Goal: Information Seeking & Learning: Learn about a topic

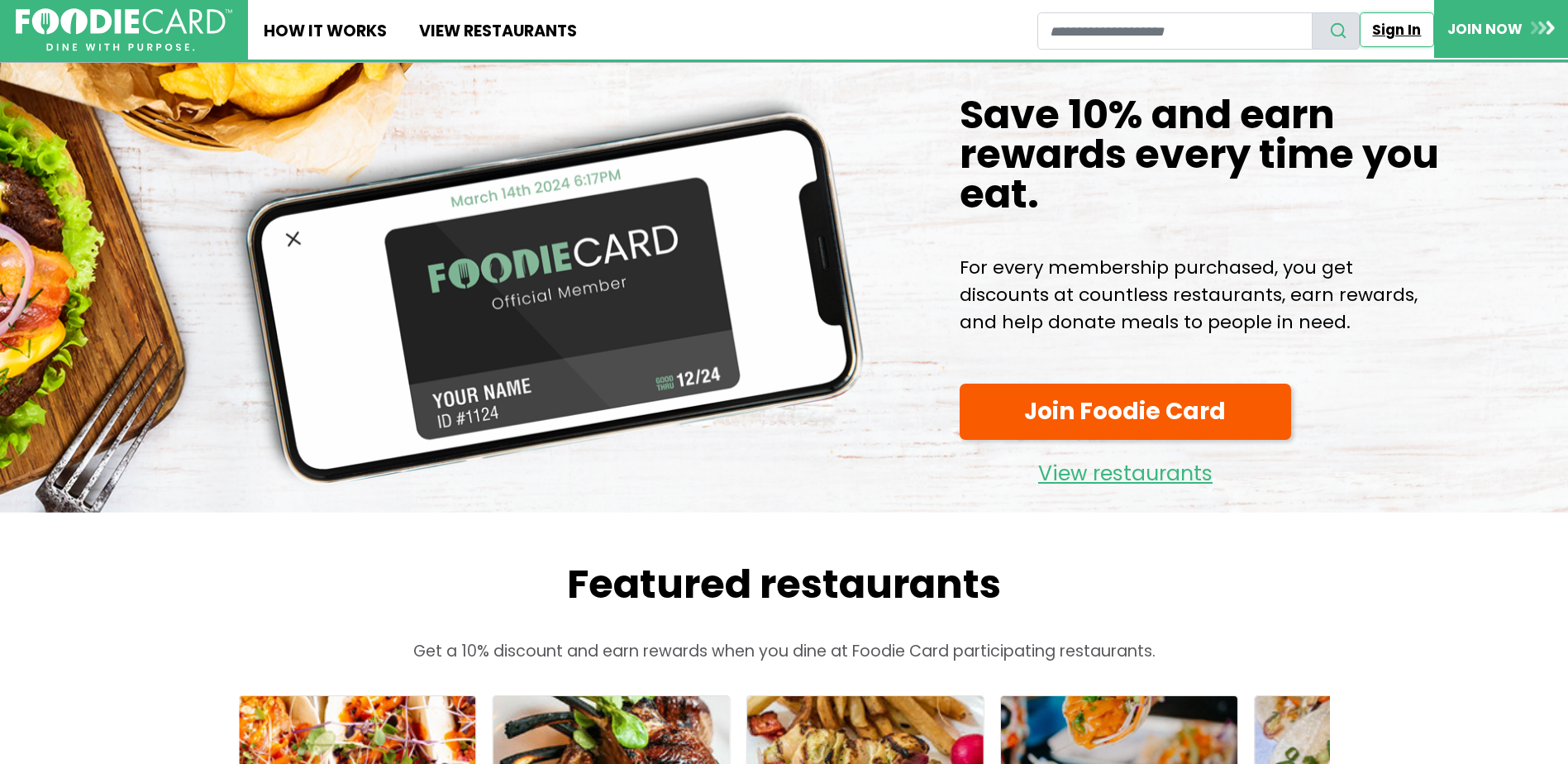
click at [1404, 34] on link "Sign In" at bounding box center [1396, 30] width 75 height 35
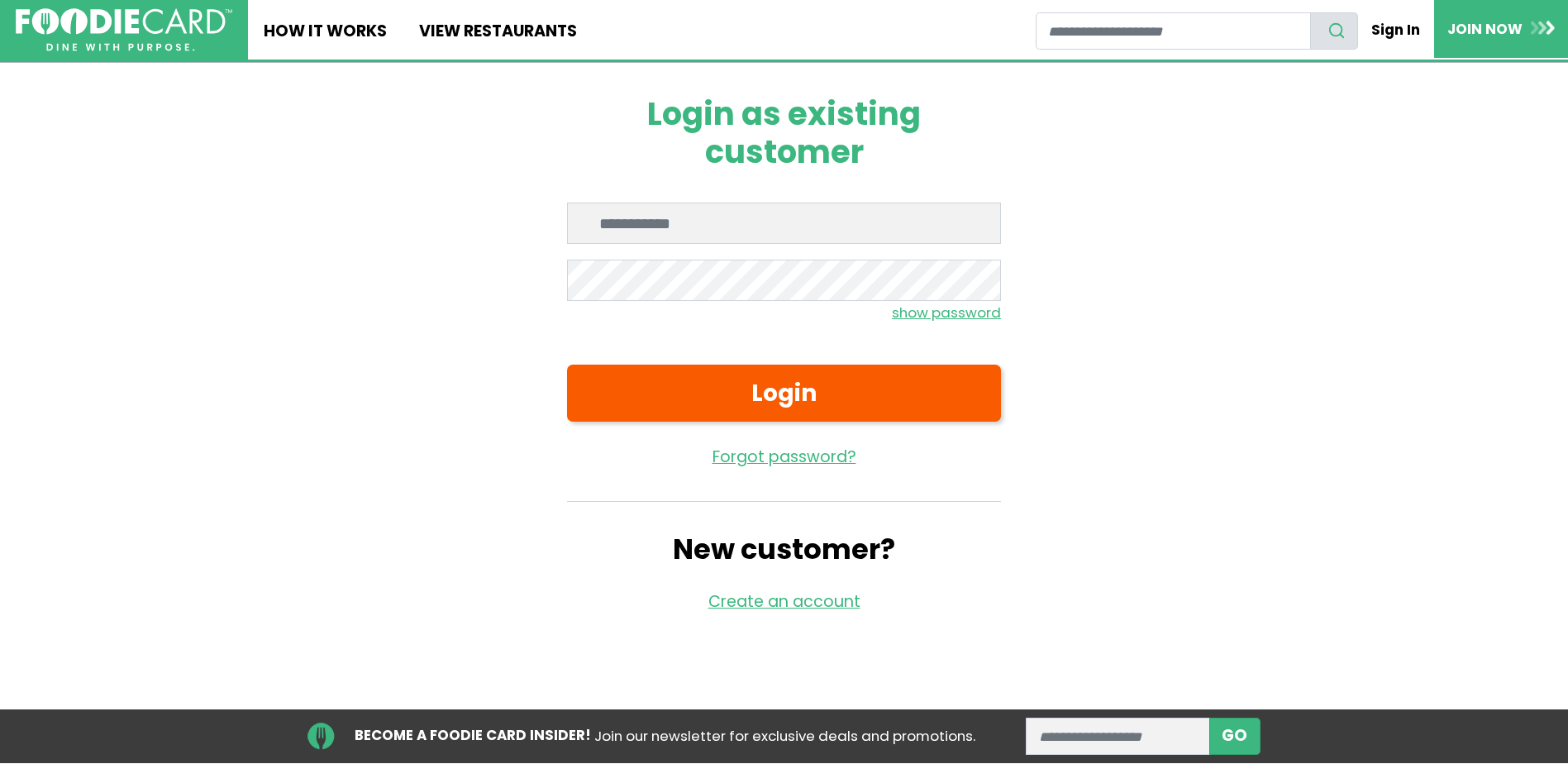
type input "**********"
click at [775, 360] on form "**********" at bounding box center [784, 335] width 434 height 266
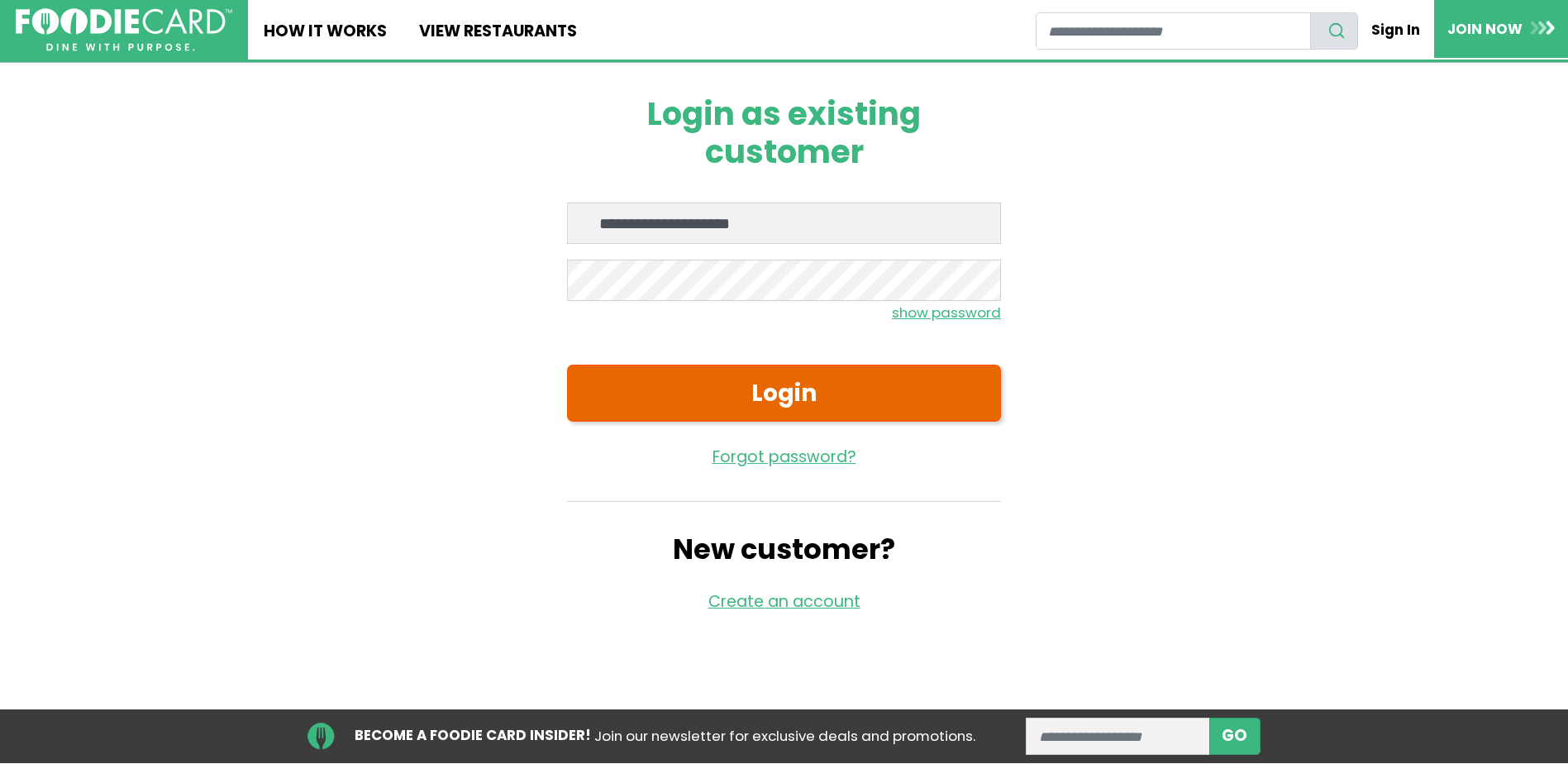
click at [784, 375] on button "Login" at bounding box center [784, 393] width 434 height 57
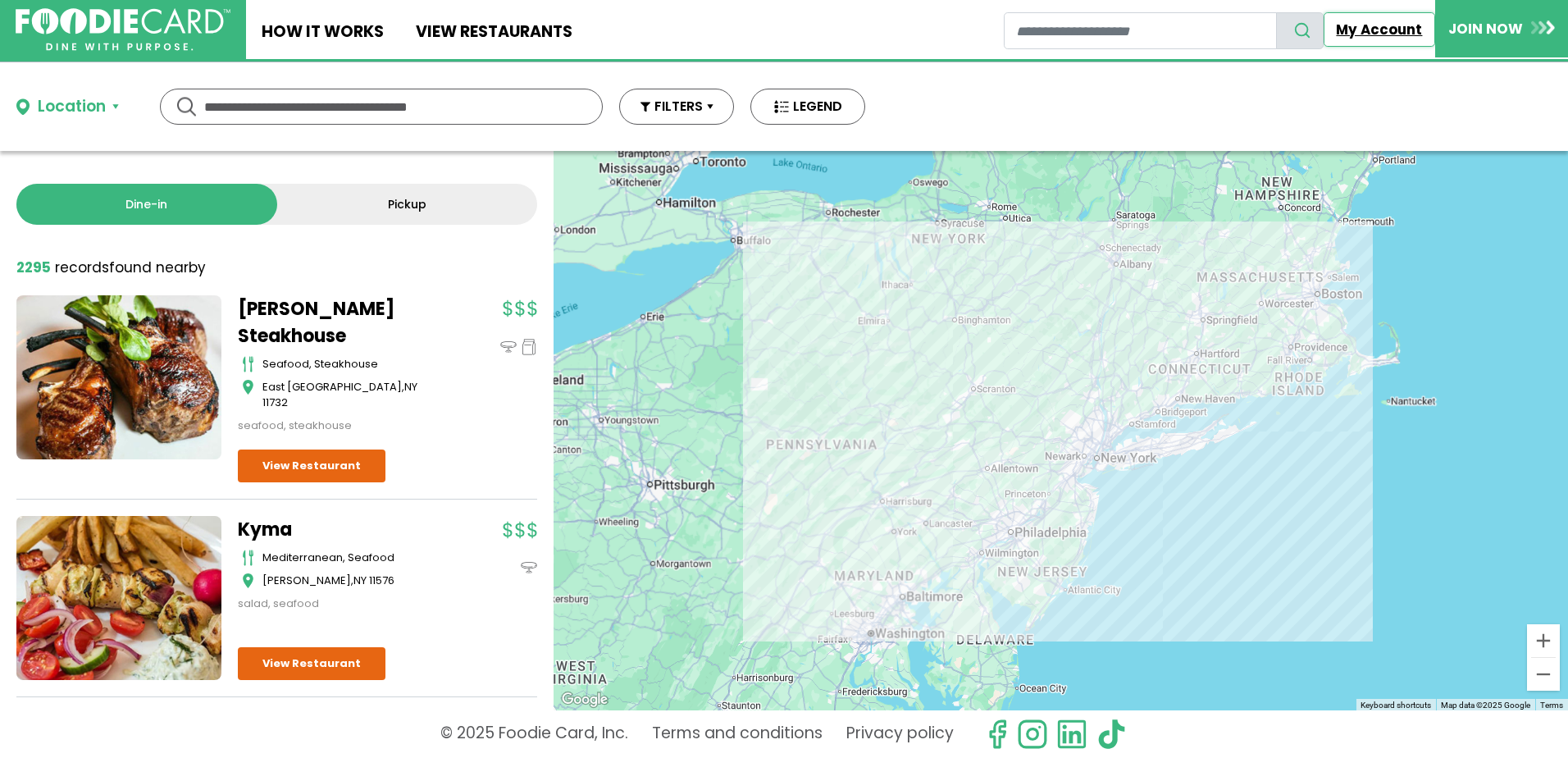
click at [1399, 32] on link "My Account" at bounding box center [1379, 29] width 111 height 35
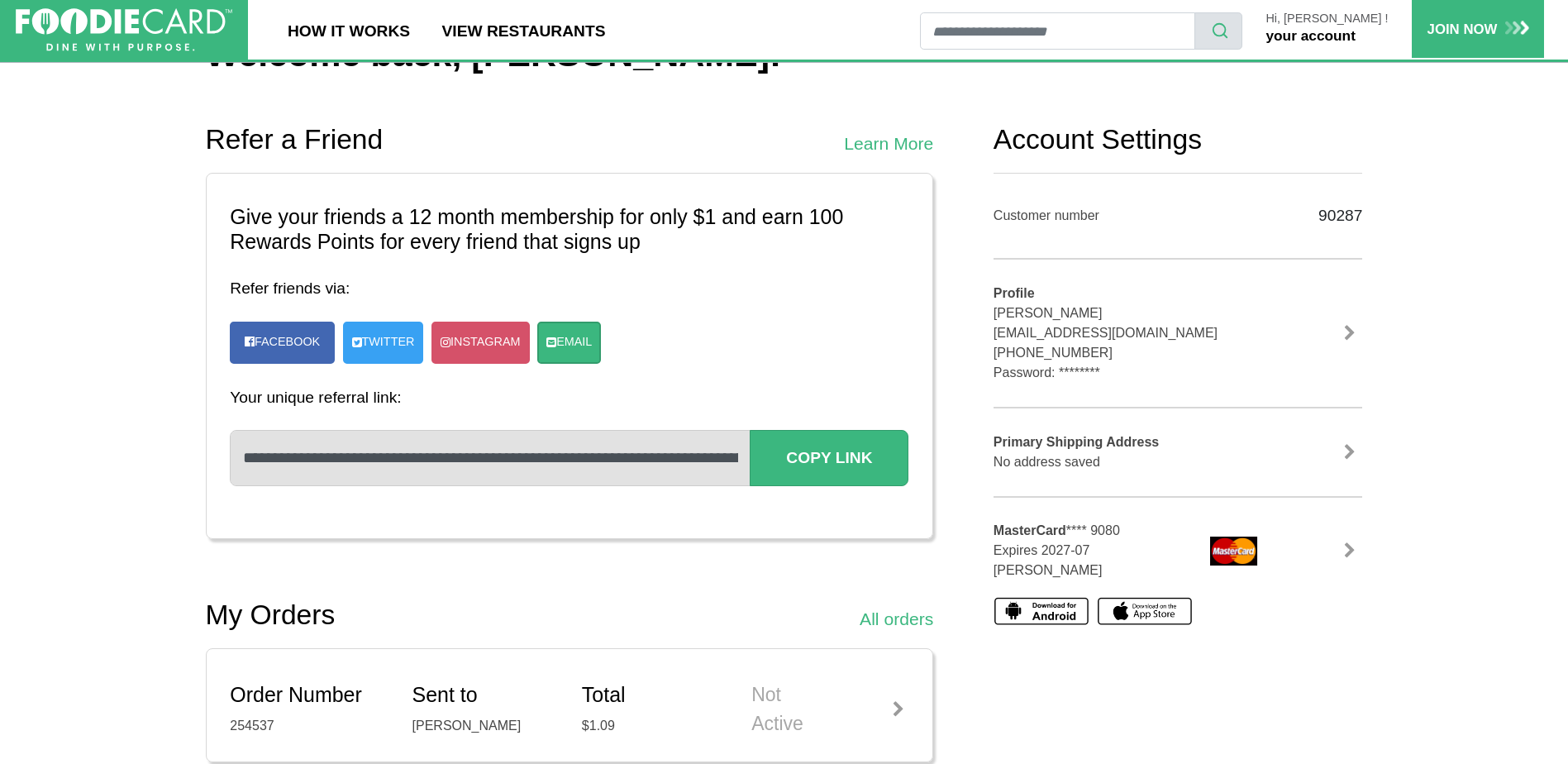
scroll to position [248, 0]
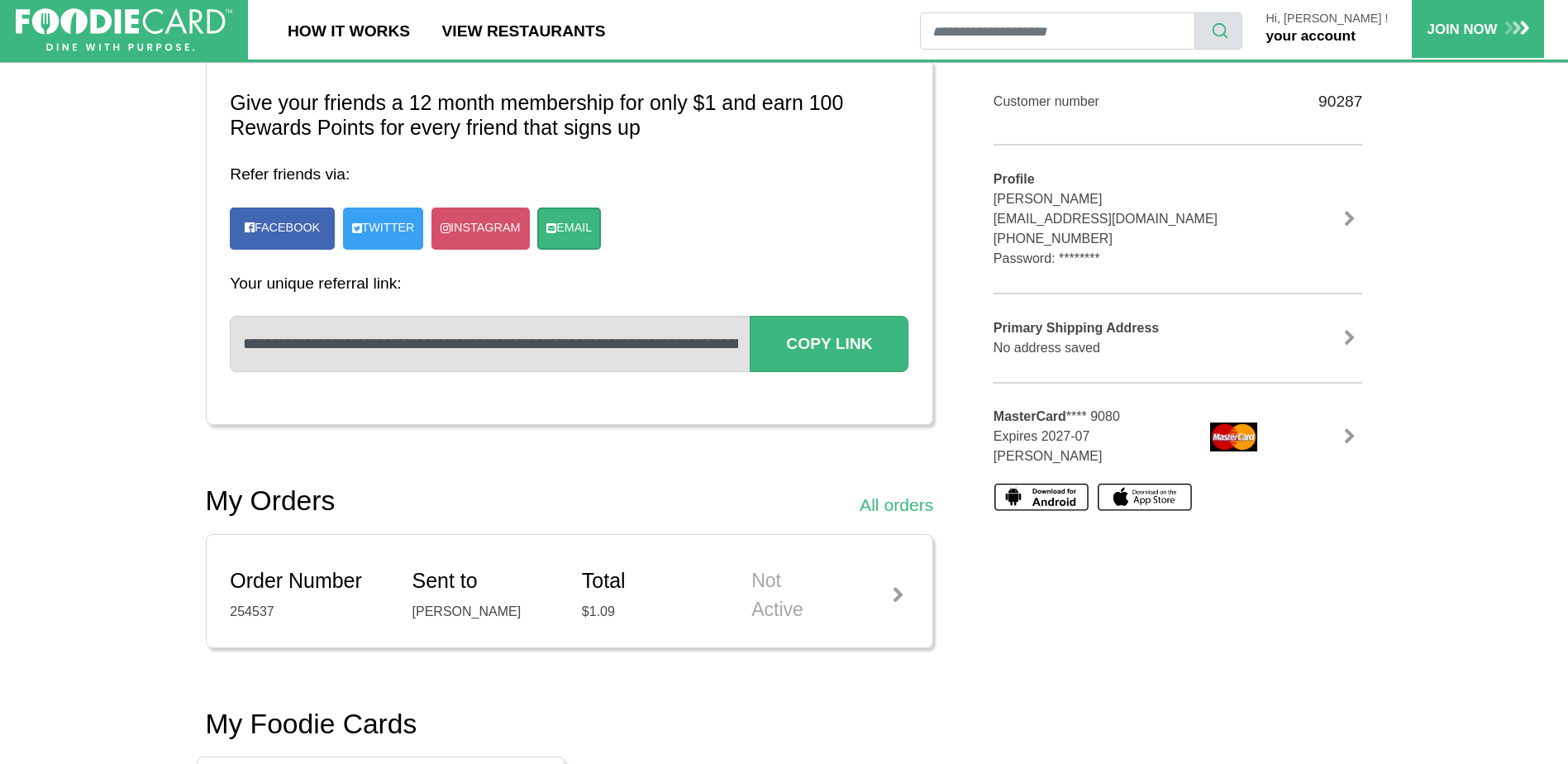
click at [759, 565] on link "Order Number 254537 Sent to MICHAEL BARSCH Total $1.09 Not Active" at bounding box center [569, 591] width 678 height 112
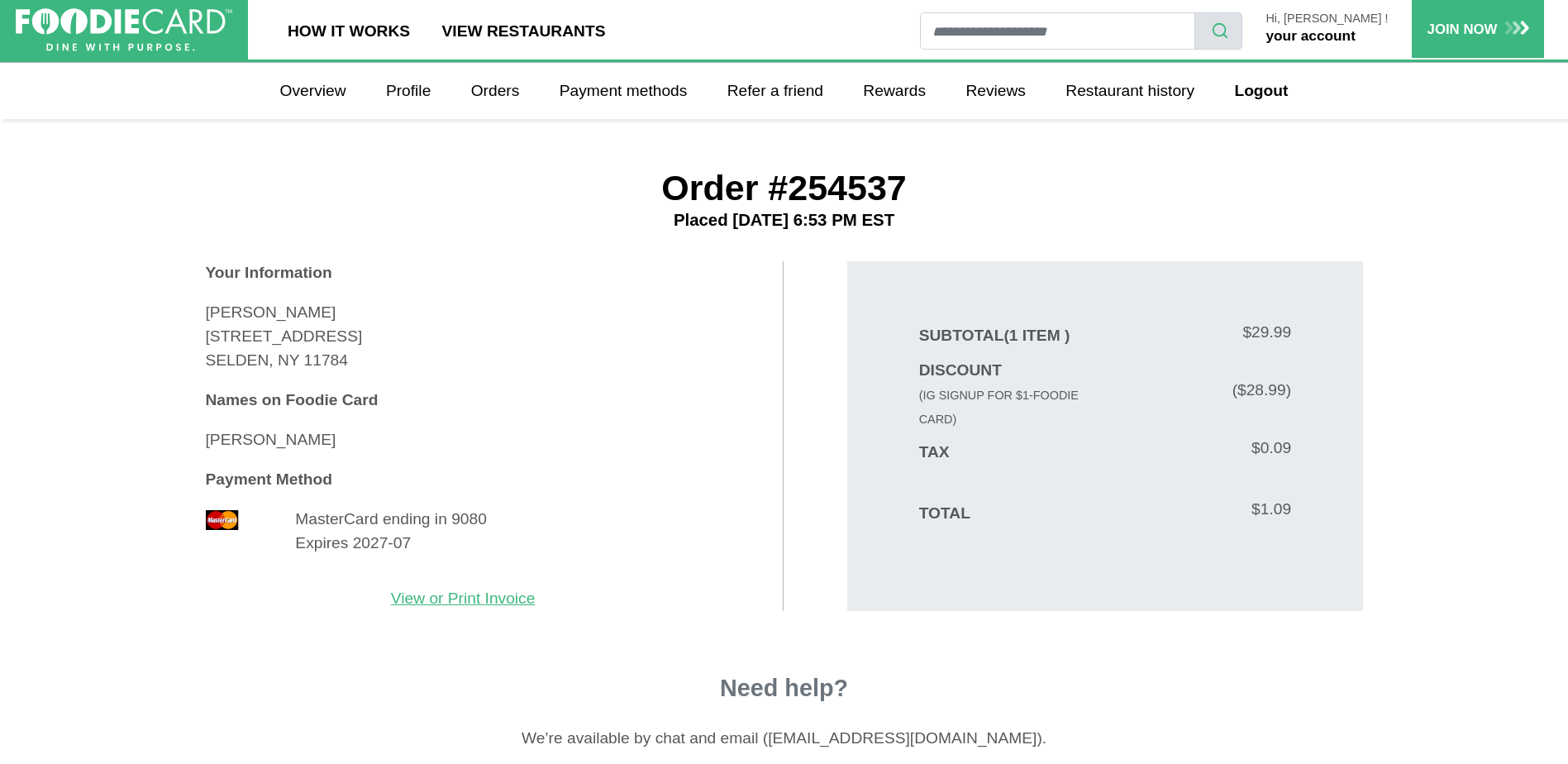
click at [1372, 26] on div "Hi, [PERSON_NAME] ! your account" at bounding box center [1328, 30] width 171 height 35
click at [1355, 35] on link "your account" at bounding box center [1310, 35] width 89 height 16
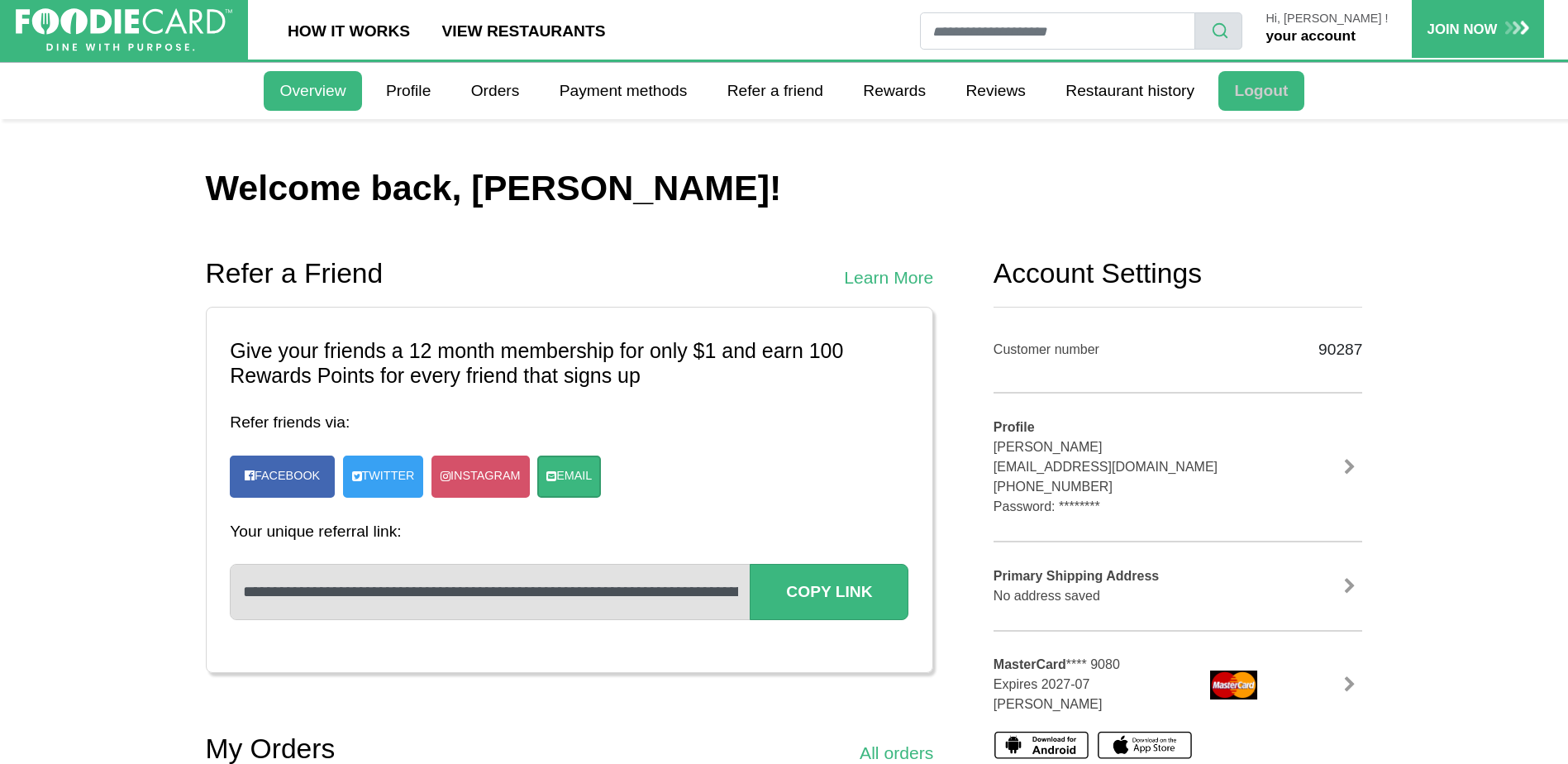
click at [1280, 84] on link "Logout" at bounding box center [1261, 91] width 85 height 40
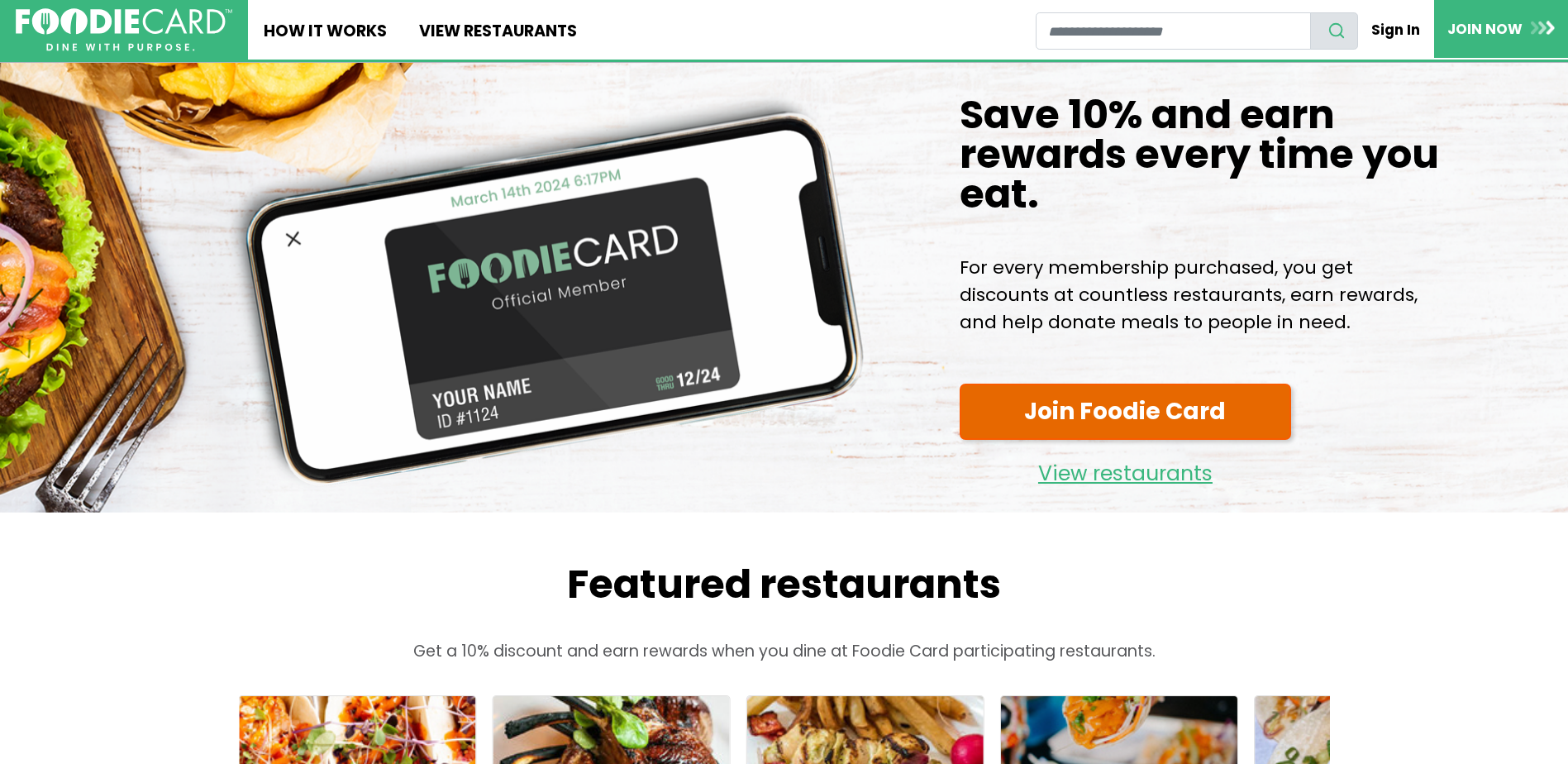
click at [1014, 398] on link "Join Foodie Card" at bounding box center [1126, 412] width 332 height 57
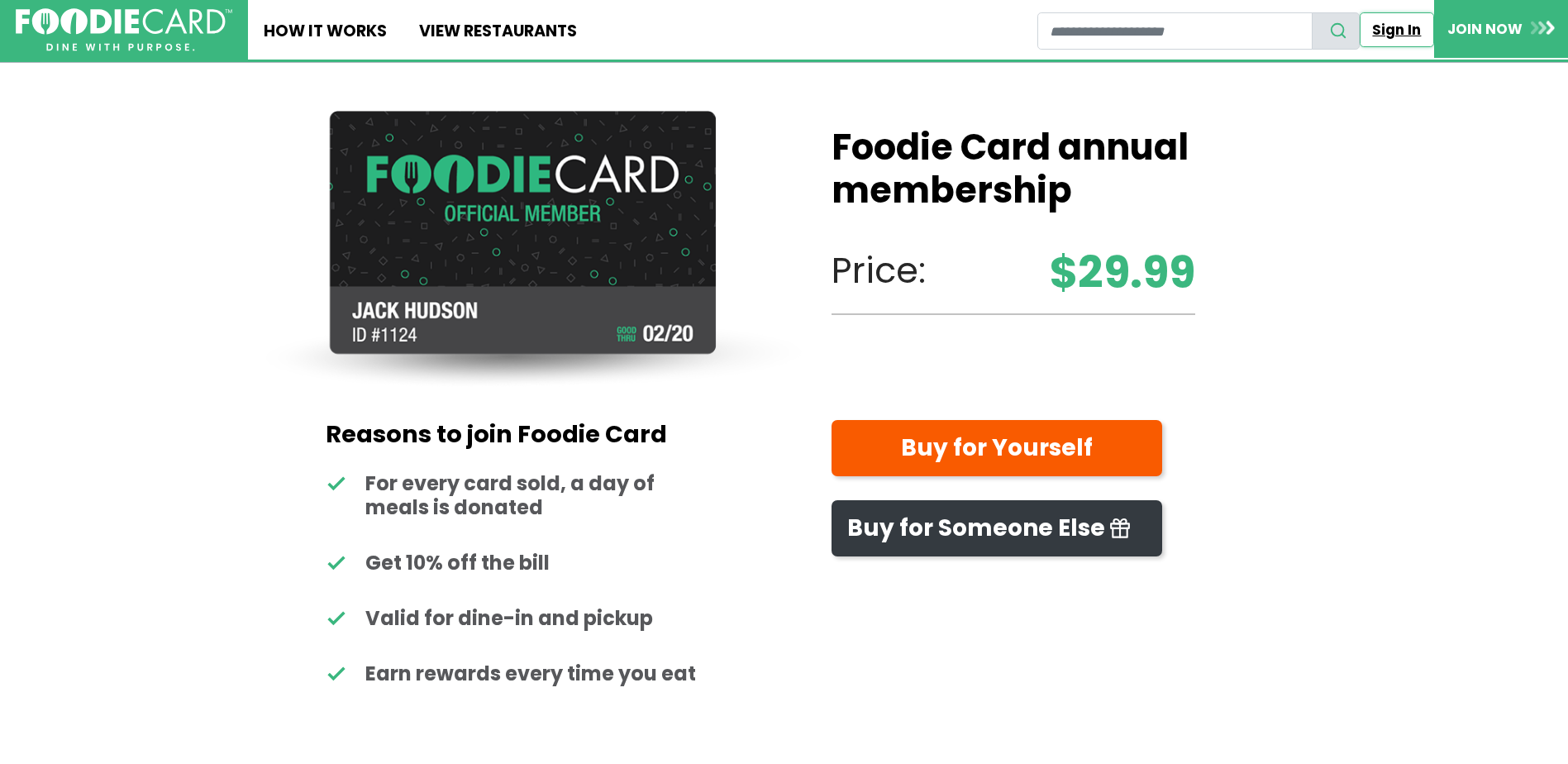
click at [1404, 14] on link "Sign In" at bounding box center [1396, 30] width 75 height 35
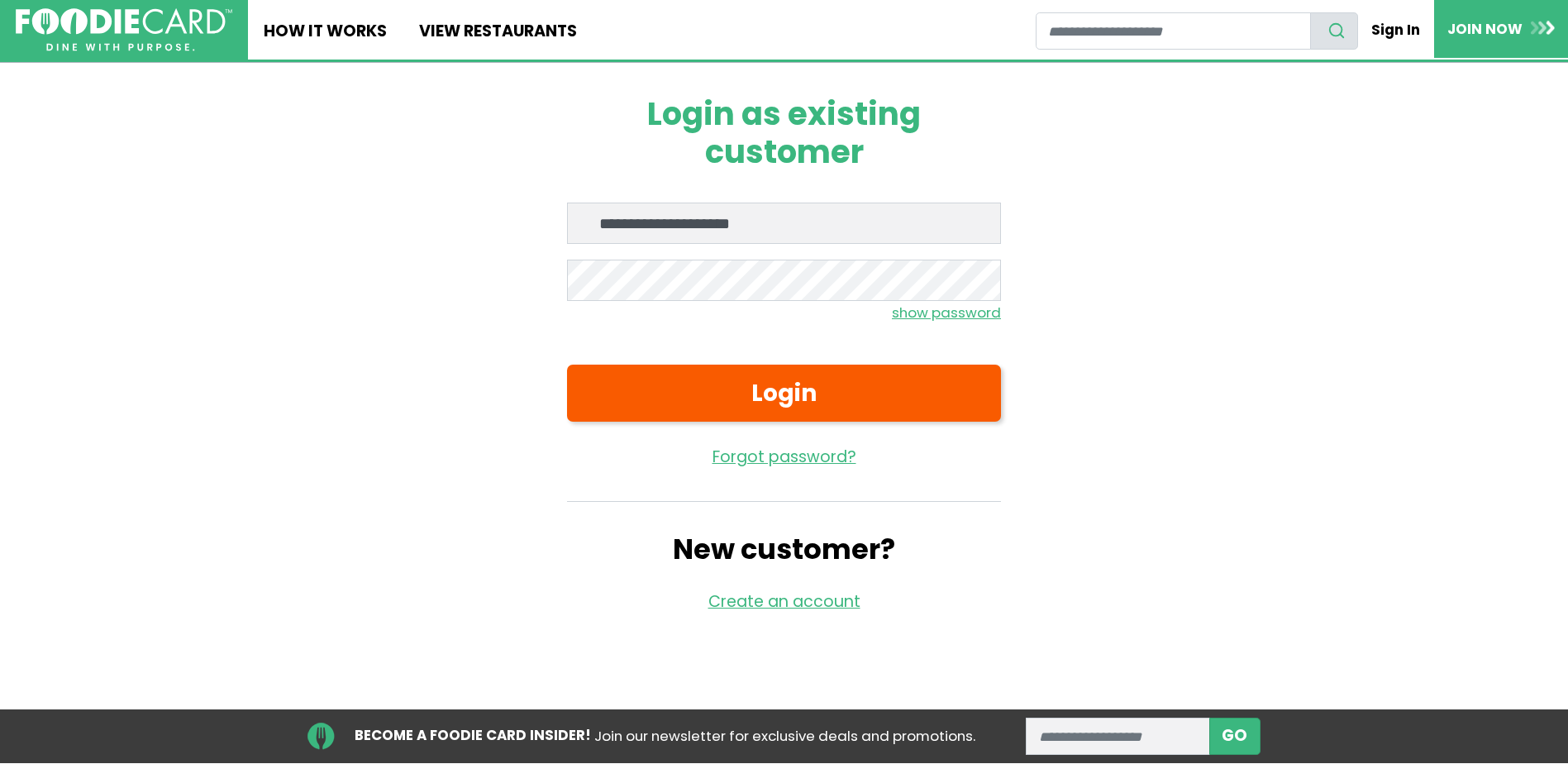
click at [782, 242] on input "**********" at bounding box center [784, 223] width 434 height 41
click at [842, 233] on input "**********" at bounding box center [784, 223] width 434 height 41
type input "*"
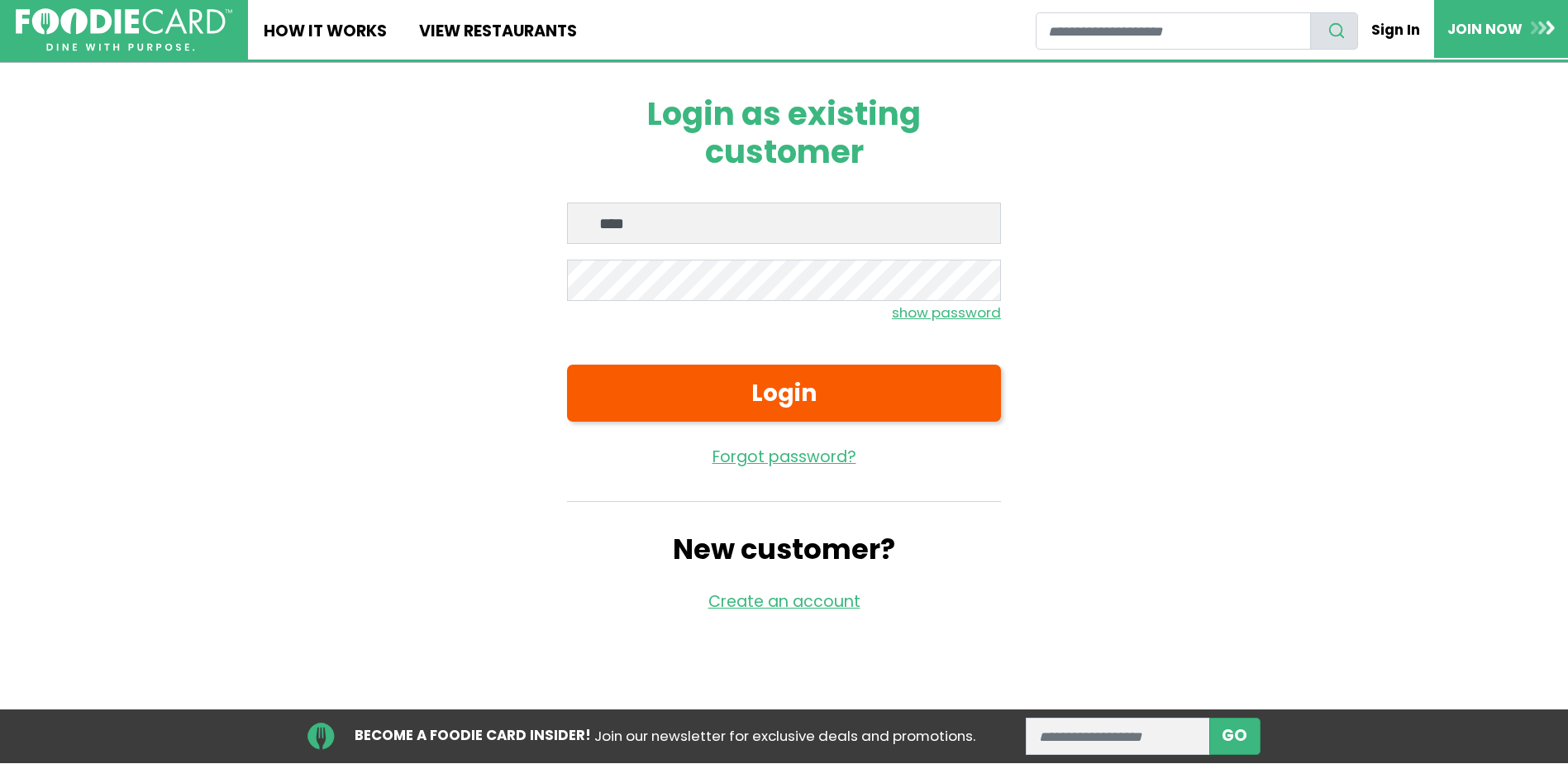
type input "**********"
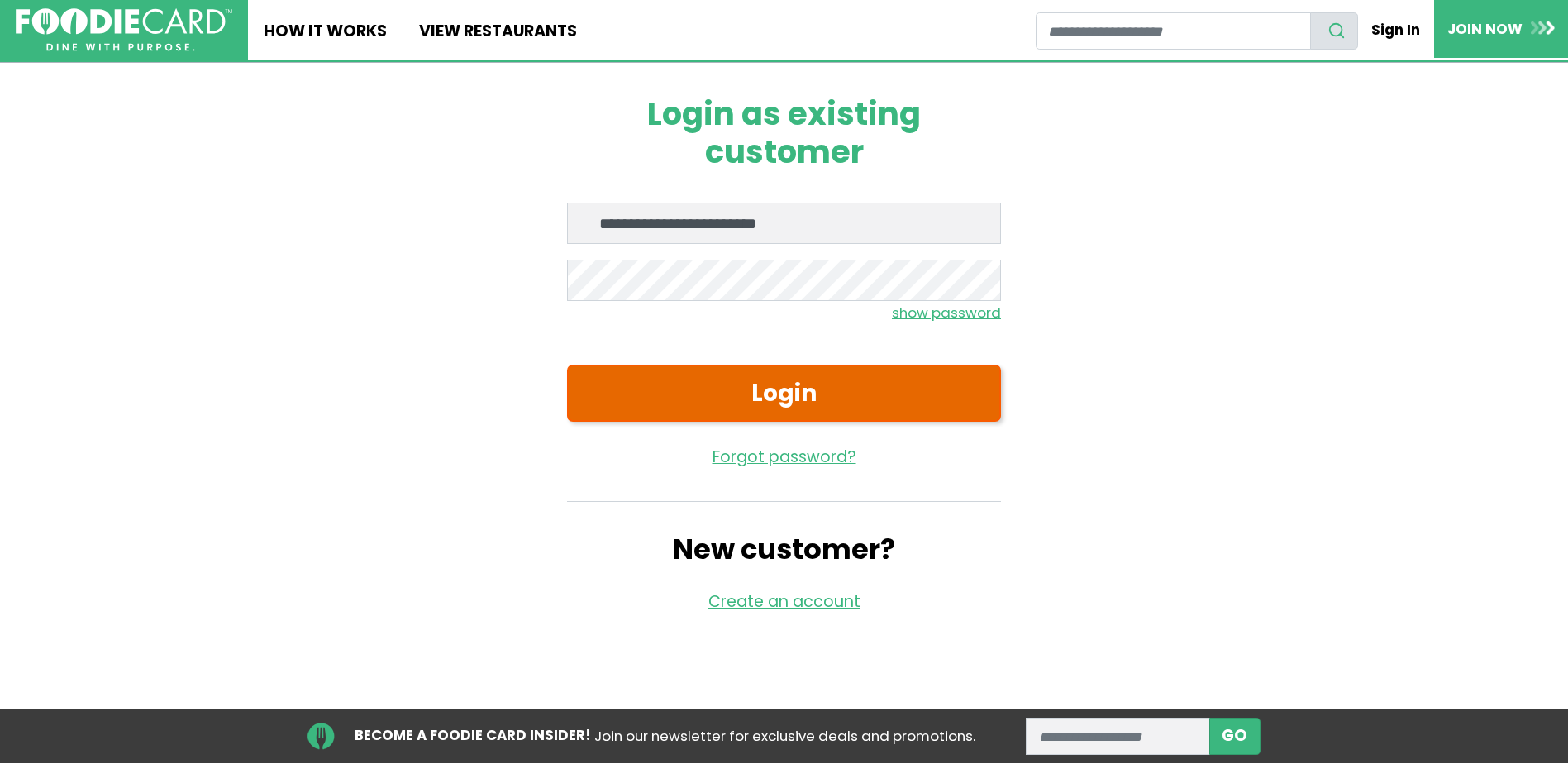
click at [777, 369] on button "Login" at bounding box center [784, 393] width 434 height 57
click at [780, 382] on button "Login" at bounding box center [784, 393] width 434 height 57
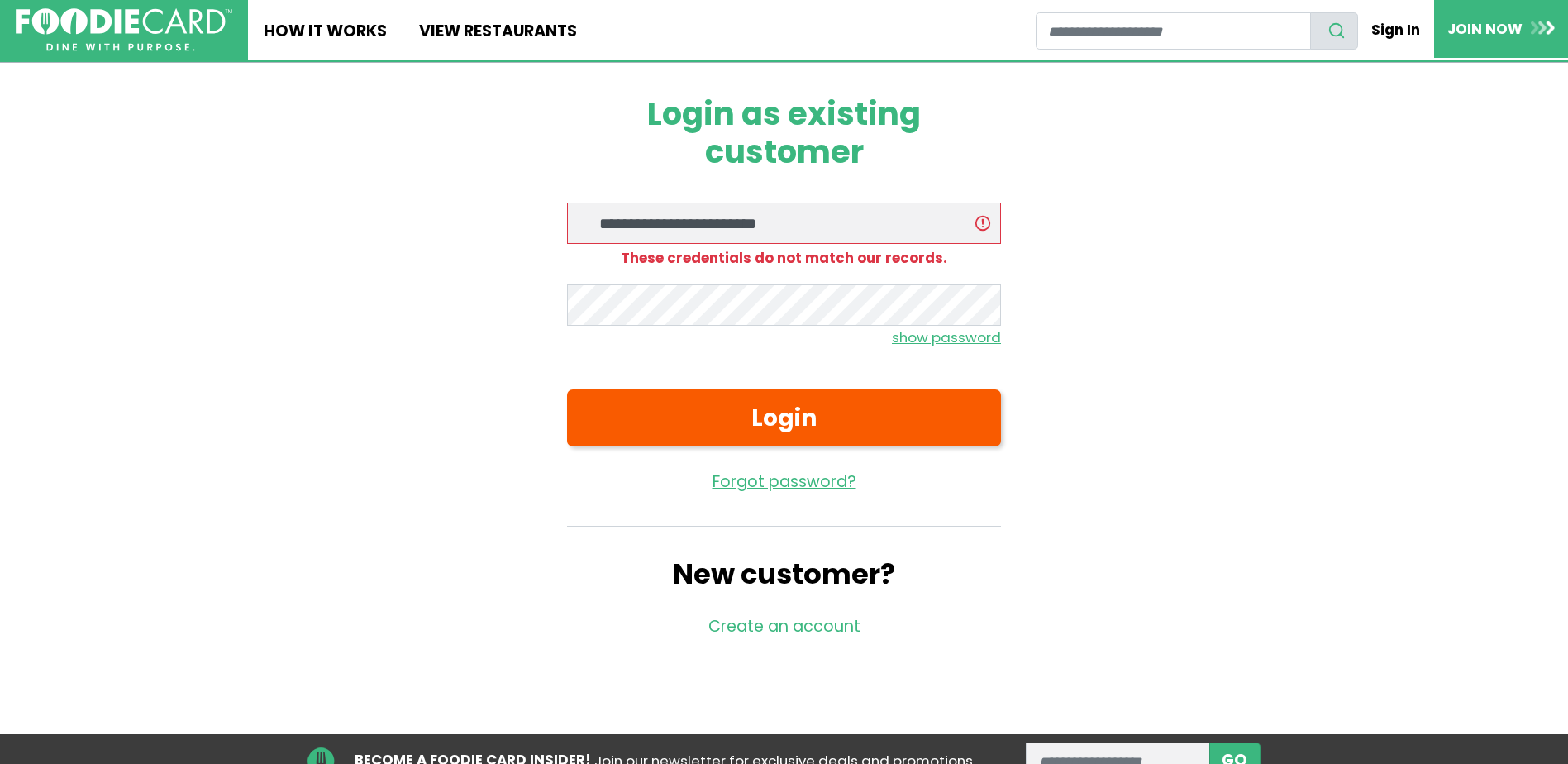
click at [951, 277] on form "**********" at bounding box center [784, 348] width 434 height 291
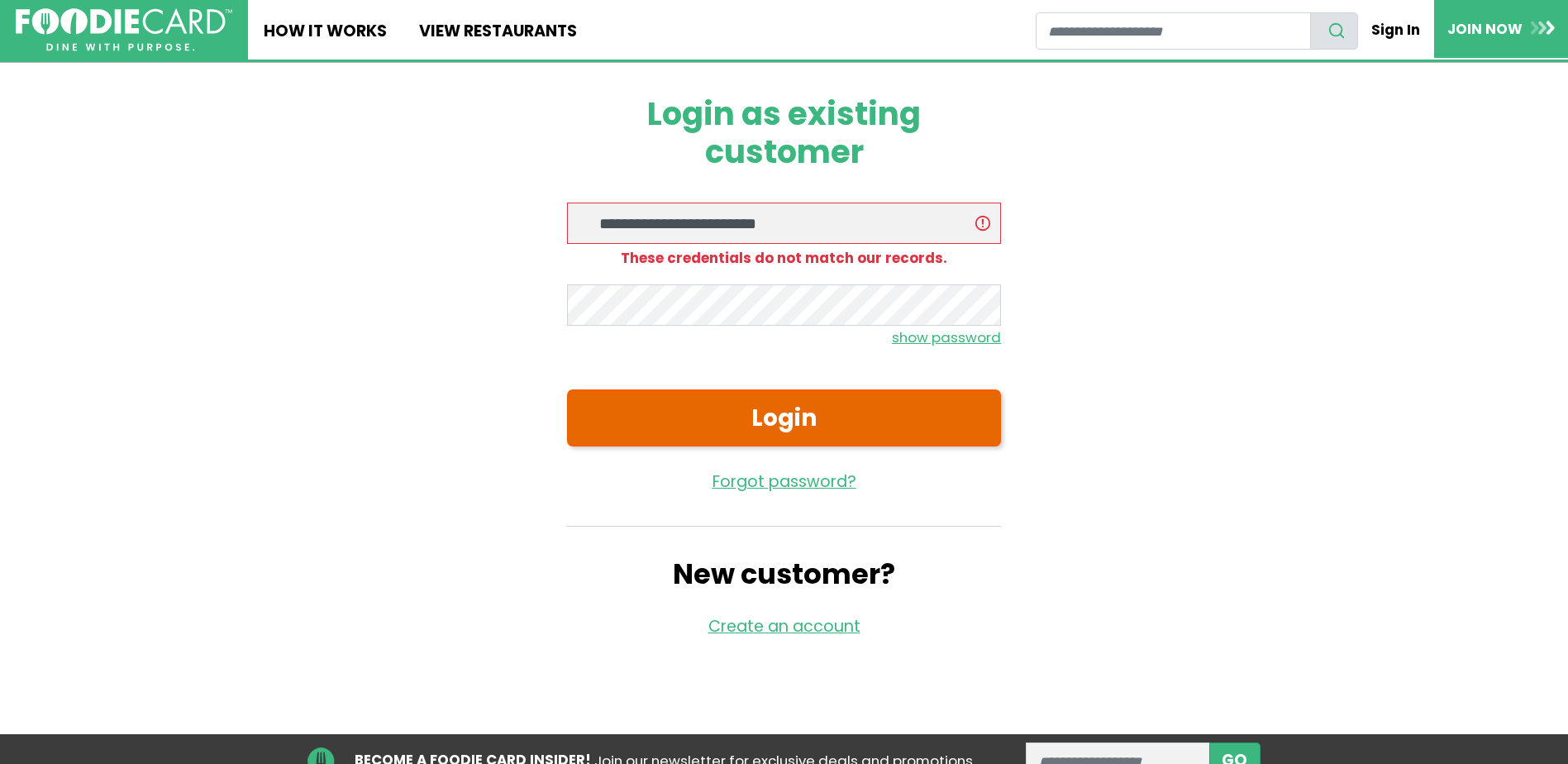
click at [929, 390] on button "Login" at bounding box center [784, 417] width 434 height 57
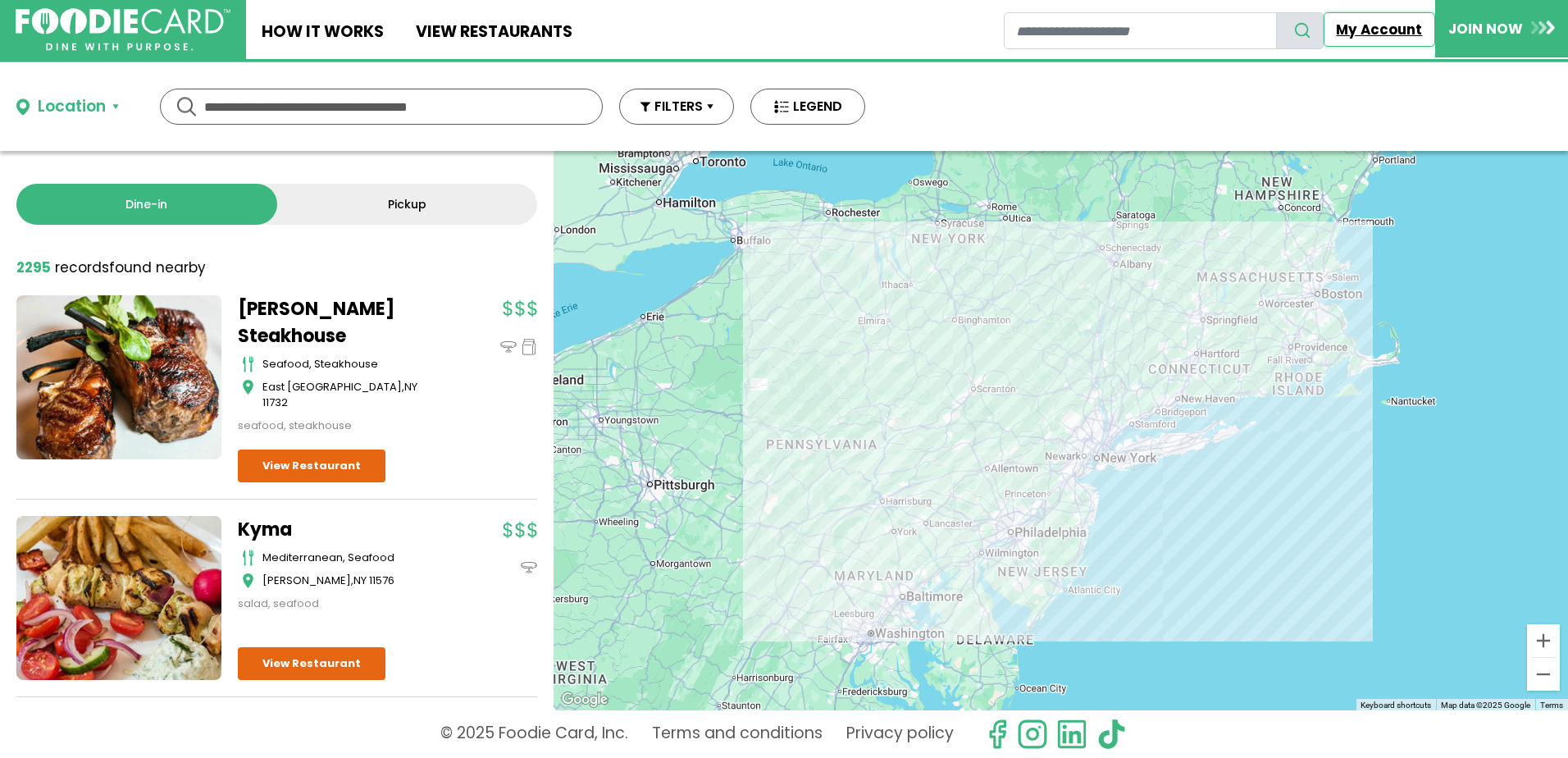
click at [1370, 23] on link "My Account" at bounding box center [1379, 29] width 111 height 35
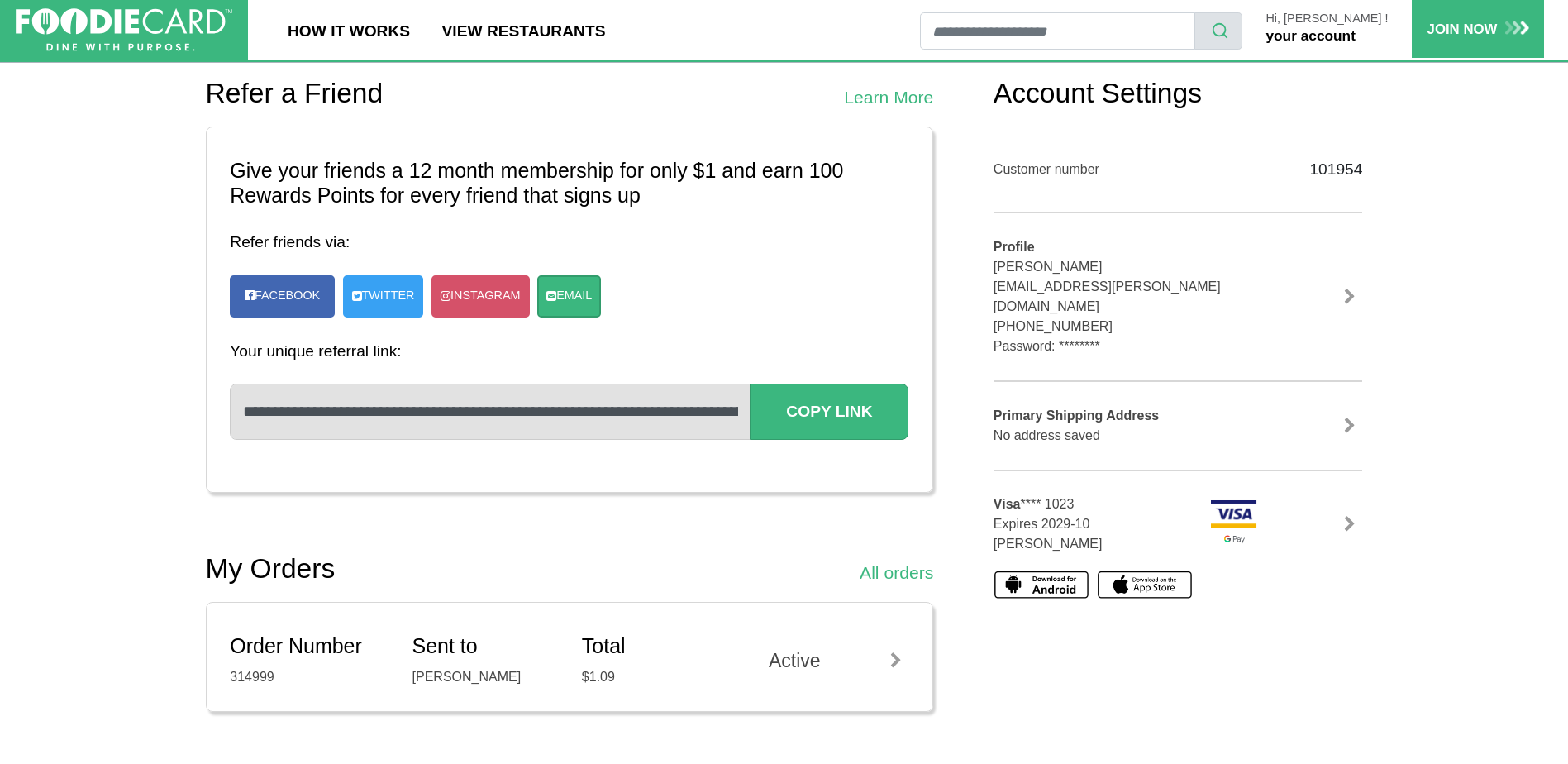
scroll to position [165, 0]
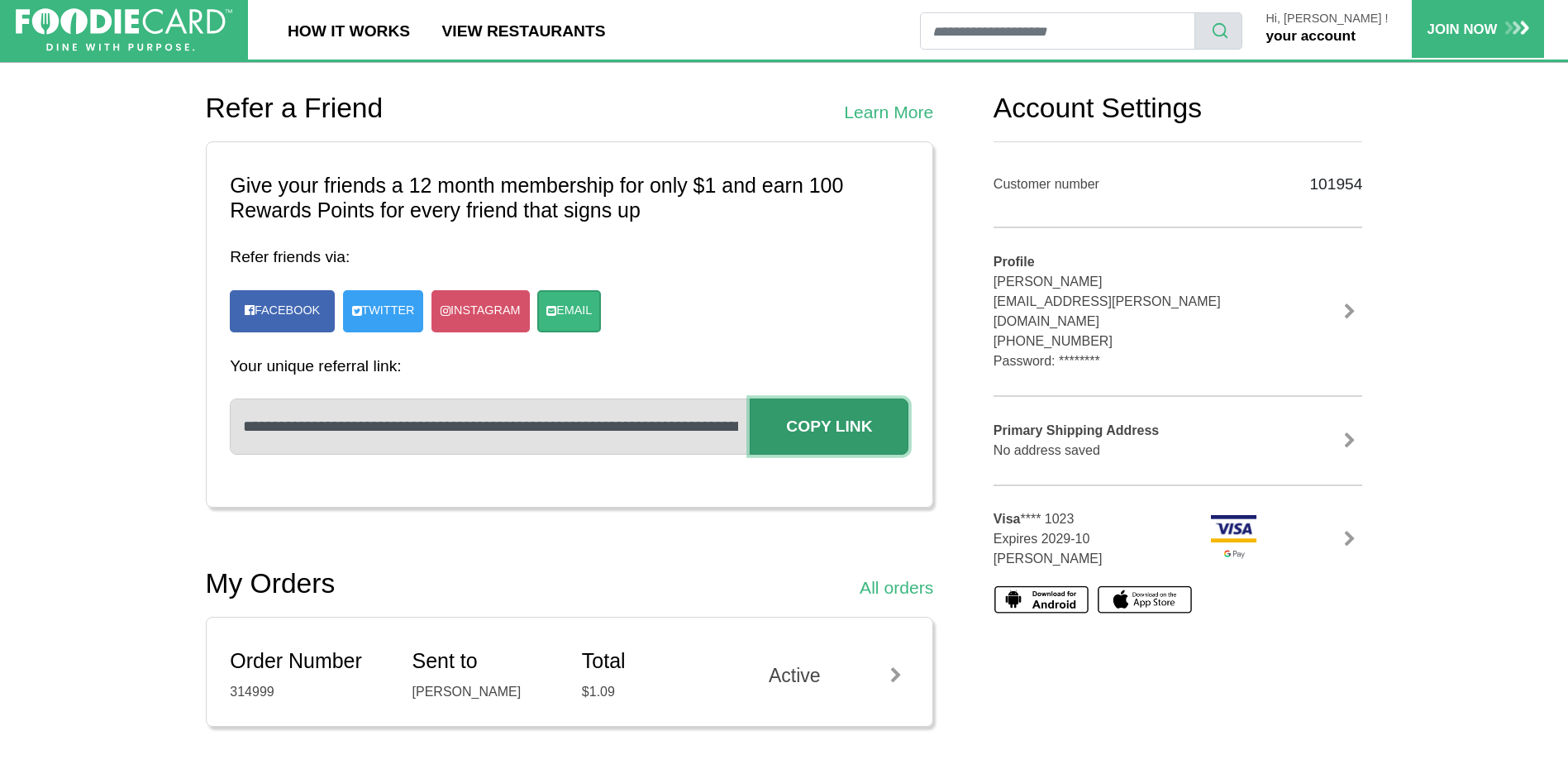
click at [757, 421] on button "Copy Link" at bounding box center [828, 426] width 159 height 56
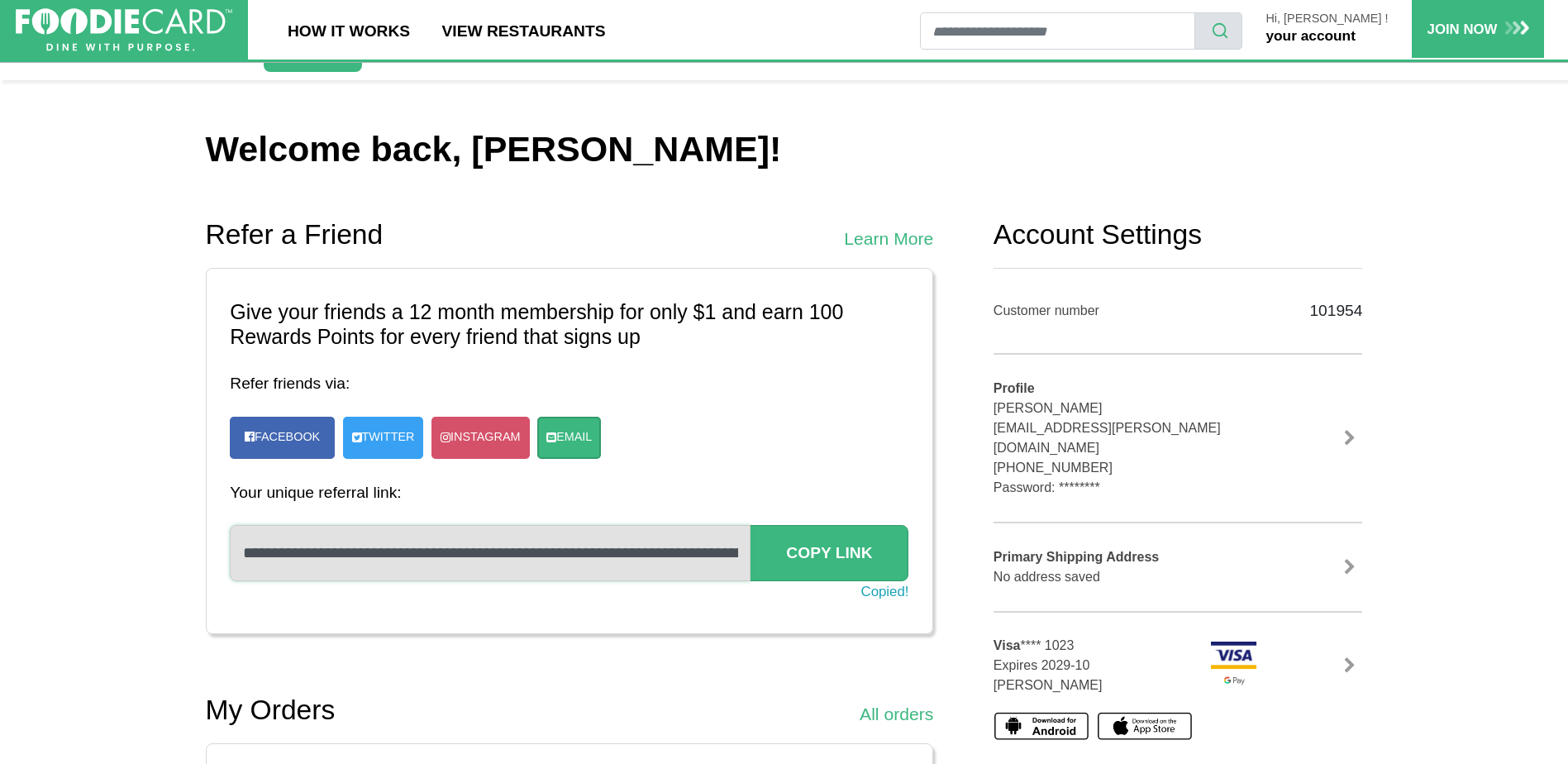
scroll to position [0, 0]
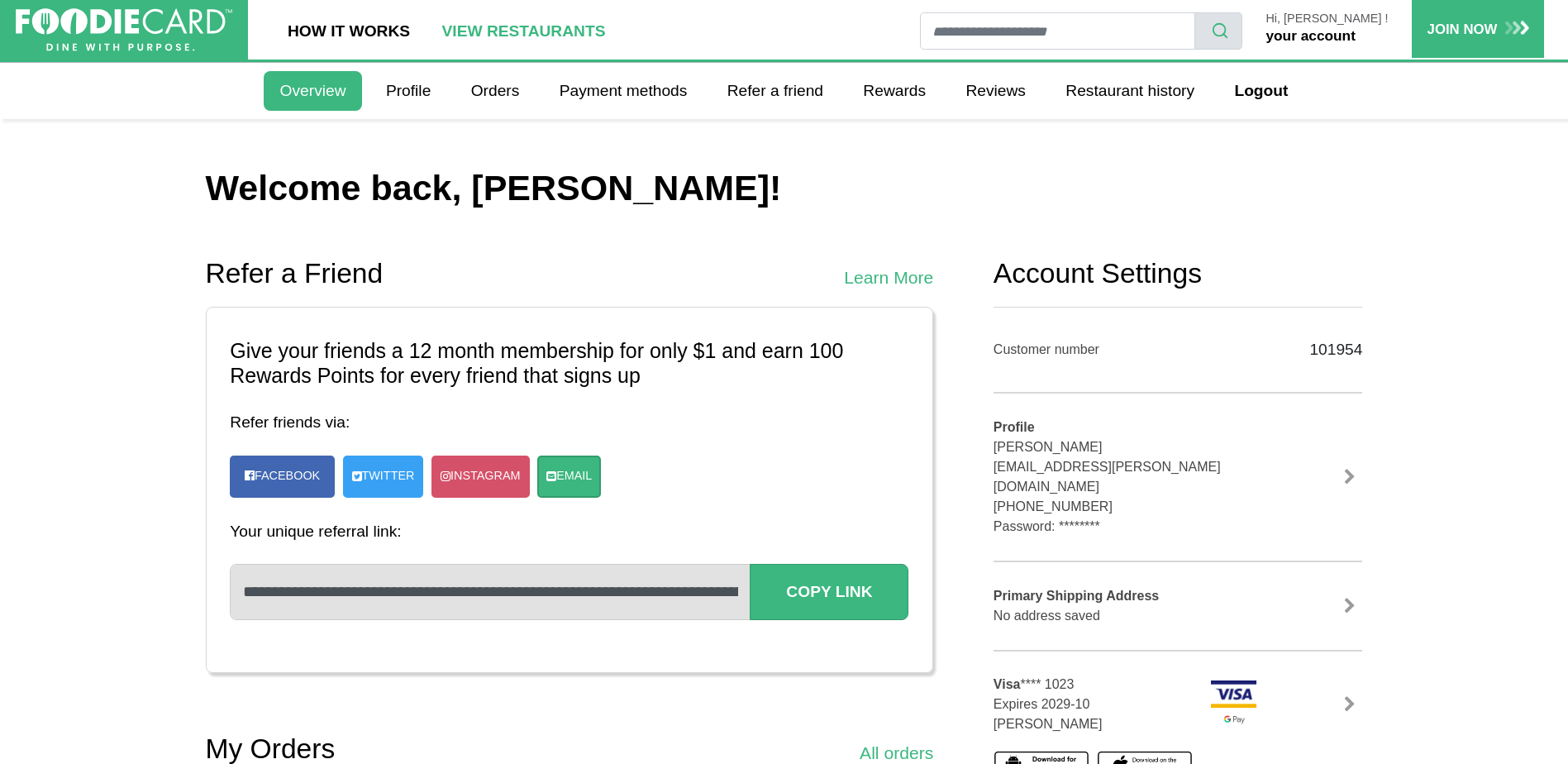
click at [528, 22] on link "View restaurants" at bounding box center [523, 30] width 195 height 59
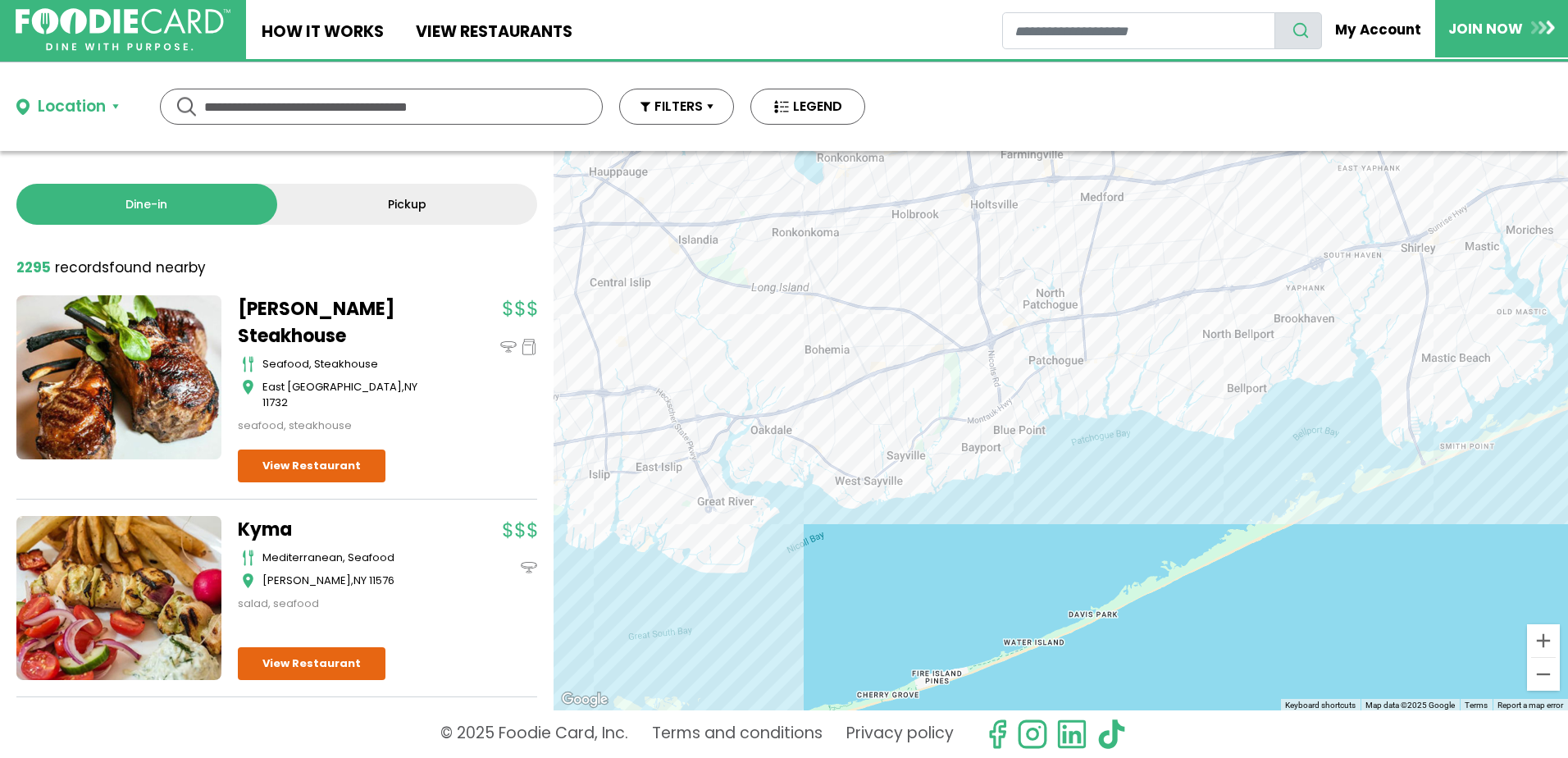
drag, startPoint x: 1441, startPoint y: 292, endPoint x: 1178, endPoint y: 370, distance: 274.3
click at [1178, 370] on div at bounding box center [1061, 430] width 1014 height 559
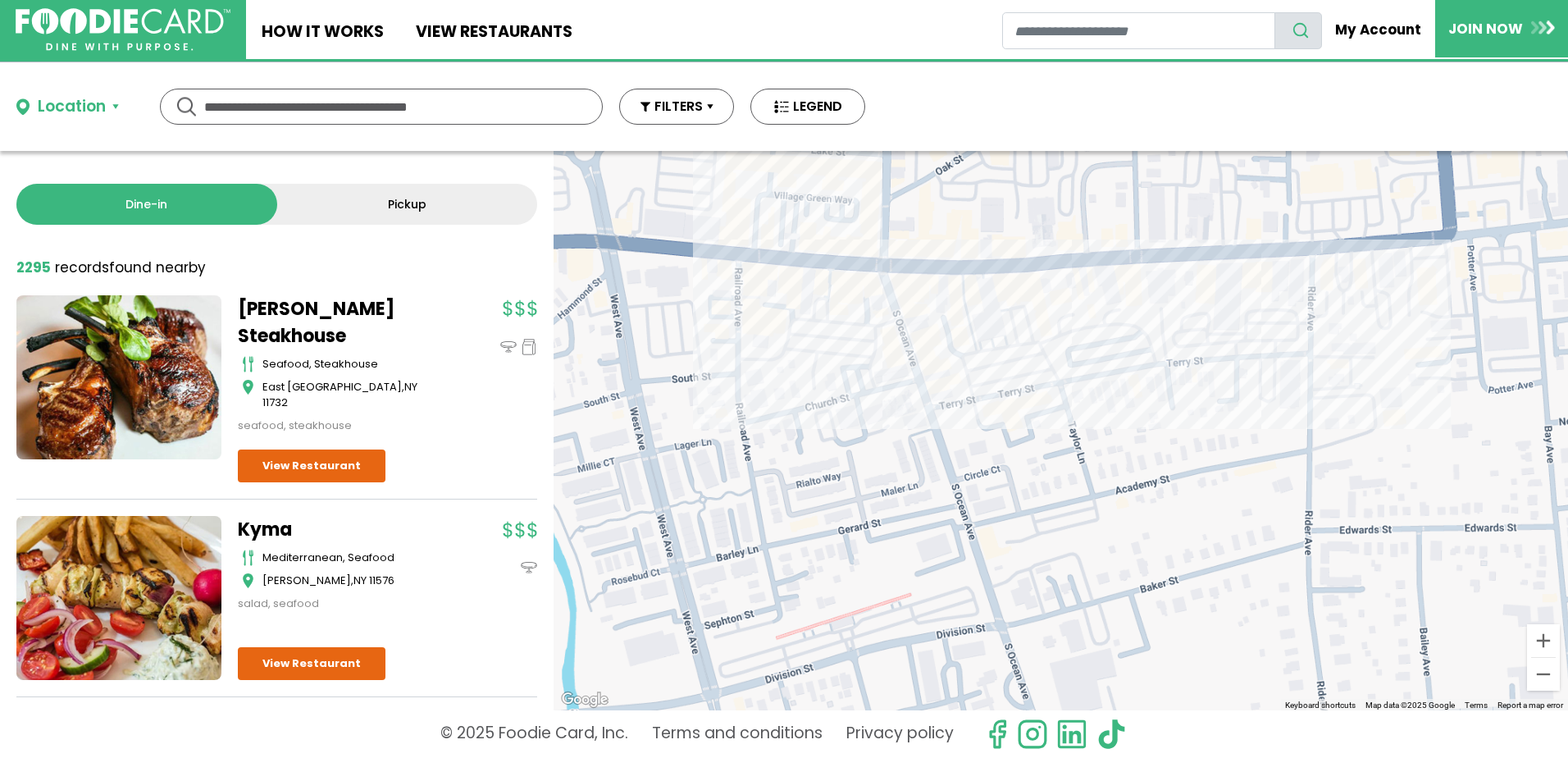
drag, startPoint x: 1020, startPoint y: 326, endPoint x: 1172, endPoint y: 551, distance: 271.5
click at [1172, 551] on div at bounding box center [1061, 430] width 1014 height 559
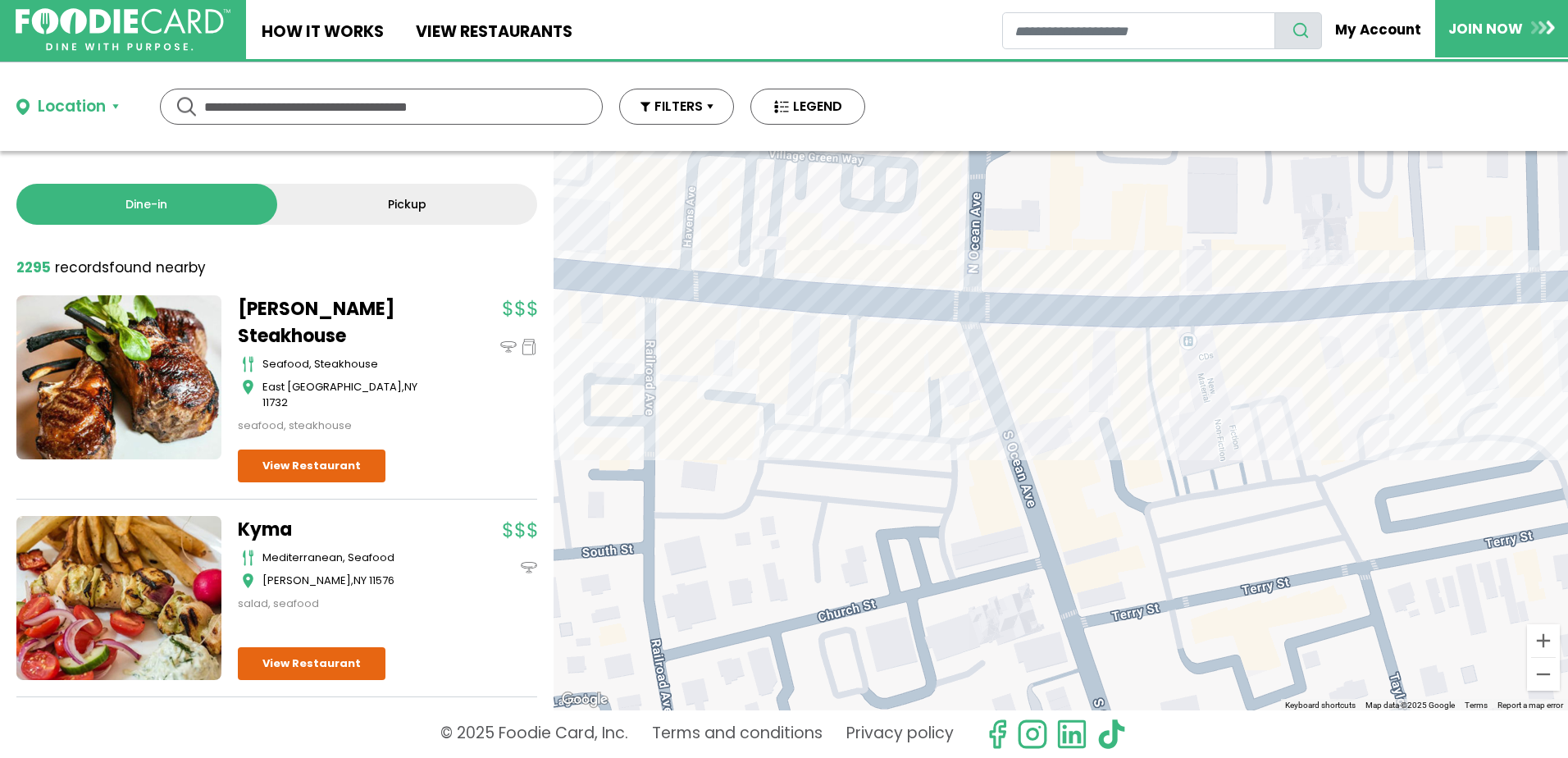
click at [901, 318] on div at bounding box center [1061, 430] width 1014 height 559
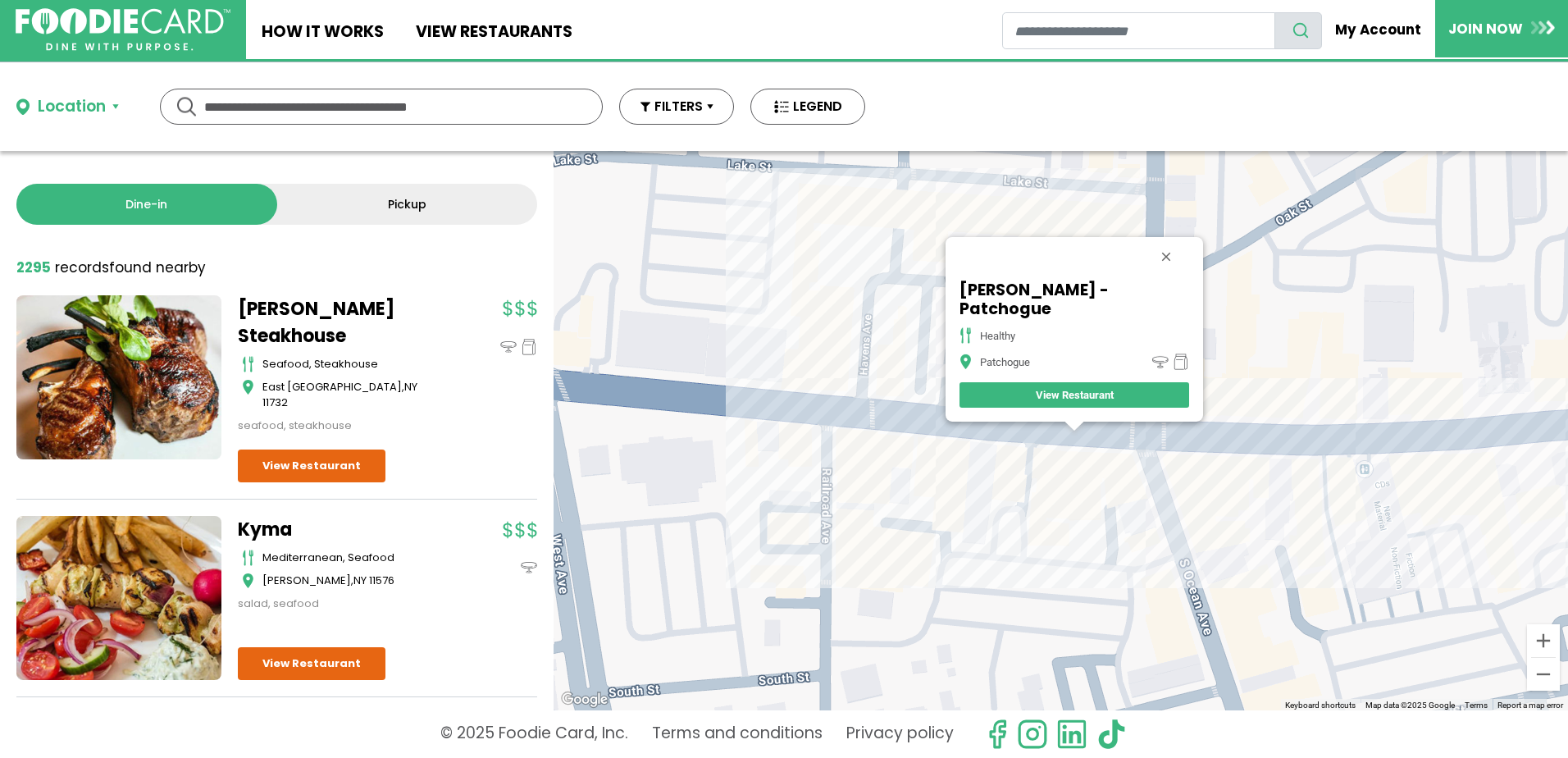
click at [782, 415] on div "SoBol - Patchogue healthy Patchogue View Restaurant" at bounding box center [1061, 430] width 1014 height 559
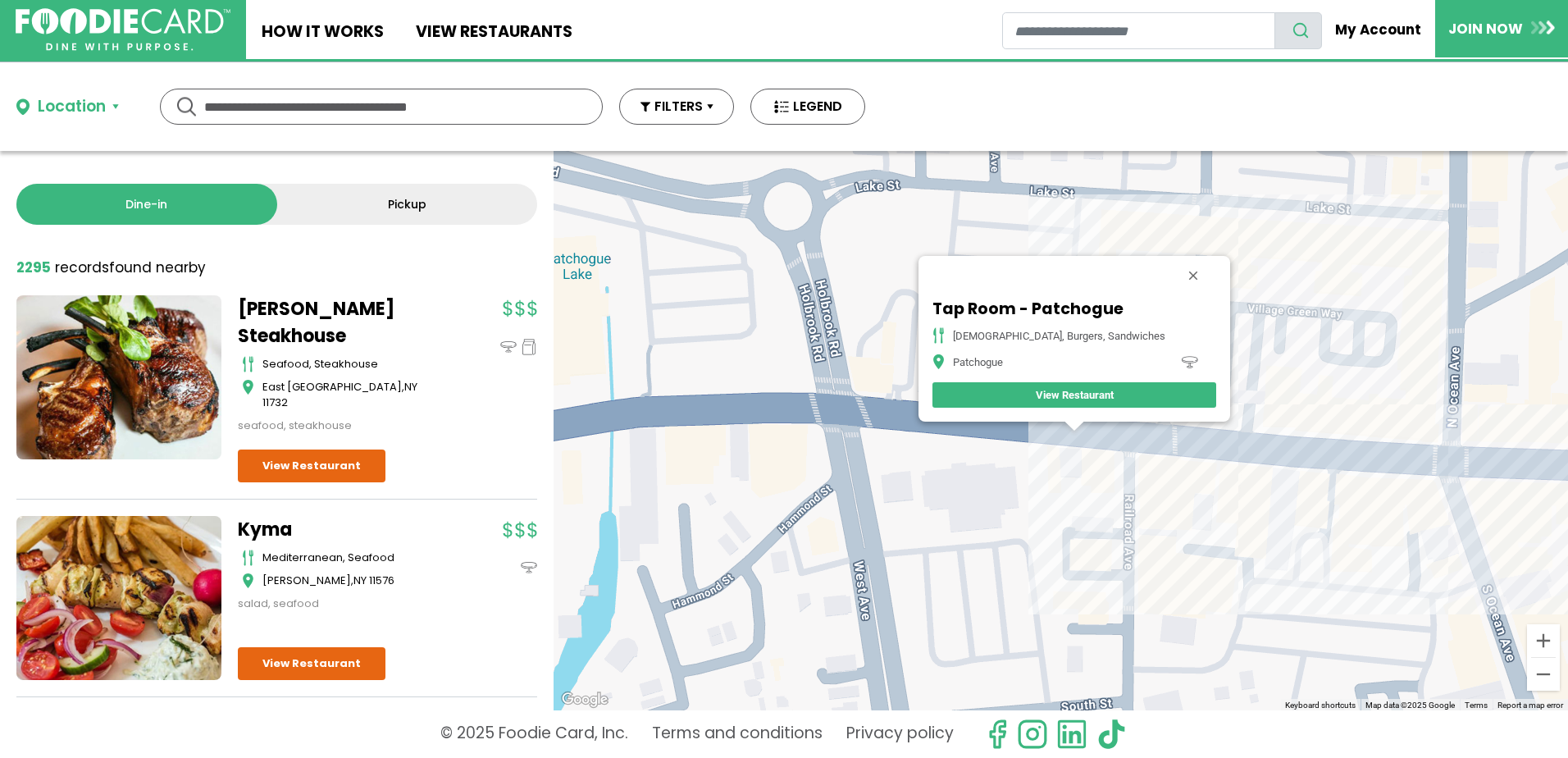
click at [1175, 424] on div "Tap Room - Patchogue american, burgers, sandwiches Patchogue View Restaurant" at bounding box center [1061, 430] width 1014 height 559
click at [1194, 429] on div "Tap Room - Patchogue american, burgers, sandwiches Patchogue View Restaurant" at bounding box center [1061, 430] width 1014 height 559
click at [1194, 434] on div "Tap Room - Patchogue american, burgers, sandwiches Patchogue View Restaurant" at bounding box center [1061, 430] width 1014 height 559
click at [1203, 457] on div "Tap Room - Patchogue american, burgers, sandwiches Patchogue View Restaurant" at bounding box center [1061, 430] width 1014 height 559
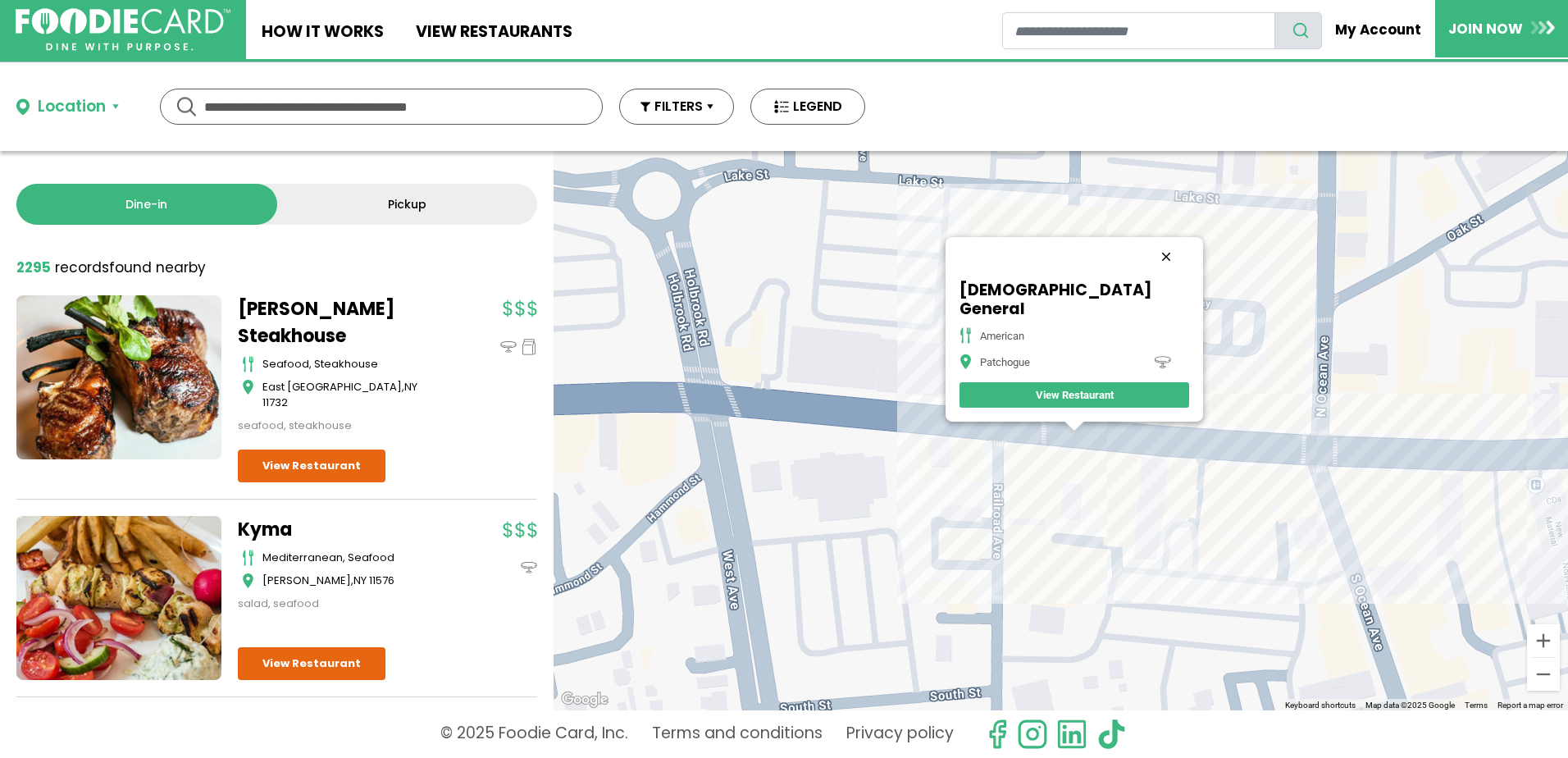
click at [1146, 269] on button "Close" at bounding box center [1166, 257] width 39 height 39
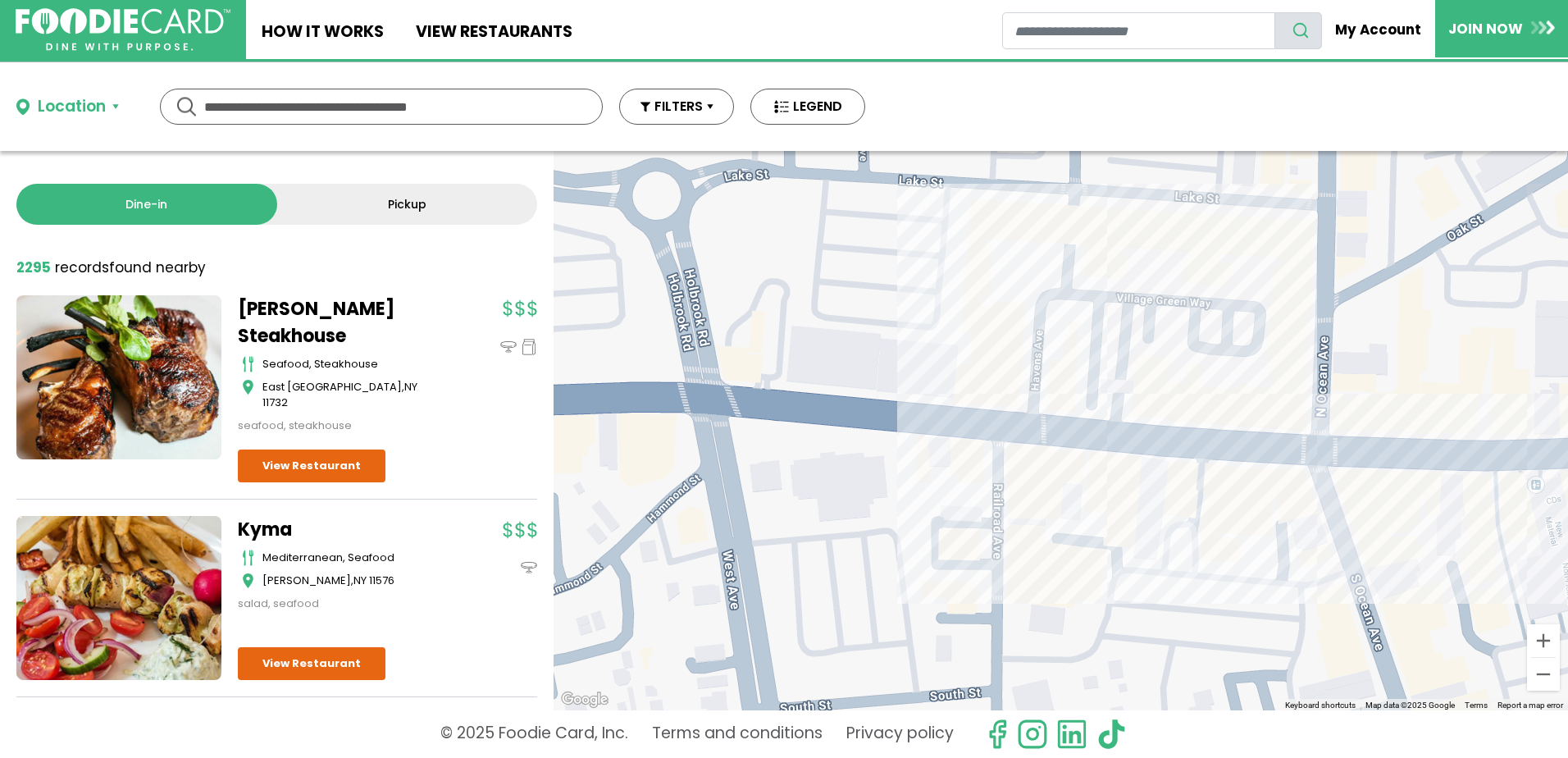
click at [1058, 411] on div at bounding box center [1061, 430] width 1014 height 559
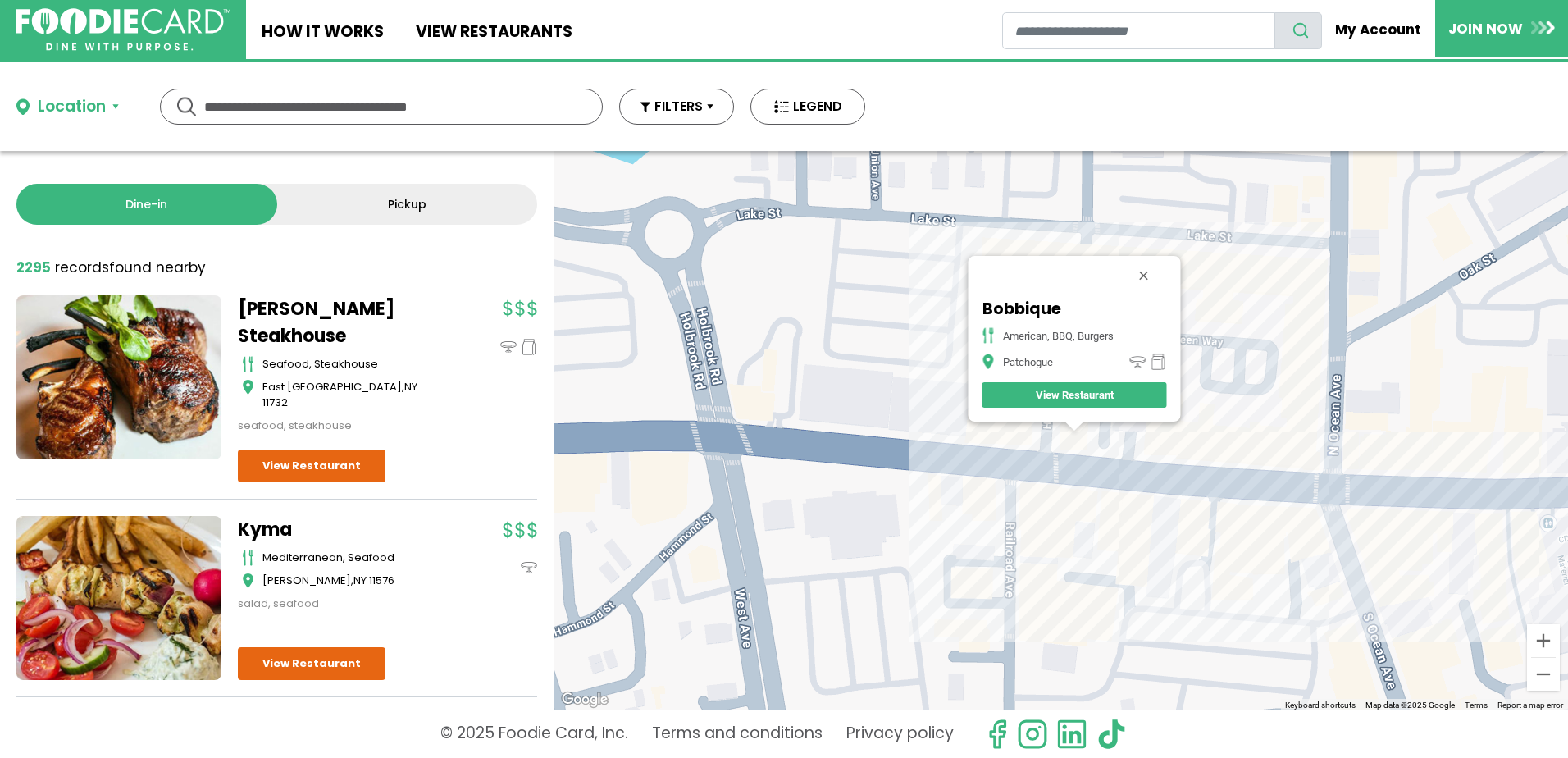
click at [1206, 501] on div "Bobbique American, BBQ, Burgers Patchogue View Restaurant" at bounding box center [1061, 430] width 1014 height 559
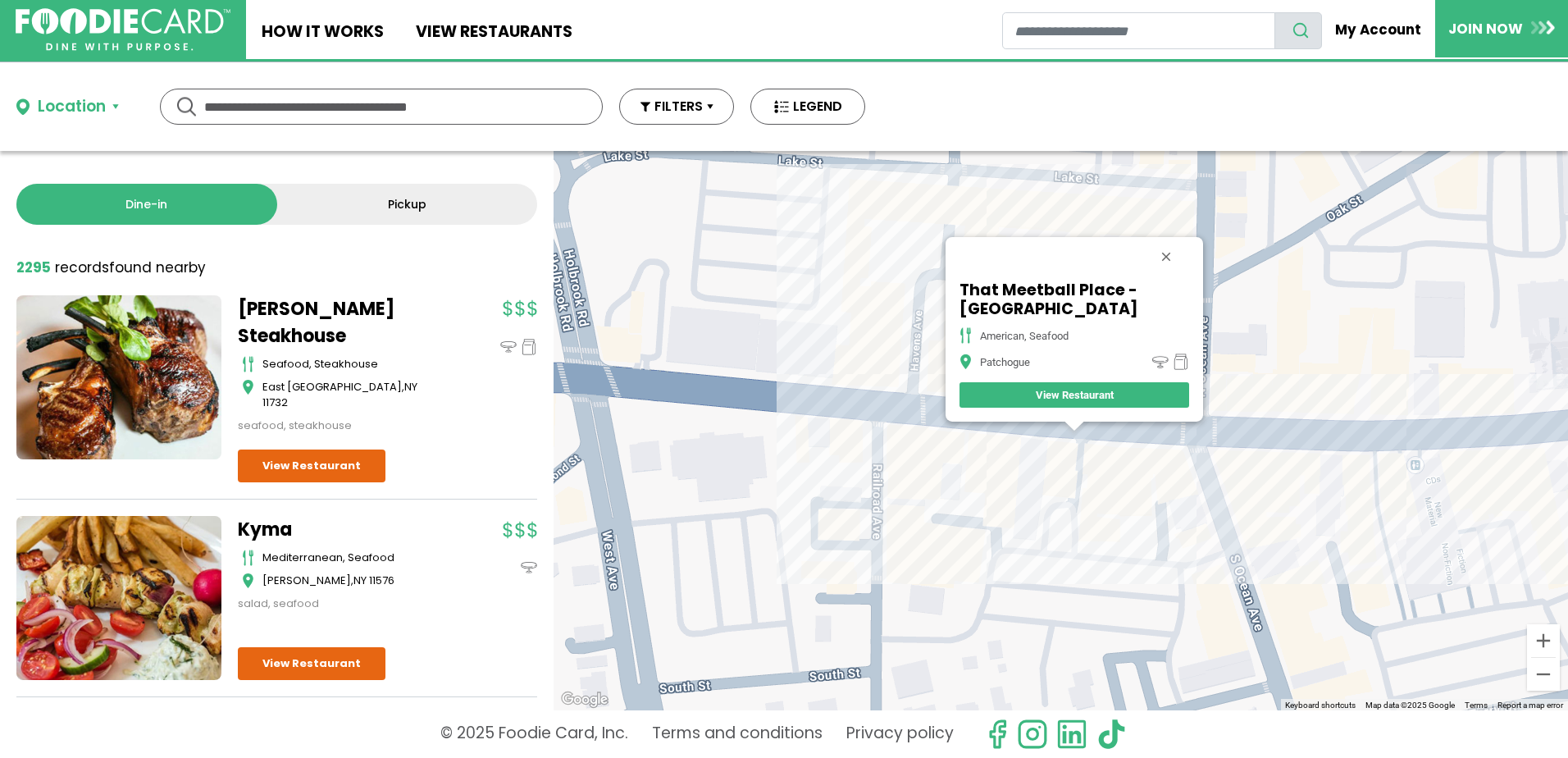
click at [1122, 459] on div "That Meetball Place - Patchogue american, seafood Patchogue View Restaurant" at bounding box center [1061, 430] width 1014 height 559
click at [1134, 443] on div "That Meetball Place - Patchogue american, seafood Patchogue View Restaurant" at bounding box center [1061, 430] width 1014 height 559
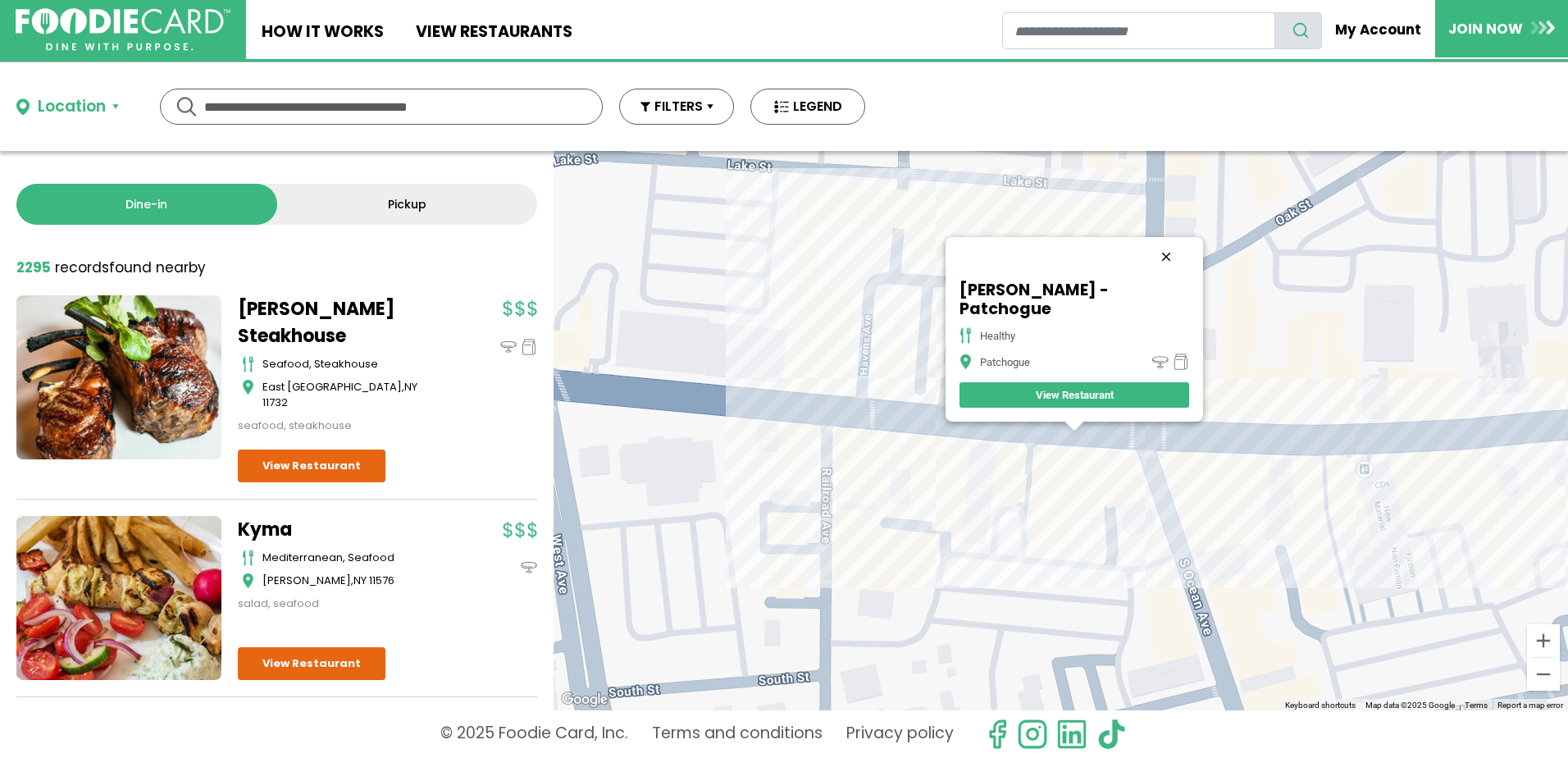
click at [1146, 276] on button "Close" at bounding box center [1166, 257] width 39 height 39
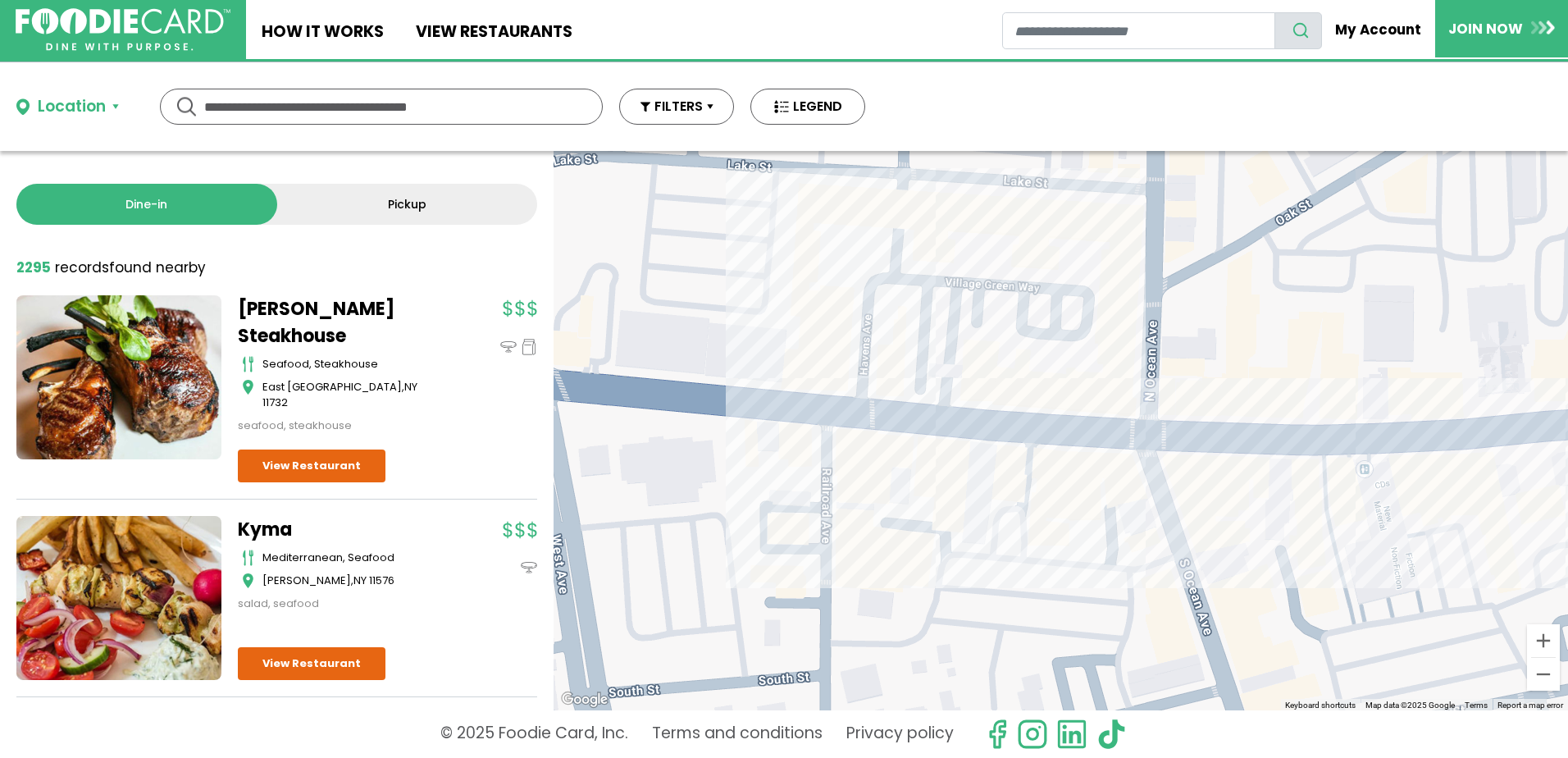
drag, startPoint x: 1079, startPoint y: 342, endPoint x: 1088, endPoint y: 337, distance: 10.3
click at [1079, 342] on div at bounding box center [1061, 430] width 1014 height 559
click at [1088, 337] on div at bounding box center [1061, 430] width 1014 height 559
click at [1104, 327] on div at bounding box center [1061, 430] width 1014 height 559
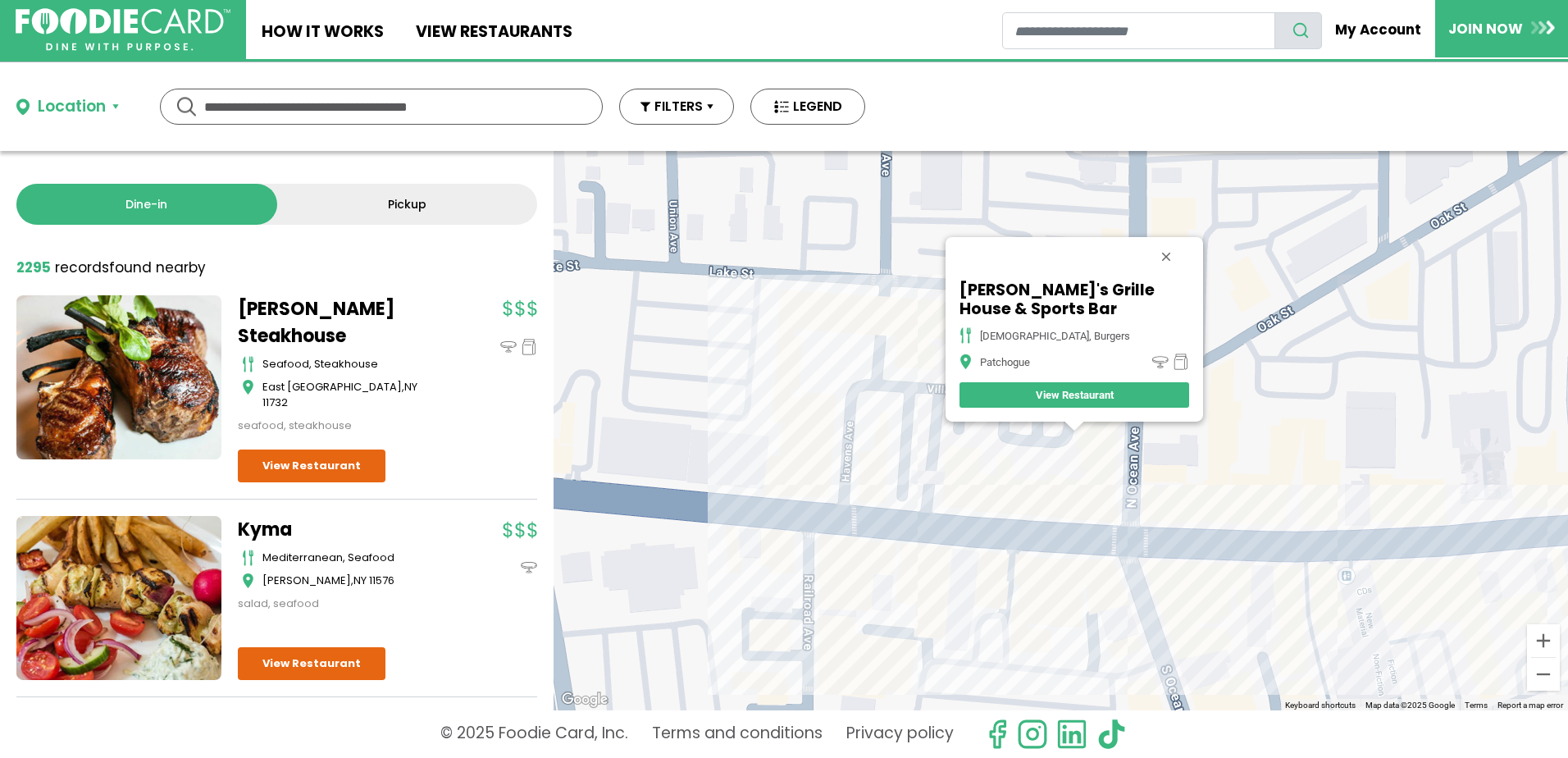
click at [1027, 538] on div "Arooga's Grille House & Sports Bar american, burgers Patchogue View Restaurant" at bounding box center [1061, 430] width 1014 height 559
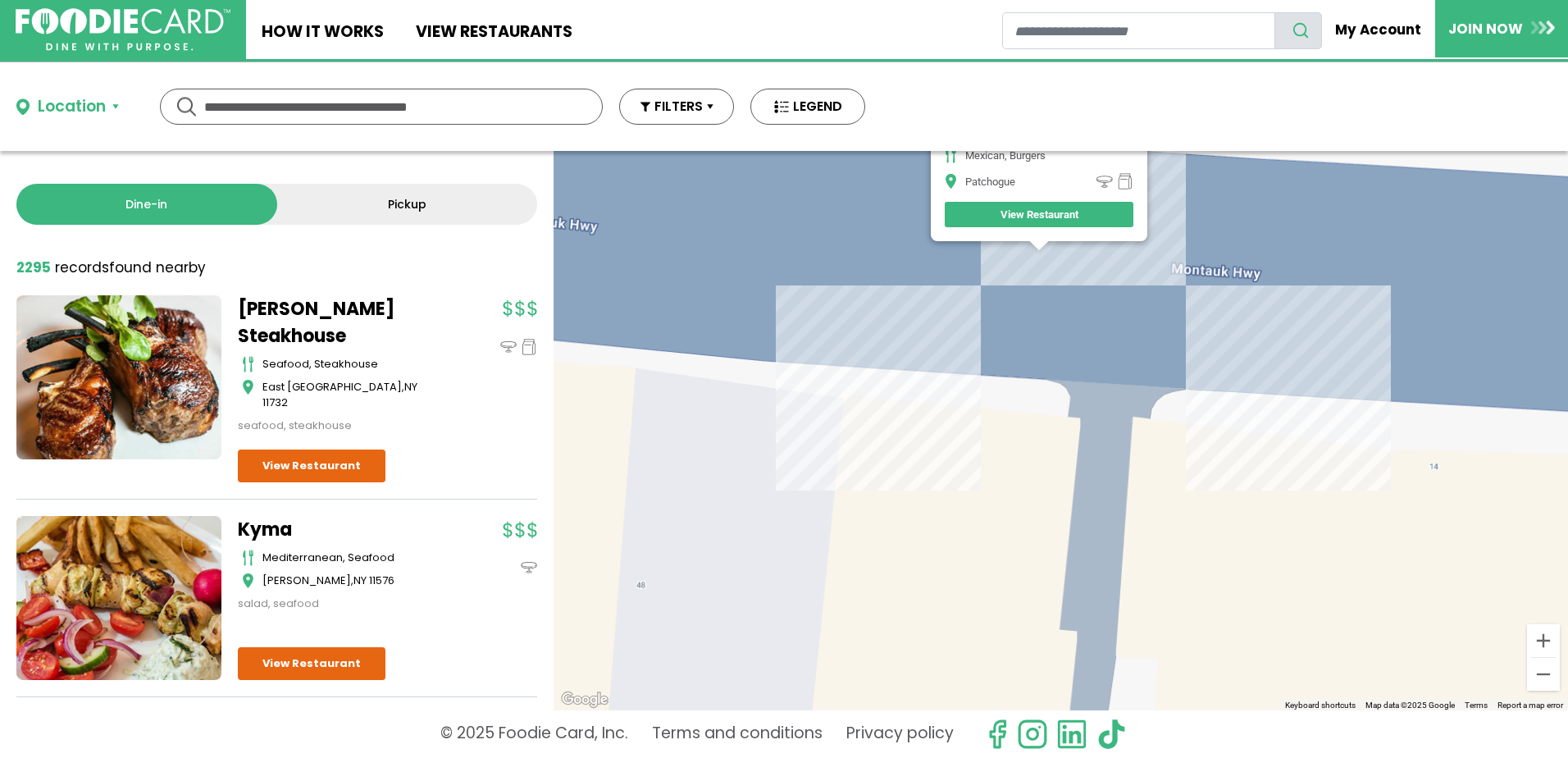
drag, startPoint x: 1112, startPoint y: 347, endPoint x: 1156, endPoint y: 540, distance: 198.0
click at [1156, 540] on div "Del Fuego - Patchogue Mexican, Burgers Patchogue View Restaurant" at bounding box center [1061, 430] width 1014 height 559
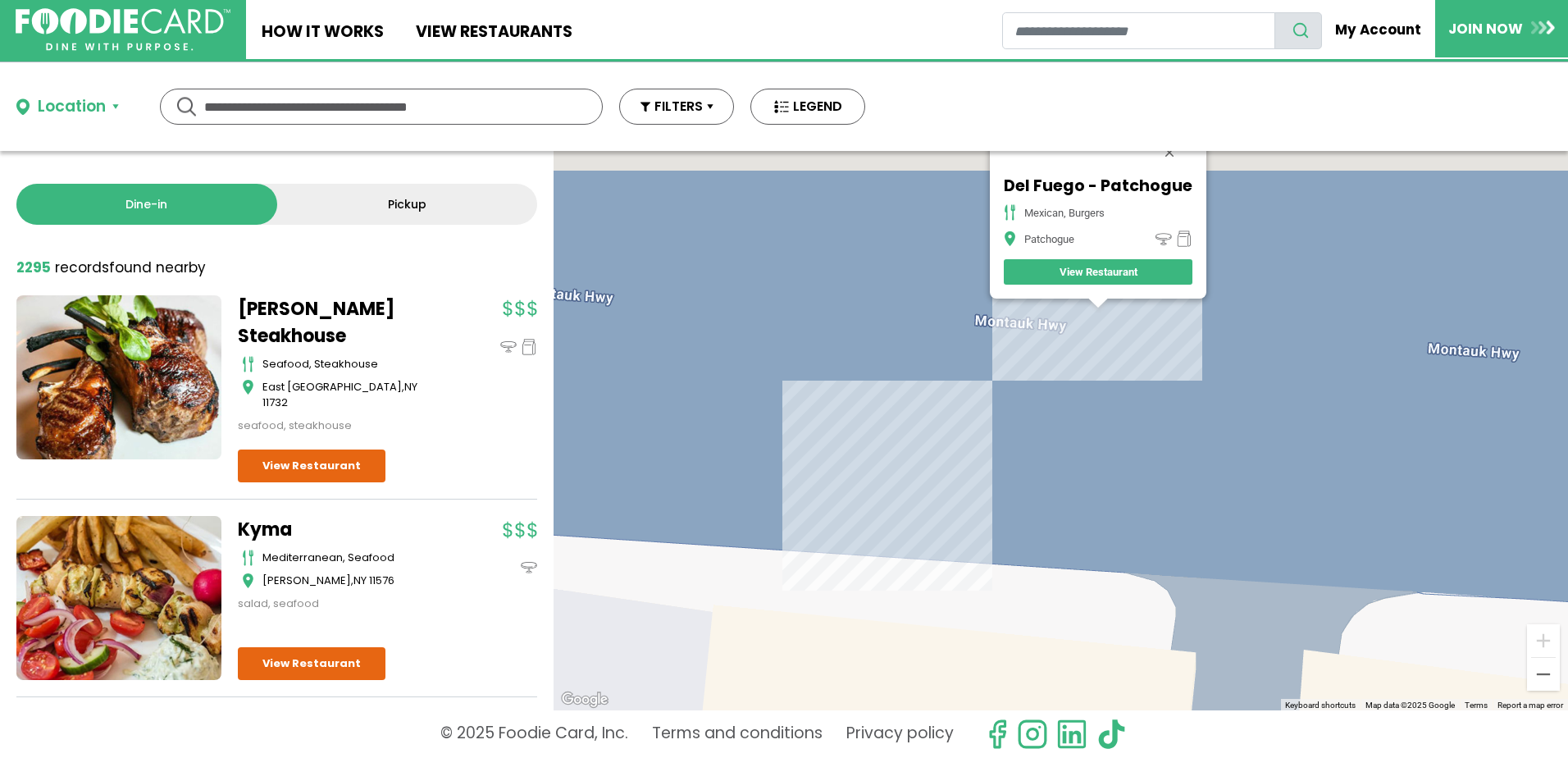
drag, startPoint x: 1068, startPoint y: 301, endPoint x: 1098, endPoint y: 430, distance: 132.4
click at [1101, 436] on div "Del Fuego - Patchogue Mexican, Burgers Patchogue View Restaurant" at bounding box center [1061, 430] width 1014 height 559
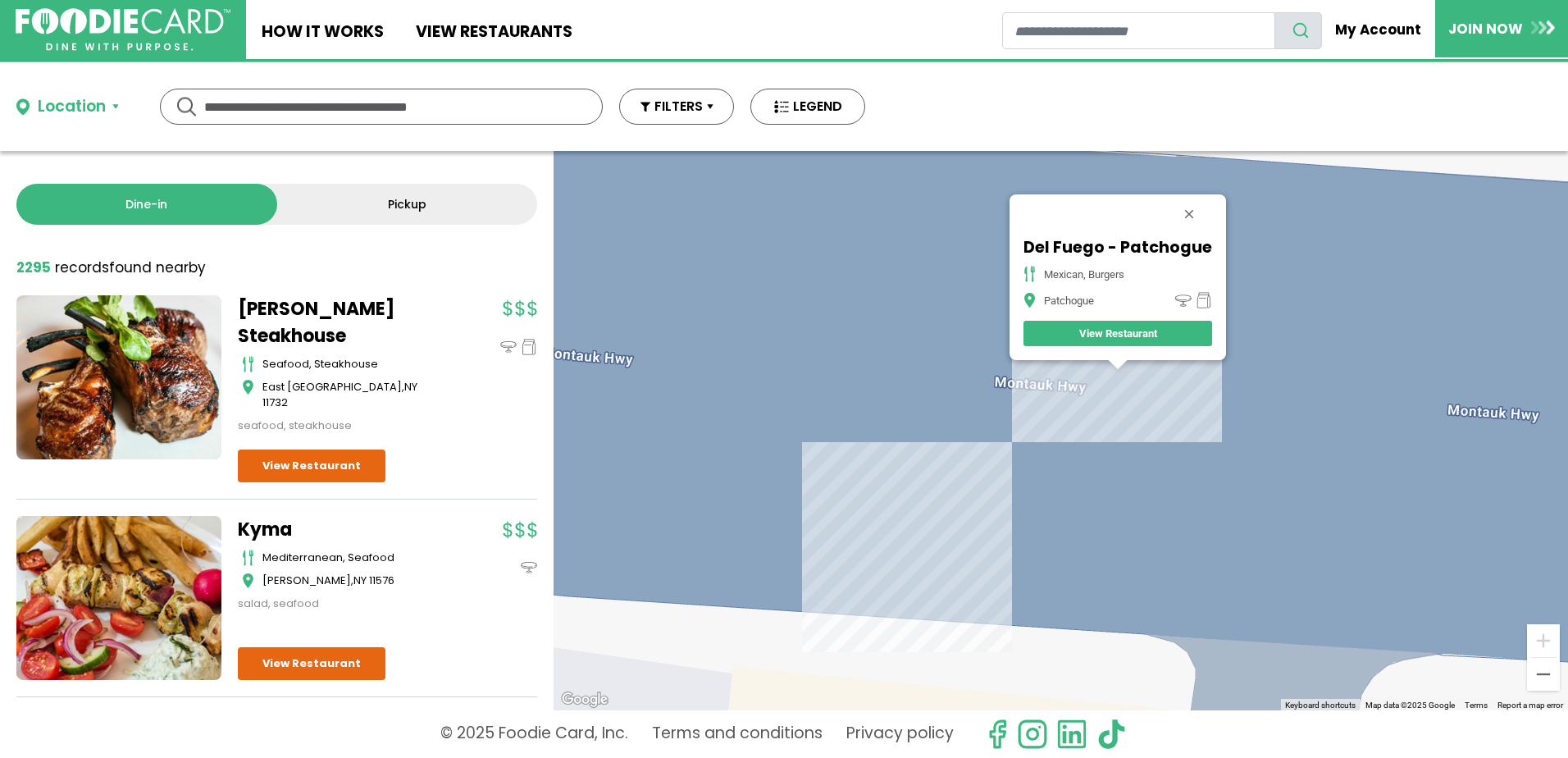
click at [1071, 368] on div "Del Fuego - Patchogue Mexican, Burgers Patchogue View Restaurant" at bounding box center [1061, 430] width 1014 height 559
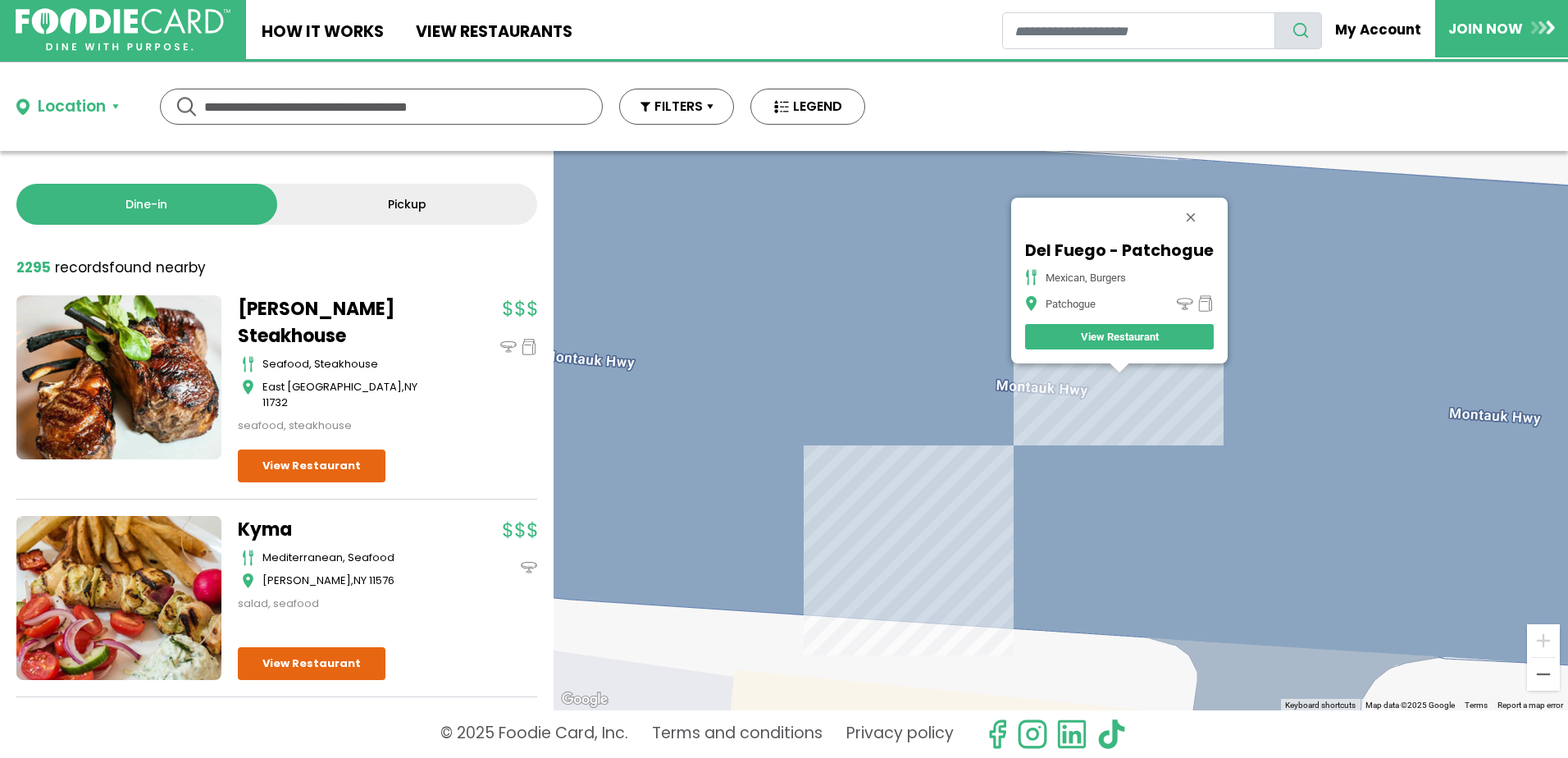
click at [1080, 375] on div "Del Fuego - Patchogue Mexican, Burgers Patchogue View Restaurant" at bounding box center [1061, 430] width 1014 height 559
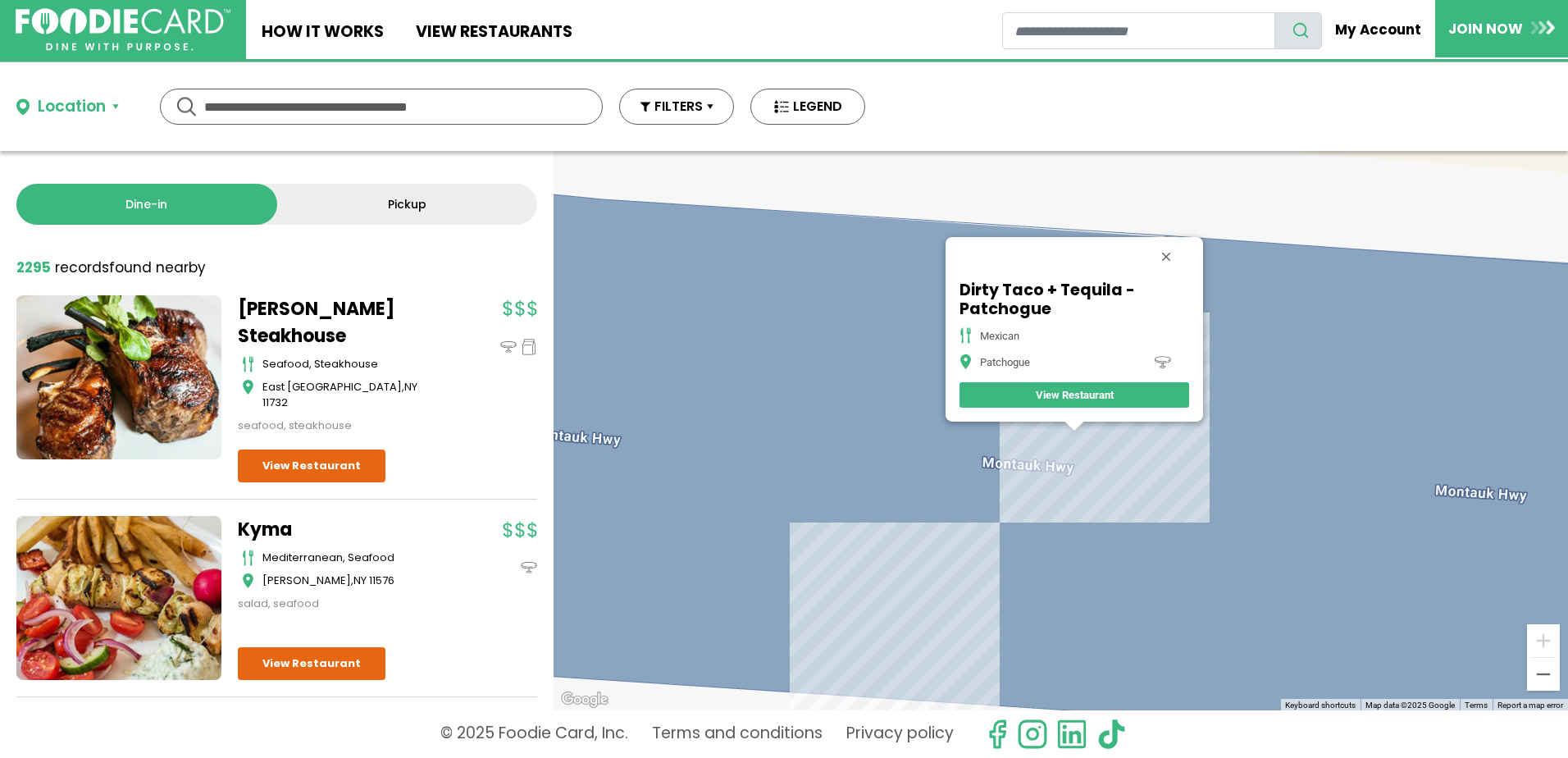
click at [1100, 451] on div "Dirty Taco + Tequila - Patchogue mexican Patchogue View Restaurant" at bounding box center [1061, 430] width 1014 height 559
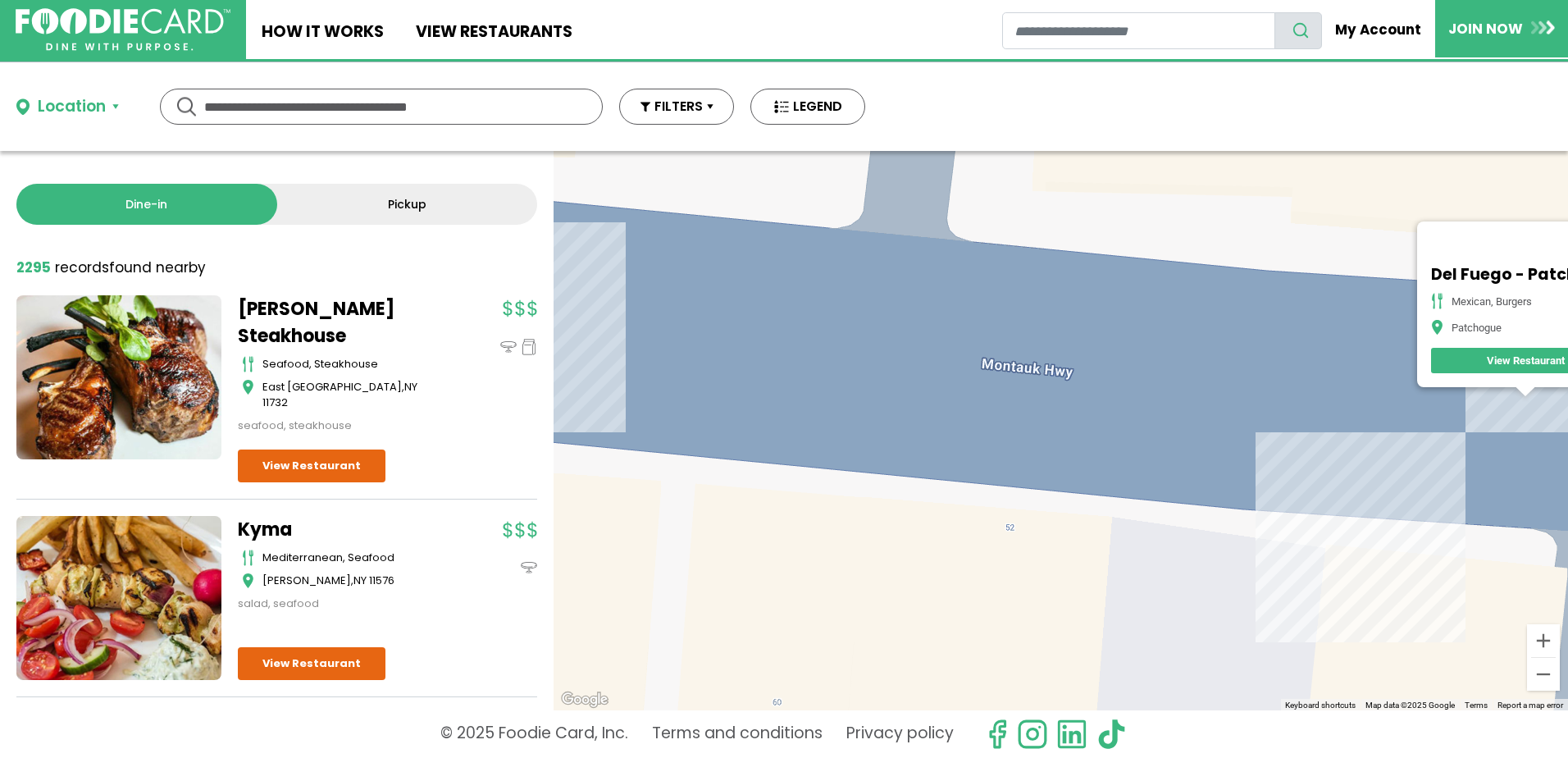
drag, startPoint x: 809, startPoint y: 479, endPoint x: 1333, endPoint y: 424, distance: 526.9
click at [1333, 424] on div "Del Fuego - Patchogue Mexican, Burgers Patchogue View Restaurant" at bounding box center [1061, 430] width 1014 height 559
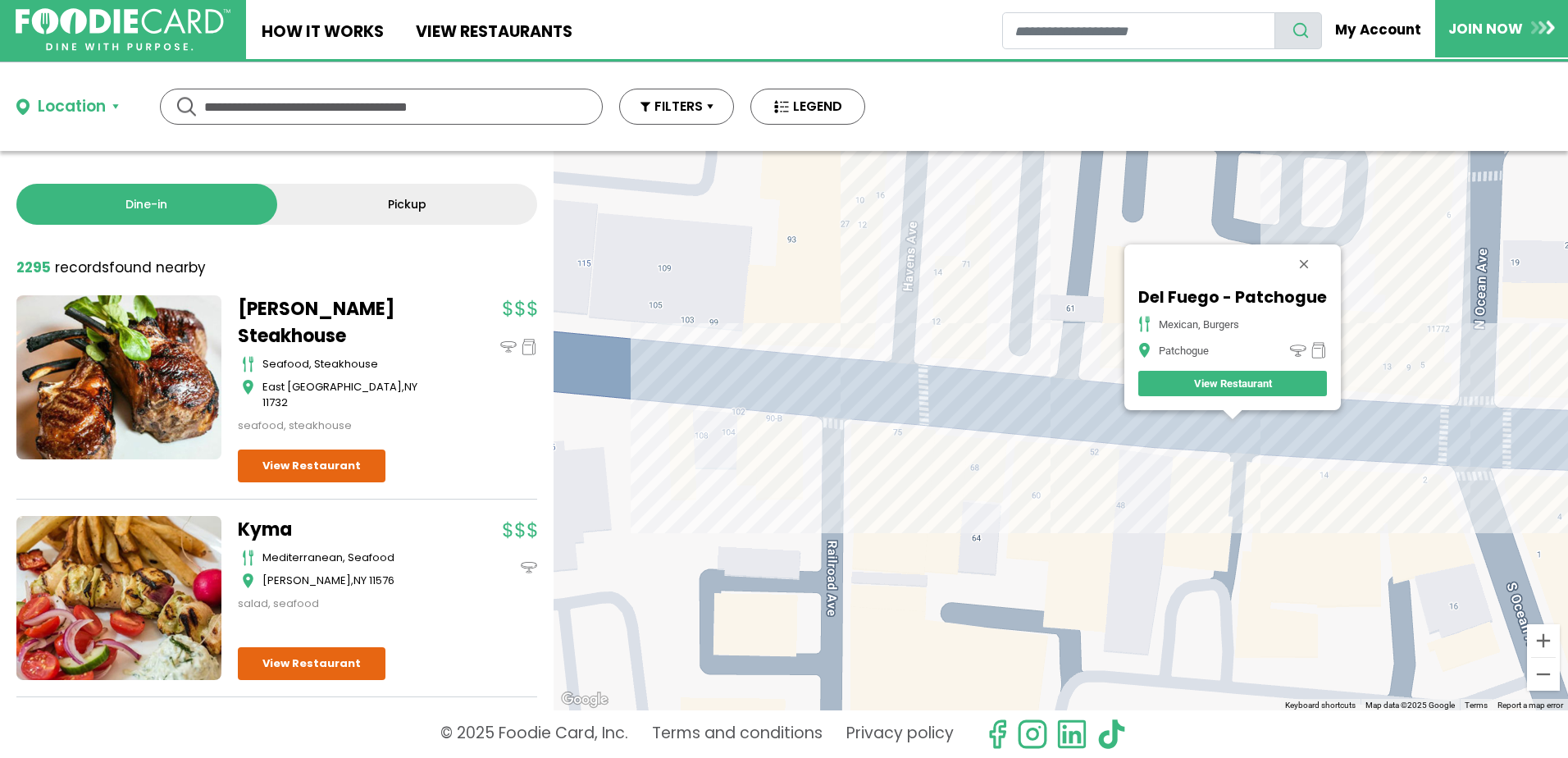
click at [944, 338] on div "Del Fuego - Patchogue Mexican, Burgers Patchogue View Restaurant" at bounding box center [1061, 430] width 1014 height 559
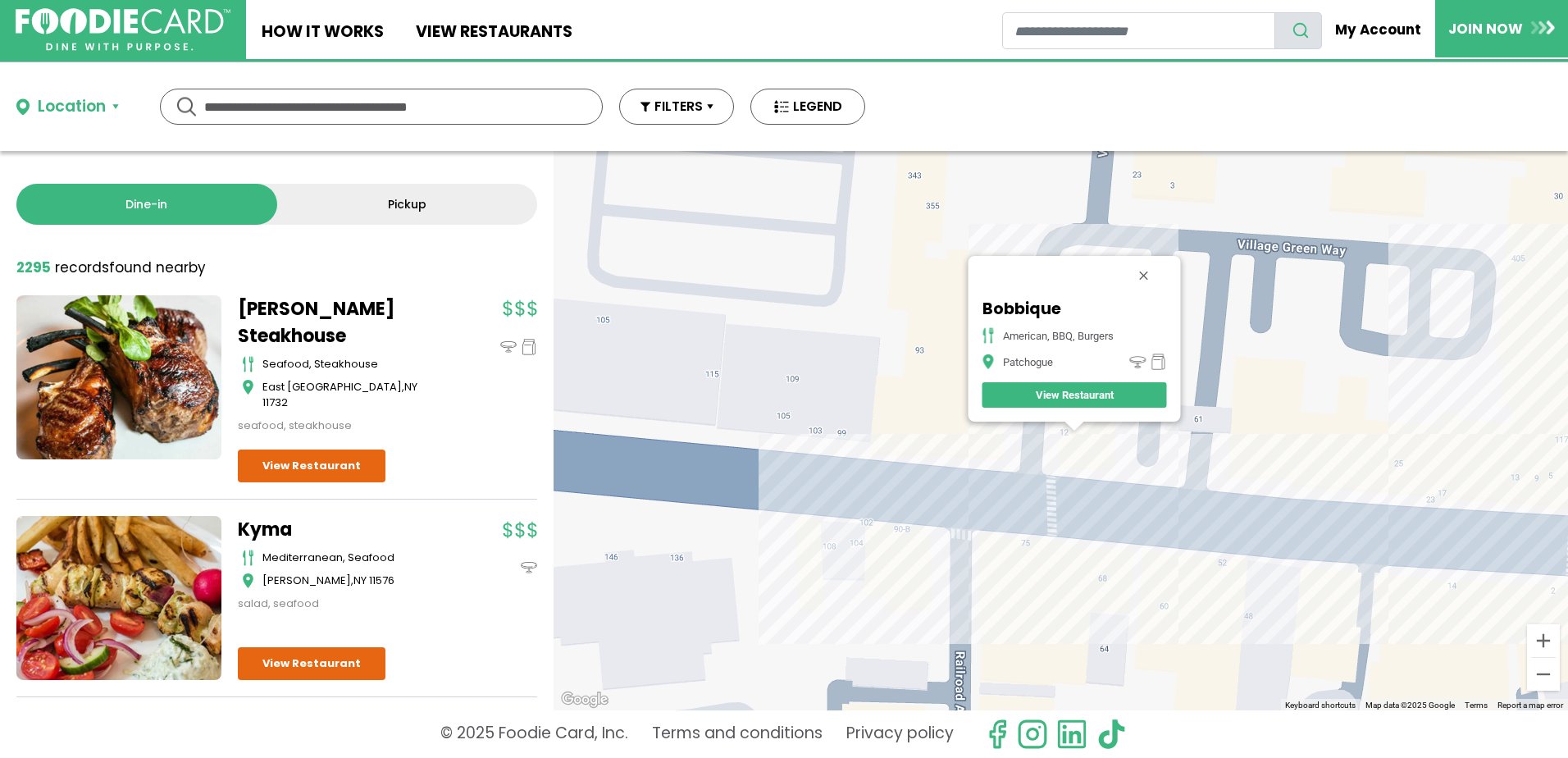
click at [844, 505] on div "Bobbique American, BBQ, Burgers Patchogue View Restaurant" at bounding box center [1061, 430] width 1014 height 559
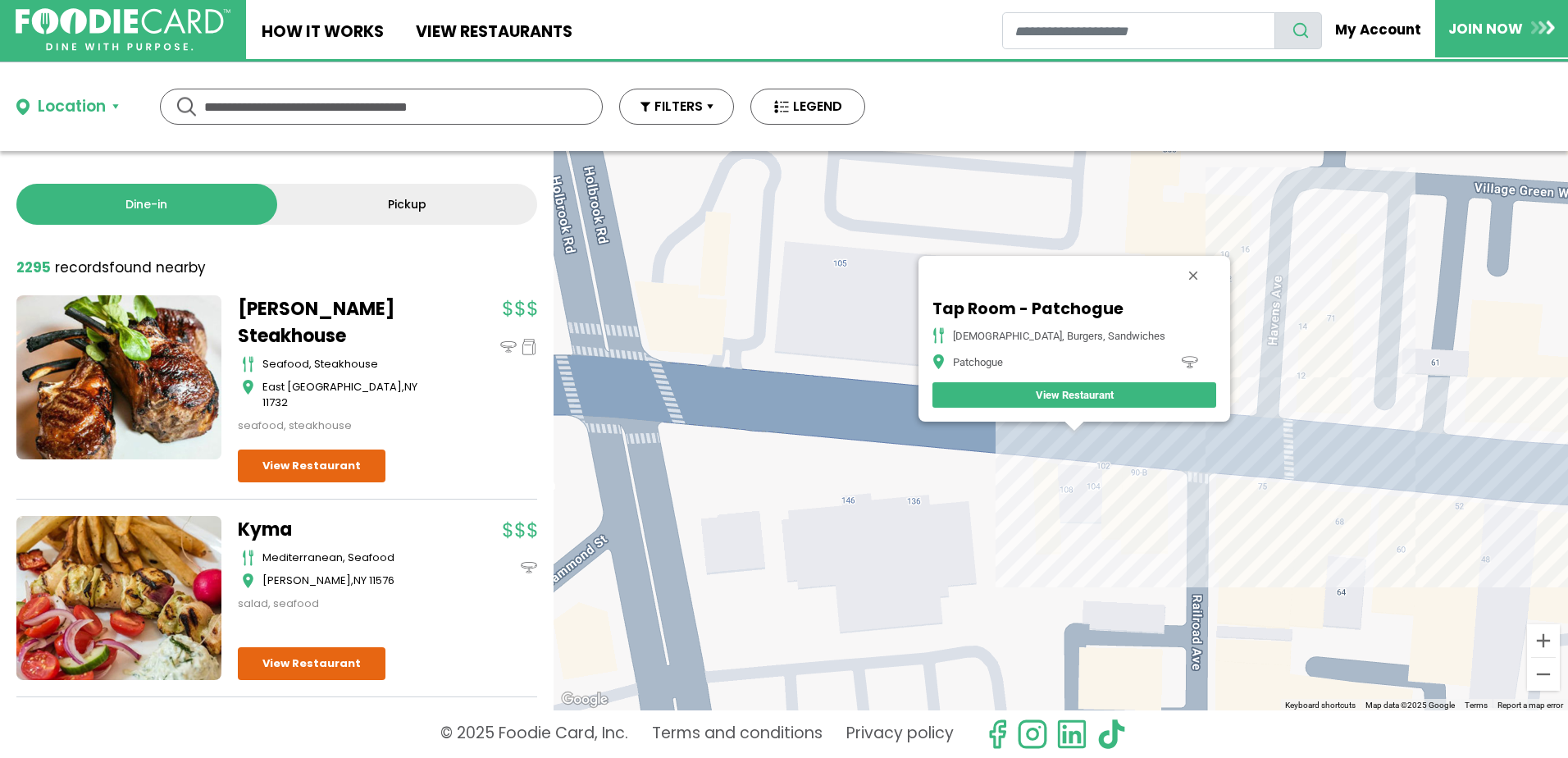
click at [1338, 463] on div "Tap Room - Patchogue american, burgers, sandwiches Patchogue View Restaurant" at bounding box center [1061, 430] width 1014 height 559
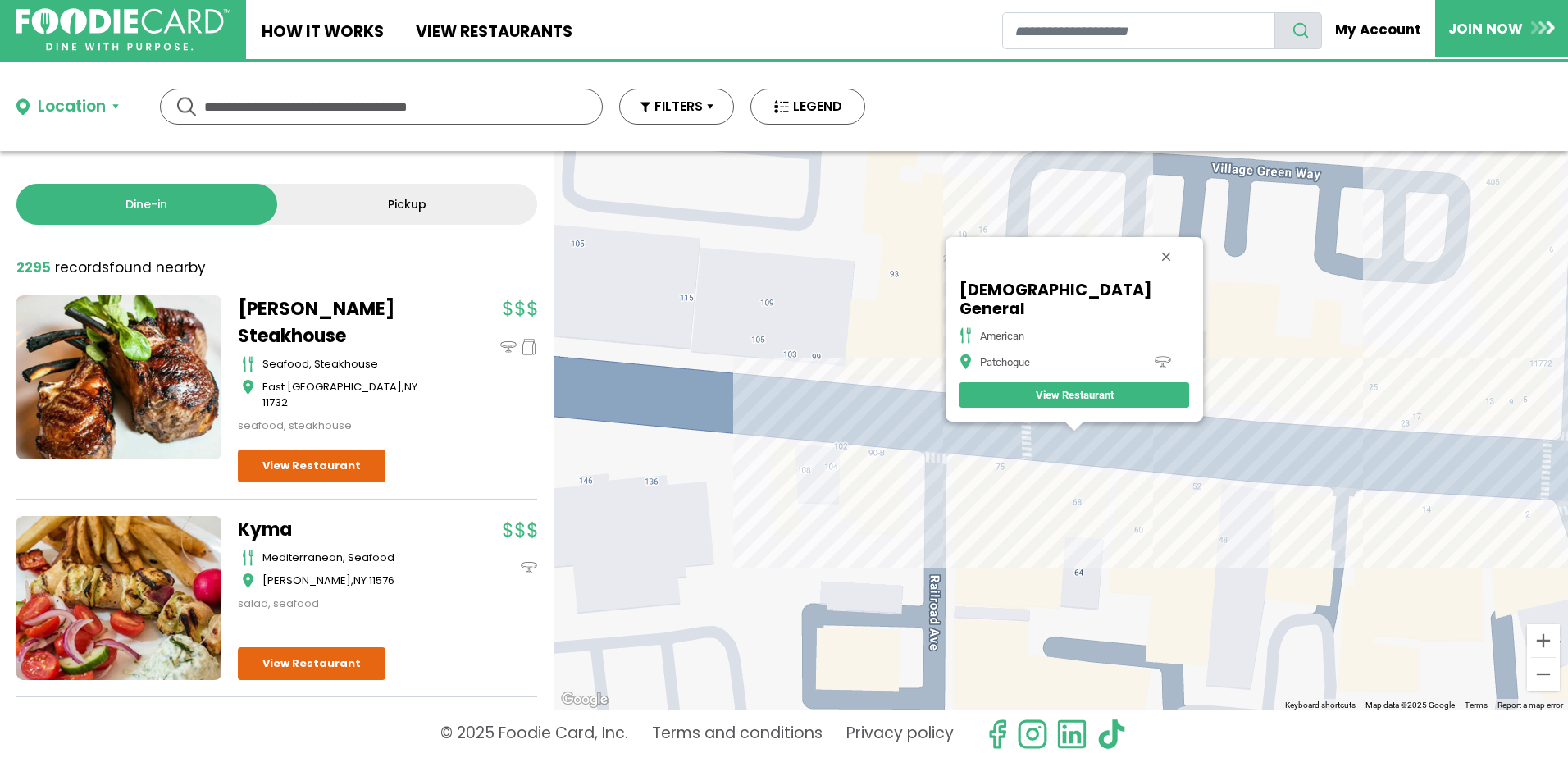
click at [1051, 406] on link "View Restaurant" at bounding box center [1074, 395] width 230 height 26
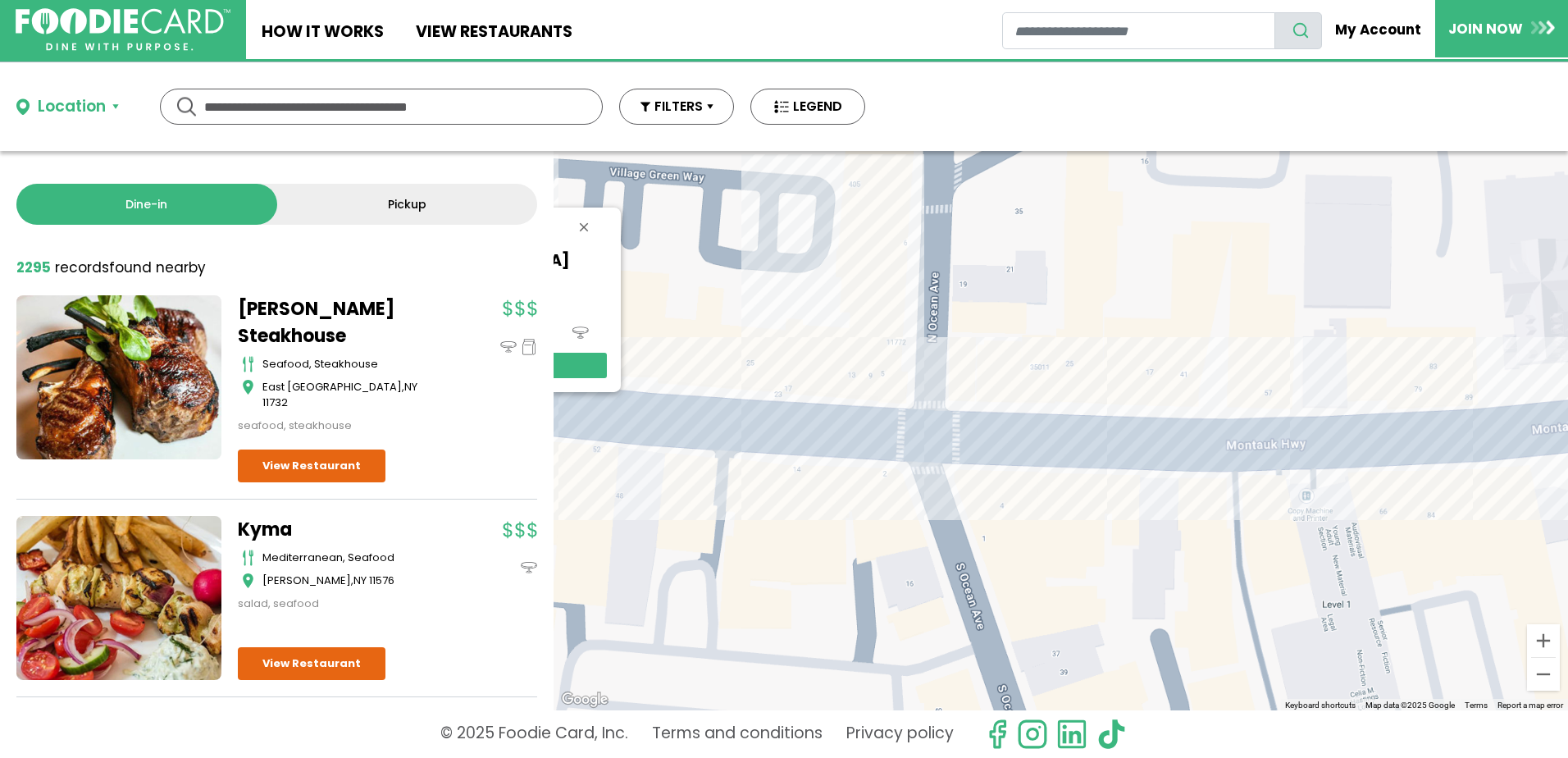
drag, startPoint x: 1375, startPoint y: 487, endPoint x: 750, endPoint y: 450, distance: 626.1
click at [750, 450] on div "Shands General american Patchogue View Restaurant" at bounding box center [1061, 430] width 1014 height 559
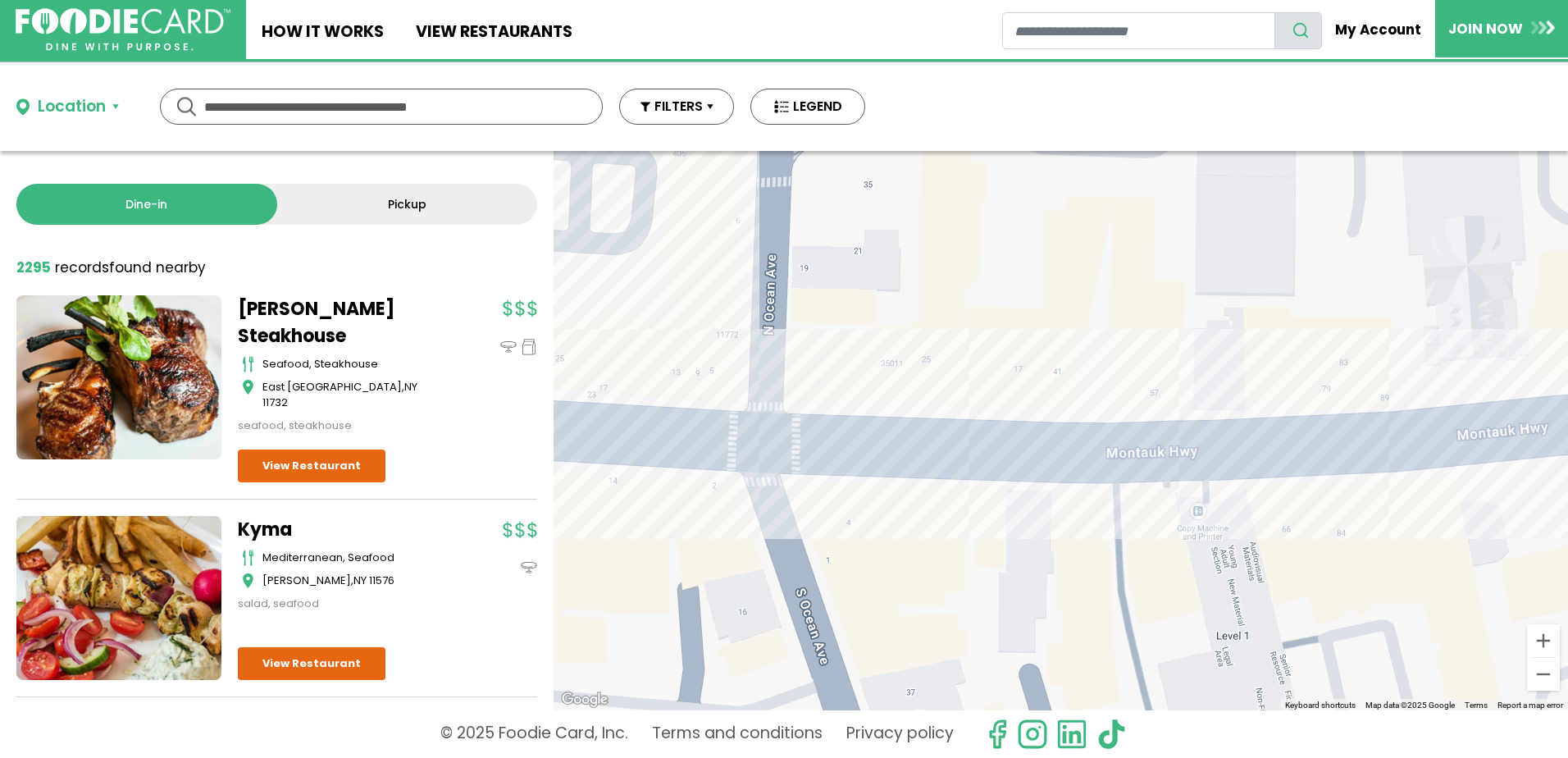
click at [901, 466] on div "Shands General american Patchogue View Restaurant" at bounding box center [1061, 430] width 1014 height 559
click at [917, 460] on div "Shands General american Patchogue View Restaurant" at bounding box center [1061, 430] width 1014 height 559
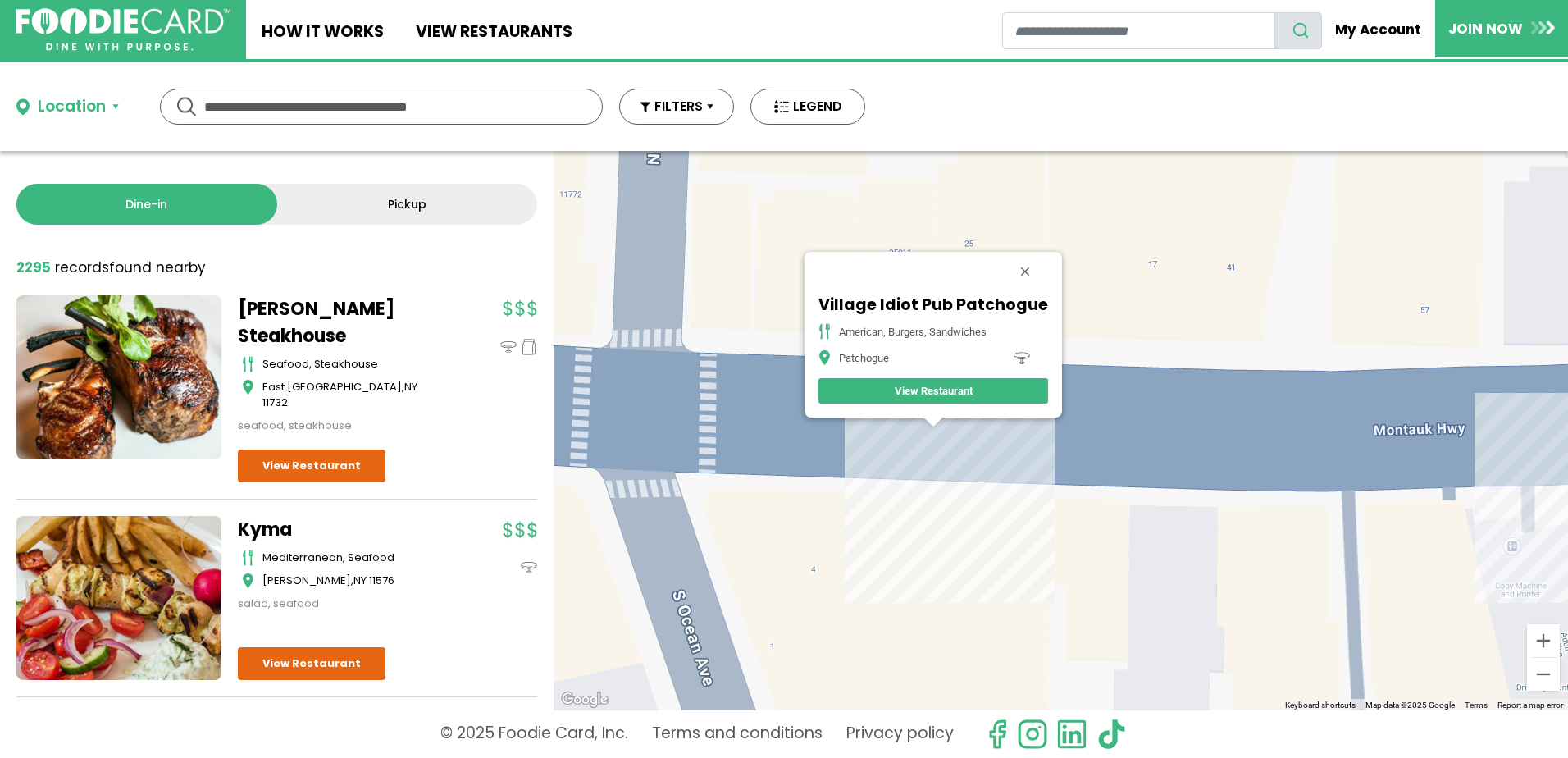
click at [999, 446] on div "Village Idiot Pub Patchogue American, Burgers, Sandwiches Patchogue View Restau…" at bounding box center [1061, 430] width 1014 height 559
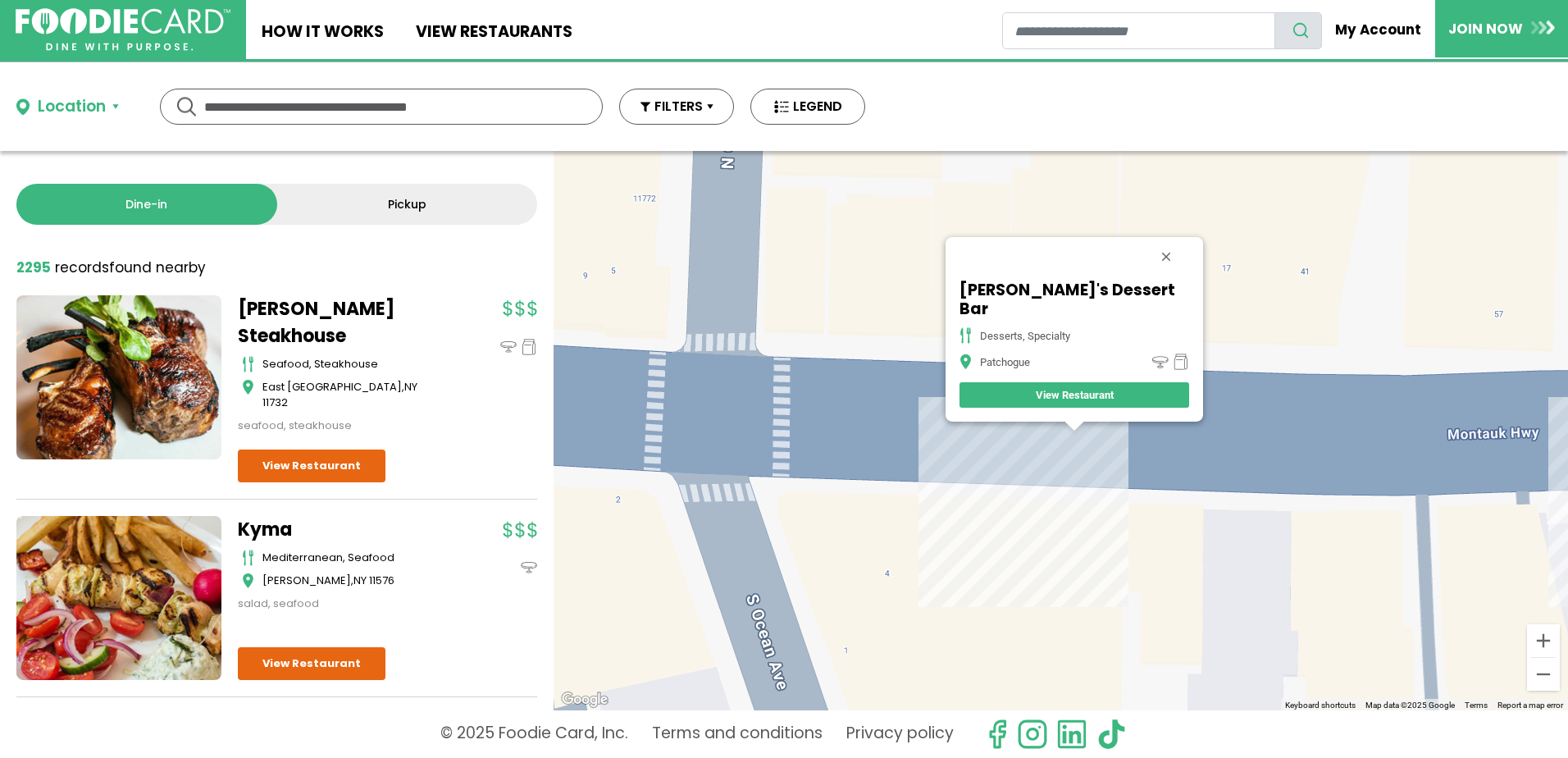
click at [1121, 441] on div "Roger's Dessert Bar desserts, specialty Patchogue View Restaurant" at bounding box center [1061, 430] width 1014 height 559
click at [1104, 442] on div "Roger's Dessert Bar desserts, specialty Patchogue View Restaurant" at bounding box center [1061, 430] width 1014 height 559
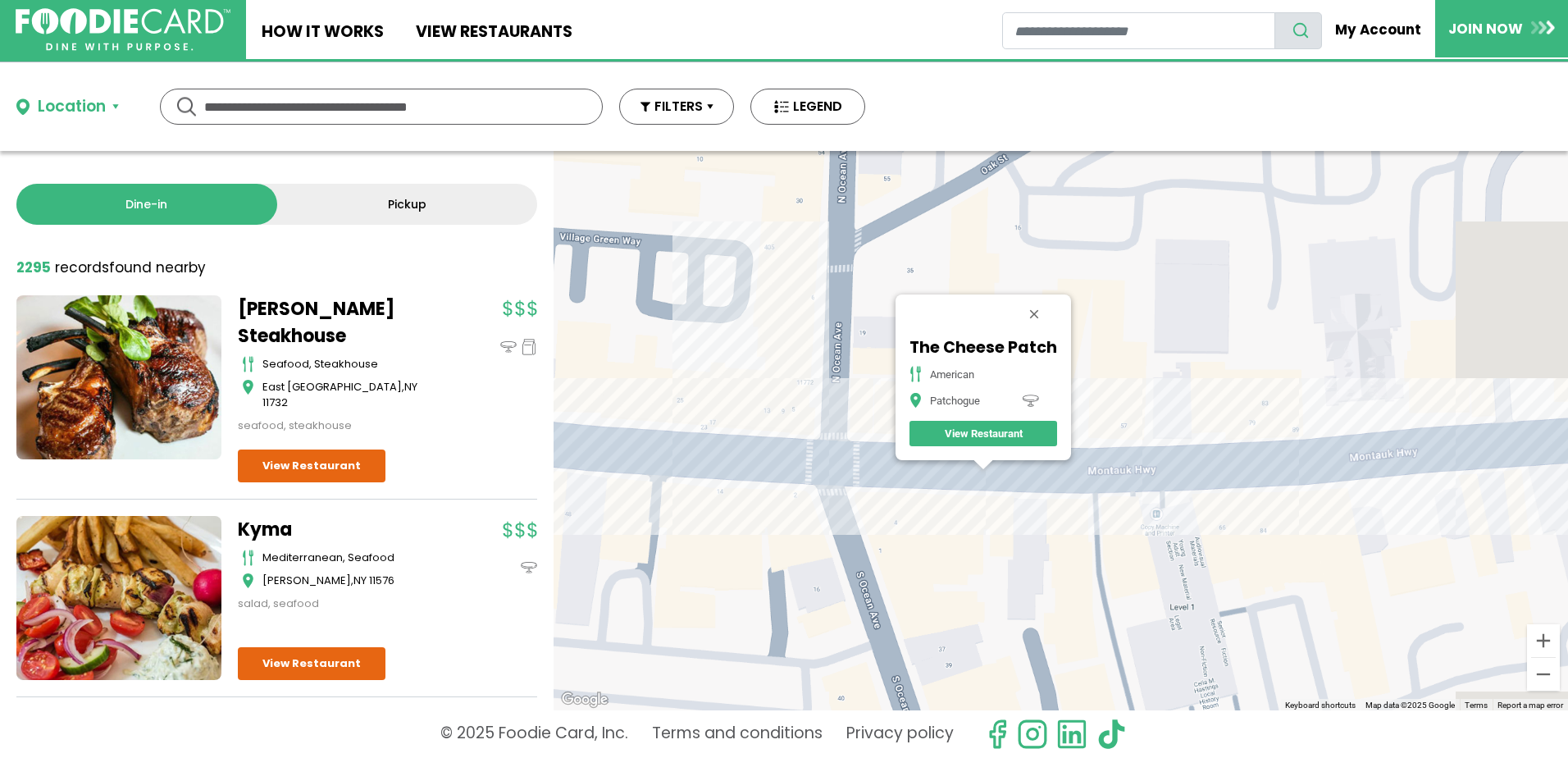
drag, startPoint x: 1339, startPoint y: 479, endPoint x: 1115, endPoint y: 490, distance: 224.3
click at [1116, 490] on div "The Cheese Patch American Patchogue View Restaurant" at bounding box center [1061, 430] width 1014 height 559
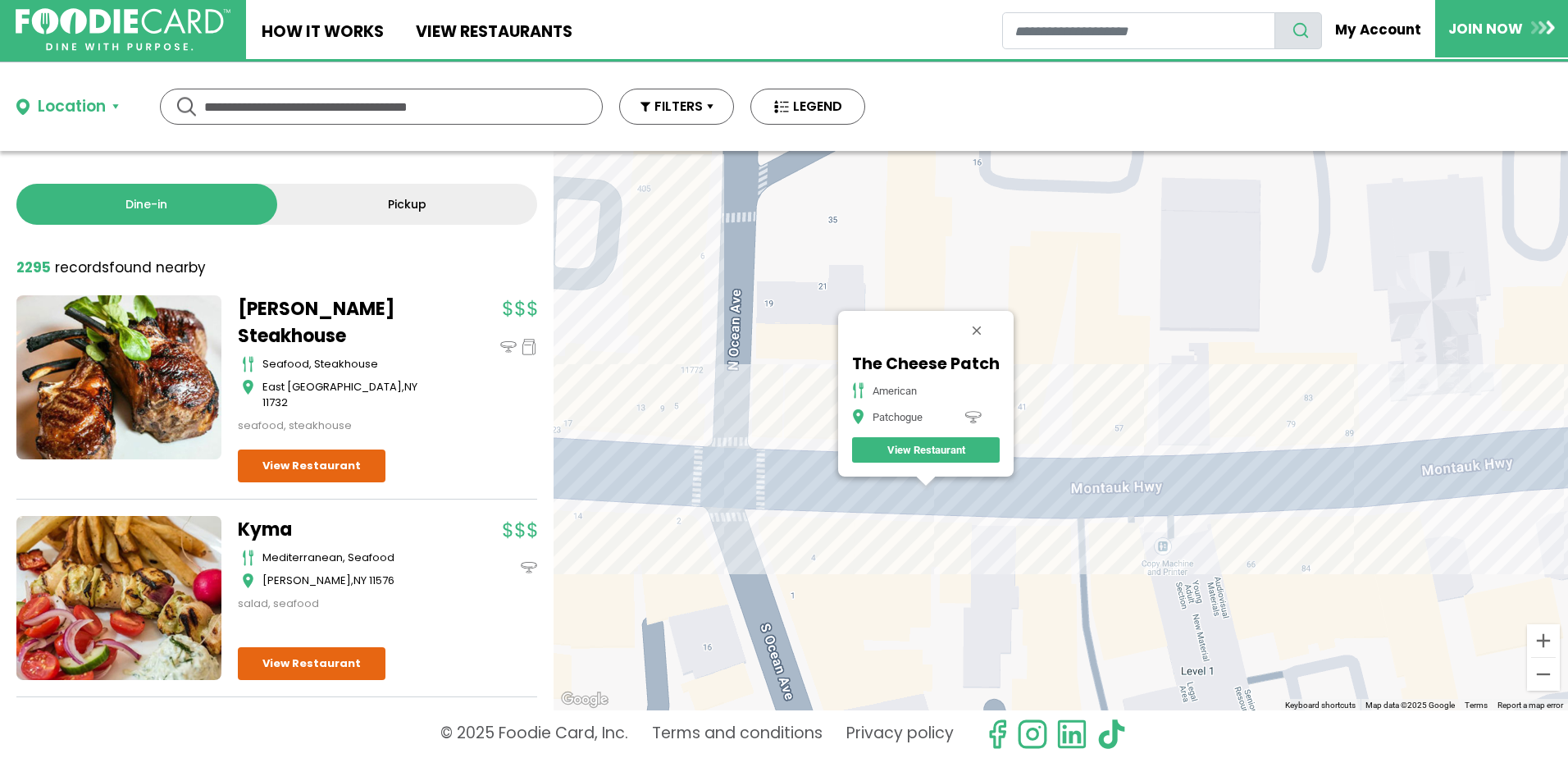
click at [1201, 491] on div "The Cheese Patch American Patchogue View Restaurant" at bounding box center [1061, 430] width 1014 height 559
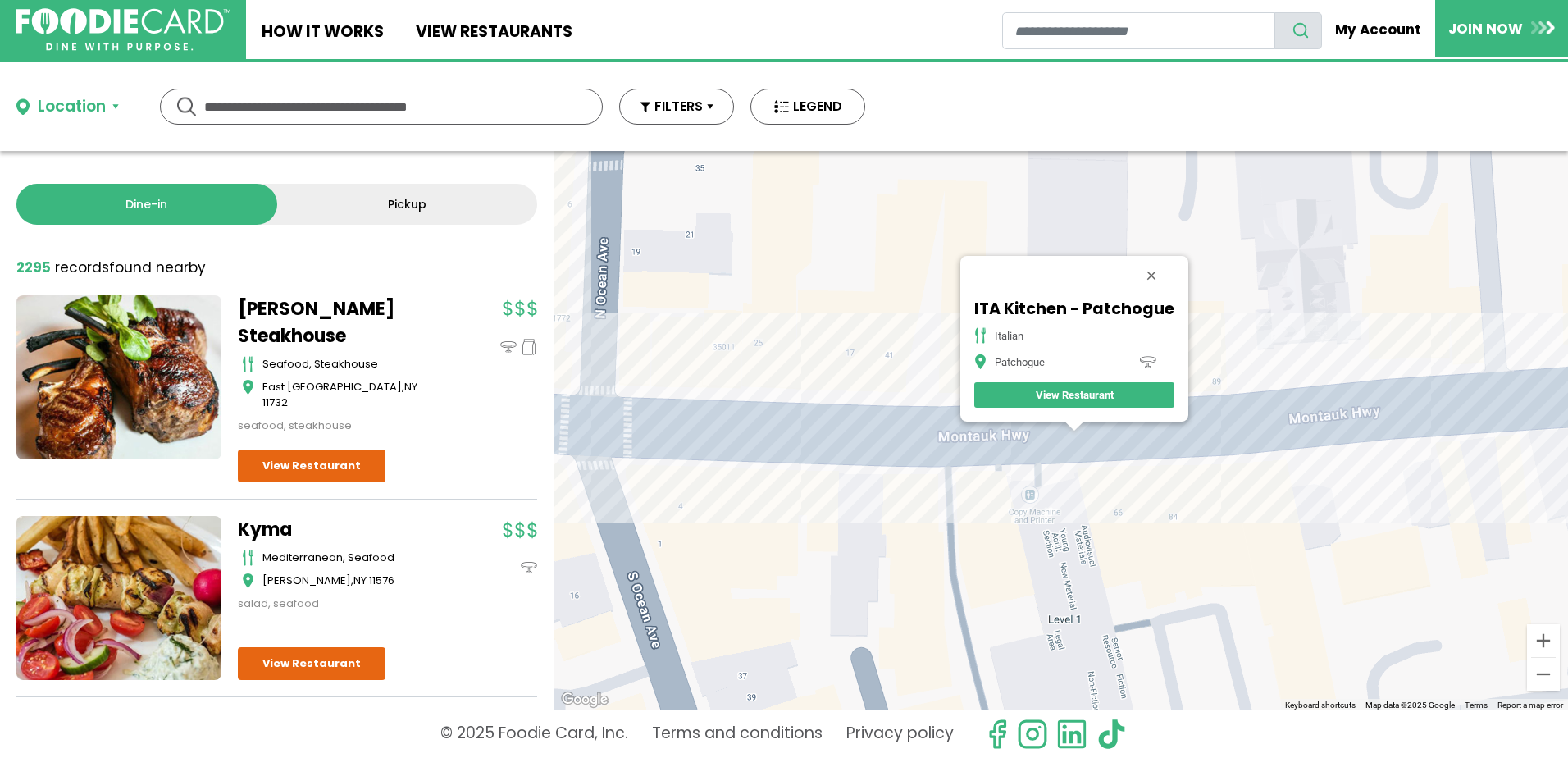
click at [1273, 453] on div "ITA Kitchen - Patchogue italian Patchogue View Restaurant" at bounding box center [1061, 430] width 1014 height 559
click at [1265, 444] on div "ITA Kitchen - Patchogue italian Patchogue View Restaurant" at bounding box center [1061, 430] width 1014 height 559
click at [1258, 430] on div "ITA Kitchen - Patchogue italian Patchogue View Restaurant" at bounding box center [1061, 430] width 1014 height 559
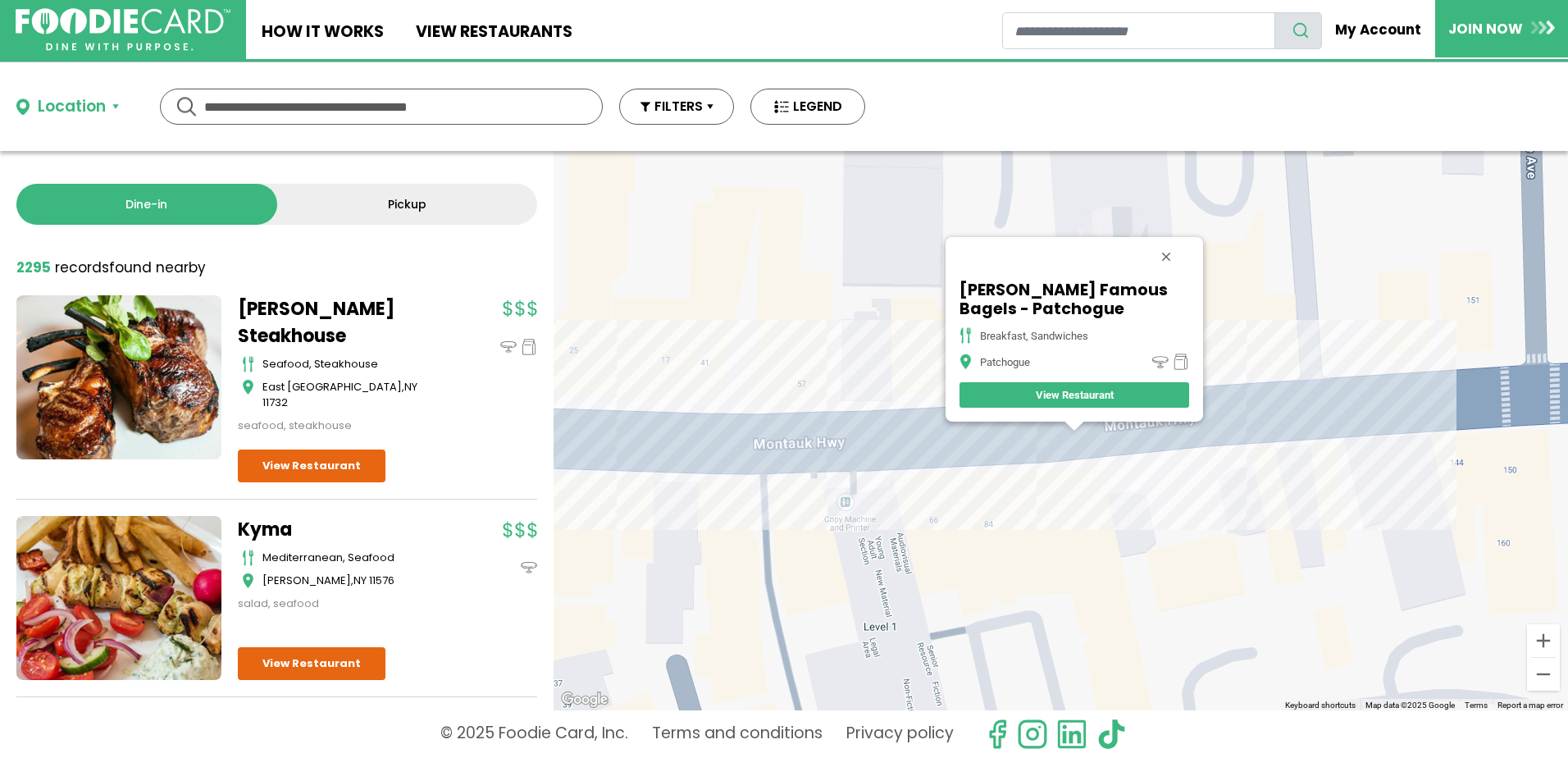
click at [1343, 419] on div "Goldberg's Famous Bagels - Patchogue breakfast, sandwiches Patchogue View Resta…" at bounding box center [1061, 430] width 1014 height 559
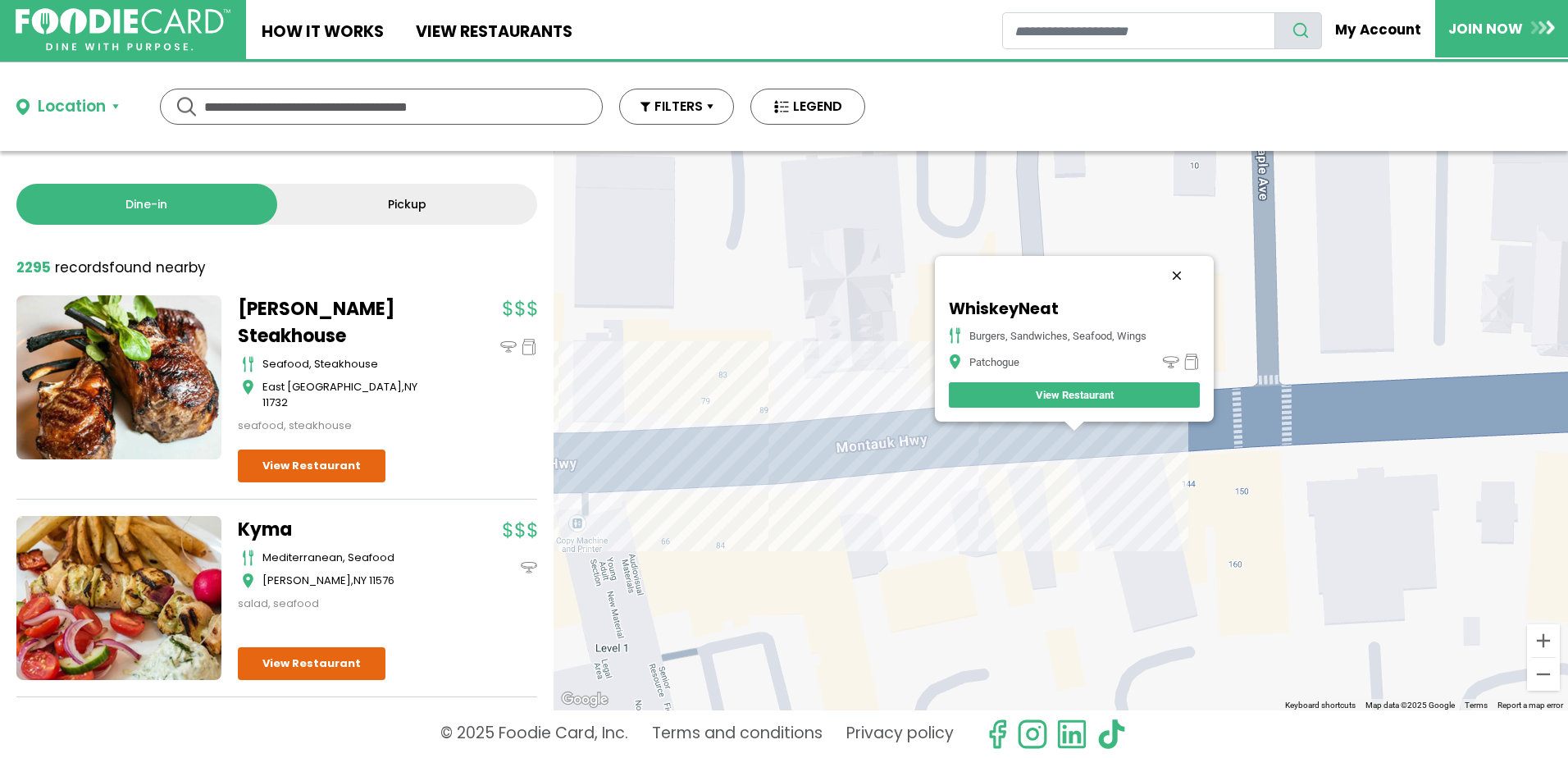
click at [1174, 280] on button "Close" at bounding box center [1177, 276] width 39 height 39
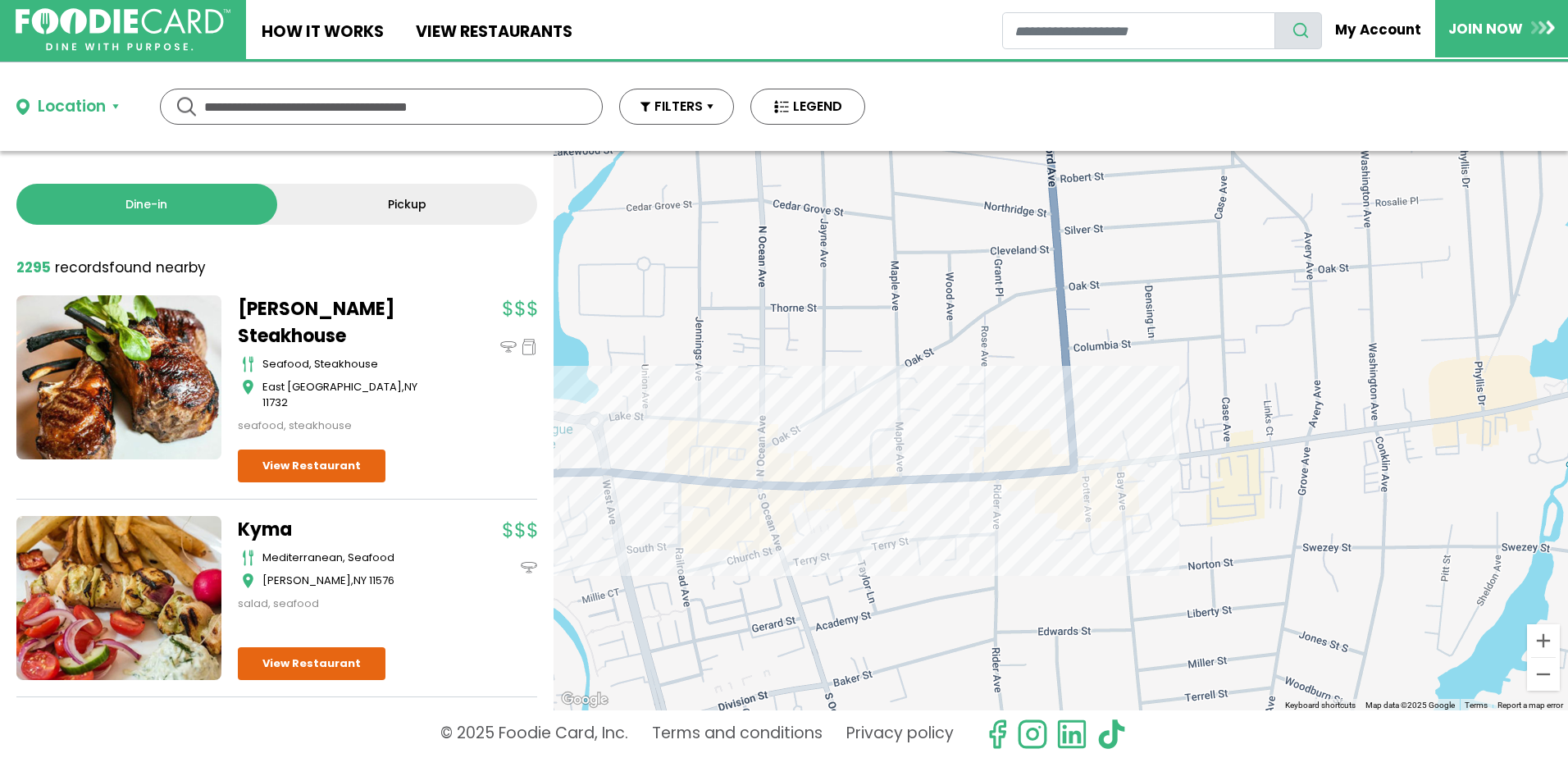
click at [1041, 482] on div at bounding box center [1061, 430] width 1014 height 559
click at [1056, 484] on div at bounding box center [1061, 430] width 1014 height 559
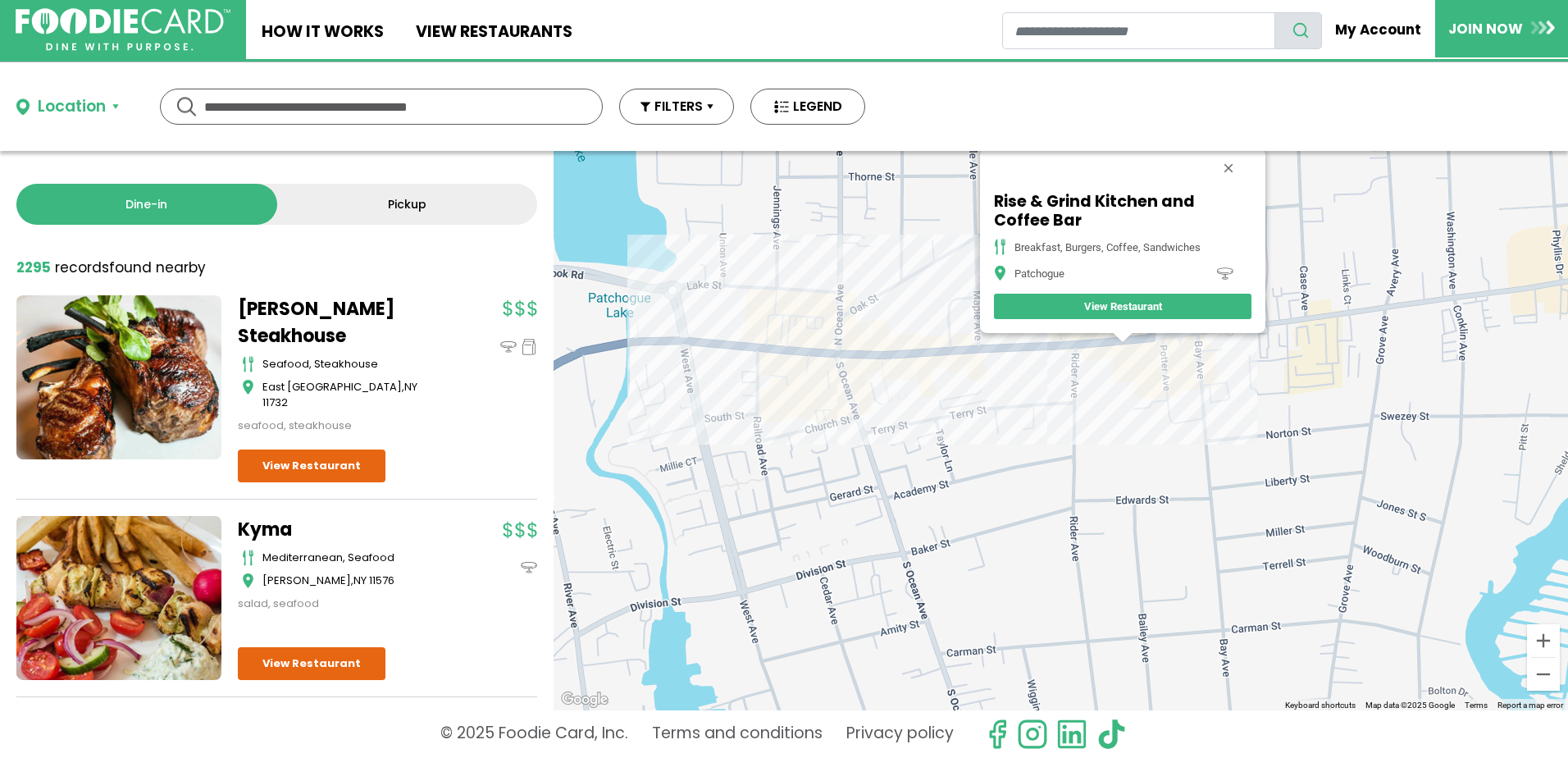
drag, startPoint x: 757, startPoint y: 562, endPoint x: 826, endPoint y: 421, distance: 157.0
click at [826, 421] on div "Rise & Grind Kitchen and Coffee Bar breakfast, burgers, coffee, sandwiches Patc…" at bounding box center [1061, 430] width 1014 height 559
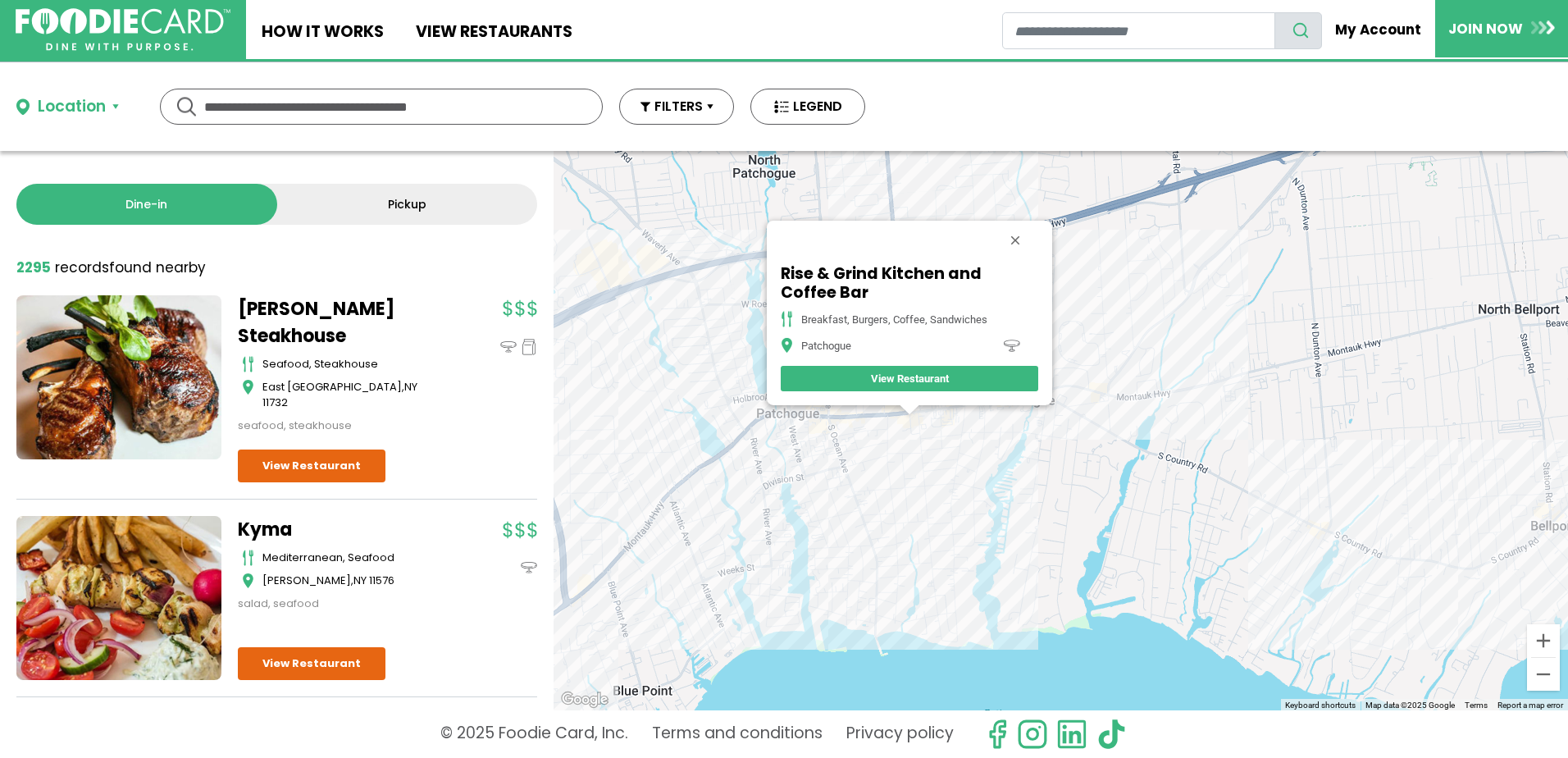
click at [892, 630] on div "Rise & Grind Kitchen and Coffee Bar breakfast, burgers, coffee, sandwiches Patc…" at bounding box center [1061, 430] width 1014 height 559
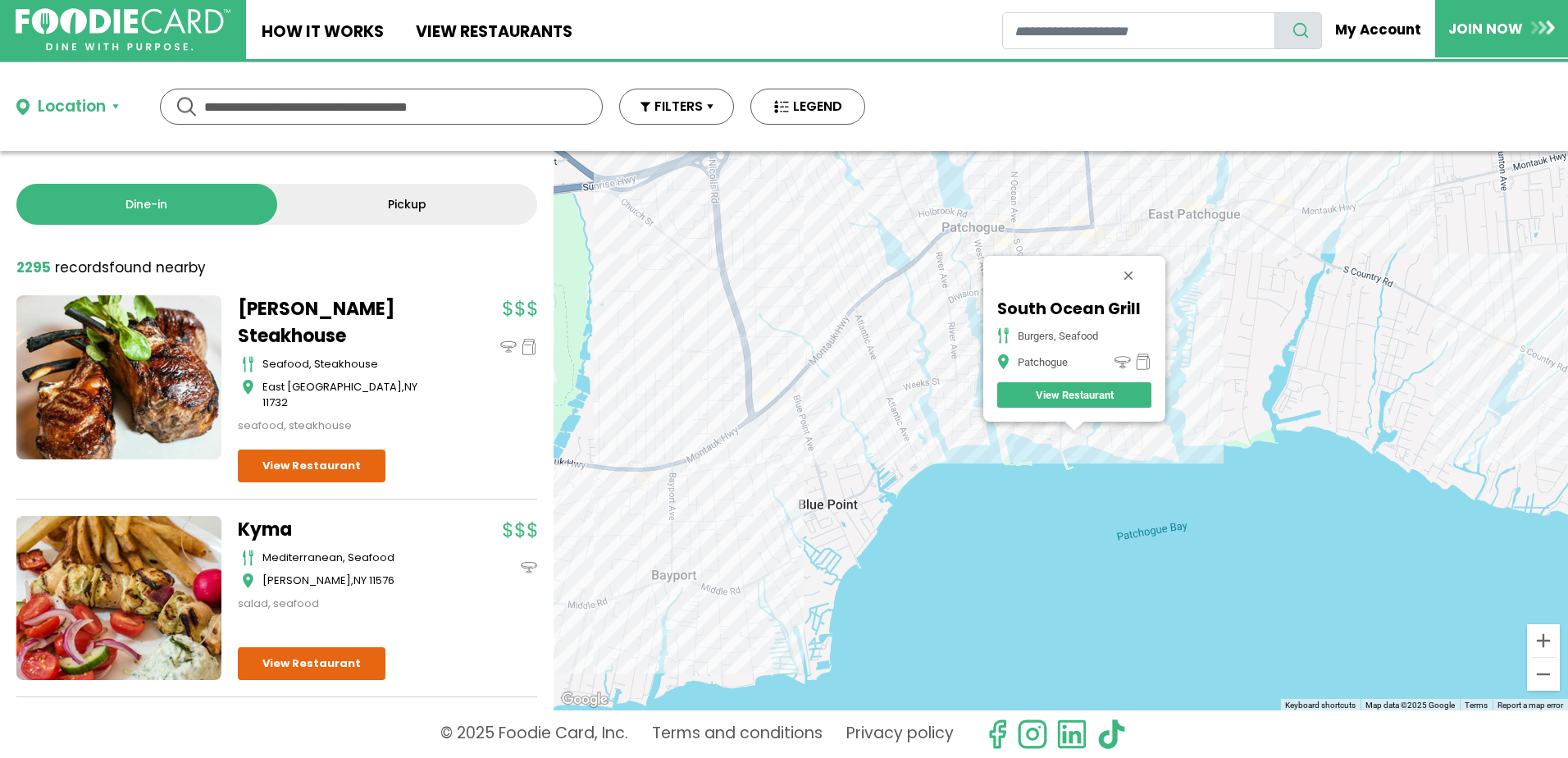
click at [912, 289] on div "South Ocean Grill Burgers, Seafood Patchogue View Restaurant" at bounding box center [1061, 430] width 1014 height 559
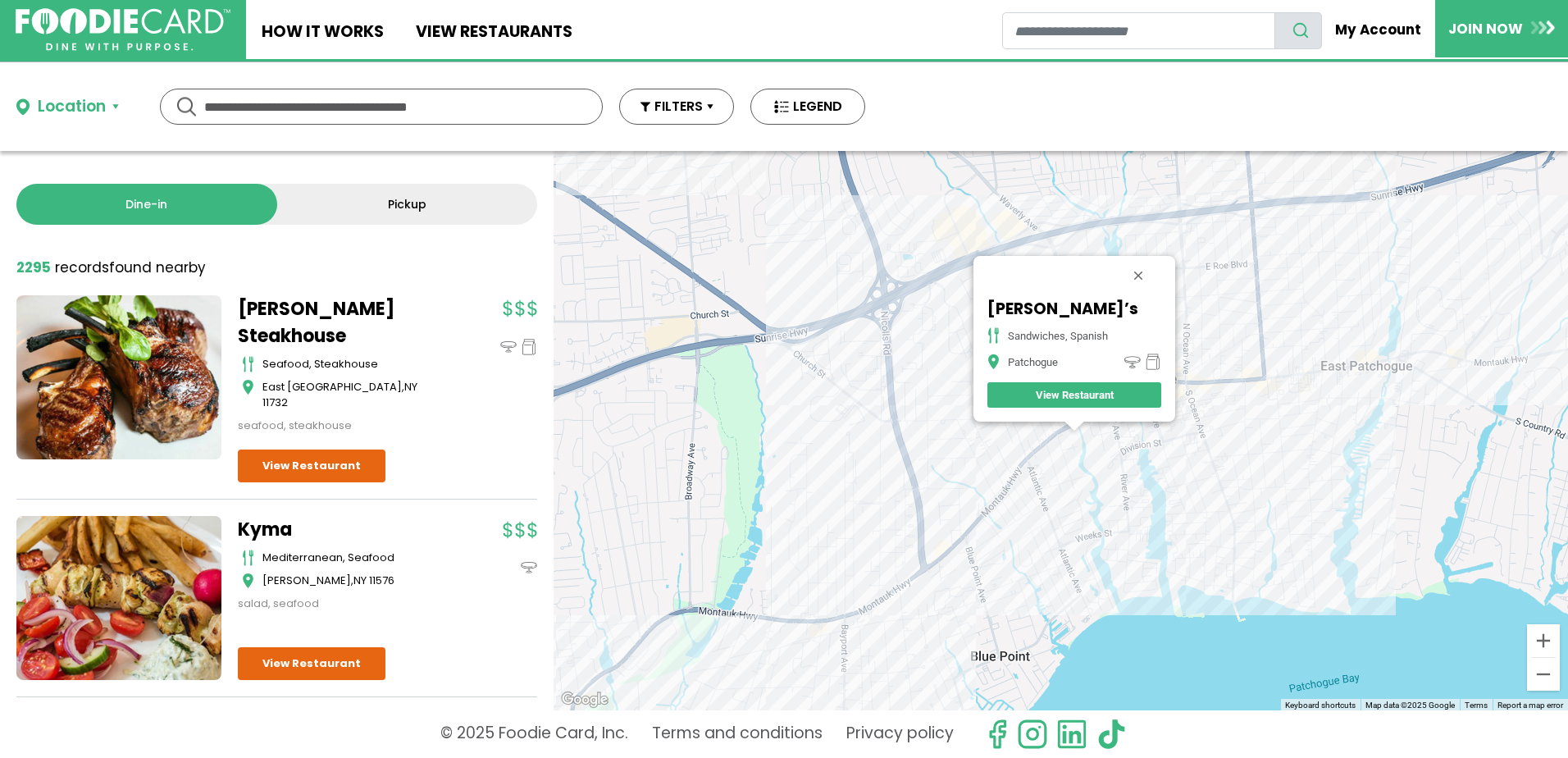
click at [1038, 490] on div "Tiesto’s sandwiches, spanish Patchogue View Restaurant" at bounding box center [1061, 430] width 1014 height 559
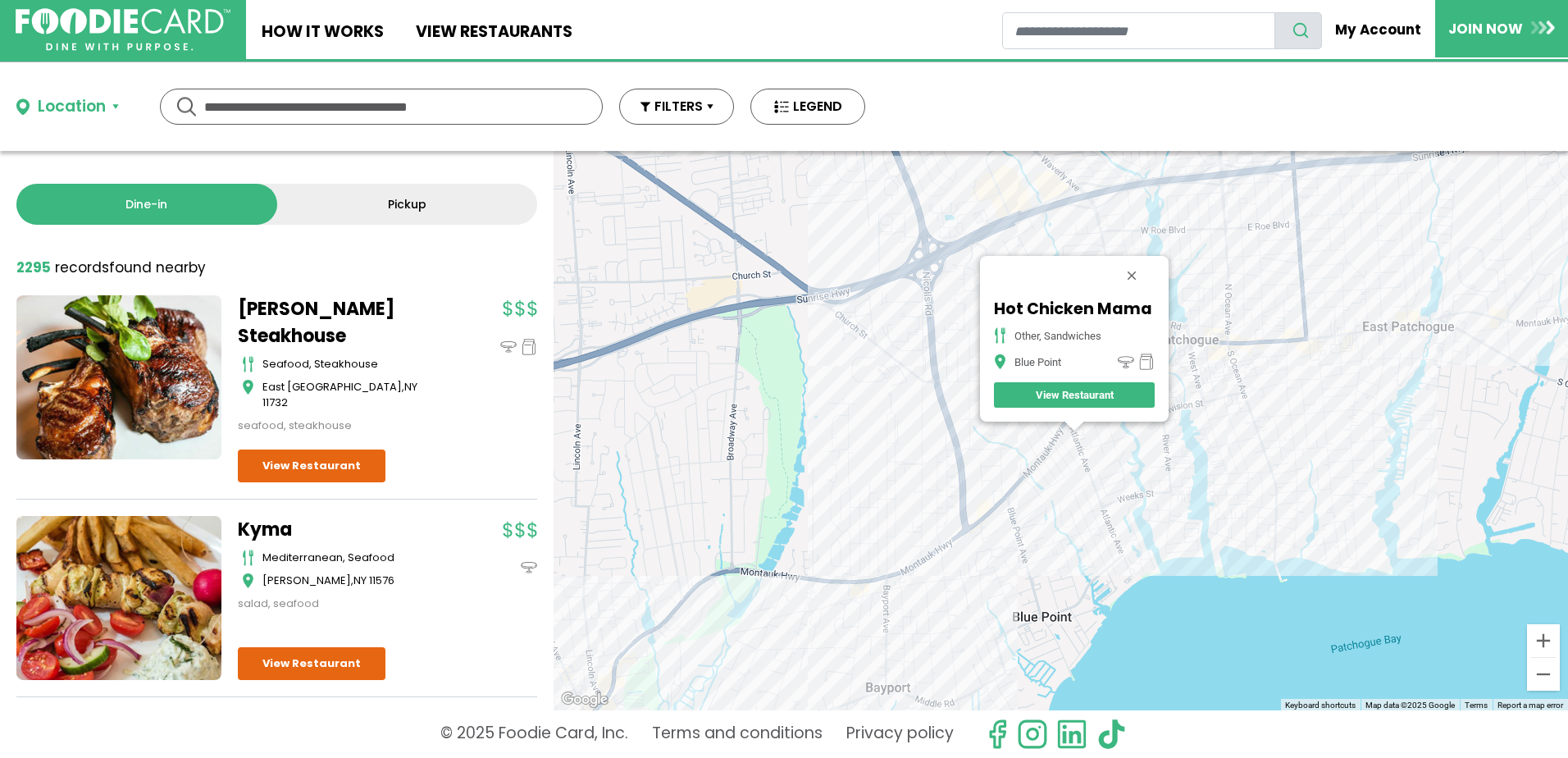
click at [1025, 498] on div "Hot Chicken Mama other, sandwiches Blue Point View Restaurant" at bounding box center [1061, 430] width 1014 height 559
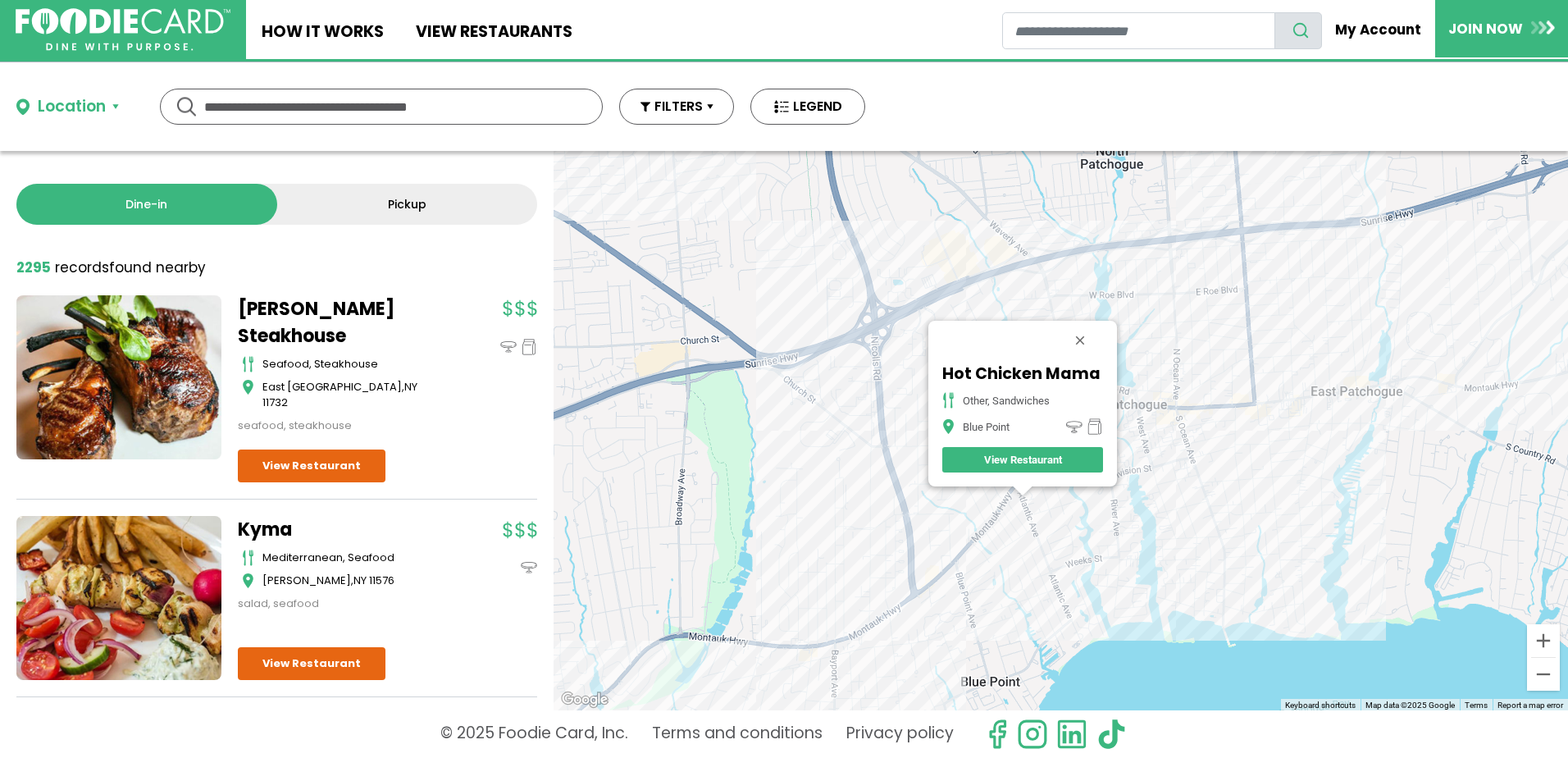
drag, startPoint x: 958, startPoint y: 220, endPoint x: 940, endPoint y: 343, distance: 124.3
click at [932, 342] on div "Hot Chicken Mama other, sandwiches Blue Point View Restaurant" at bounding box center [1061, 430] width 1014 height 559
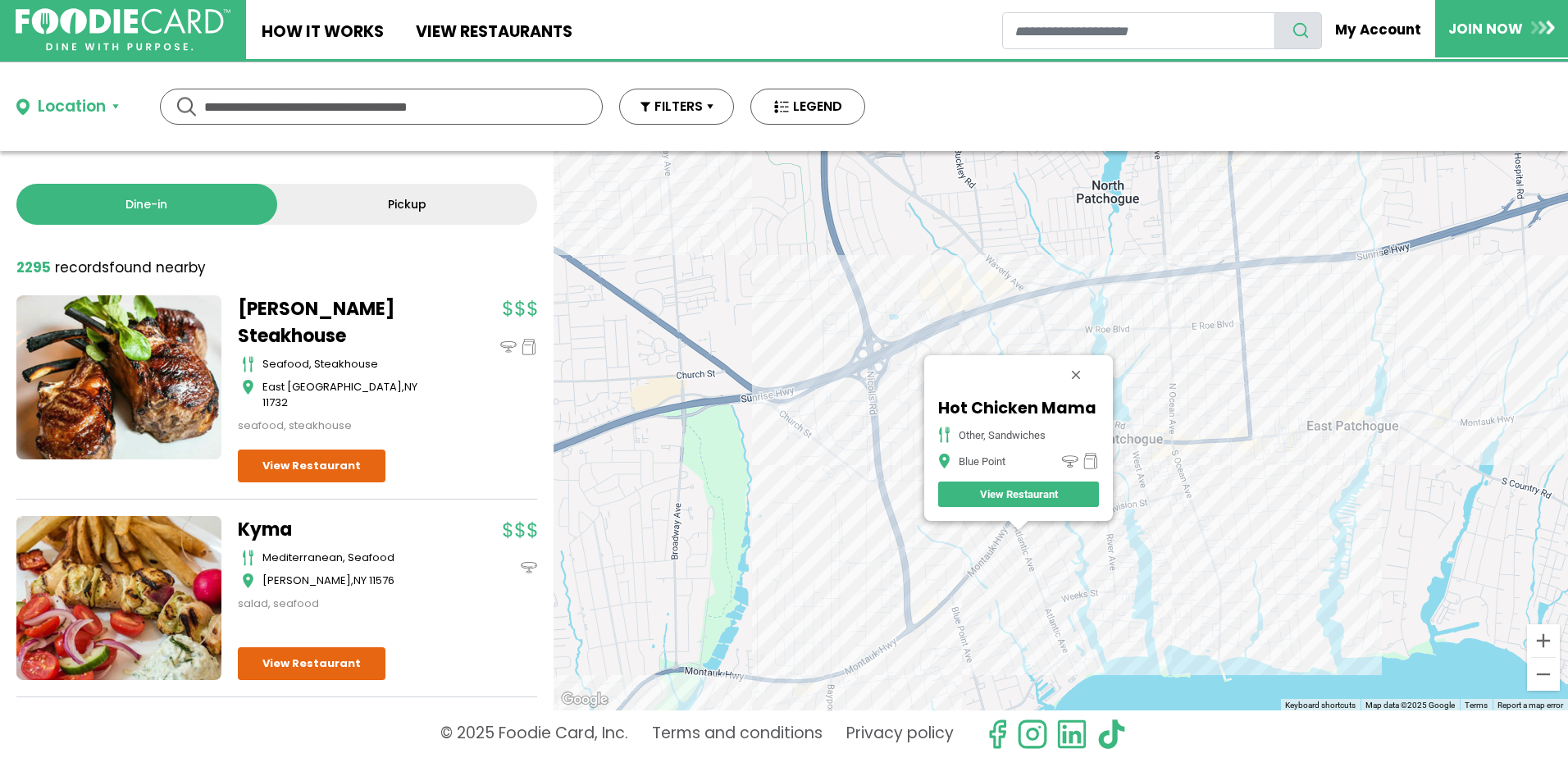
click at [969, 325] on div "Hot Chicken Mama other, sandwiches Blue Point View Restaurant" at bounding box center [1061, 430] width 1014 height 559
click at [969, 302] on div "Hot Chicken Mama other, sandwiches Blue Point View Restaurant" at bounding box center [1061, 430] width 1014 height 559
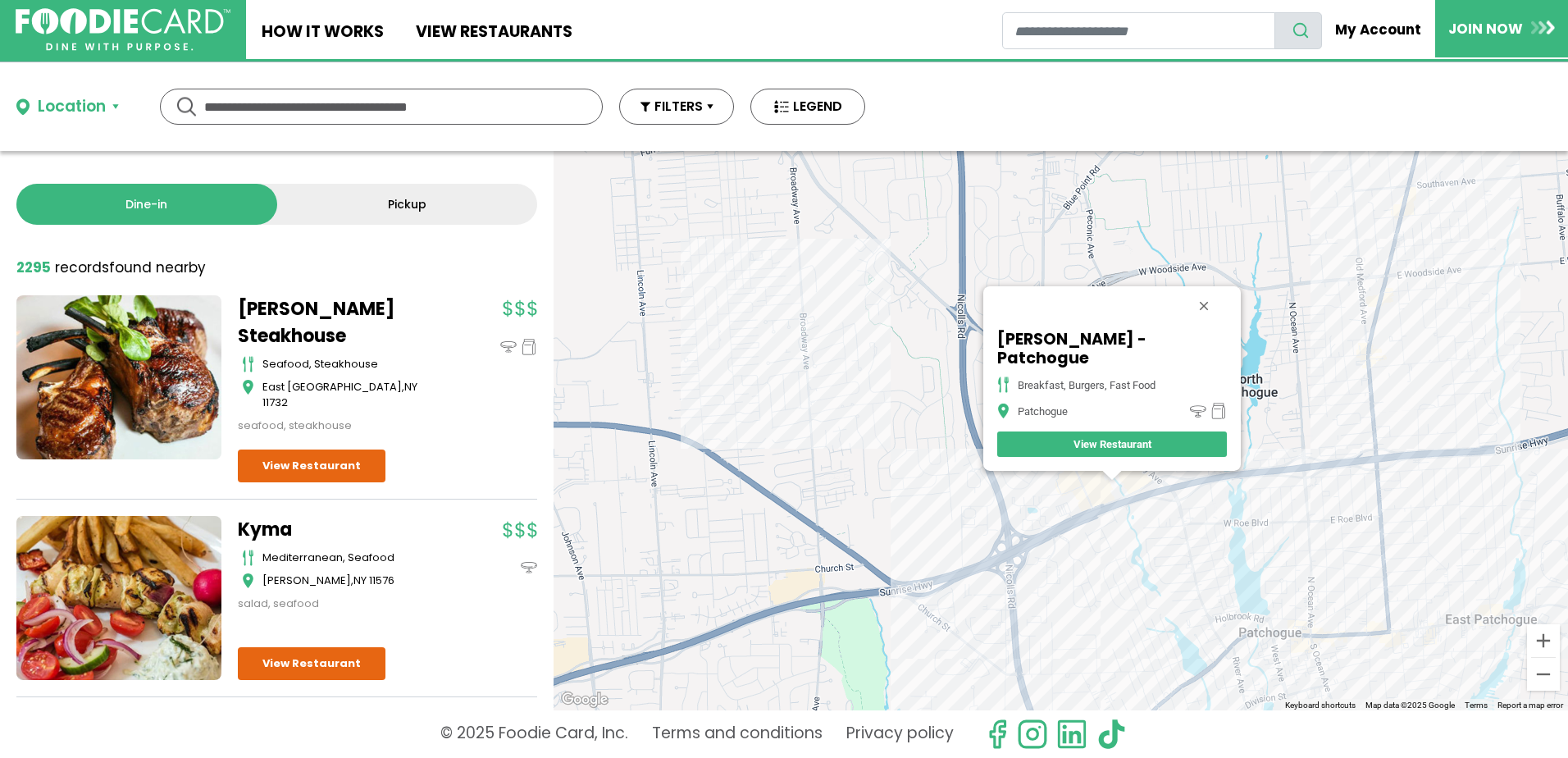
drag, startPoint x: 819, startPoint y: 322, endPoint x: 936, endPoint y: 510, distance: 221.4
click at [936, 510] on div "McDonald's - Patchogue breakfast, burgers, fast food Patchogue View Restaurant" at bounding box center [1061, 430] width 1014 height 559
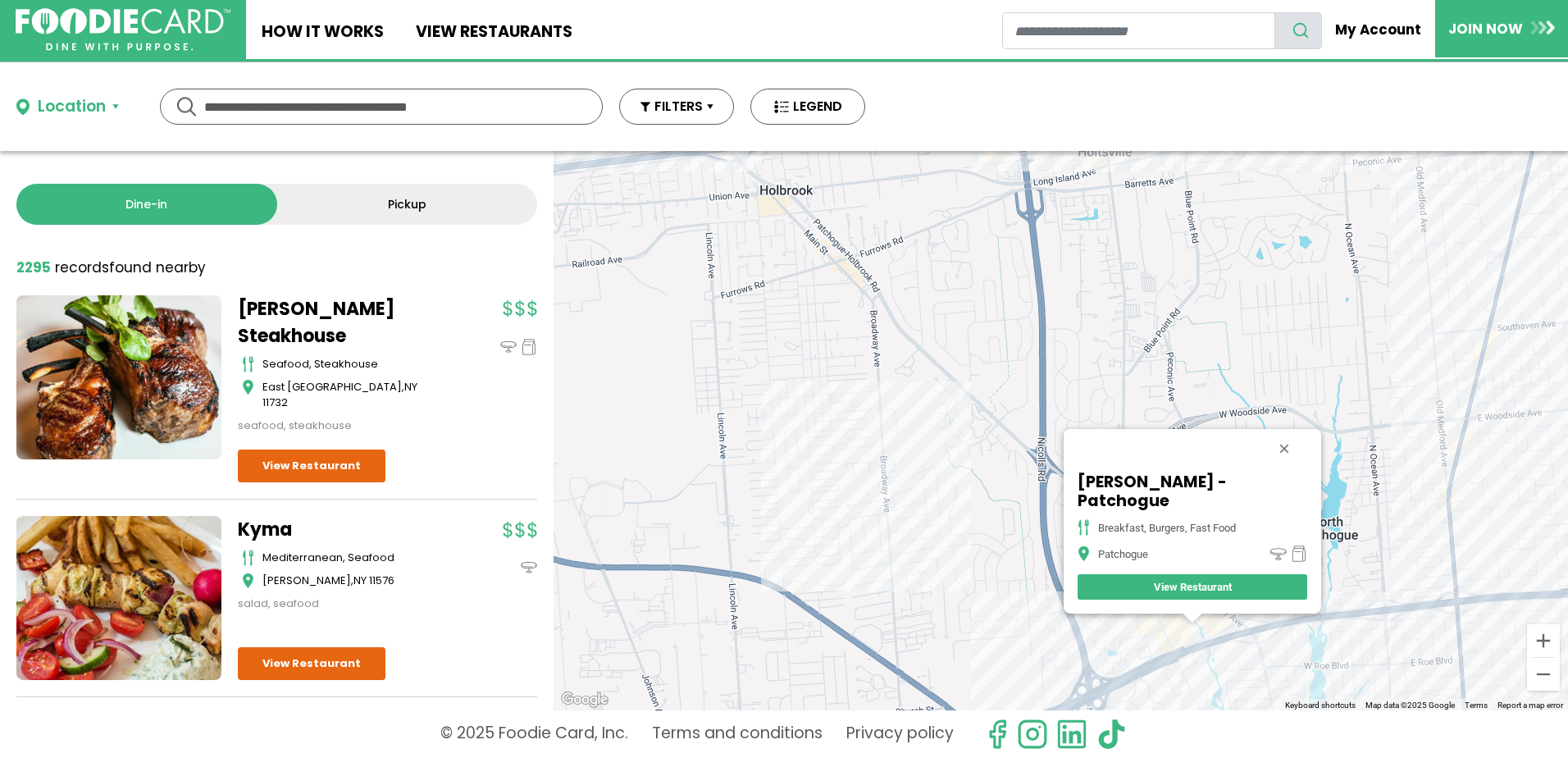
click at [906, 531] on div "McDonald's - Patchogue breakfast, burgers, fast food Patchogue View Restaurant" at bounding box center [1061, 430] width 1014 height 559
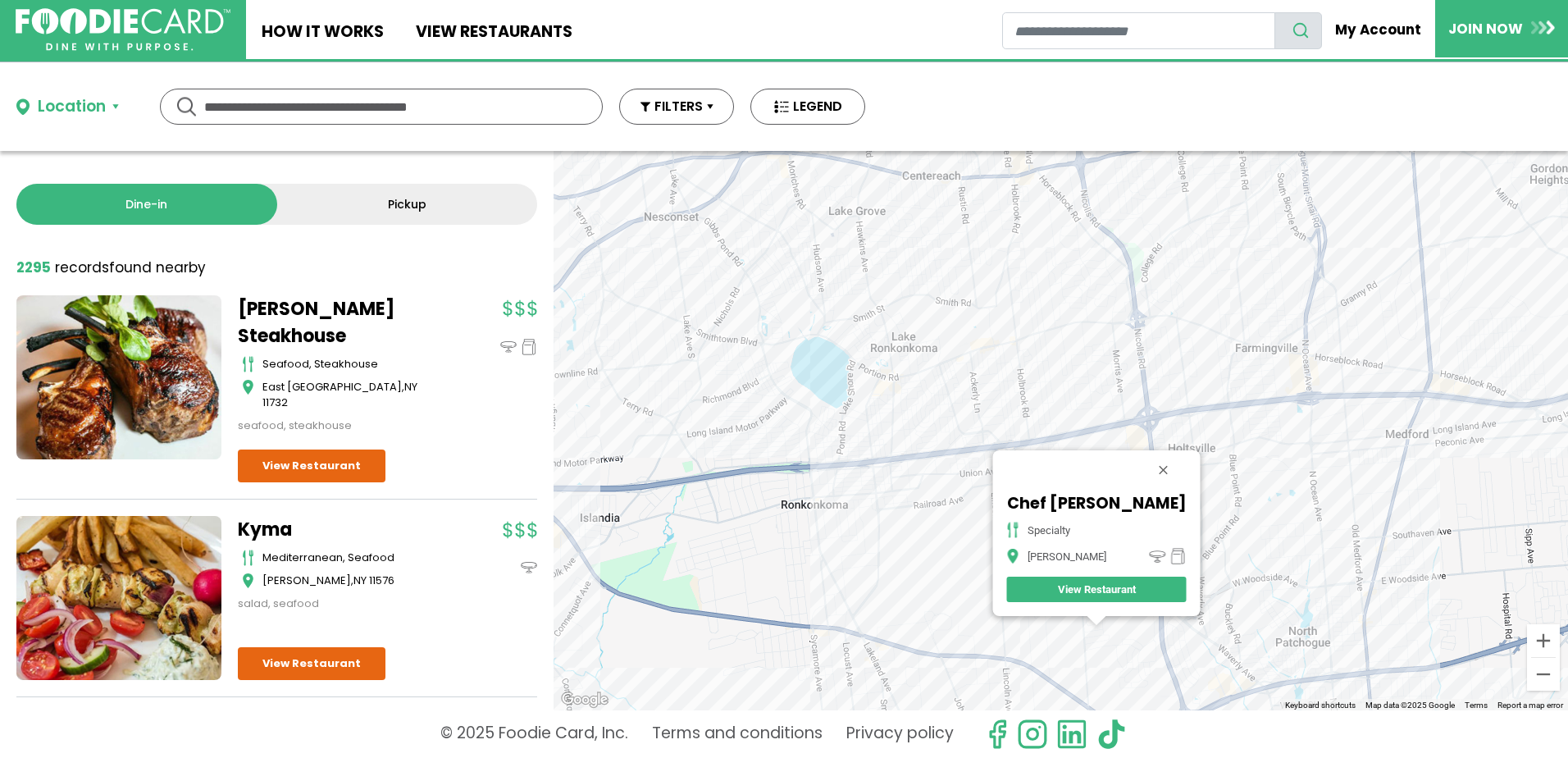
drag, startPoint x: 936, startPoint y: 288, endPoint x: 997, endPoint y: 441, distance: 164.7
click at [999, 498] on div "Chef Giovanni specialty Holbrook View Restaurant" at bounding box center [1061, 430] width 1014 height 559
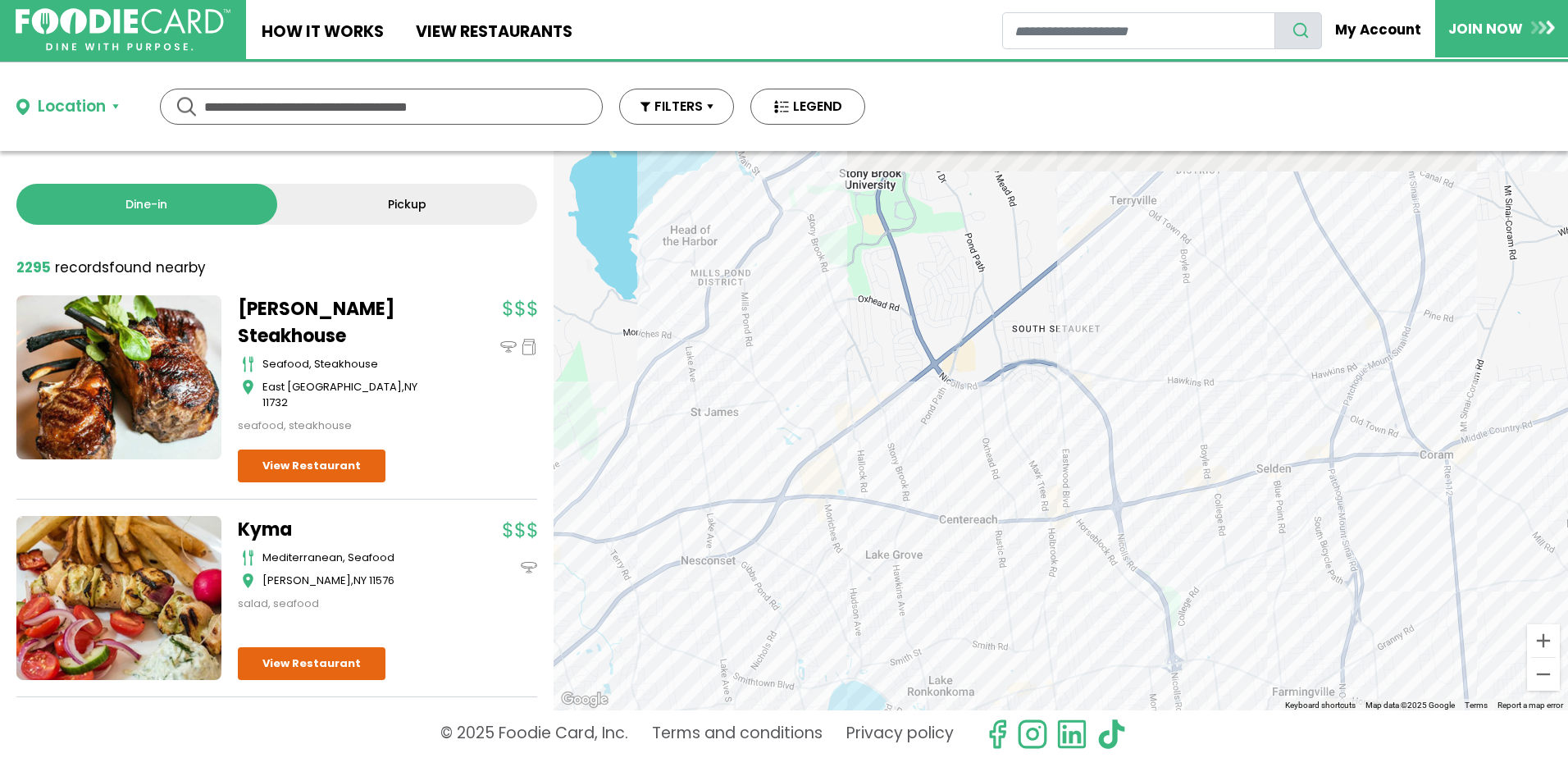
drag, startPoint x: 959, startPoint y: 211, endPoint x: 994, endPoint y: 555, distance: 345.8
click at [994, 555] on div "Chef Giovanni specialty Holbrook View Restaurant" at bounding box center [1061, 430] width 1014 height 559
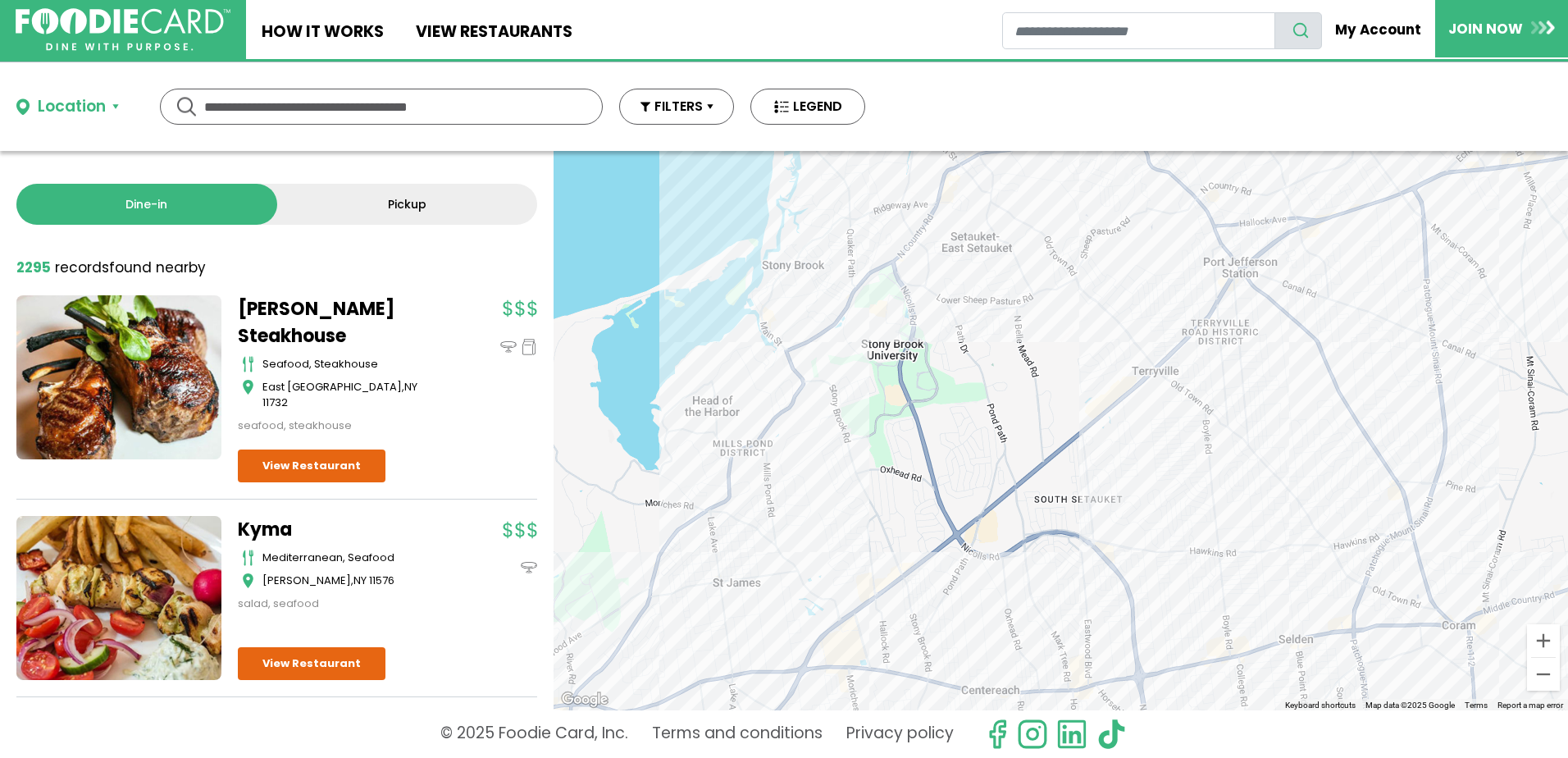
drag, startPoint x: 891, startPoint y: 310, endPoint x: 916, endPoint y: 482, distance: 173.8
click at [916, 482] on div "Chef Giovanni specialty Holbrook View Restaurant" at bounding box center [1061, 430] width 1014 height 559
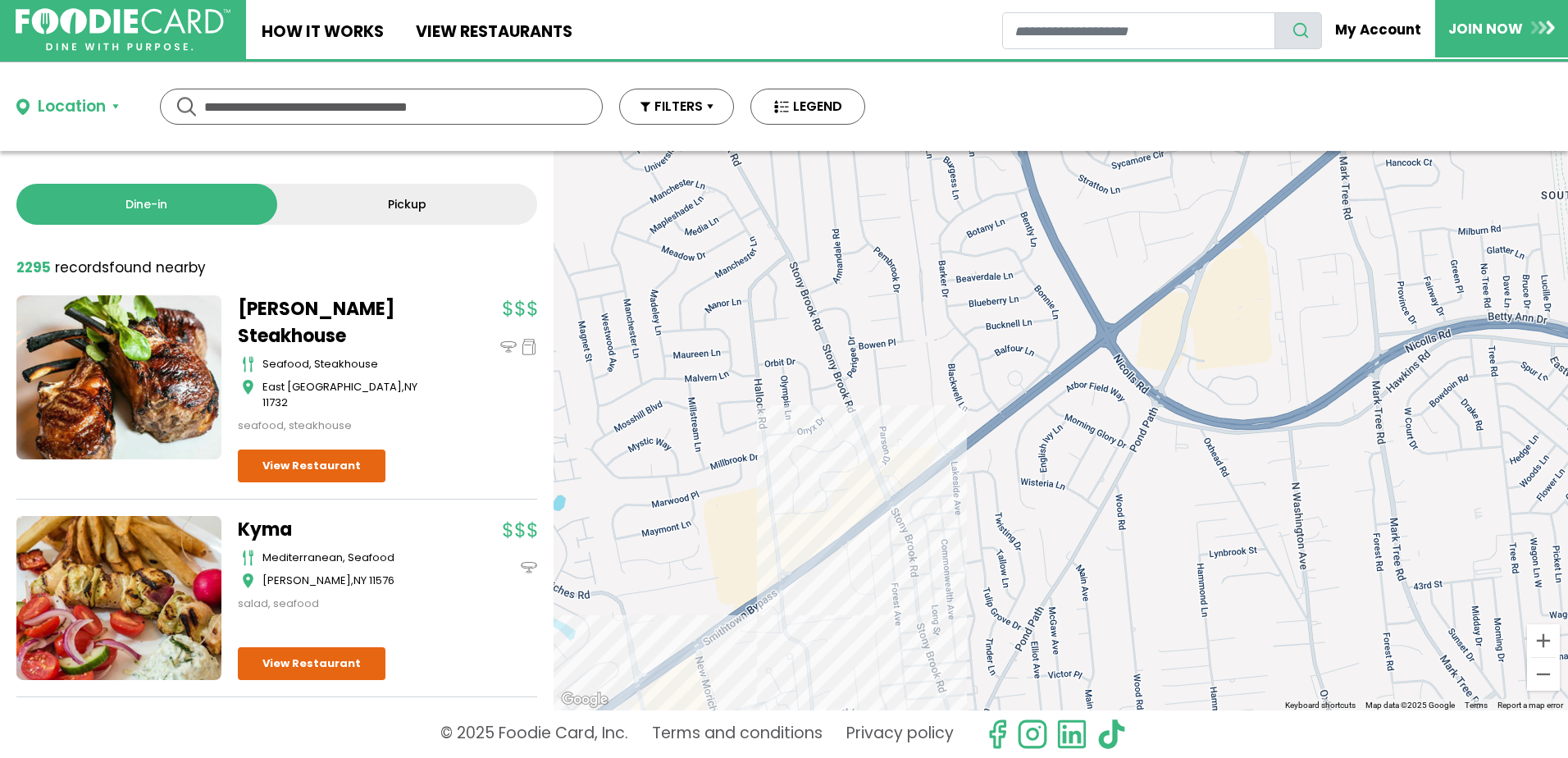
drag, startPoint x: 921, startPoint y: 498, endPoint x: 930, endPoint y: 419, distance: 79.5
click at [930, 419] on div "Chef Giovanni specialty Holbrook View Restaurant" at bounding box center [1061, 430] width 1014 height 559
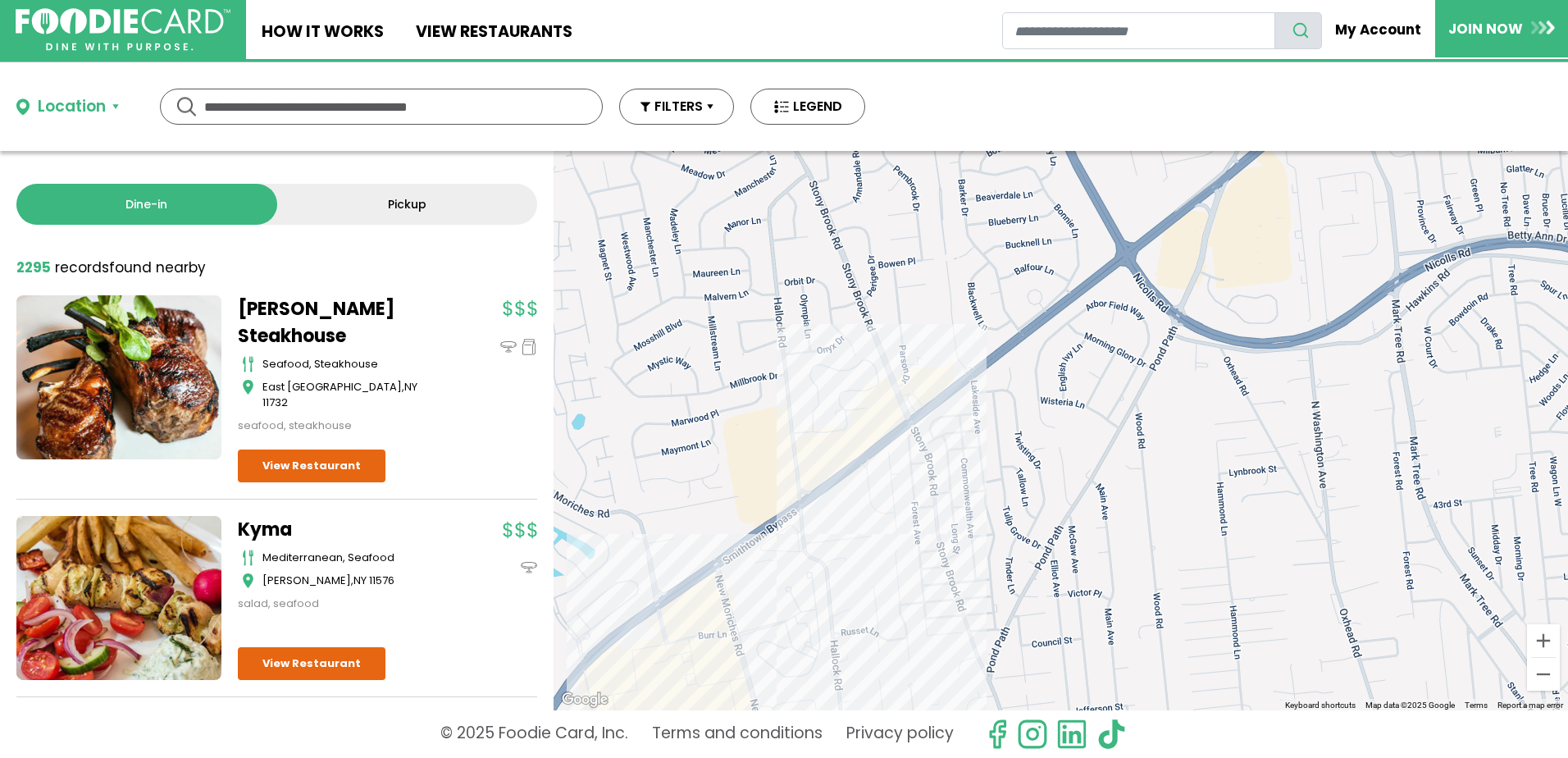
click at [931, 381] on div "Chef Giovanni specialty Holbrook View Restaurant" at bounding box center [1061, 430] width 1014 height 559
click at [932, 392] on div "Chef Giovanni specialty Holbrook View Restaurant" at bounding box center [1061, 430] width 1014 height 559
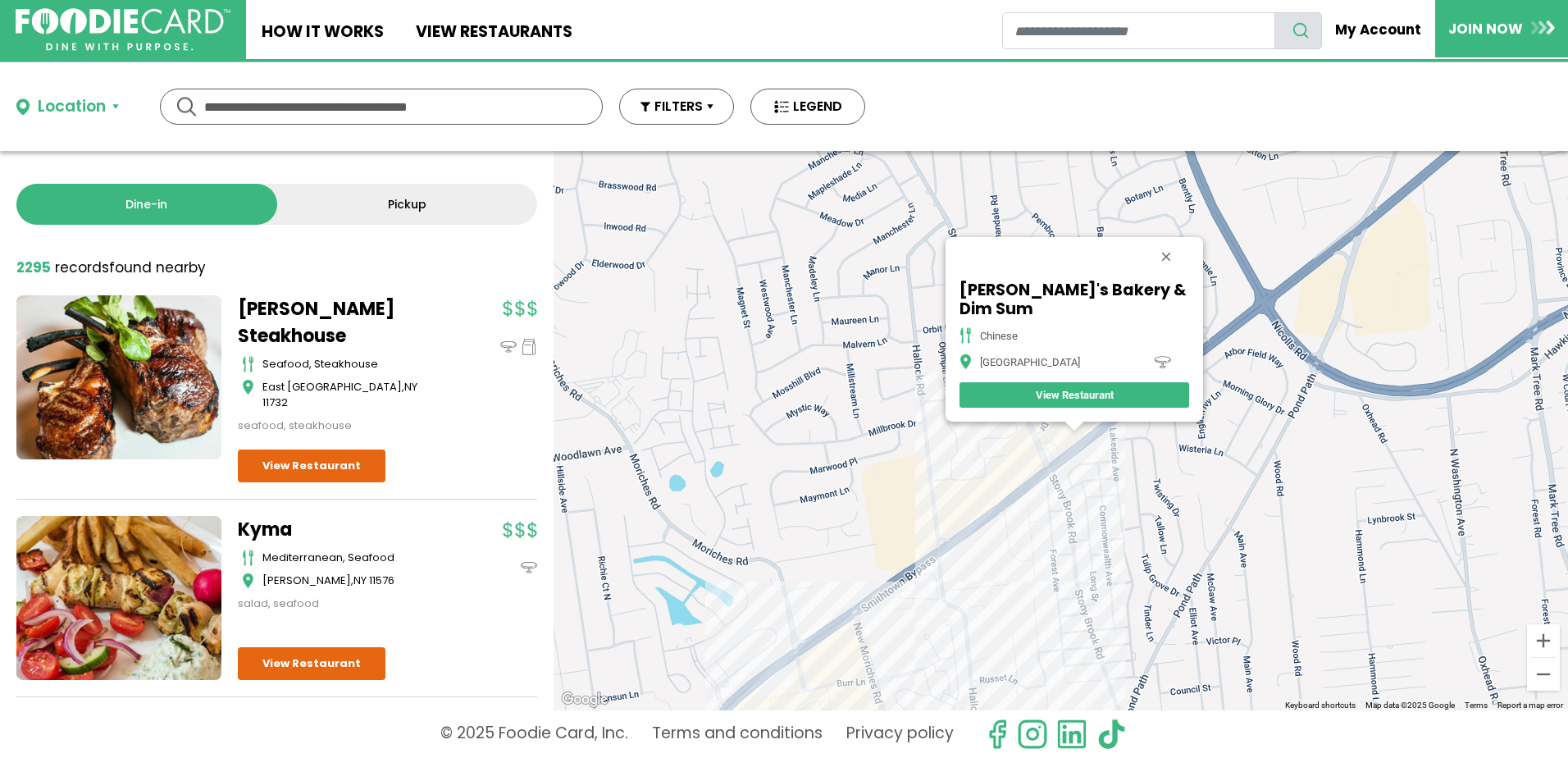
click at [1094, 476] on div "Tao's Bakery & Dim Sum Chinese Stony Brook View Restaurant" at bounding box center [1061, 430] width 1014 height 559
click at [1094, 465] on div "Tao's Bakery & Dim Sum Chinese Stony Brook View Restaurant" at bounding box center [1061, 430] width 1014 height 559
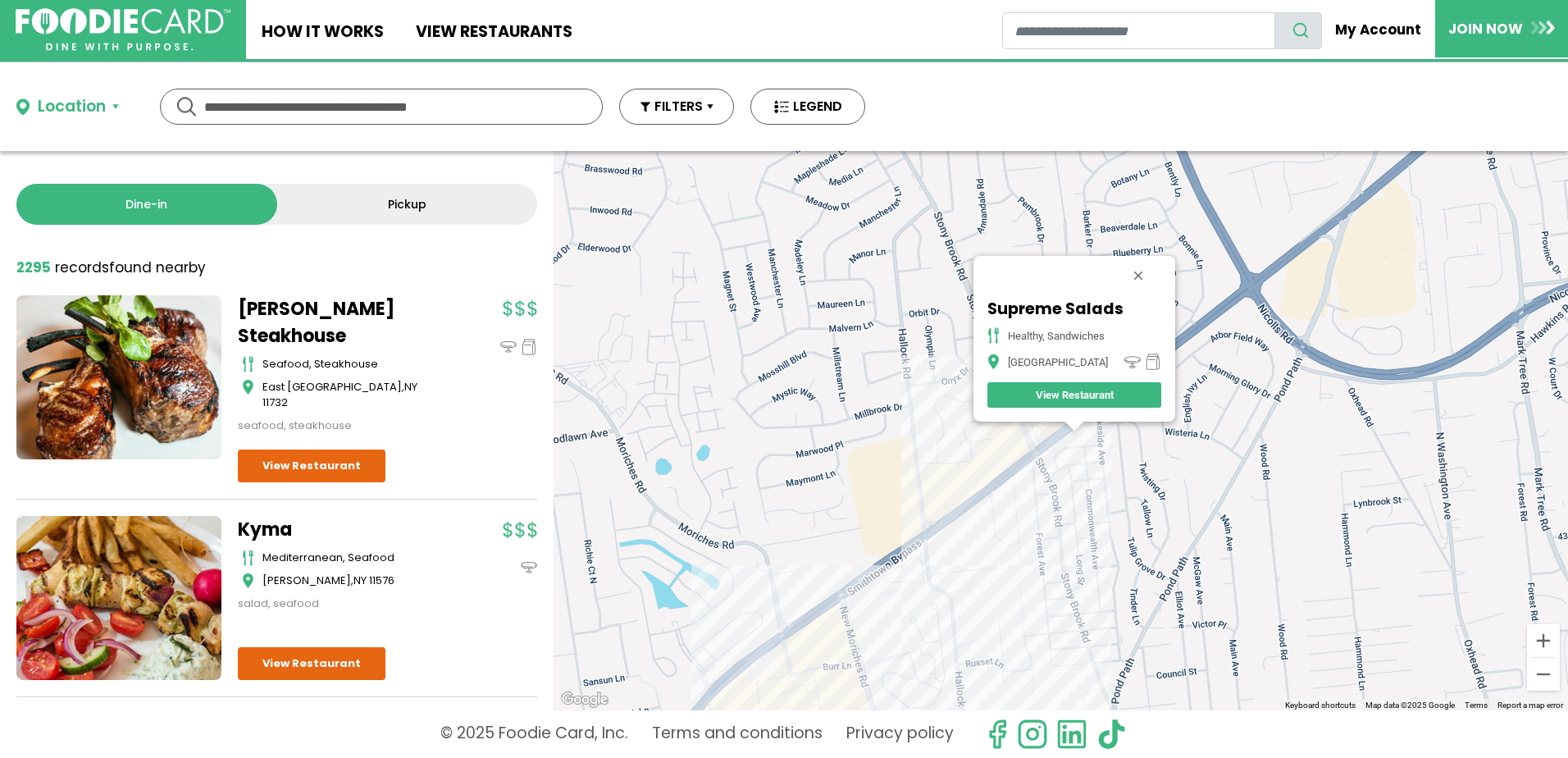
click at [1030, 477] on div "Supreme Salads healthy, sandwiches Stony Brook View Restaurant" at bounding box center [1061, 430] width 1014 height 559
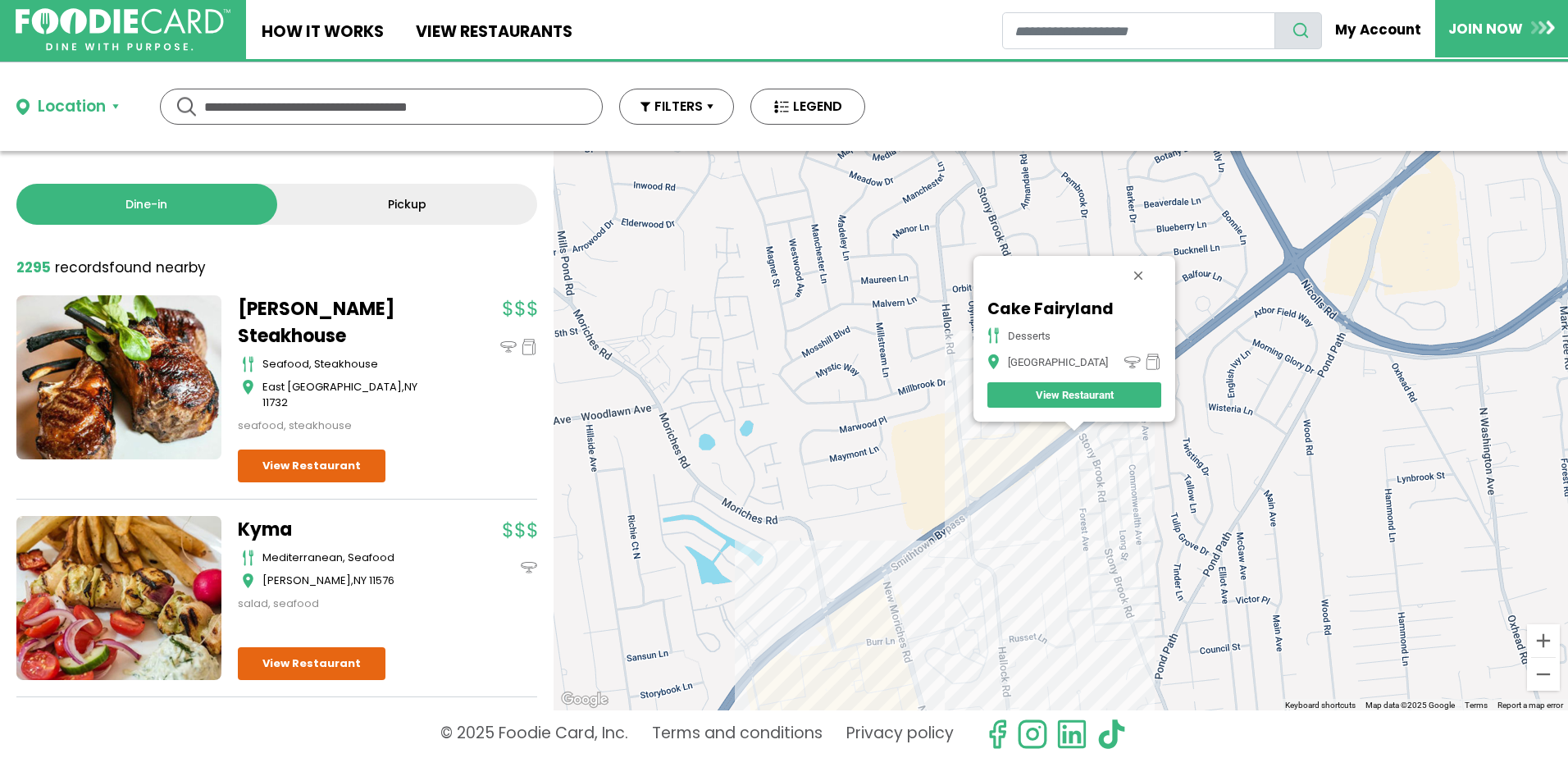
click at [1011, 479] on div "Cake Fairyland desserts Stony Brook View Restaurant" at bounding box center [1061, 430] width 1014 height 559
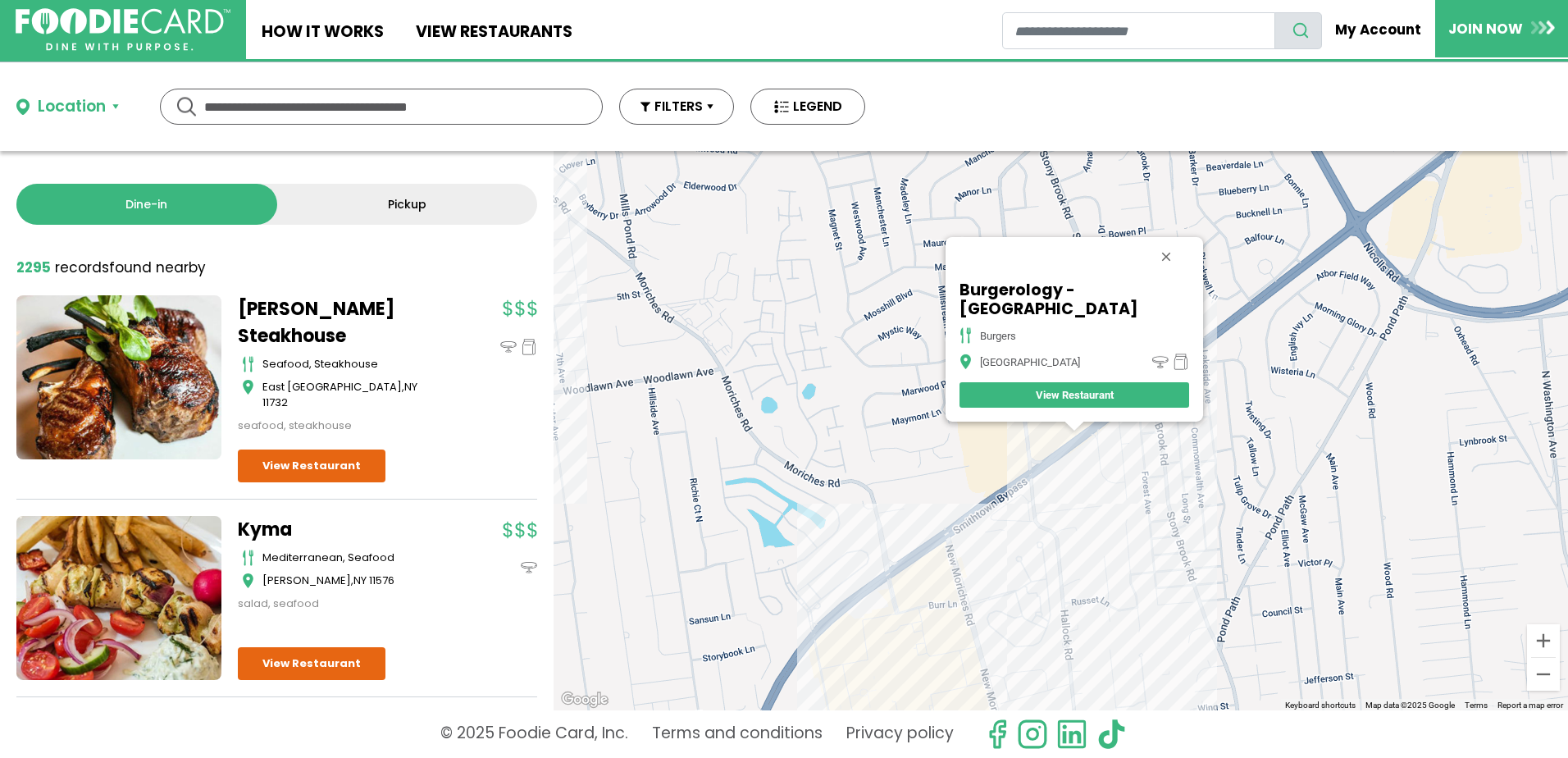
click at [1037, 489] on div "Burgerology - Stony Brook burgers Stony Brook View Restaurant" at bounding box center [1061, 430] width 1014 height 559
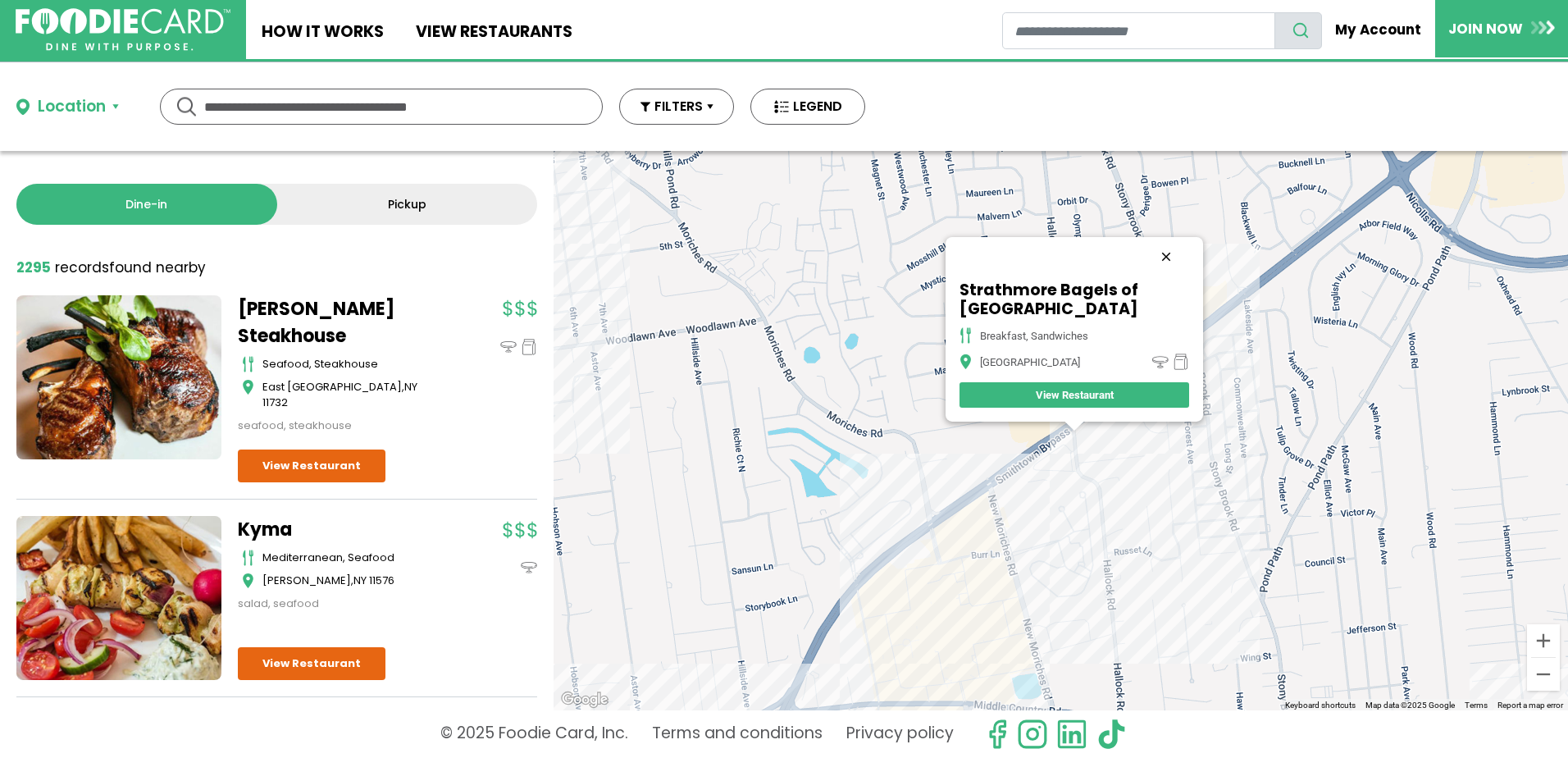
click at [1163, 251] on button "Close" at bounding box center [1166, 257] width 39 height 39
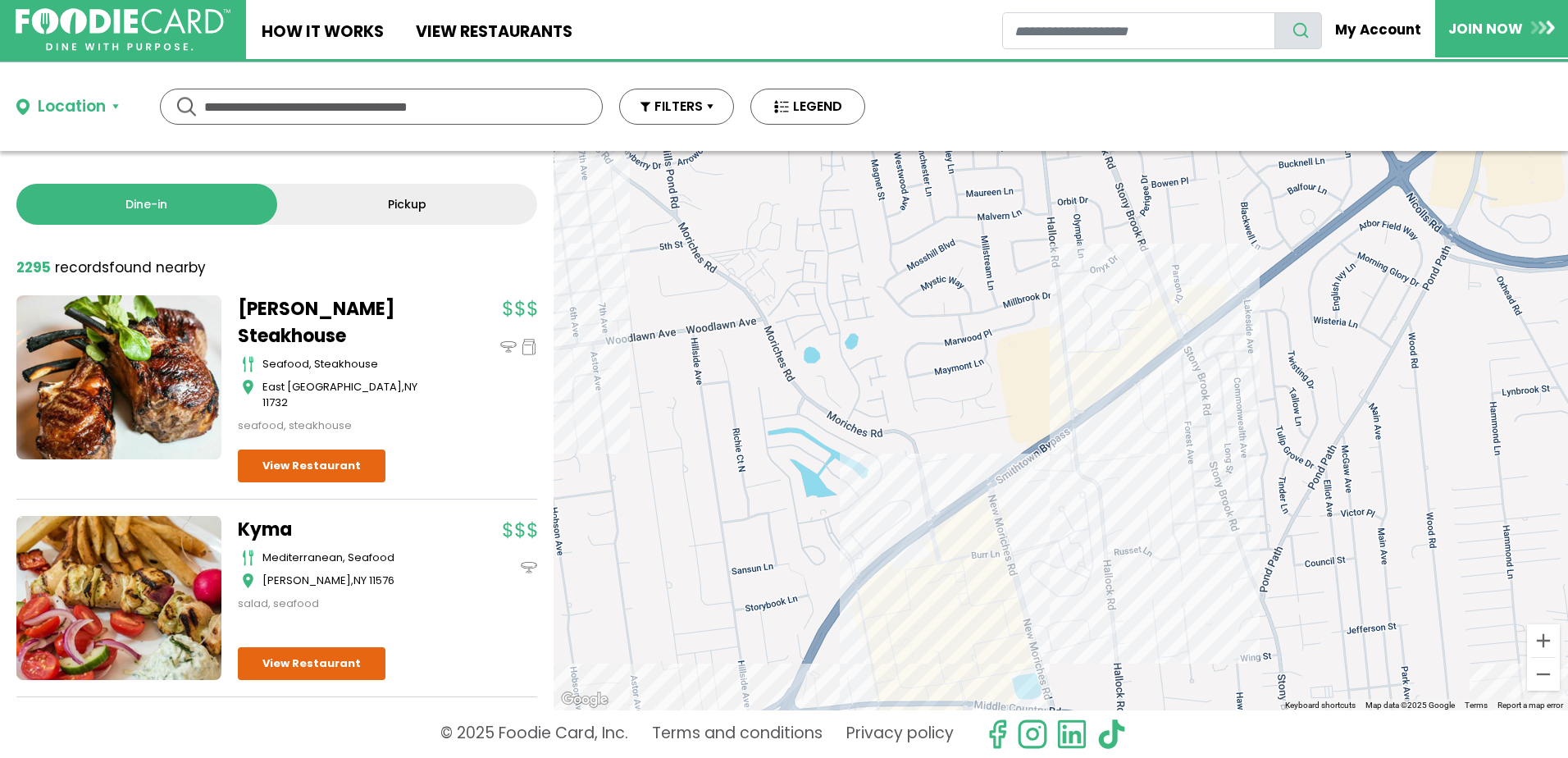
click at [1001, 655] on div at bounding box center [1061, 430] width 1014 height 559
click at [998, 655] on div at bounding box center [1061, 430] width 1014 height 559
click at [986, 651] on div at bounding box center [1061, 430] width 1014 height 559
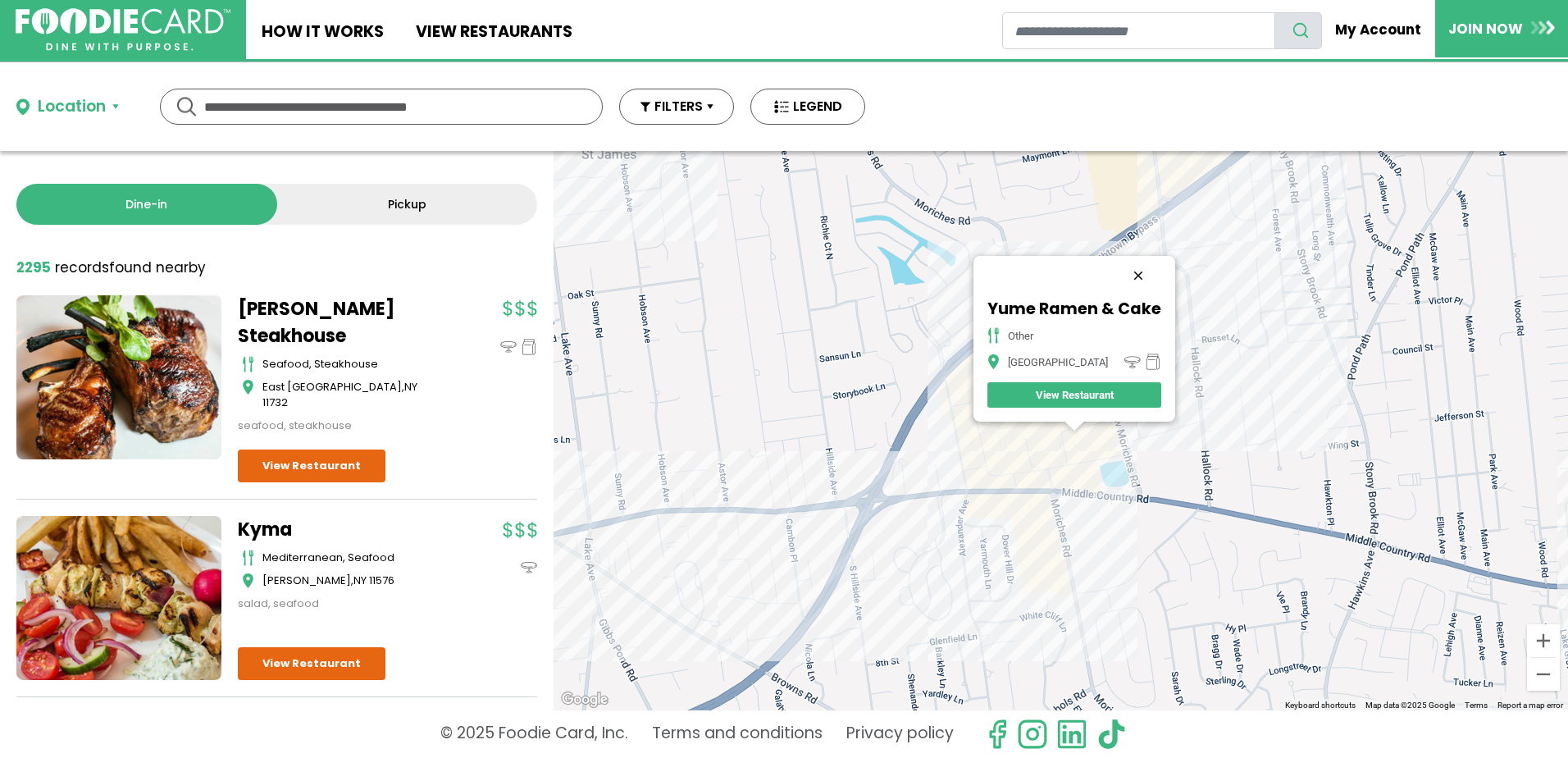
click at [1136, 286] on button "Close" at bounding box center [1138, 276] width 39 height 39
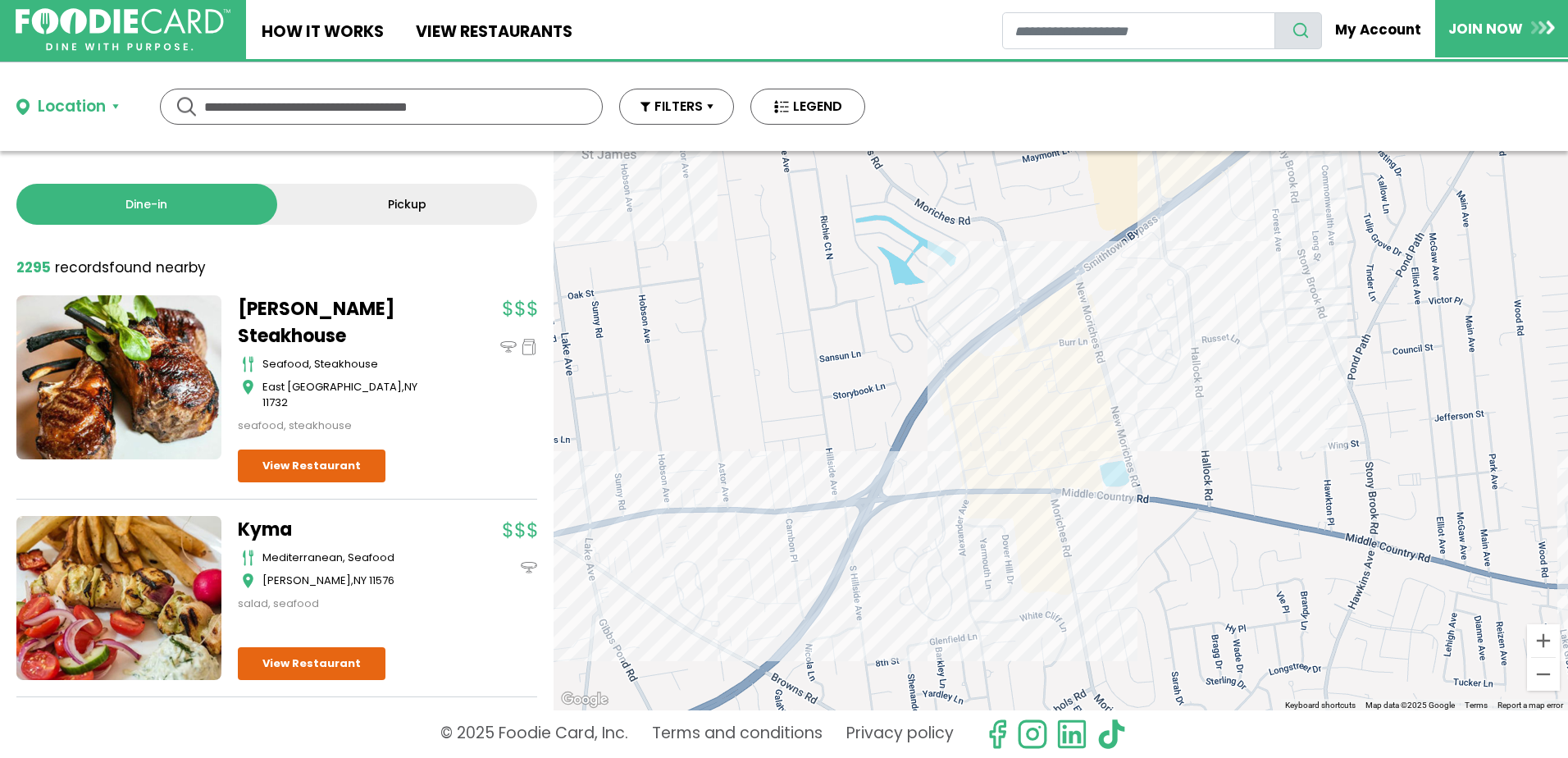
drag, startPoint x: 707, startPoint y: 528, endPoint x: 720, endPoint y: 518, distance: 16.4
click at [710, 527] on div at bounding box center [1061, 430] width 1014 height 559
click at [733, 511] on div at bounding box center [1061, 430] width 1014 height 559
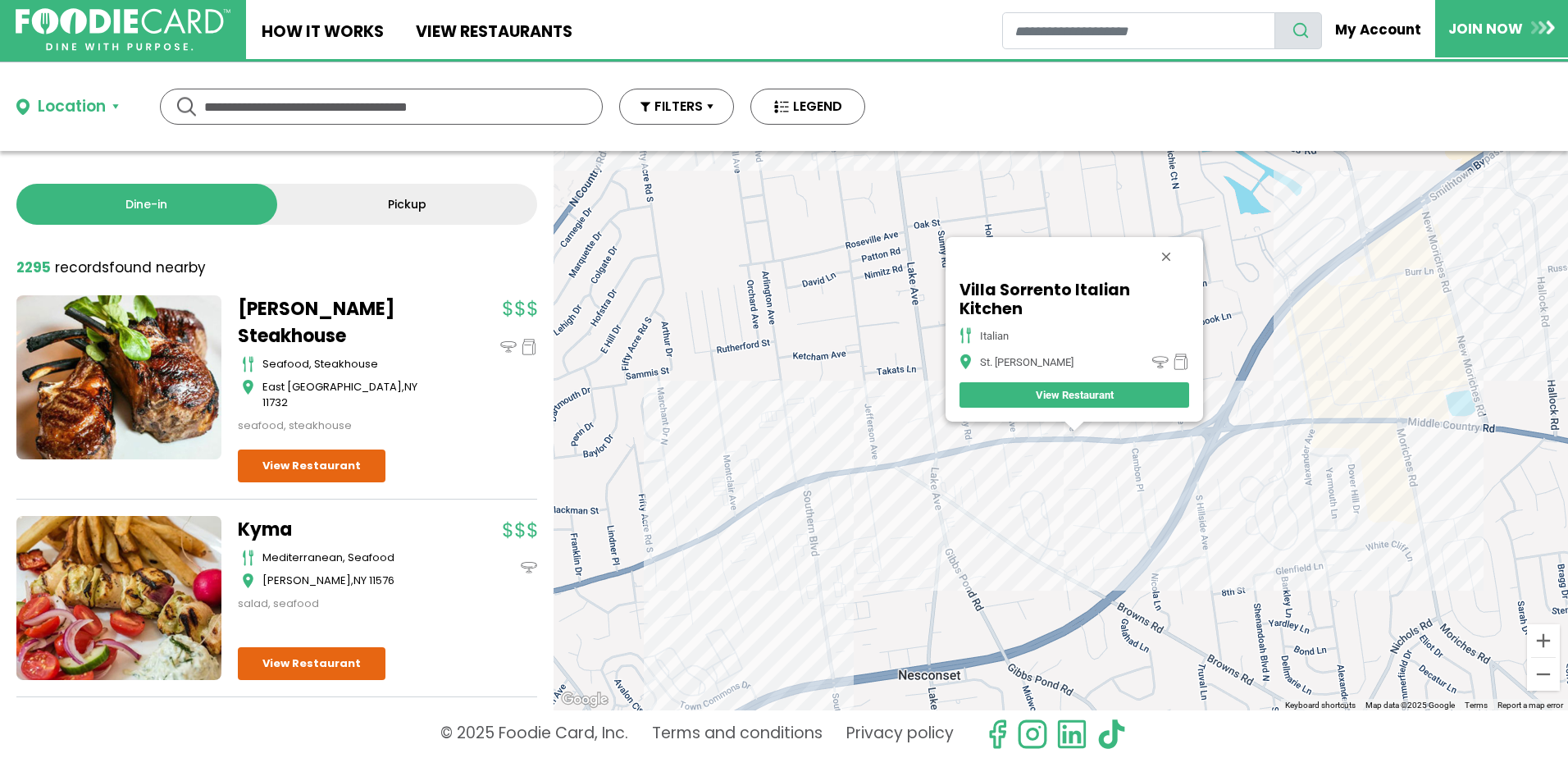
click at [846, 479] on div "Villa Sorrento Italian Kitchen italian St. James View Restaurant" at bounding box center [1061, 430] width 1014 height 559
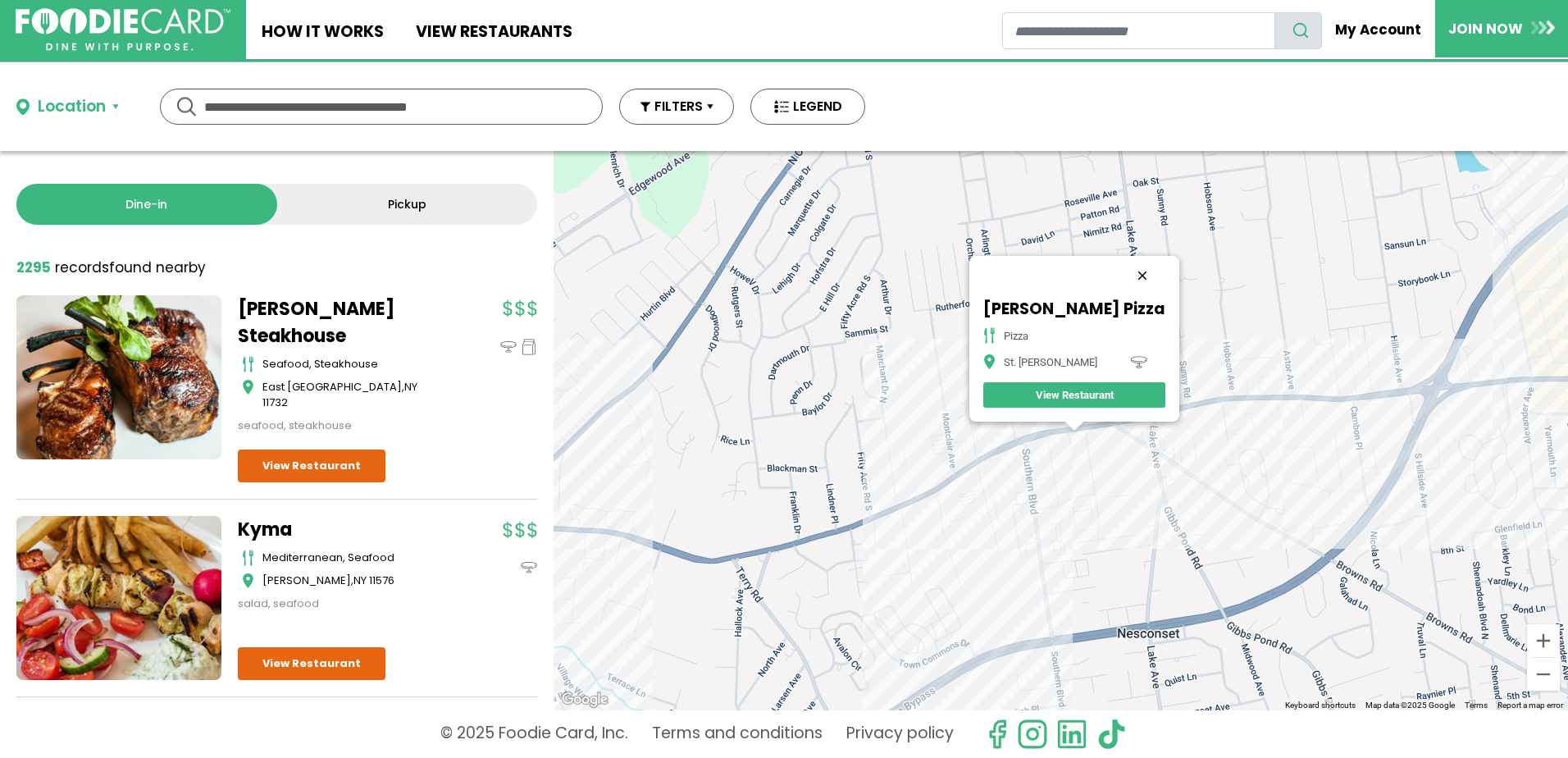
click at [1122, 271] on button "Close" at bounding box center [1142, 276] width 39 height 39
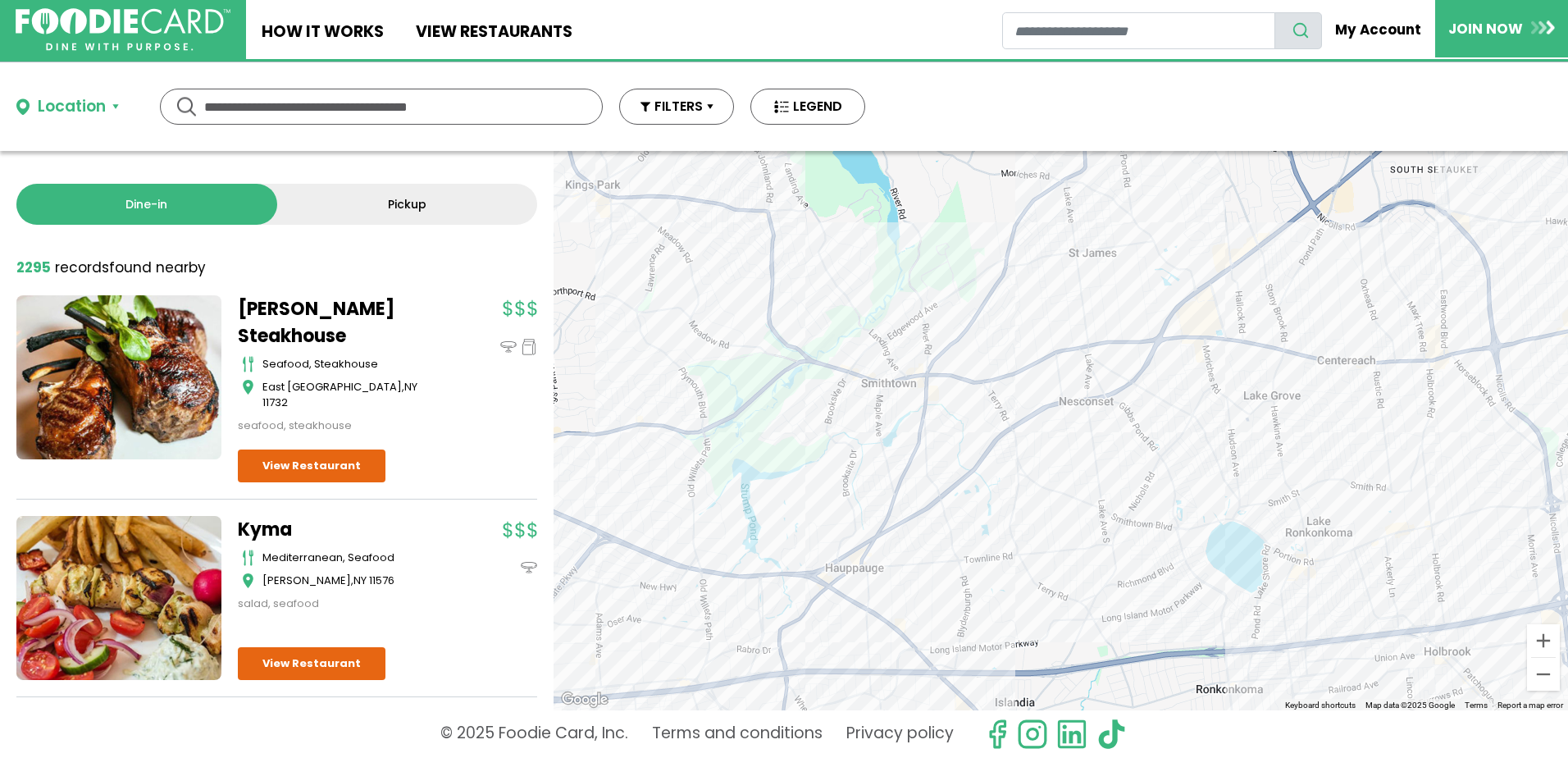
click at [1024, 433] on div at bounding box center [1061, 430] width 1014 height 559
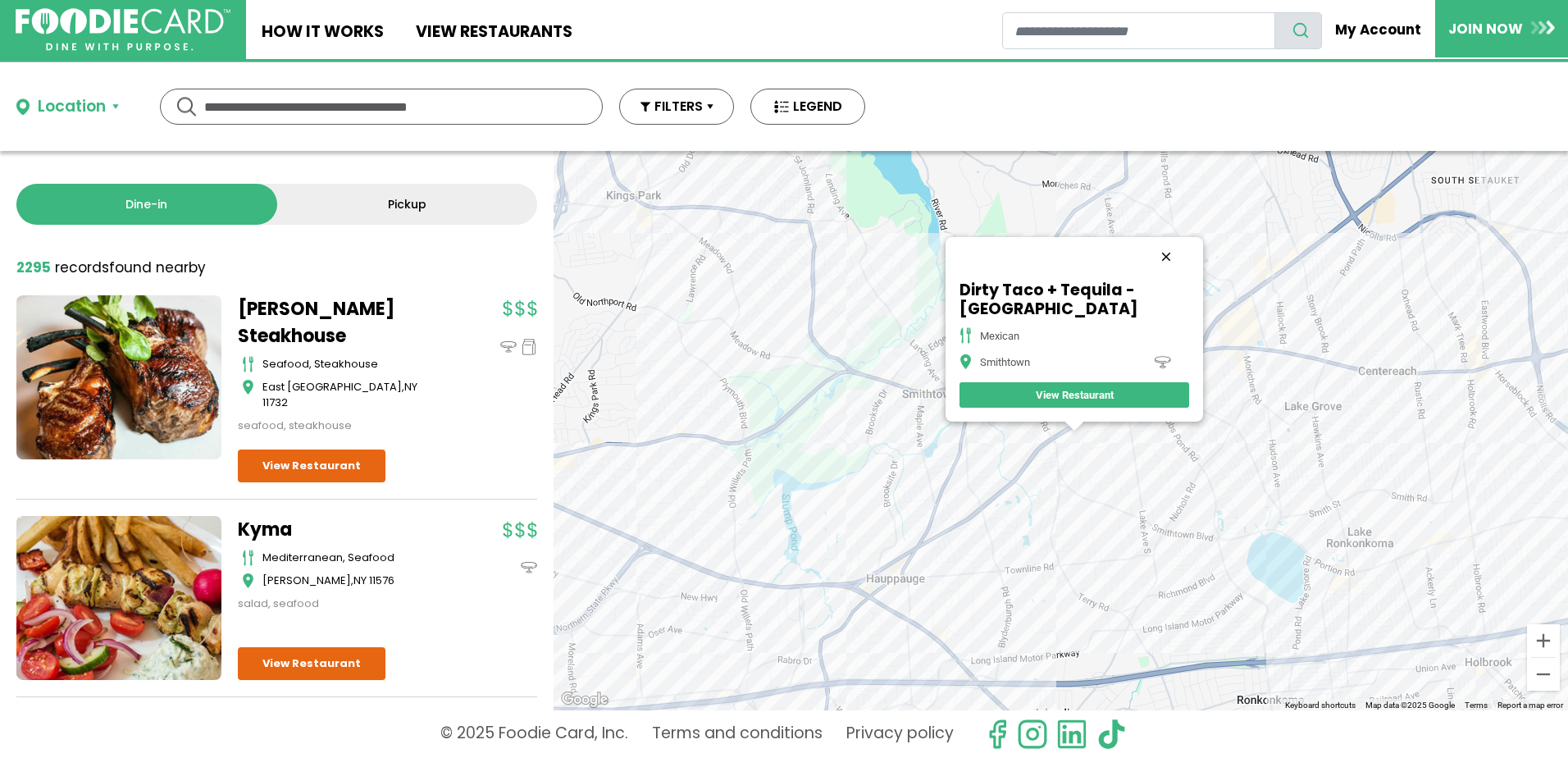
click at [1163, 254] on button "Close" at bounding box center [1166, 257] width 39 height 39
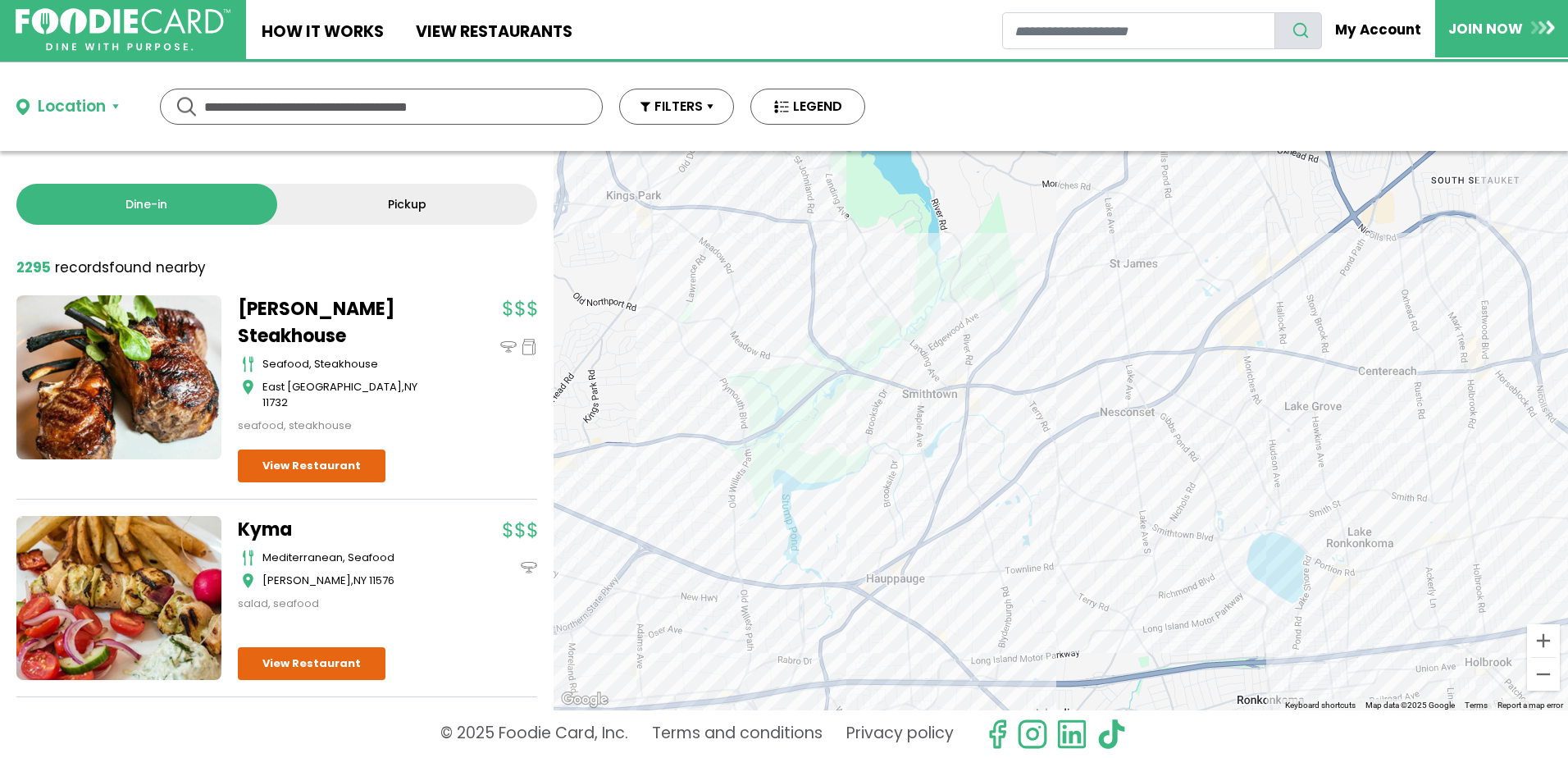
click at [1135, 185] on div at bounding box center [1061, 430] width 1014 height 559
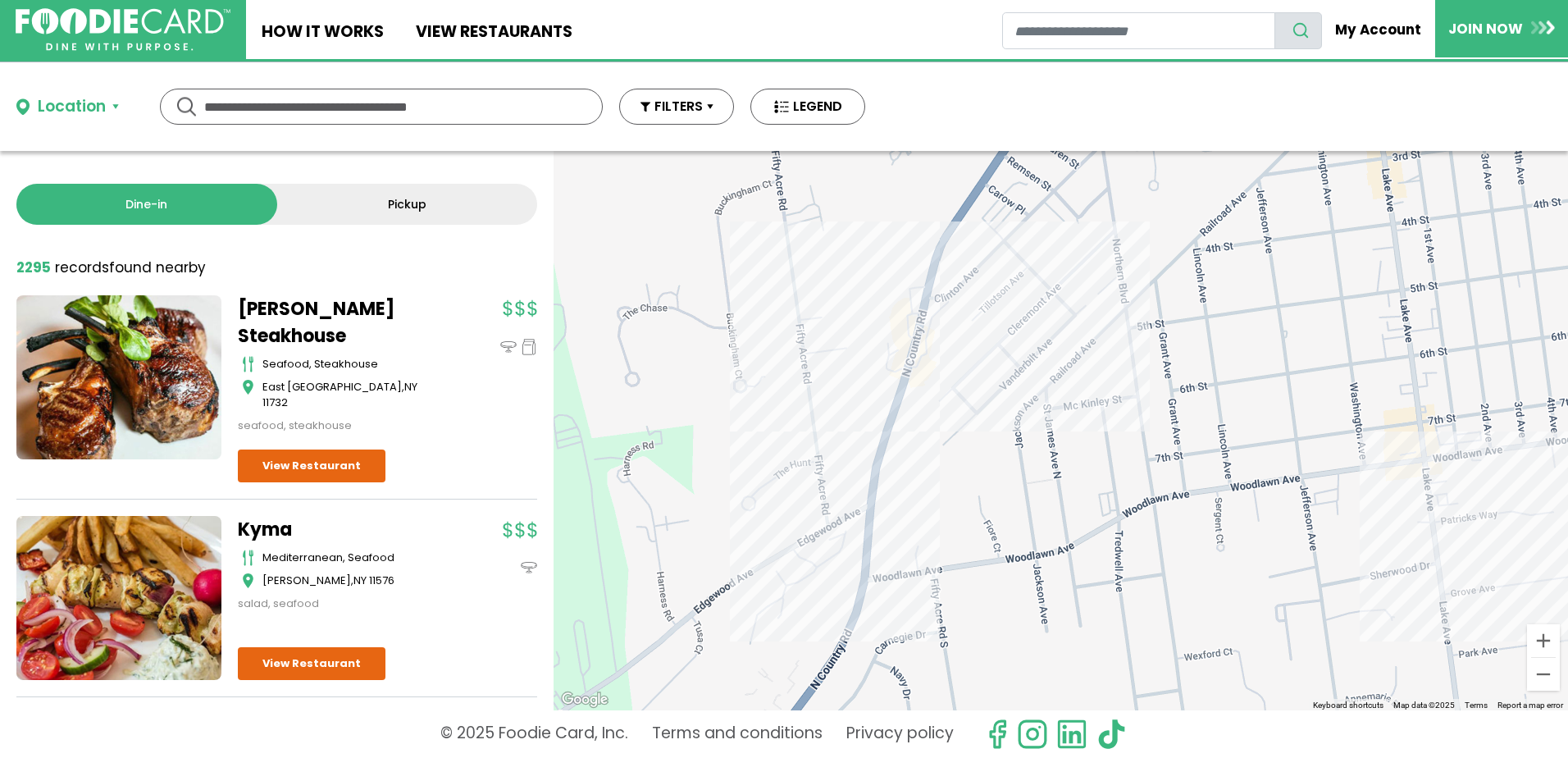
click at [940, 351] on div "Lau Vietnamese Pho - St. James other St. James View Restaurant" at bounding box center [1061, 430] width 1014 height 559
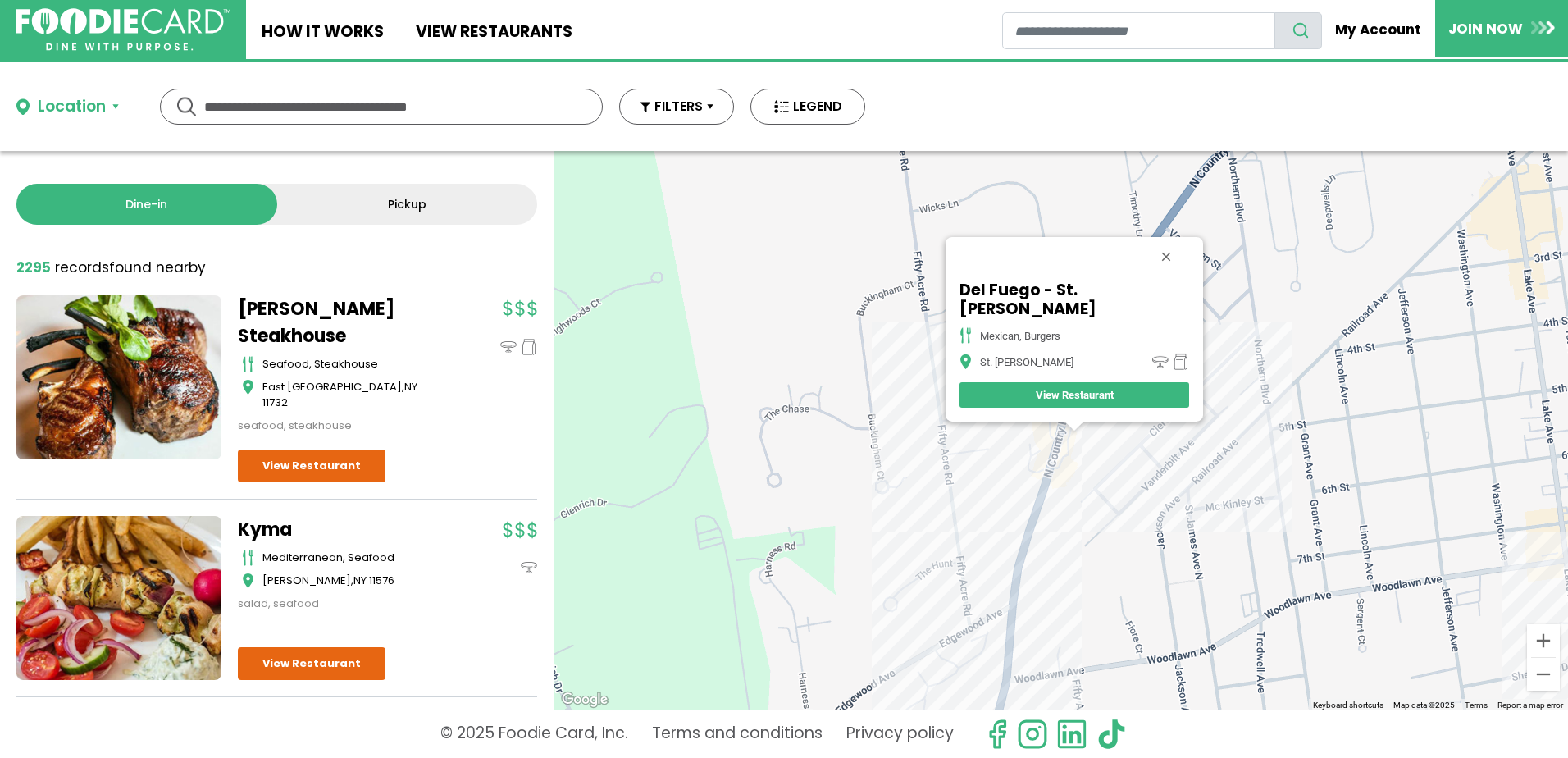
click at [1040, 504] on div "Del Fuego - St. James Mexican, Burgers St. James View Restaurant" at bounding box center [1061, 430] width 1014 height 559
click at [1061, 496] on div "Del Fuego - St. James Mexican, Burgers St. James View Restaurant" at bounding box center [1061, 430] width 1014 height 559
click at [1063, 480] on div "Del Fuego - St. James Mexican, Burgers St. James View Restaurant" at bounding box center [1061, 430] width 1014 height 559
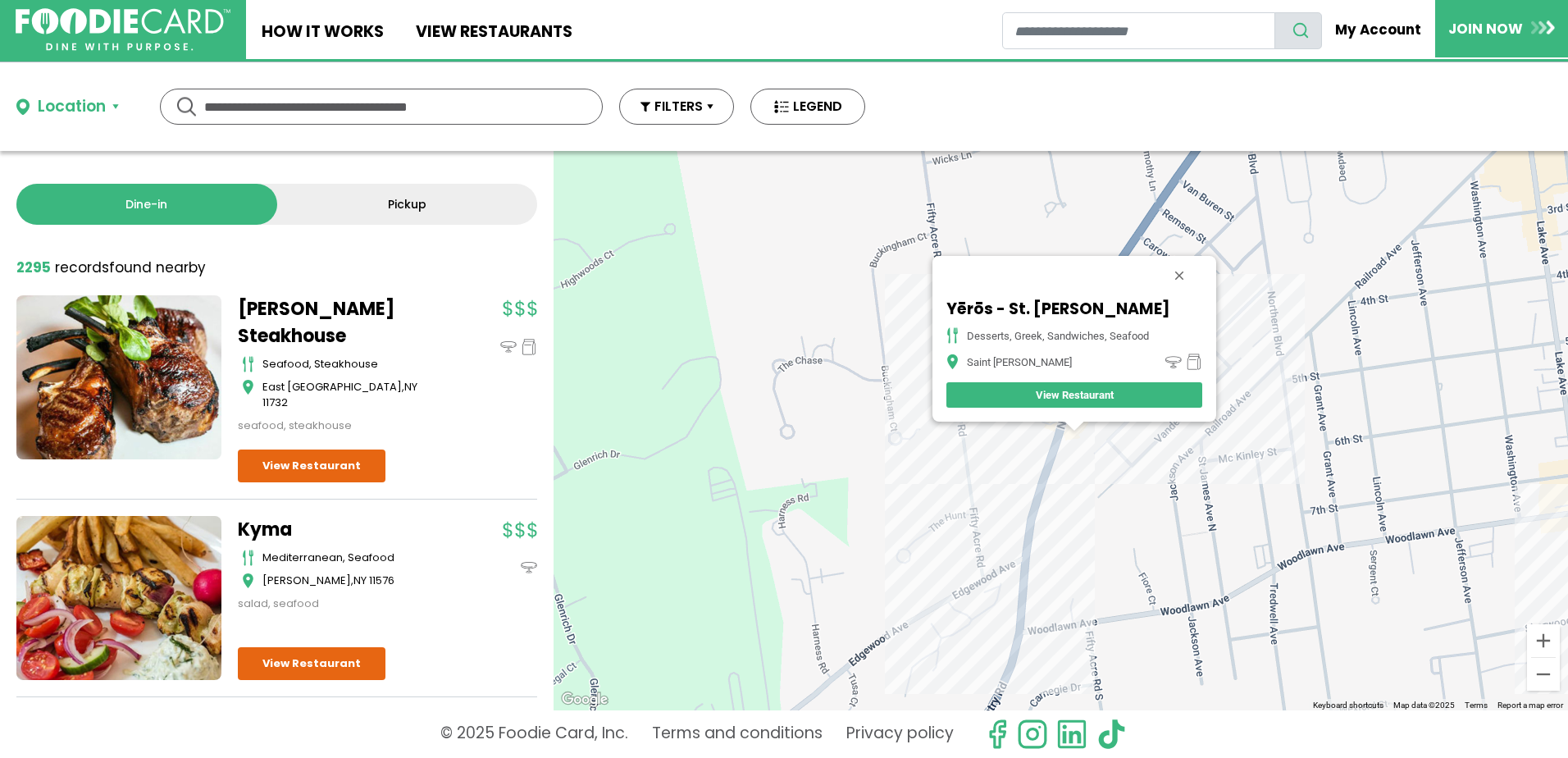
click at [1063, 493] on div "Yērōs - St. James desserts, greek, sandwiches, seafood Saint James View Restaur…" at bounding box center [1061, 430] width 1014 height 559
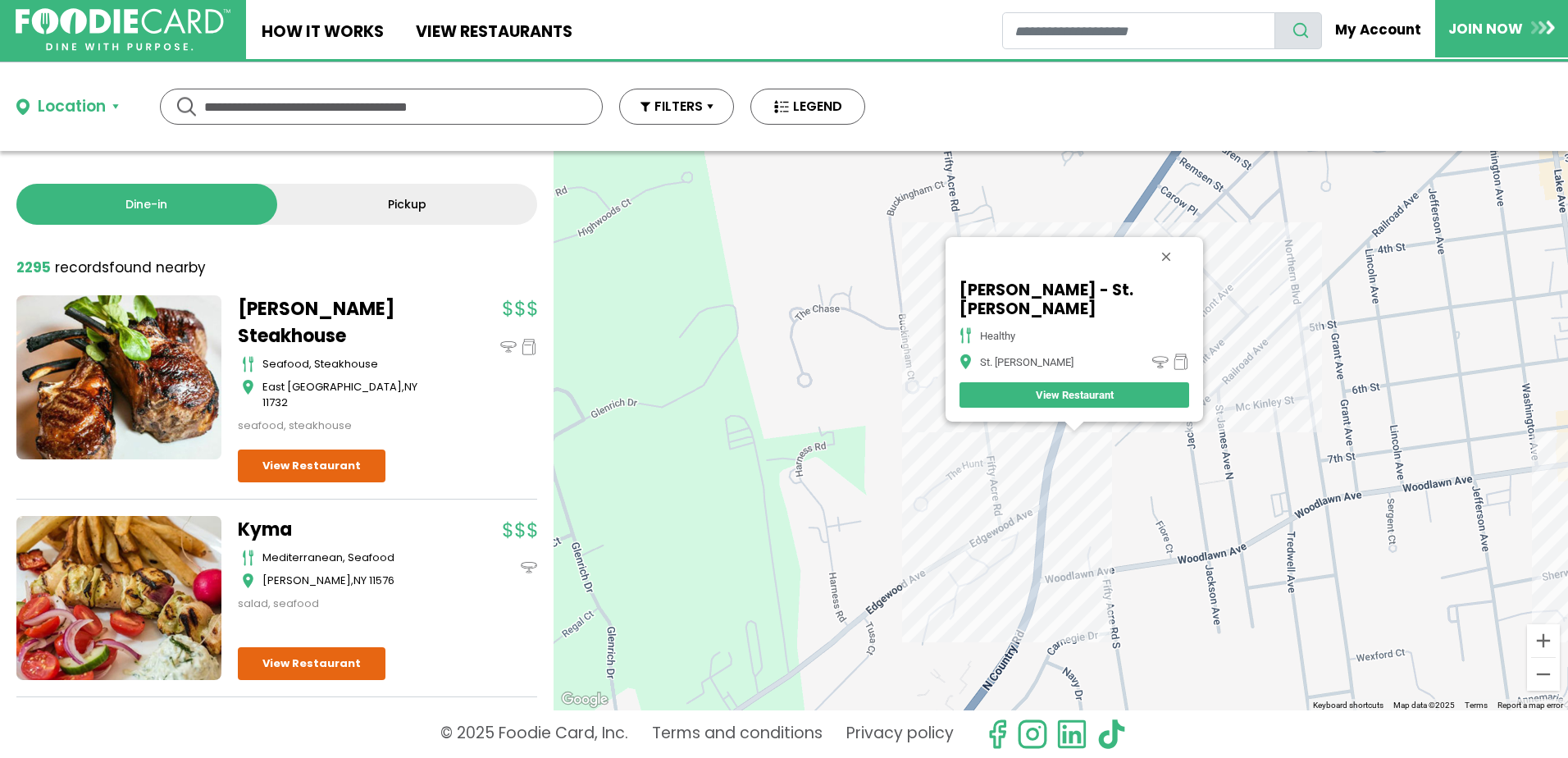
click at [1055, 508] on div "SoBol - St. James healthy St. James View Restaurant" at bounding box center [1061, 430] width 1014 height 559
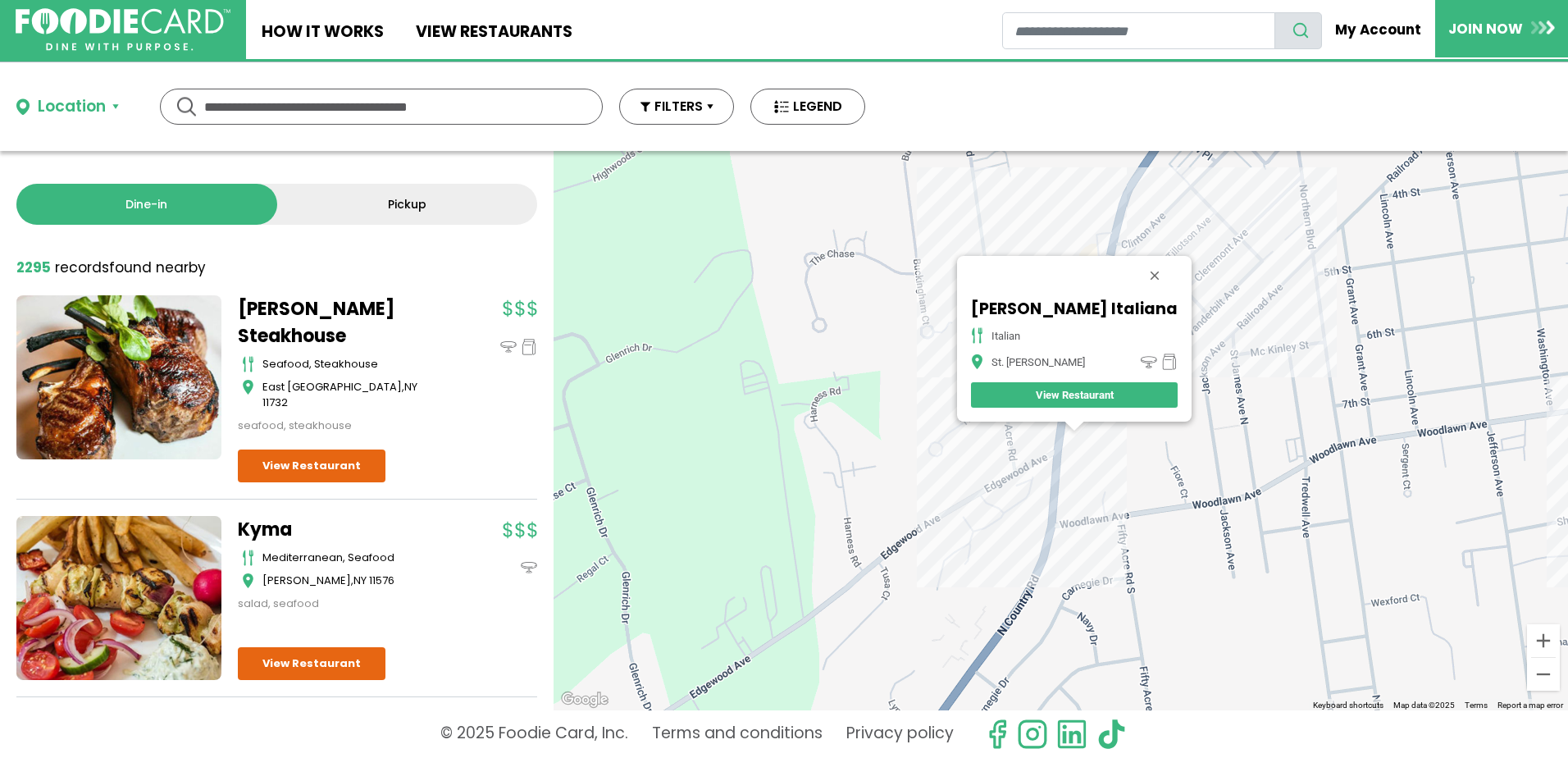
click at [1148, 262] on button "Close" at bounding box center [1154, 276] width 39 height 39
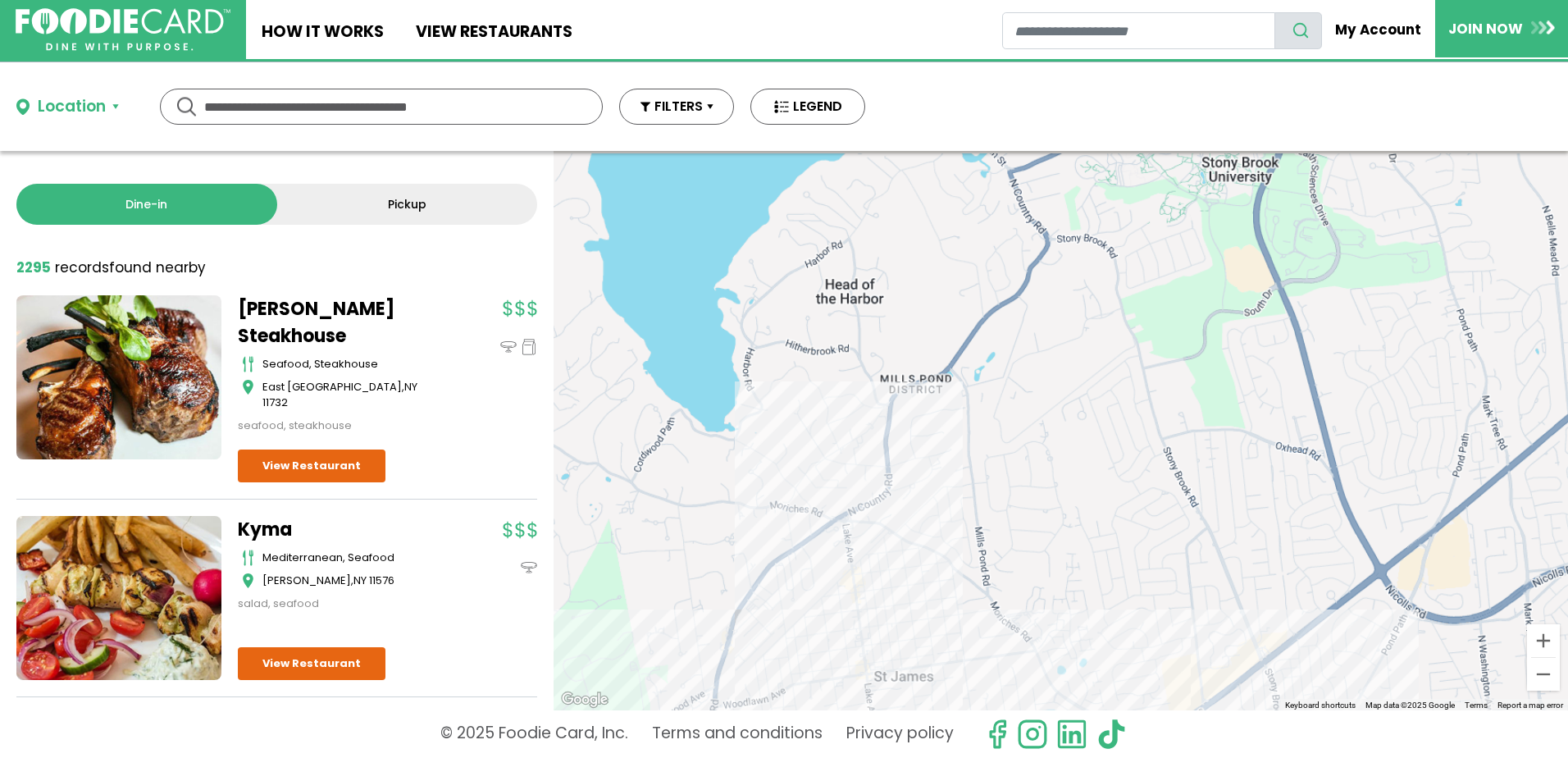
drag, startPoint x: 1240, startPoint y: 241, endPoint x: 773, endPoint y: 590, distance: 583.0
click at [774, 590] on div at bounding box center [1061, 430] width 1014 height 559
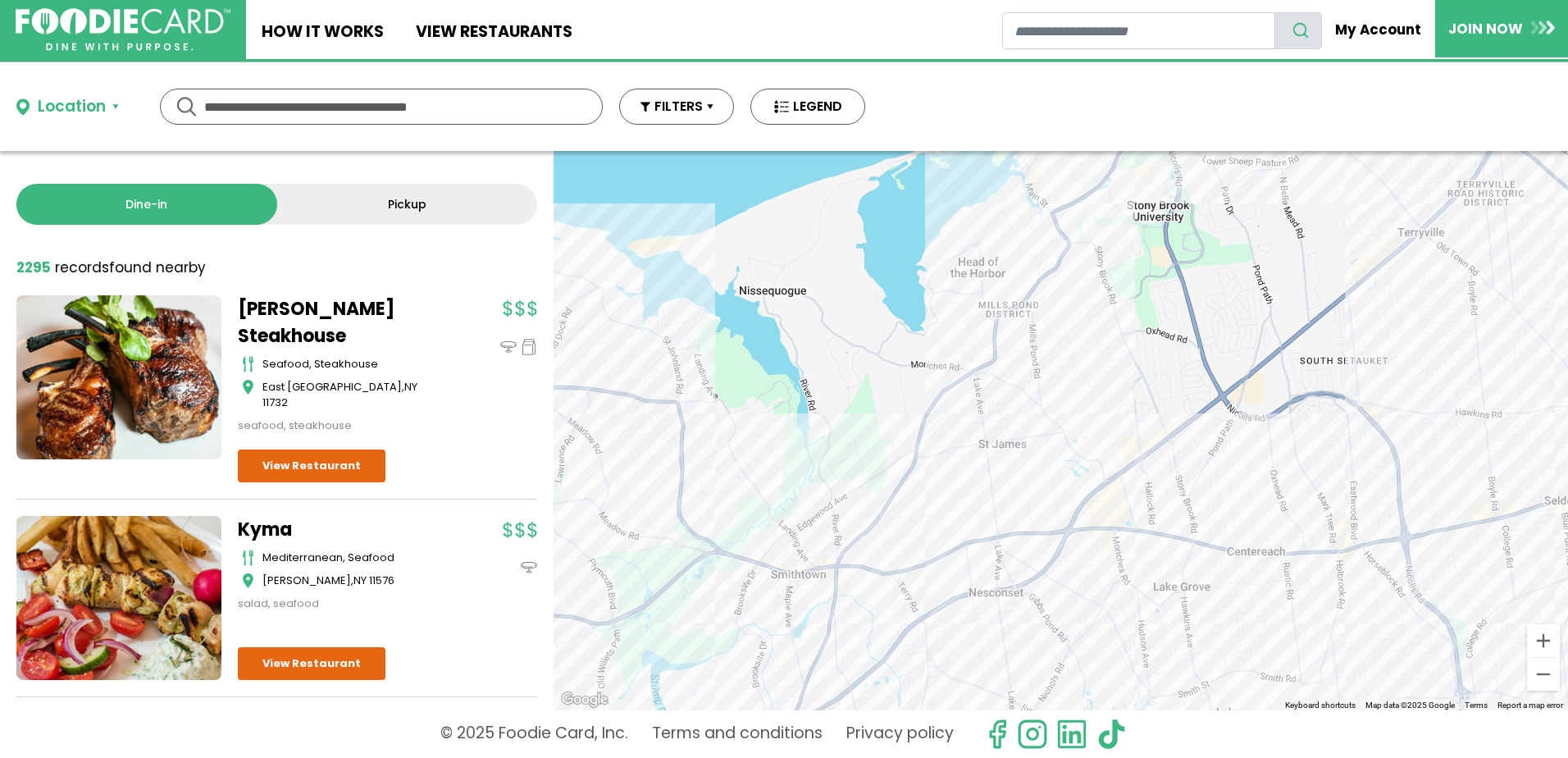
click at [1121, 191] on div at bounding box center [1061, 430] width 1014 height 559
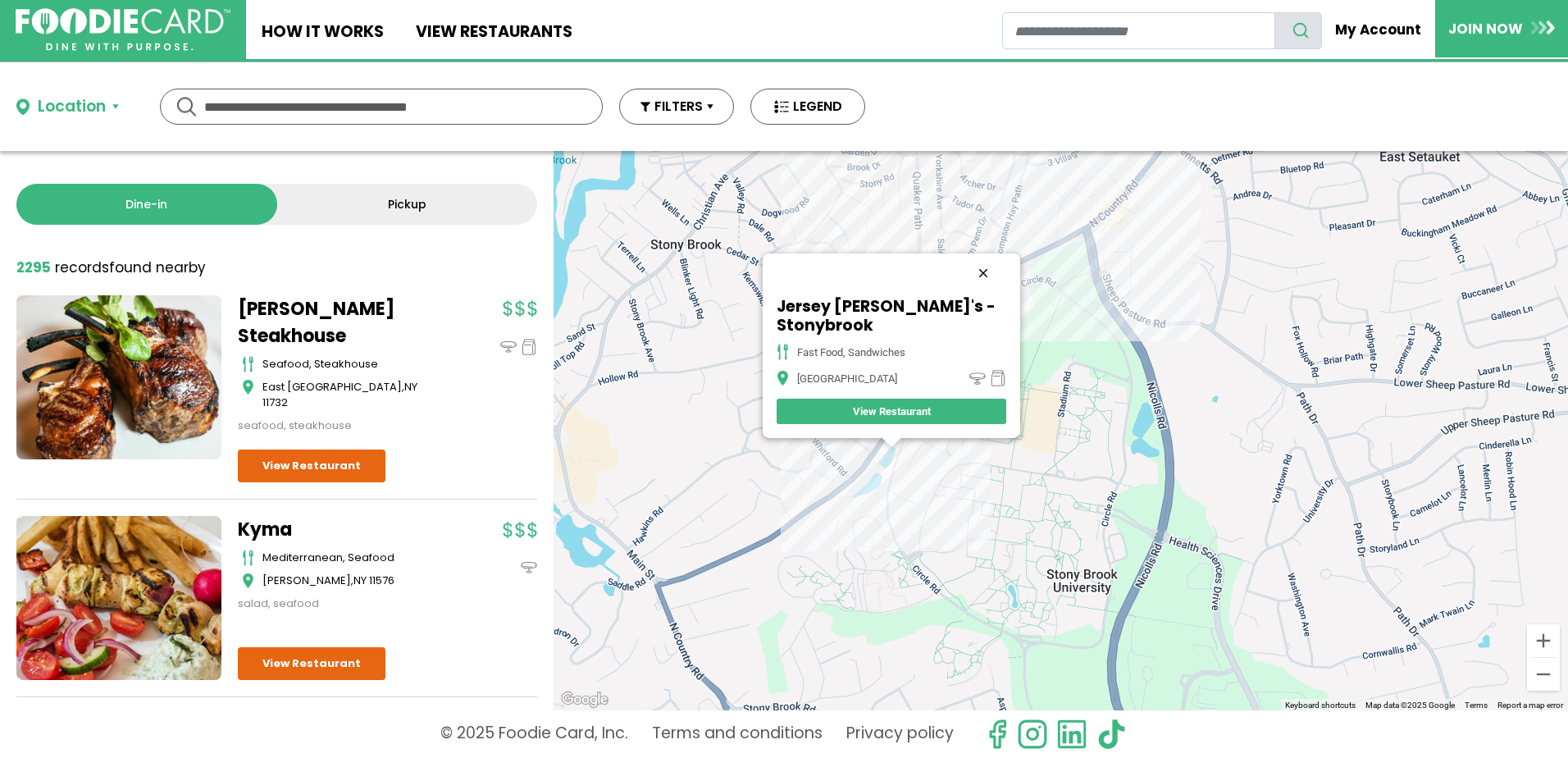
click at [983, 290] on button "Close" at bounding box center [983, 273] width 39 height 39
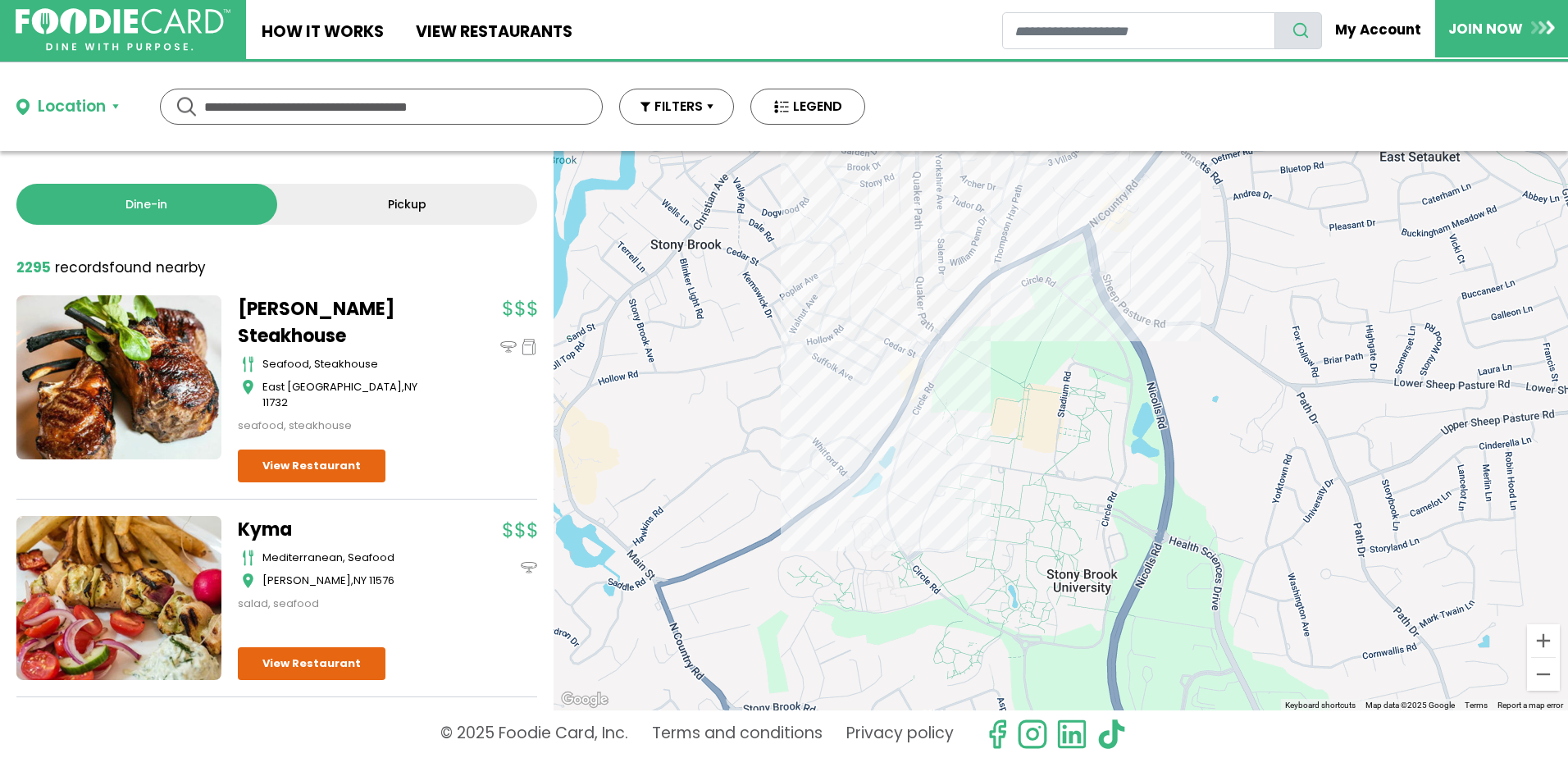
click at [931, 399] on div at bounding box center [1061, 430] width 1014 height 559
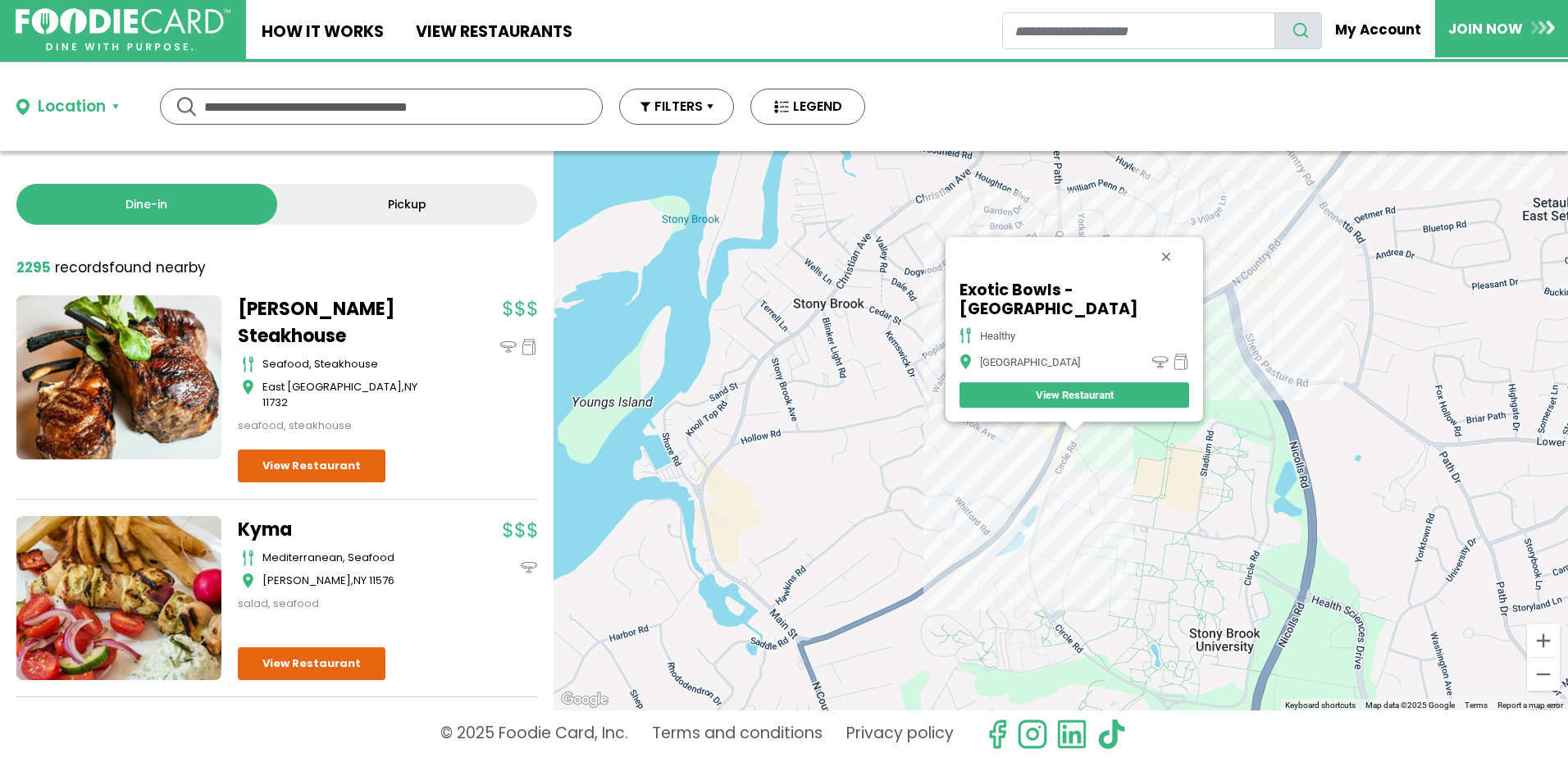
click at [1146, 271] on button "Close" at bounding box center [1166, 257] width 39 height 39
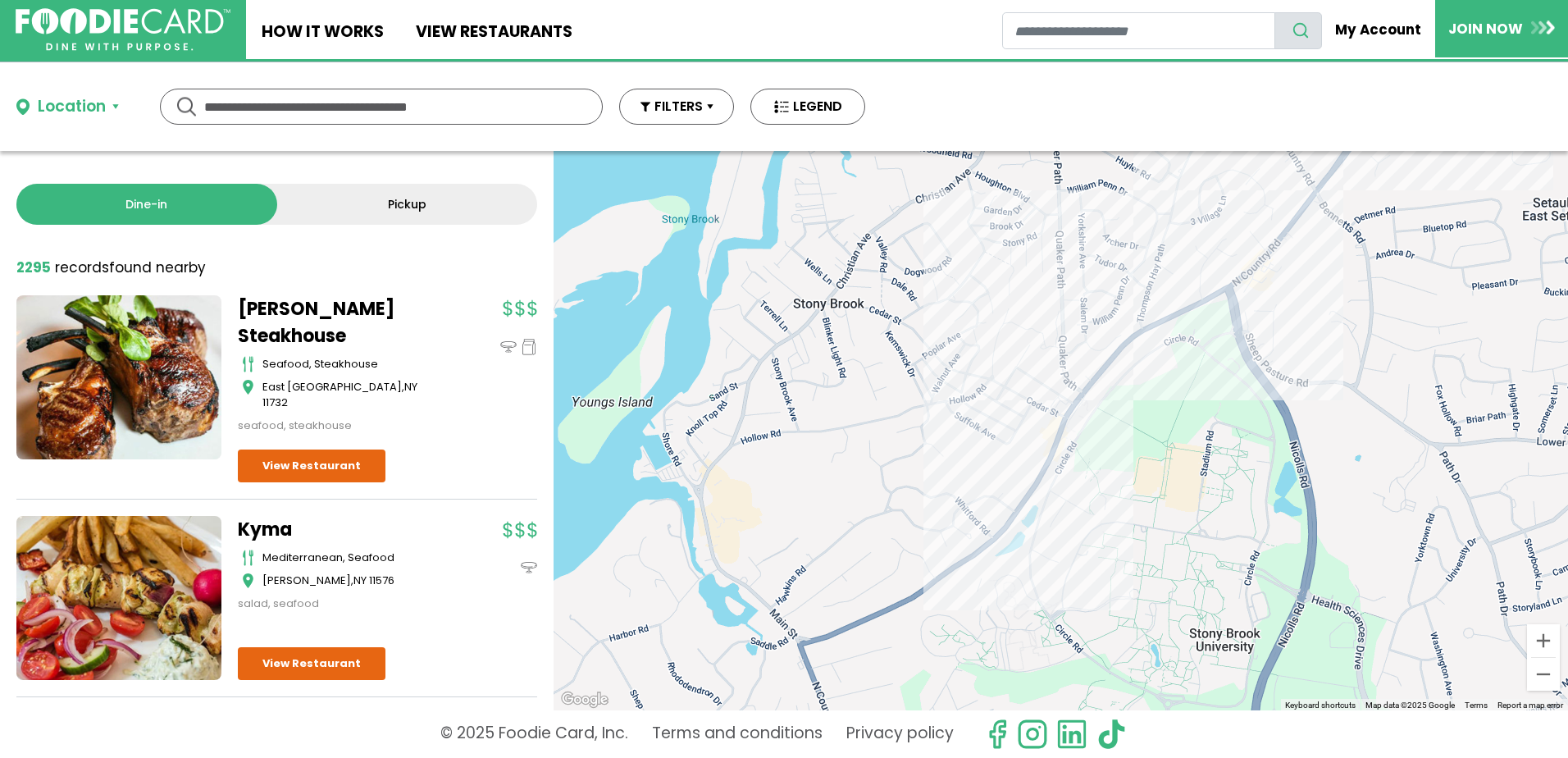
click at [1112, 388] on div at bounding box center [1061, 430] width 1014 height 559
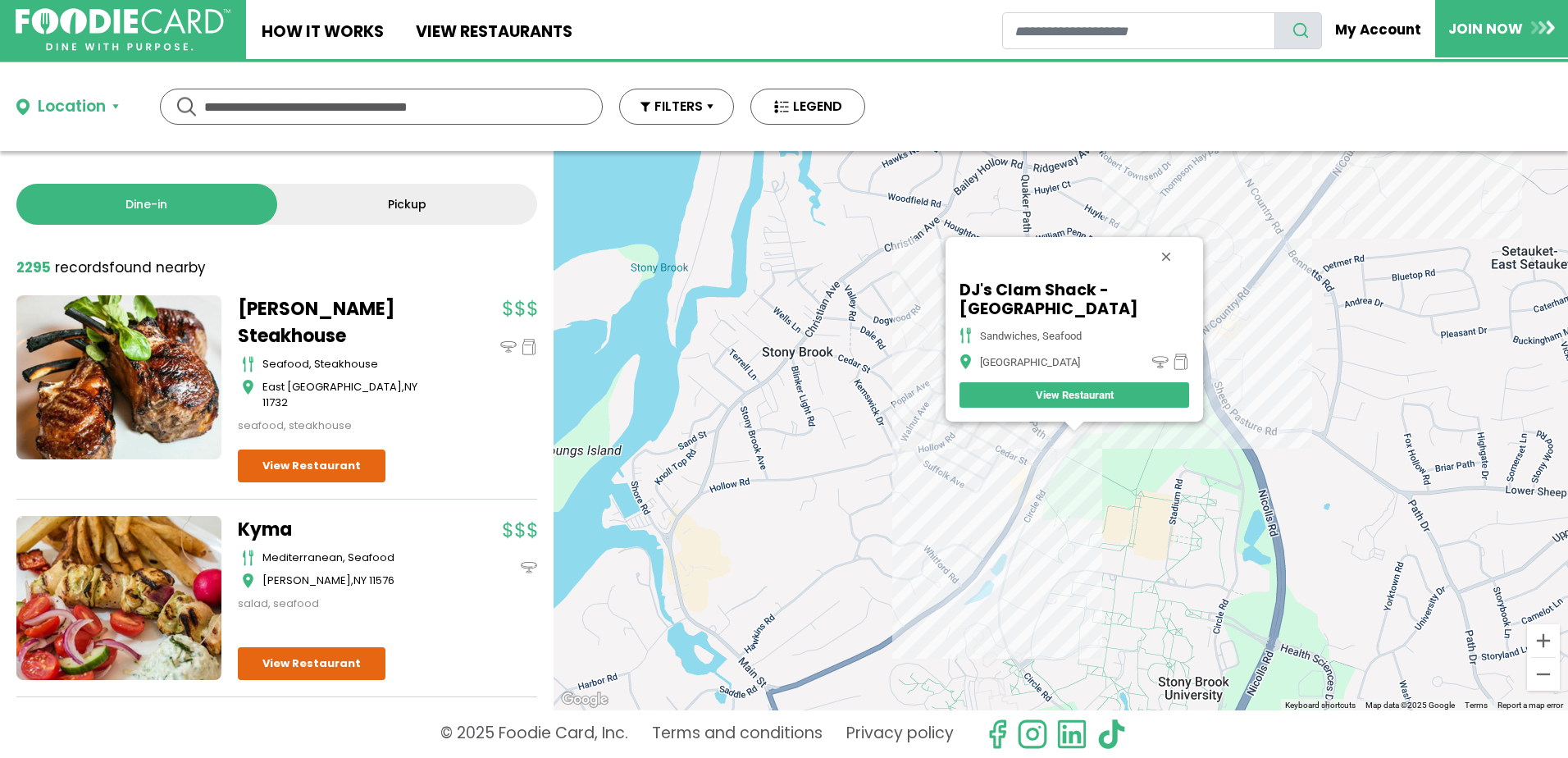
click at [1228, 356] on div "DJ's Clam Shack - Stony Brook sandwiches, seafood Stony Brook View Restaurant" at bounding box center [1061, 430] width 1014 height 559
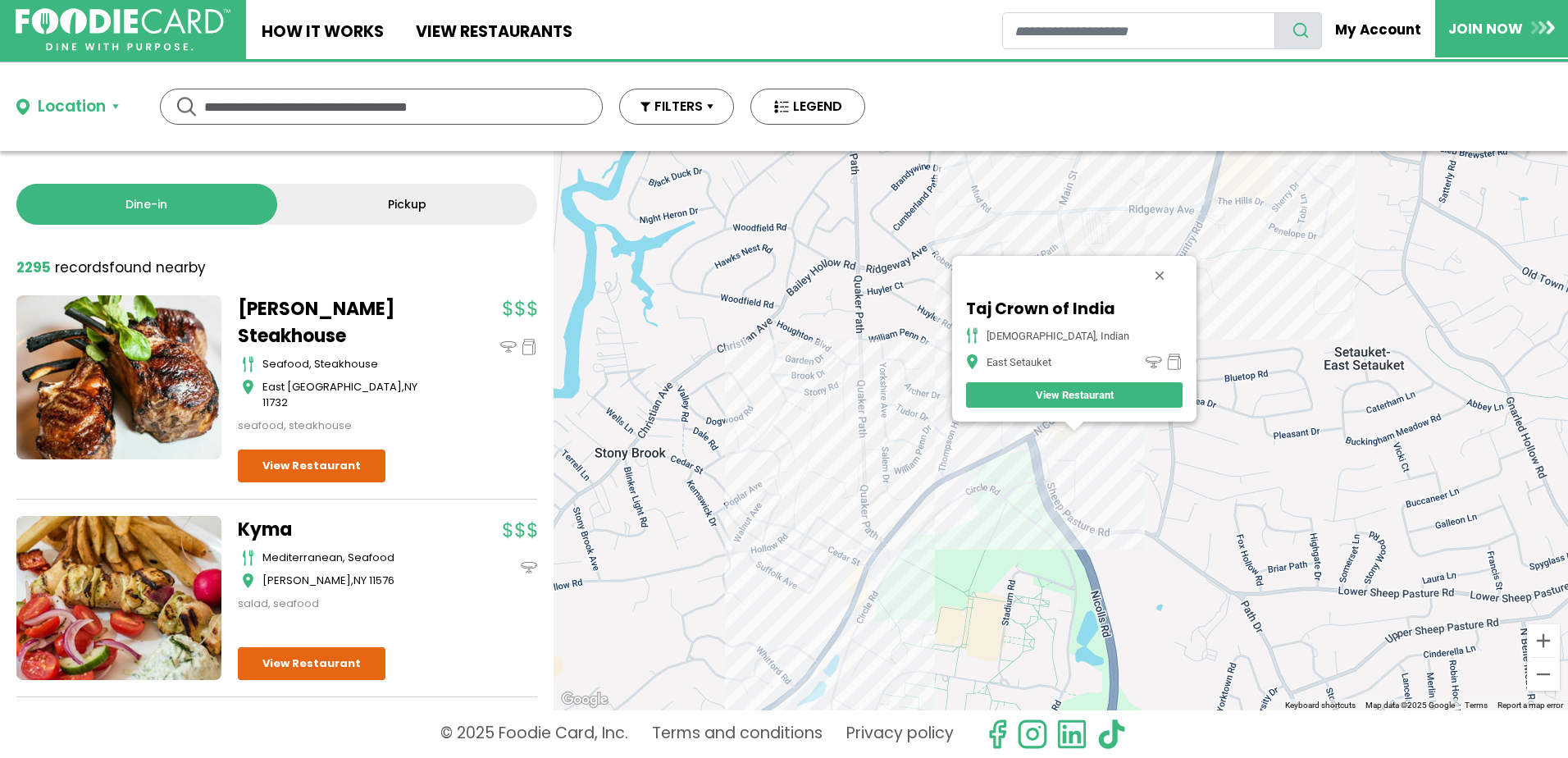
drag, startPoint x: 1132, startPoint y: 279, endPoint x: 1125, endPoint y: 284, distance: 8.6
click at [1140, 283] on button "Close" at bounding box center [1160, 276] width 39 height 39
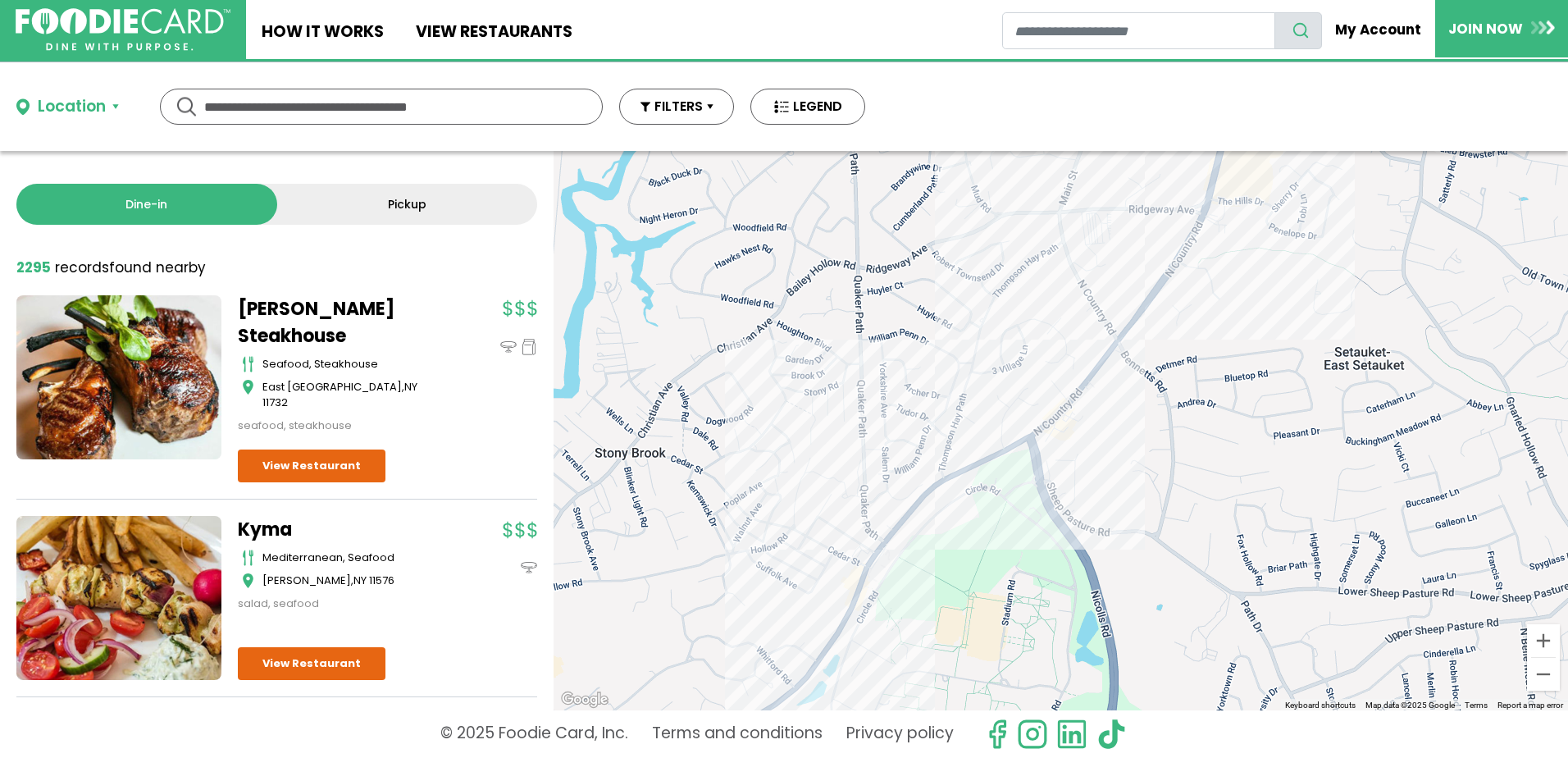
click at [1121, 325] on div at bounding box center [1061, 430] width 1014 height 559
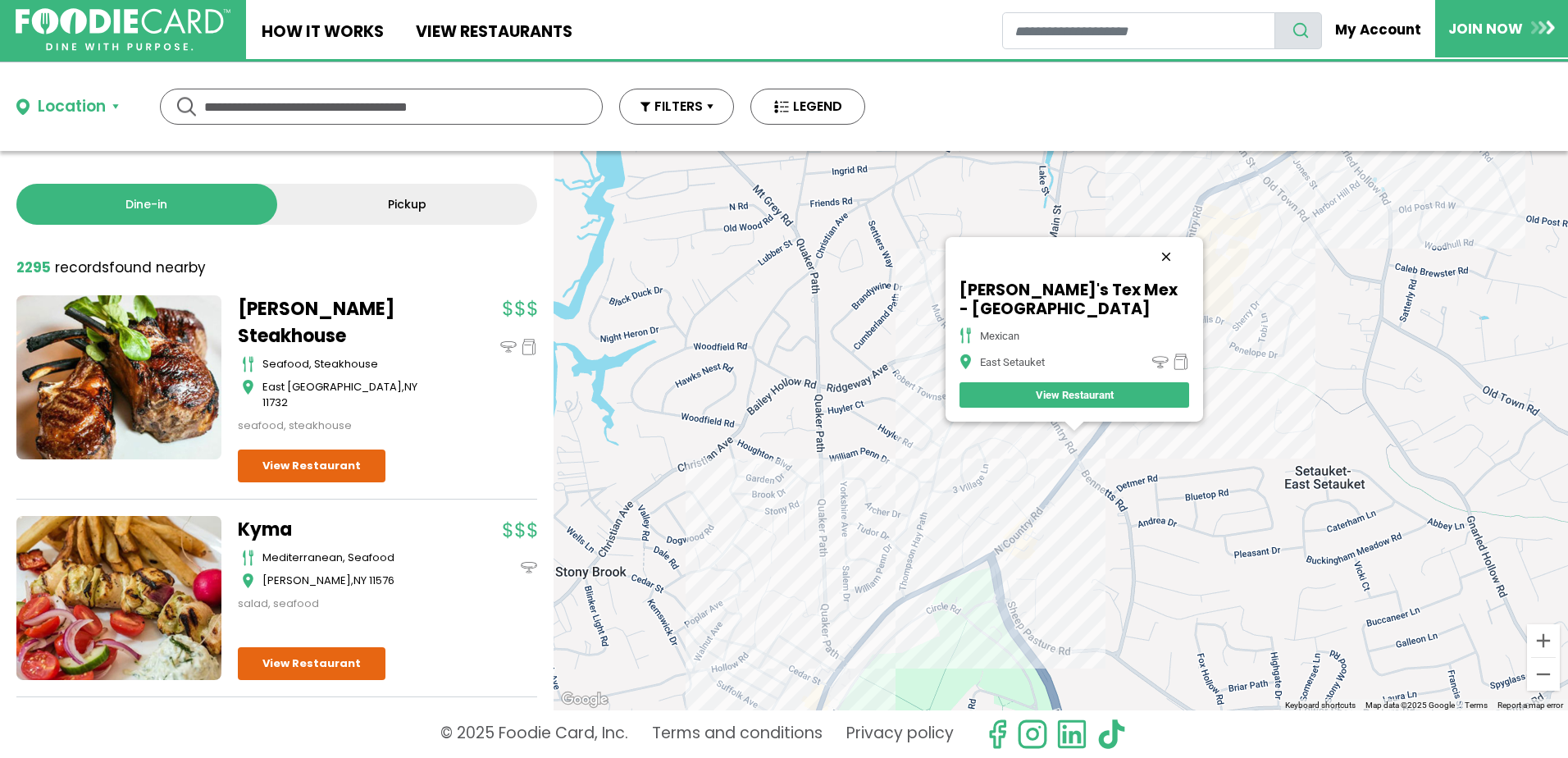
click at [1164, 250] on button "Close" at bounding box center [1166, 257] width 39 height 39
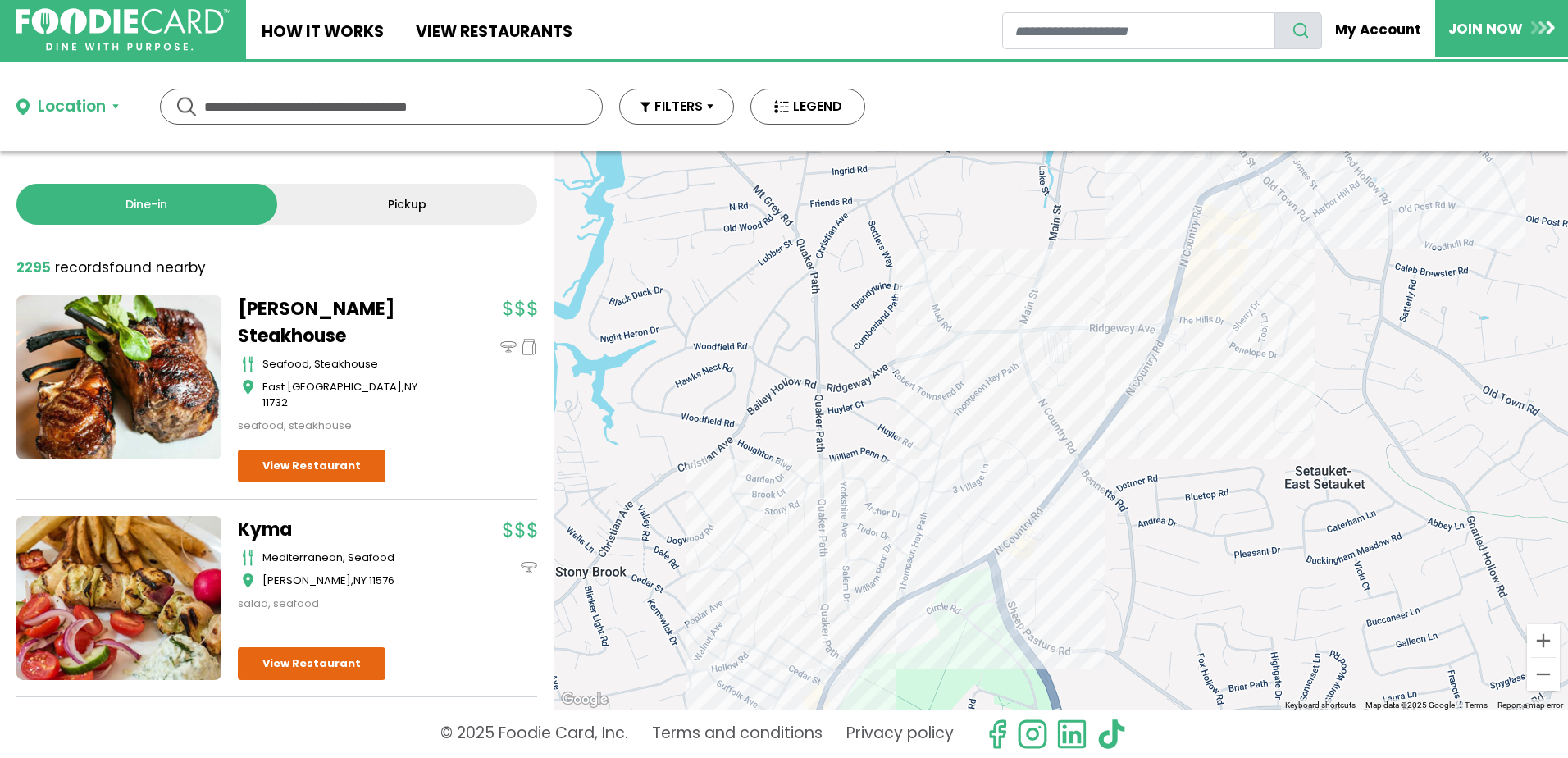
click at [1172, 332] on div at bounding box center [1061, 430] width 1014 height 559
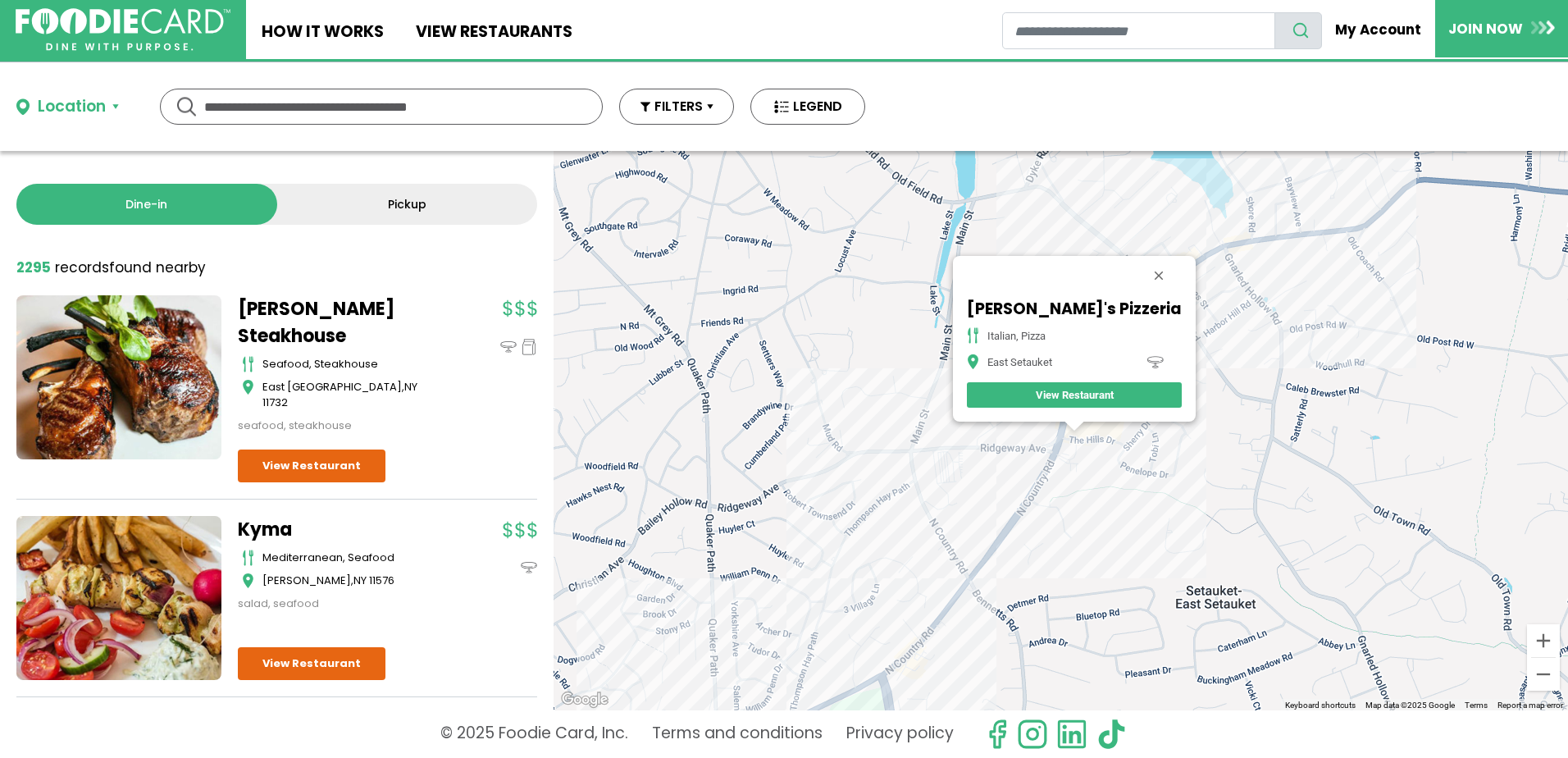
click at [1191, 294] on div "Luigi's Pizzeria italian, pizza East Setauket View Restaurant" at bounding box center [1061, 430] width 1014 height 559
click at [1192, 288] on div "Luigi's Pizzeria italian, pizza East Setauket View Restaurant" at bounding box center [1061, 430] width 1014 height 559
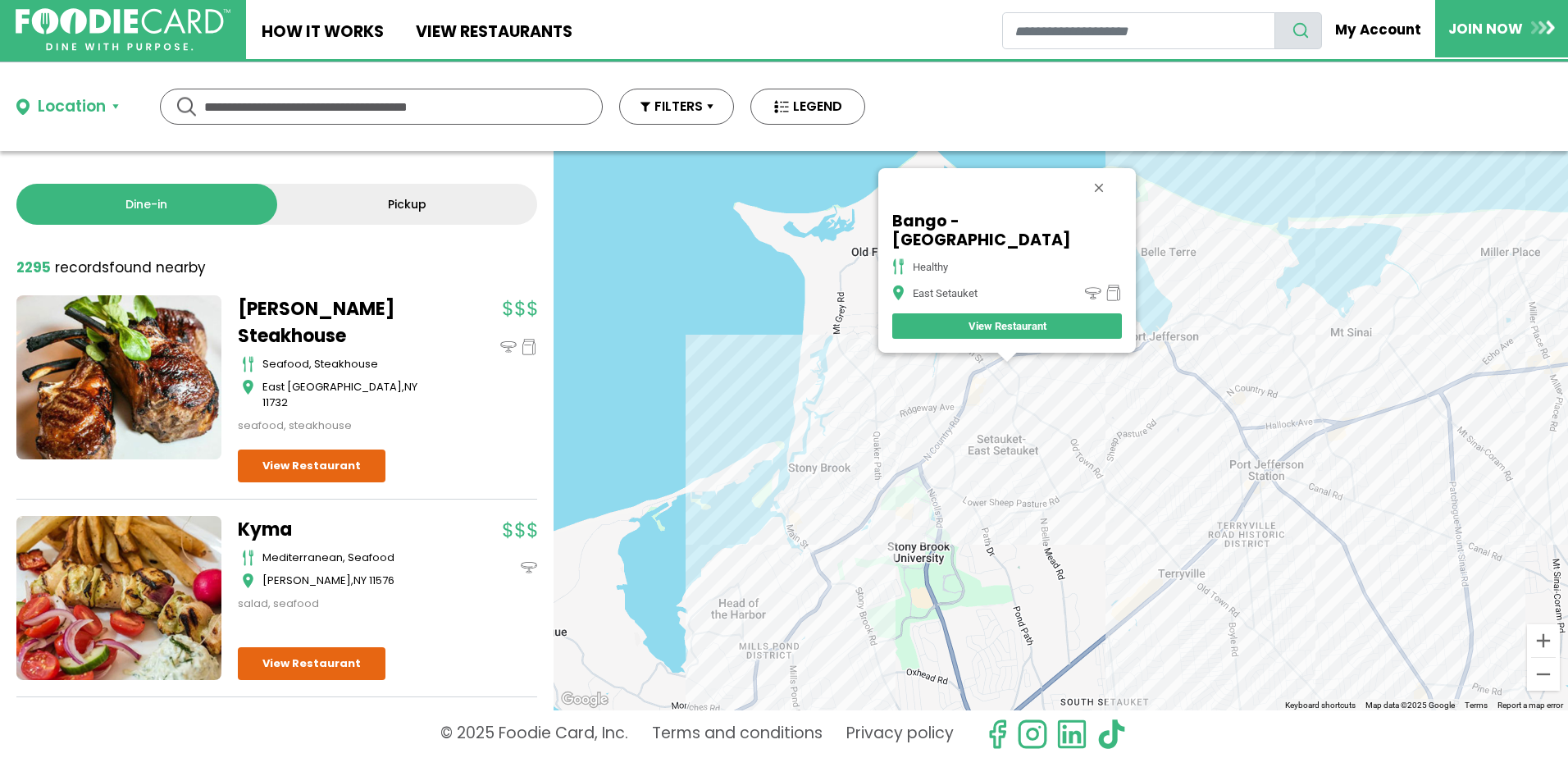
drag, startPoint x: 802, startPoint y: 448, endPoint x: 817, endPoint y: 349, distance: 100.1
click at [817, 349] on div "Bango - East Setauket healthy East Setauket View Restaurant" at bounding box center [1061, 430] width 1014 height 559
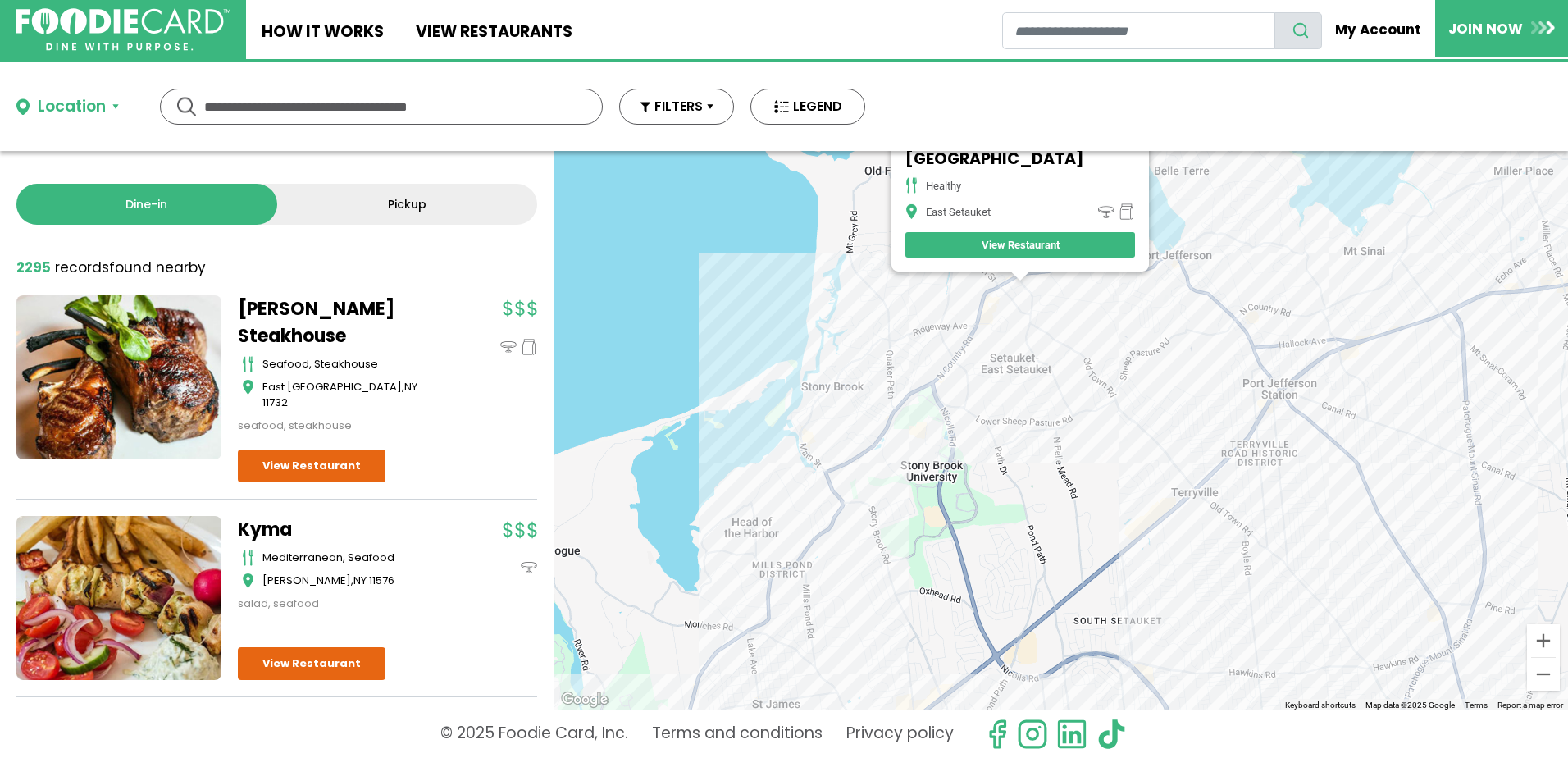
click at [1178, 515] on div "Bango - East Setauket healthy East Setauket View Restaurant" at bounding box center [1061, 430] width 1014 height 559
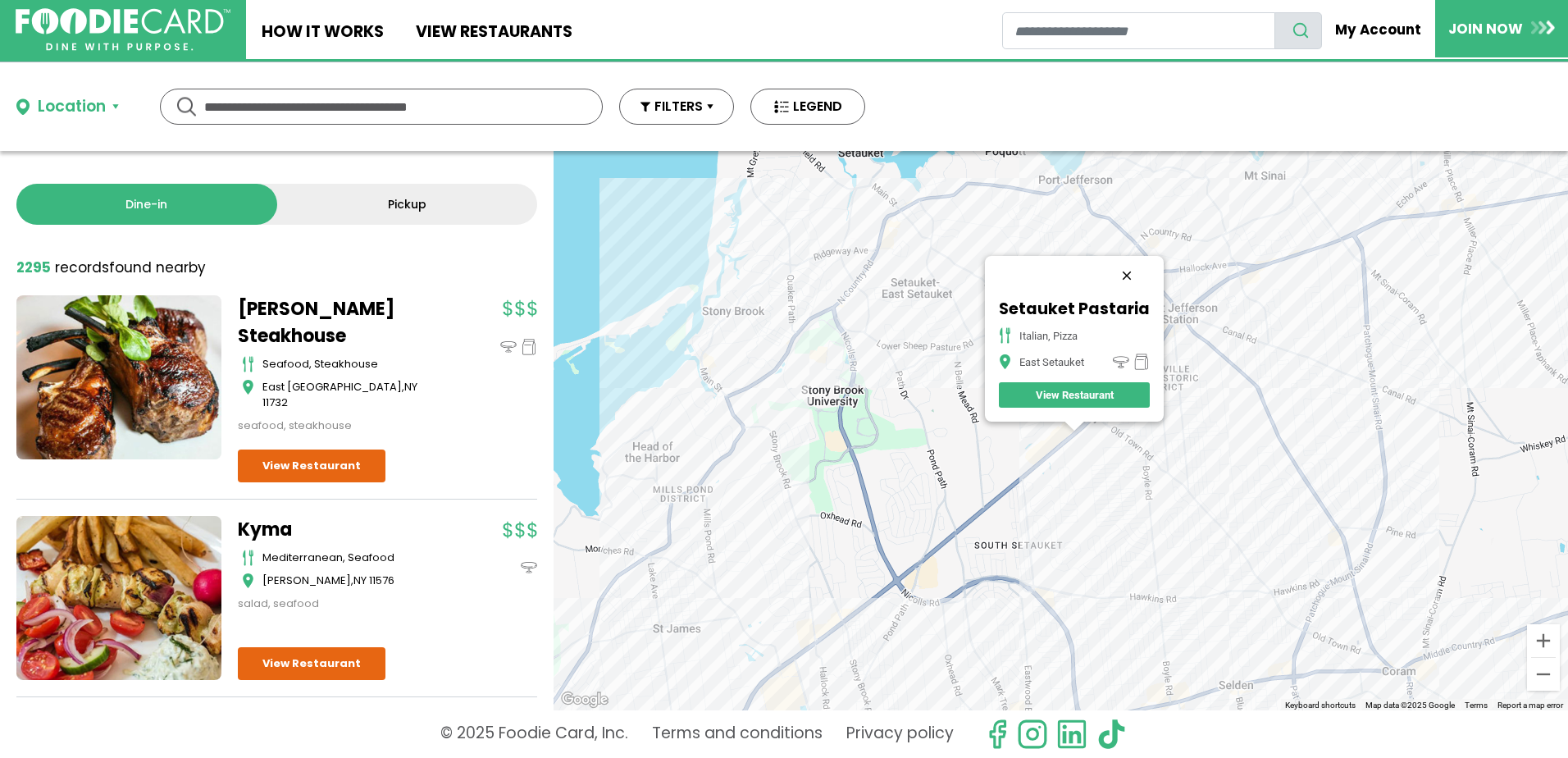
click at [1119, 268] on button "Close" at bounding box center [1127, 276] width 39 height 39
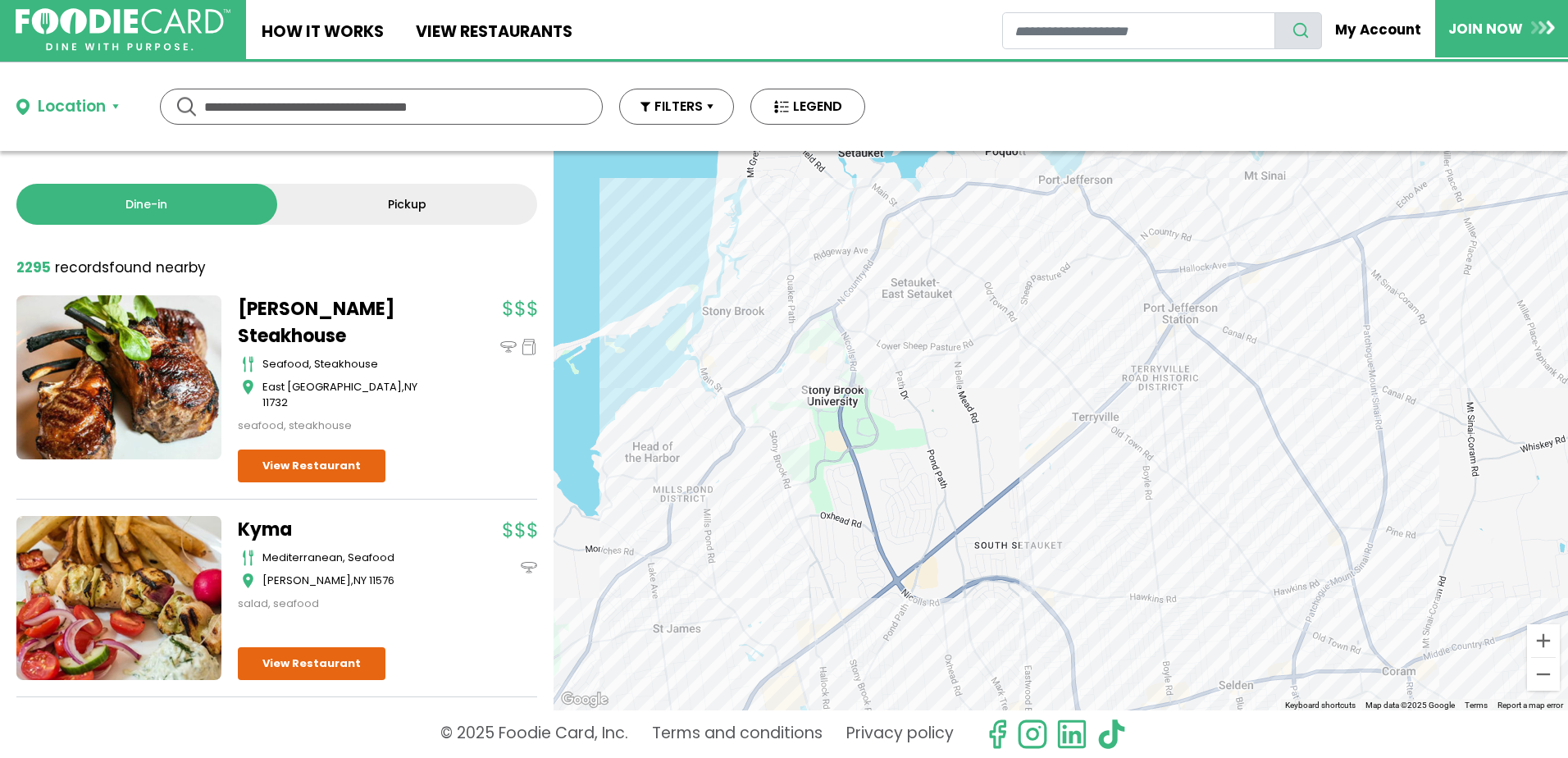
click at [1161, 285] on div at bounding box center [1061, 430] width 1014 height 559
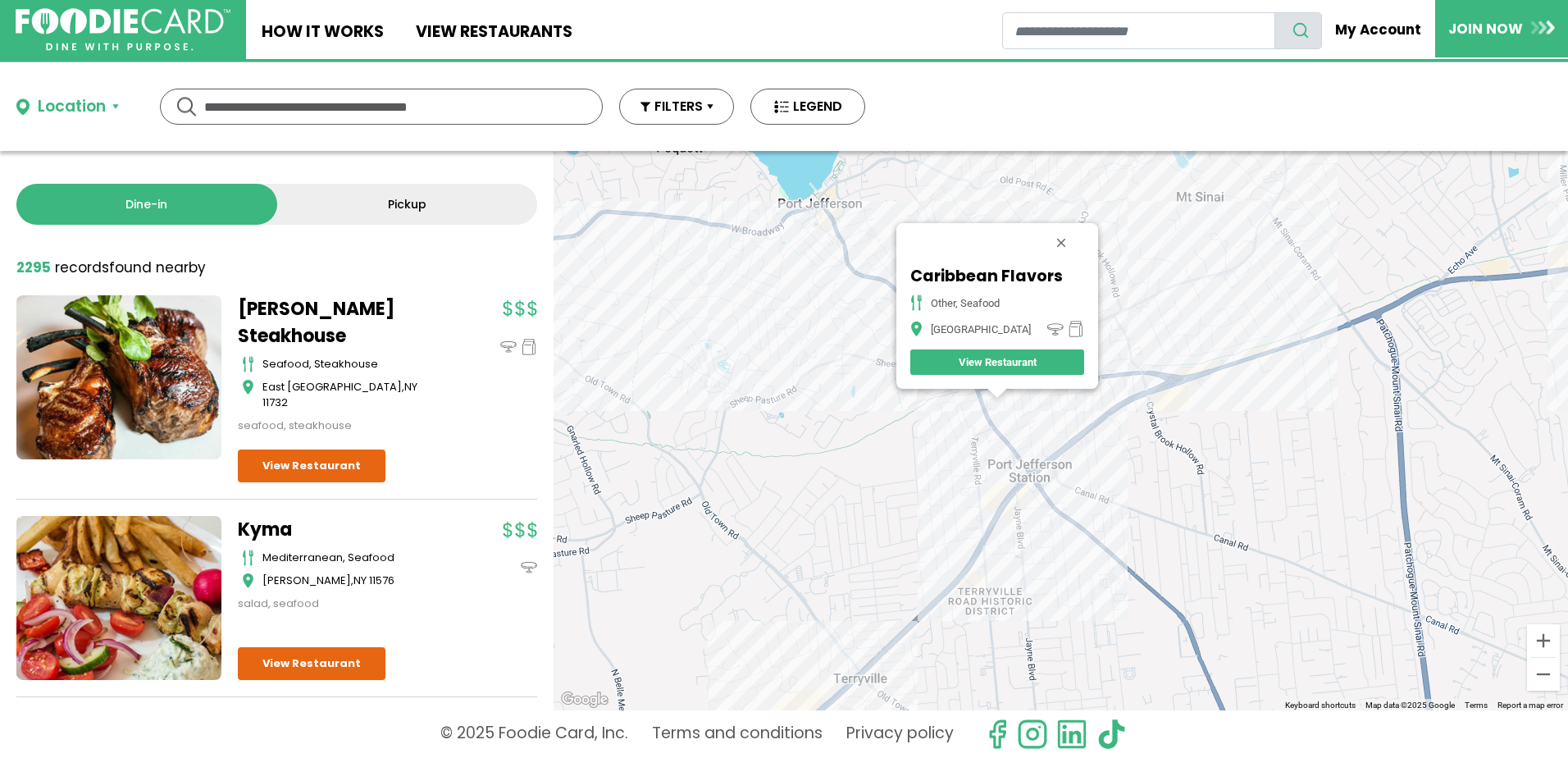
click at [1068, 456] on div "Caribbean Flavors other, seafood Port Jefferson Station View Restaurant" at bounding box center [1061, 430] width 1014 height 559
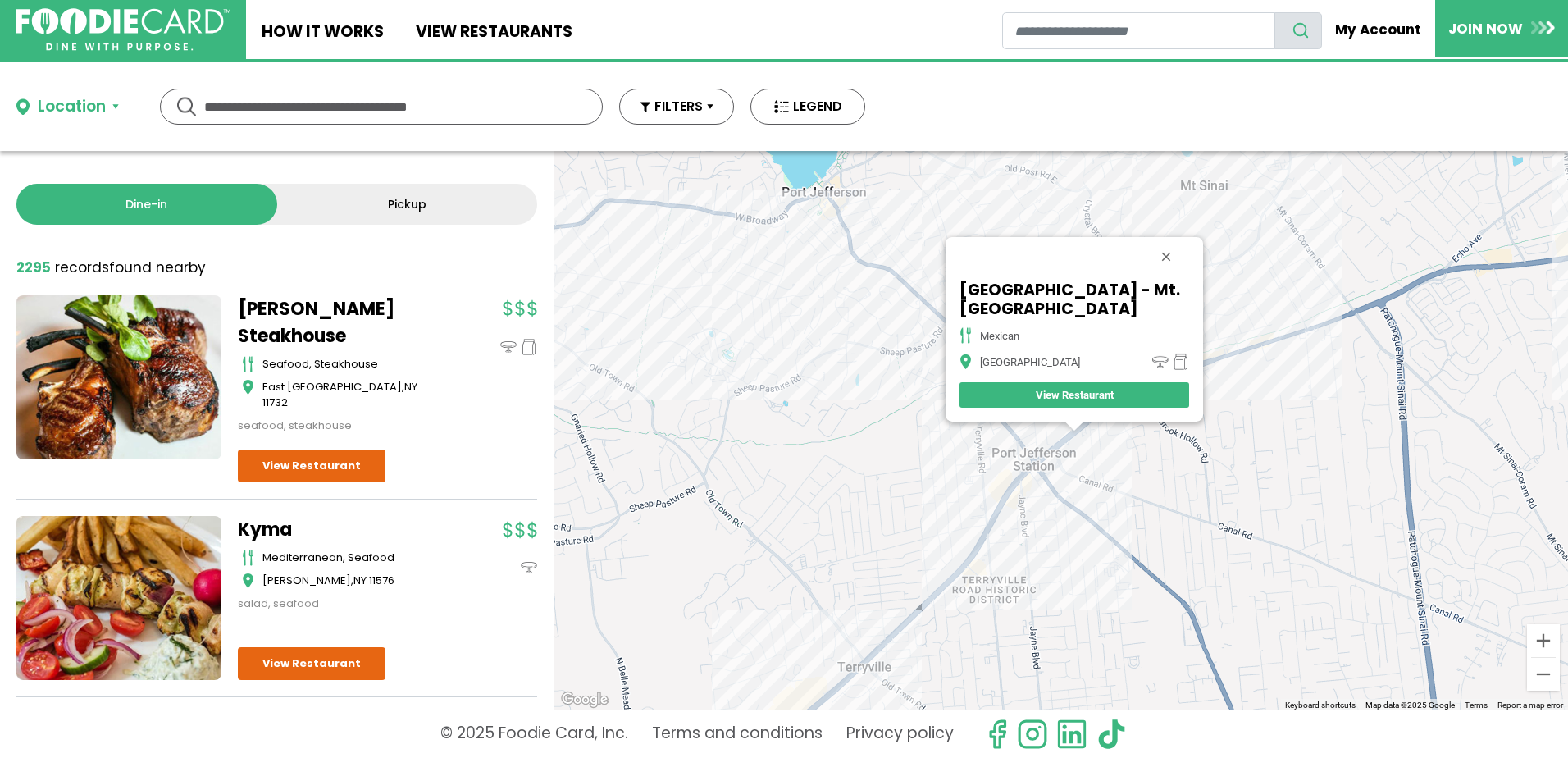
click at [1093, 438] on div "Taco Island - Mt. Sinai mexican Mount Sinai View Restaurant" at bounding box center [1061, 430] width 1014 height 559
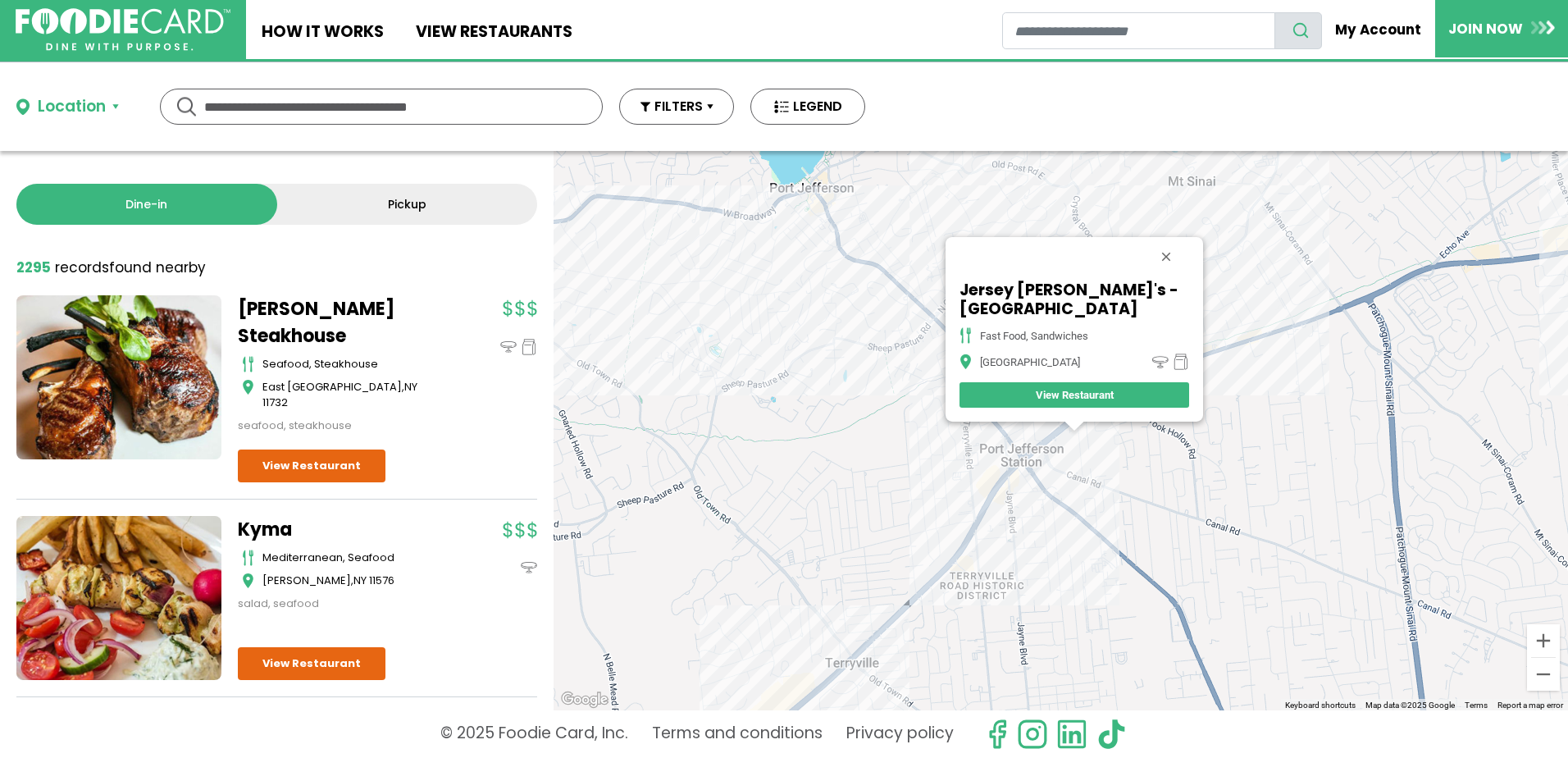
click at [833, 223] on div "Jersey Mike's - Port Jefferson Station fast food, sandwiches Port Jefferson Sta…" at bounding box center [1061, 430] width 1014 height 559
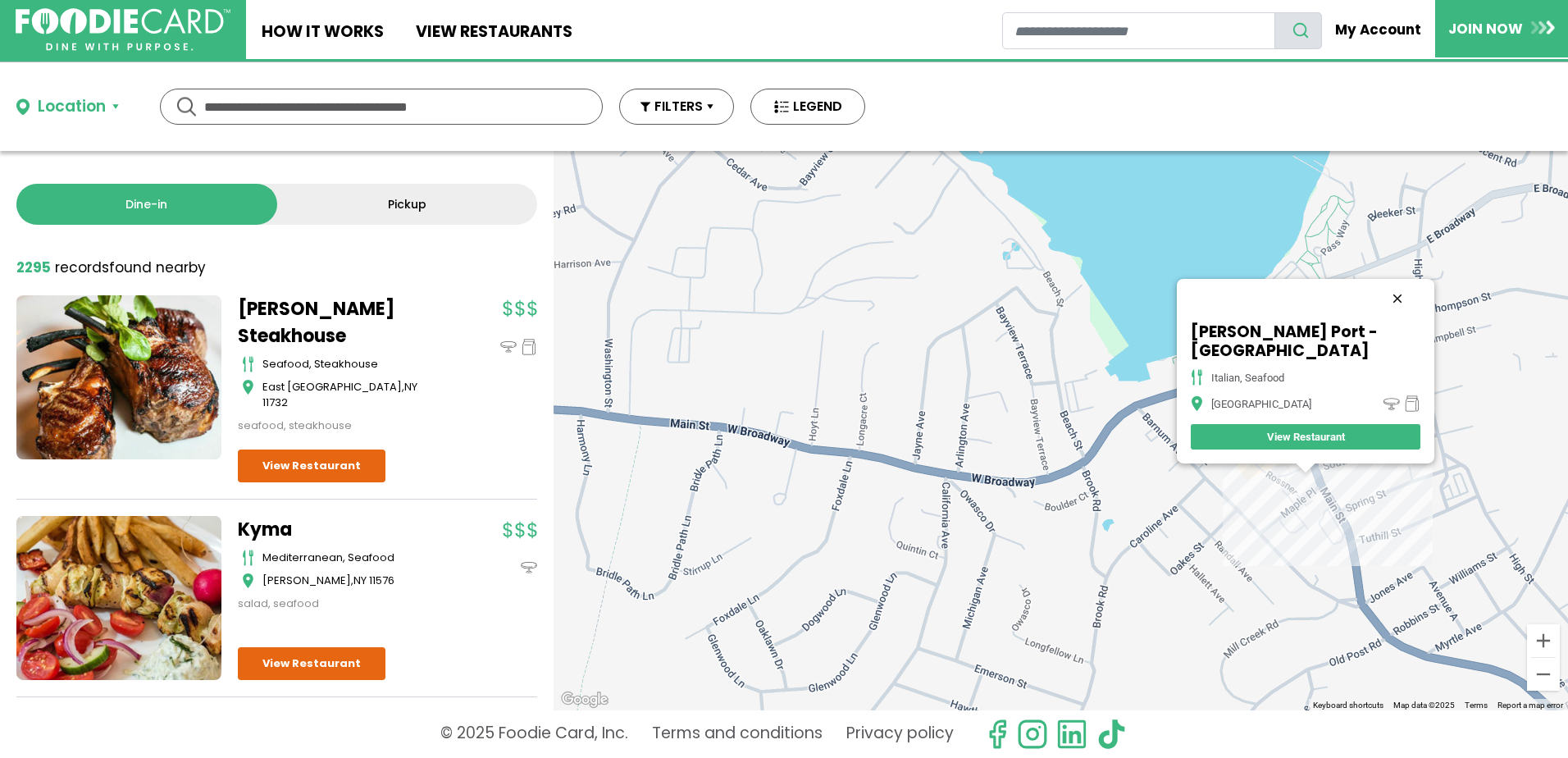
click at [1378, 313] on button "Close" at bounding box center [1398, 299] width 39 height 39
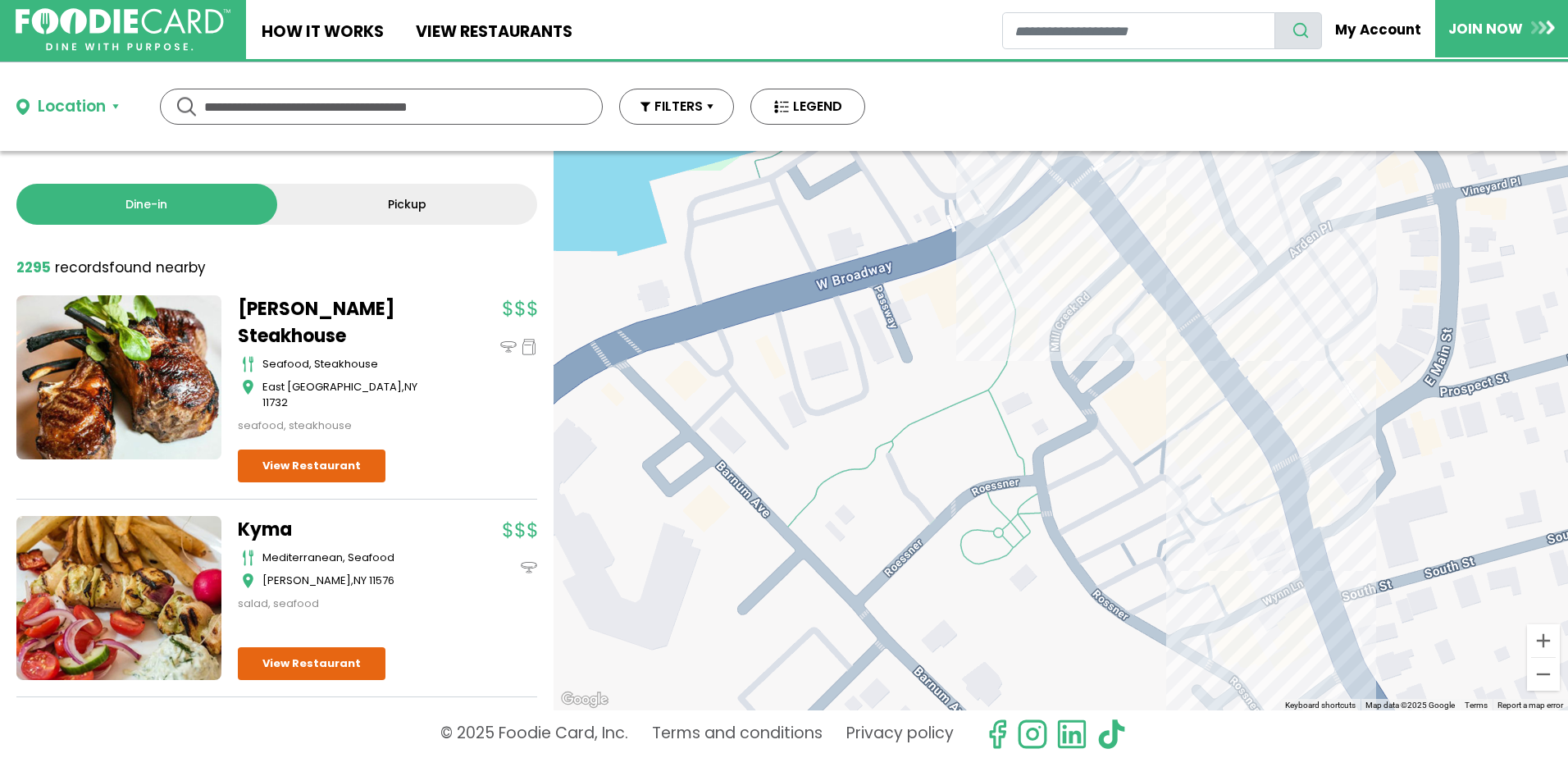
click at [1246, 406] on div at bounding box center [1061, 430] width 1014 height 559
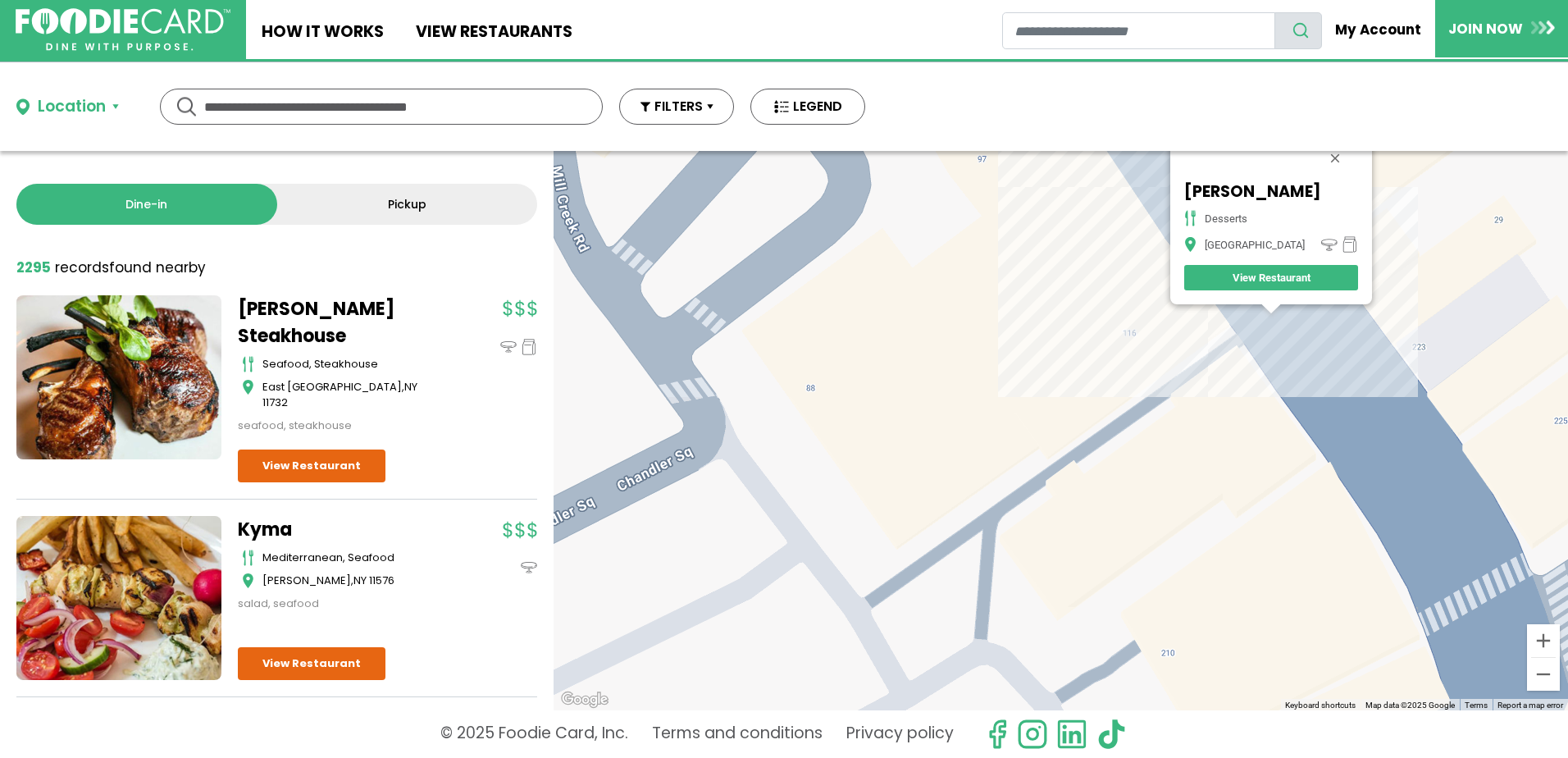
click at [1165, 217] on div "Yogo Delish Desserts Port Jefferson View Restaurant" at bounding box center [1061, 430] width 1014 height 559
click at [1179, 212] on div "Yogo Delish Desserts Port Jefferson View Restaurant" at bounding box center [1061, 430] width 1014 height 559
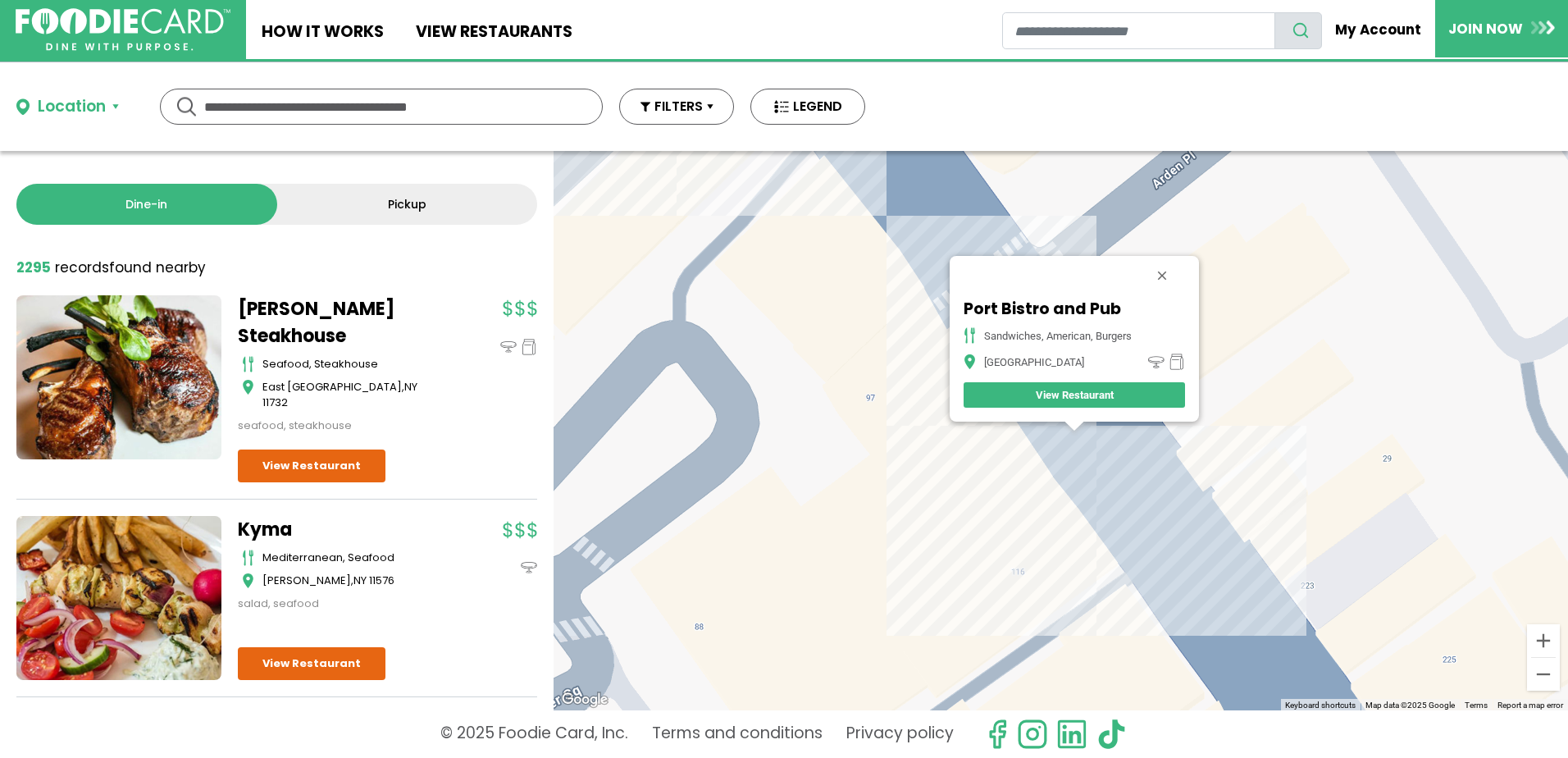
click at [1065, 474] on div "Port Bistro and Pub Sandwiches, American, Burgers Port Jefferson View Restaurant" at bounding box center [1061, 430] width 1014 height 559
click at [1173, 267] on button "Close" at bounding box center [1162, 276] width 39 height 39
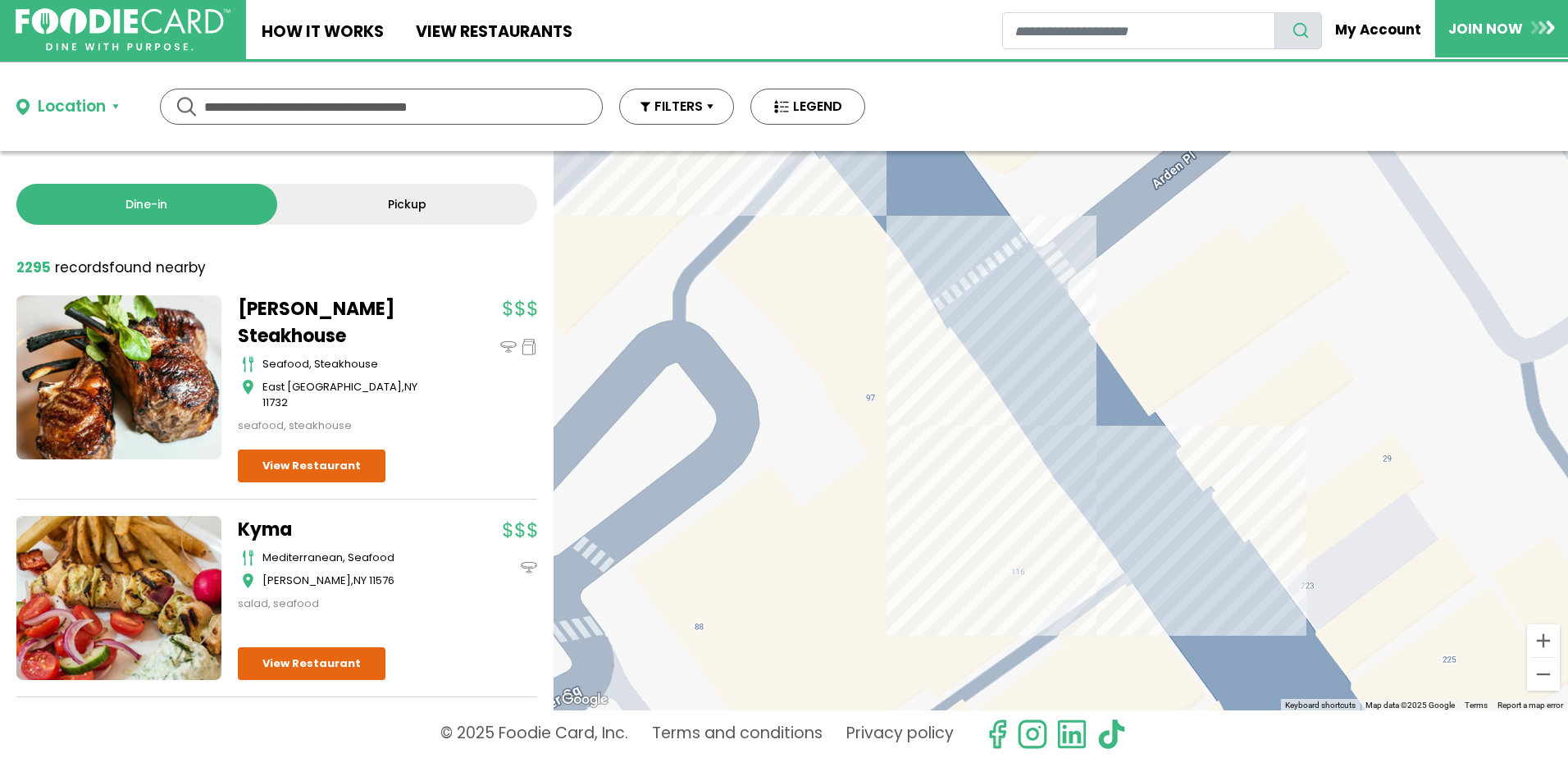
click at [1050, 390] on div at bounding box center [1061, 430] width 1014 height 559
click at [1049, 396] on div at bounding box center [1061, 430] width 1014 height 559
click at [1046, 403] on div at bounding box center [1061, 430] width 1014 height 559
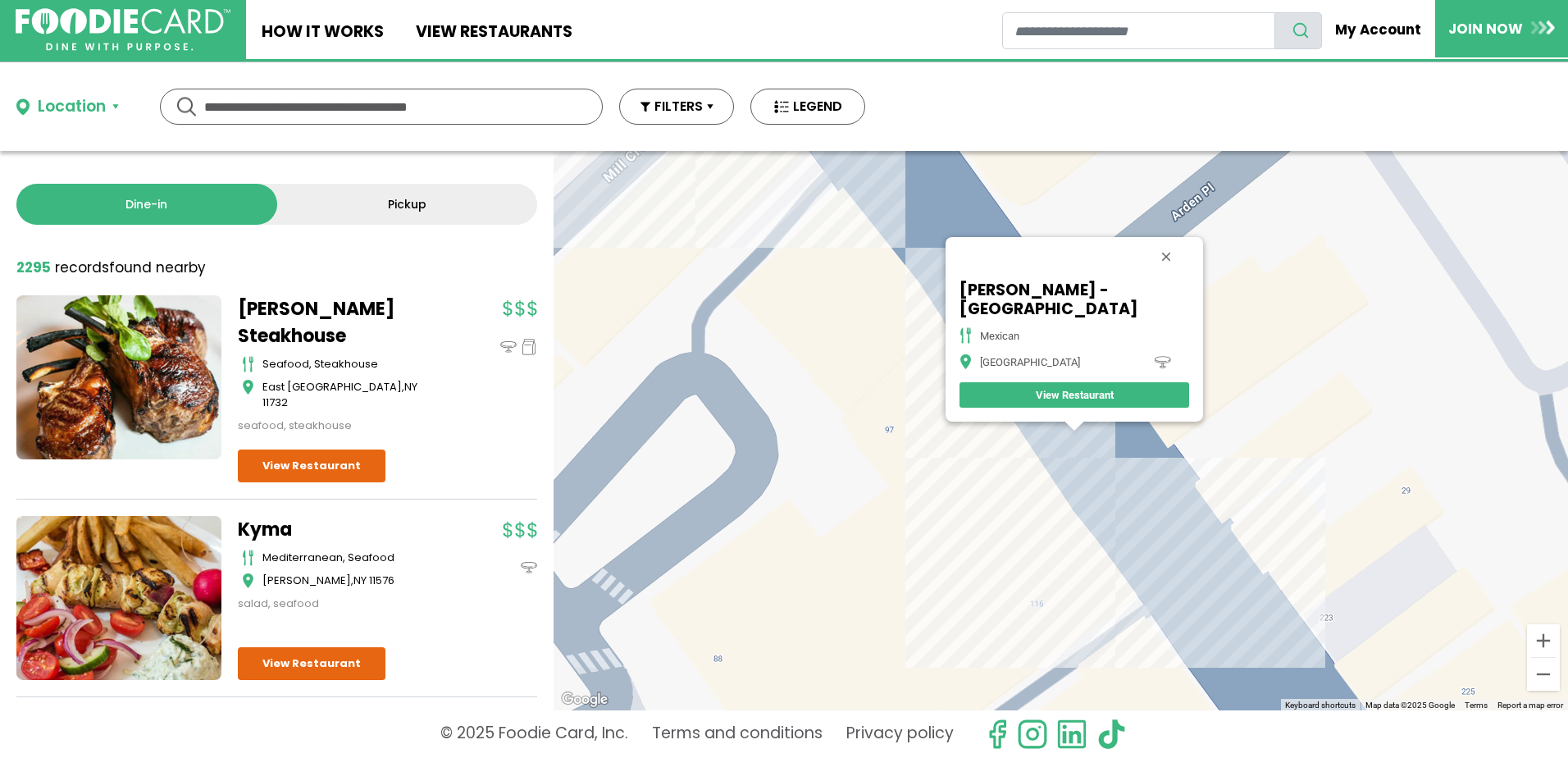
click at [1072, 446] on div "Salsa Salsa - Port Jefferson mexican Port Jefferson View Restaurant" at bounding box center [1061, 430] width 1014 height 559
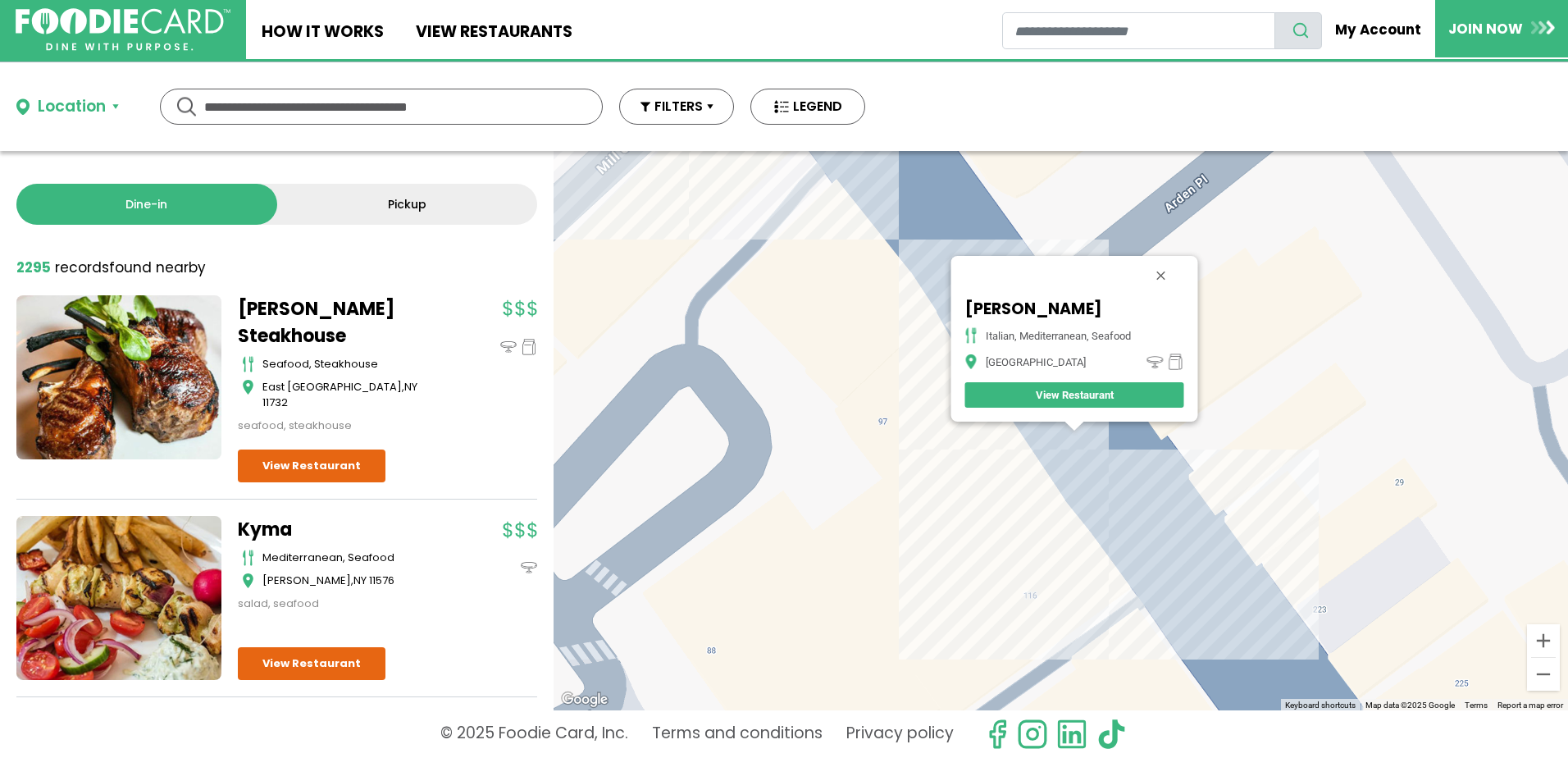
click at [1080, 457] on div "Joey Z's italian, mediterranean, seafood Port Jefferson View Restaurant" at bounding box center [1061, 430] width 1014 height 559
click at [1090, 462] on div "Joey Z's italian, mediterranean, seafood Port Jefferson View Restaurant" at bounding box center [1061, 430] width 1014 height 559
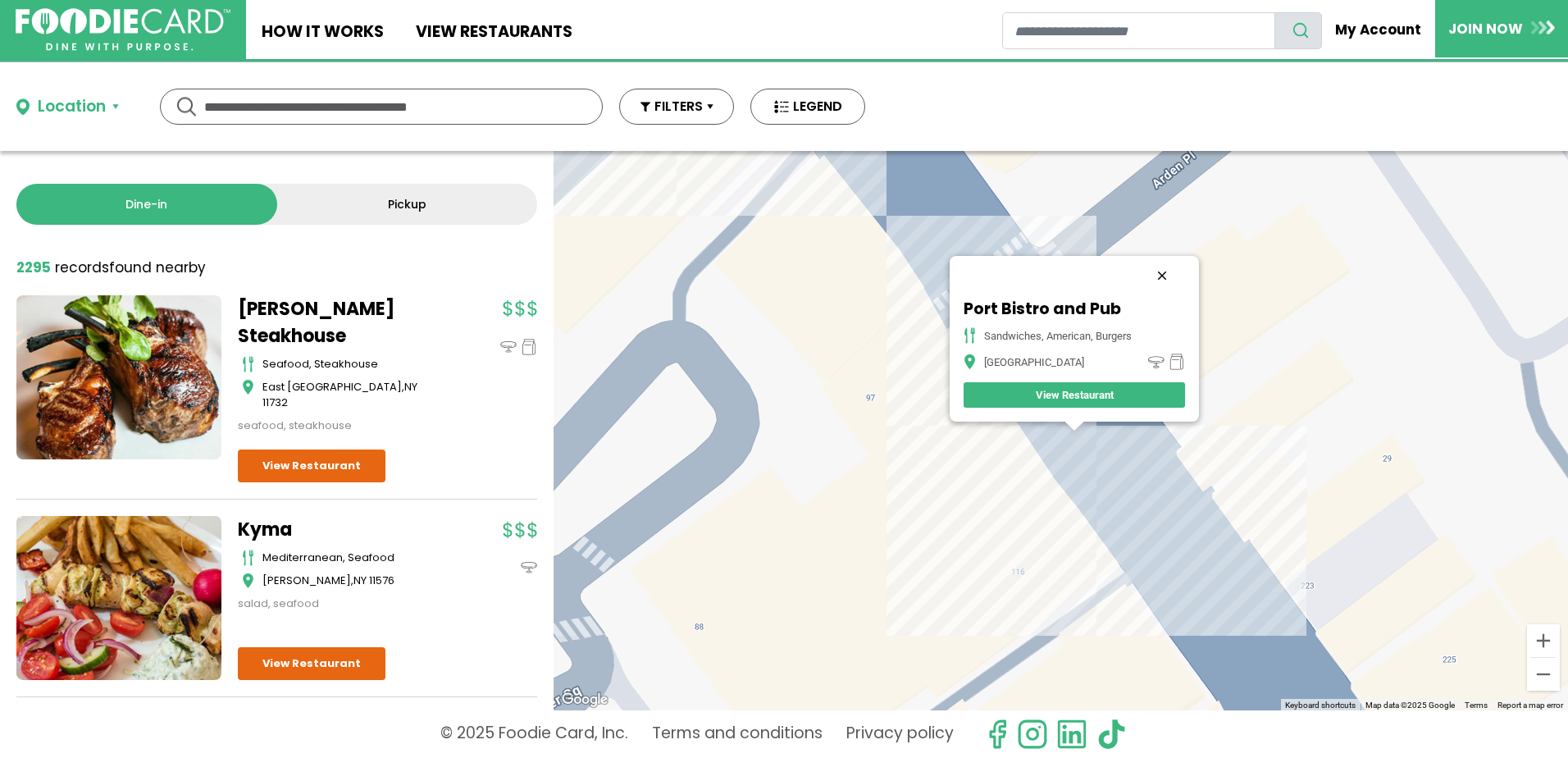
click at [1163, 272] on button "Close" at bounding box center [1162, 276] width 39 height 39
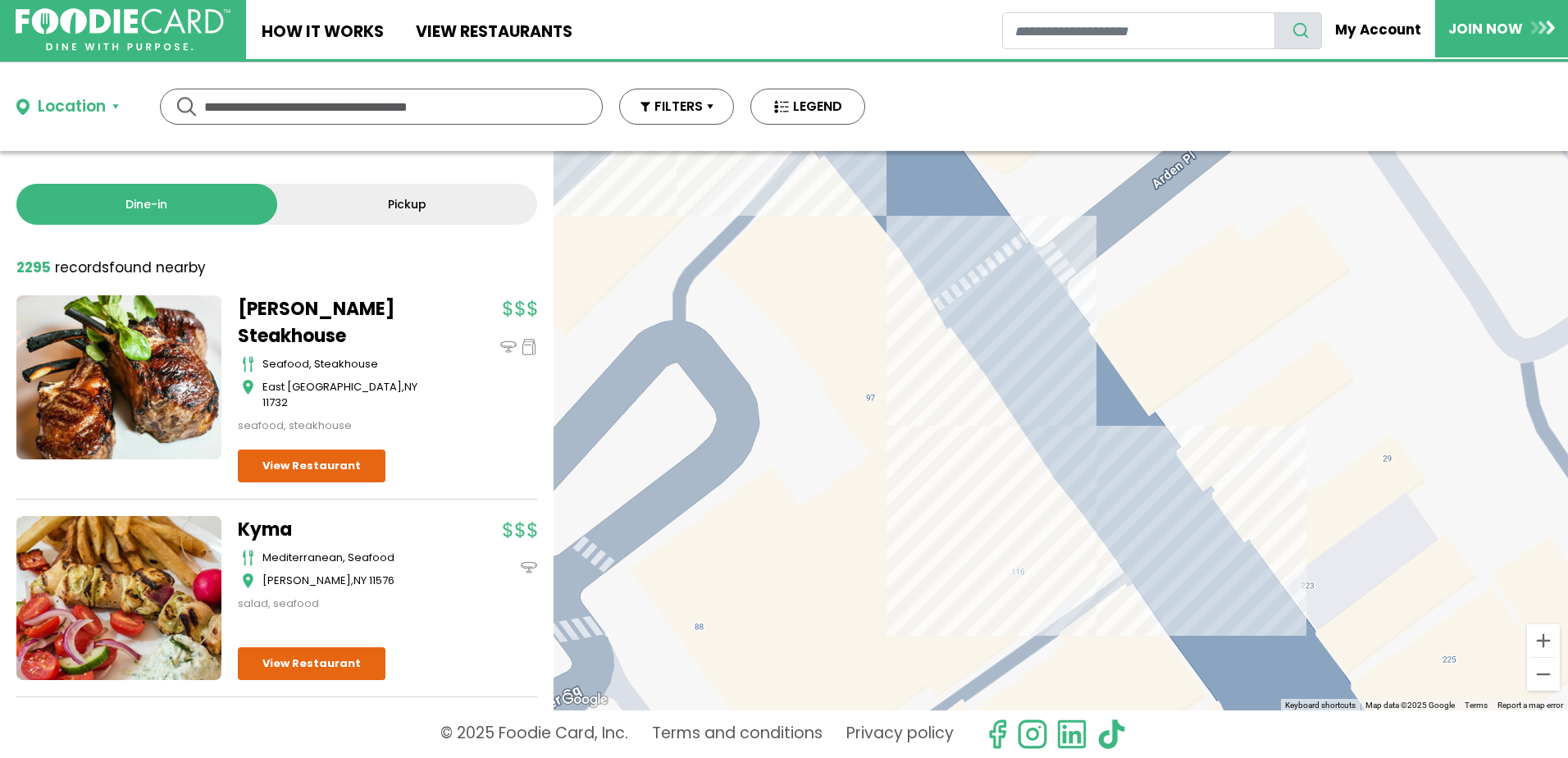
click at [976, 306] on div at bounding box center [1061, 430] width 1014 height 559
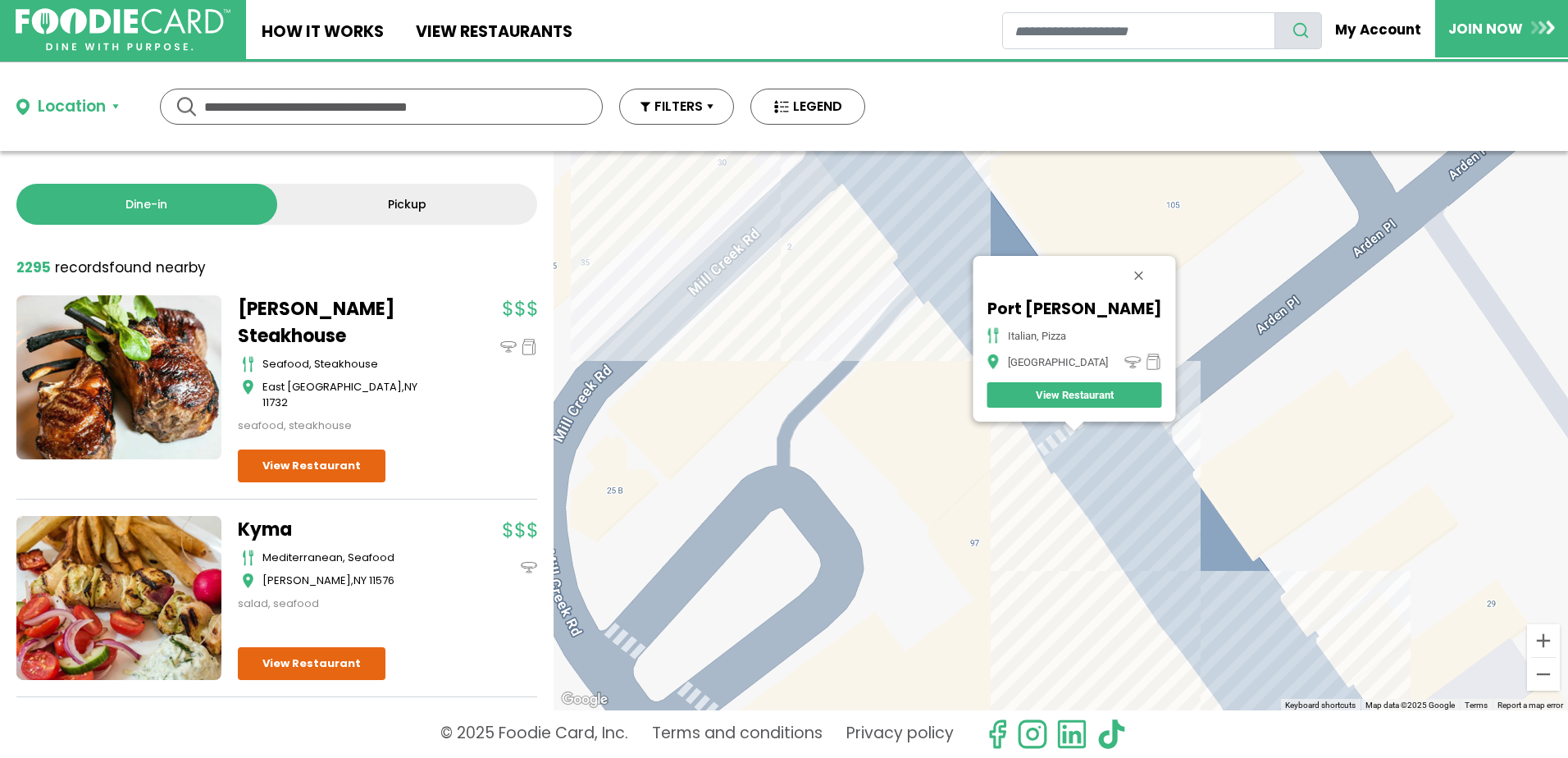
click at [902, 208] on div "Port Jeff Pizza italian, pizza Port Jefferson View Restaurant" at bounding box center [1061, 430] width 1014 height 559
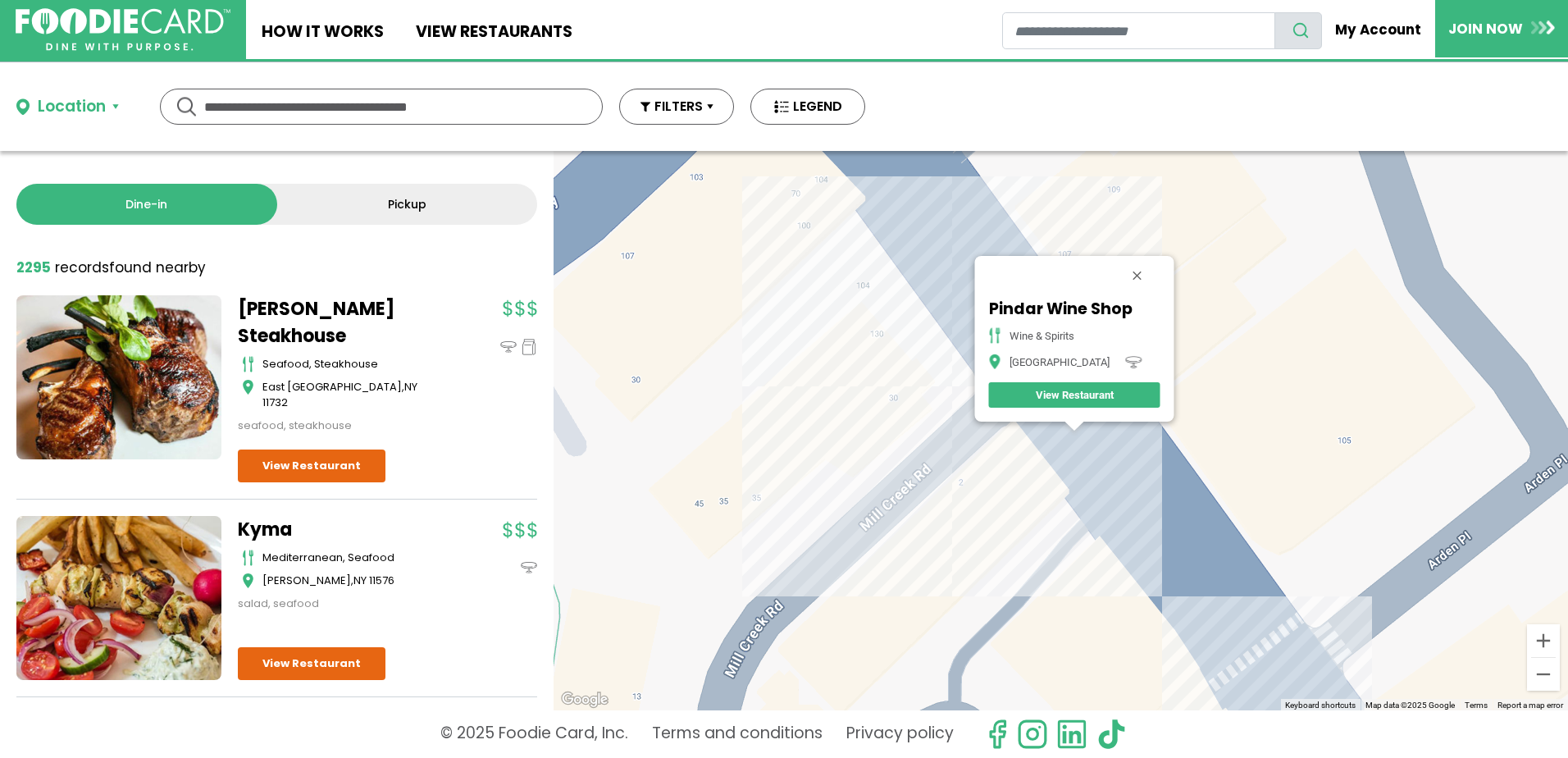
click at [981, 309] on div "Pindar Wine Shop wine & spirits Port Jefferson View Restaurant" at bounding box center [1061, 430] width 1014 height 559
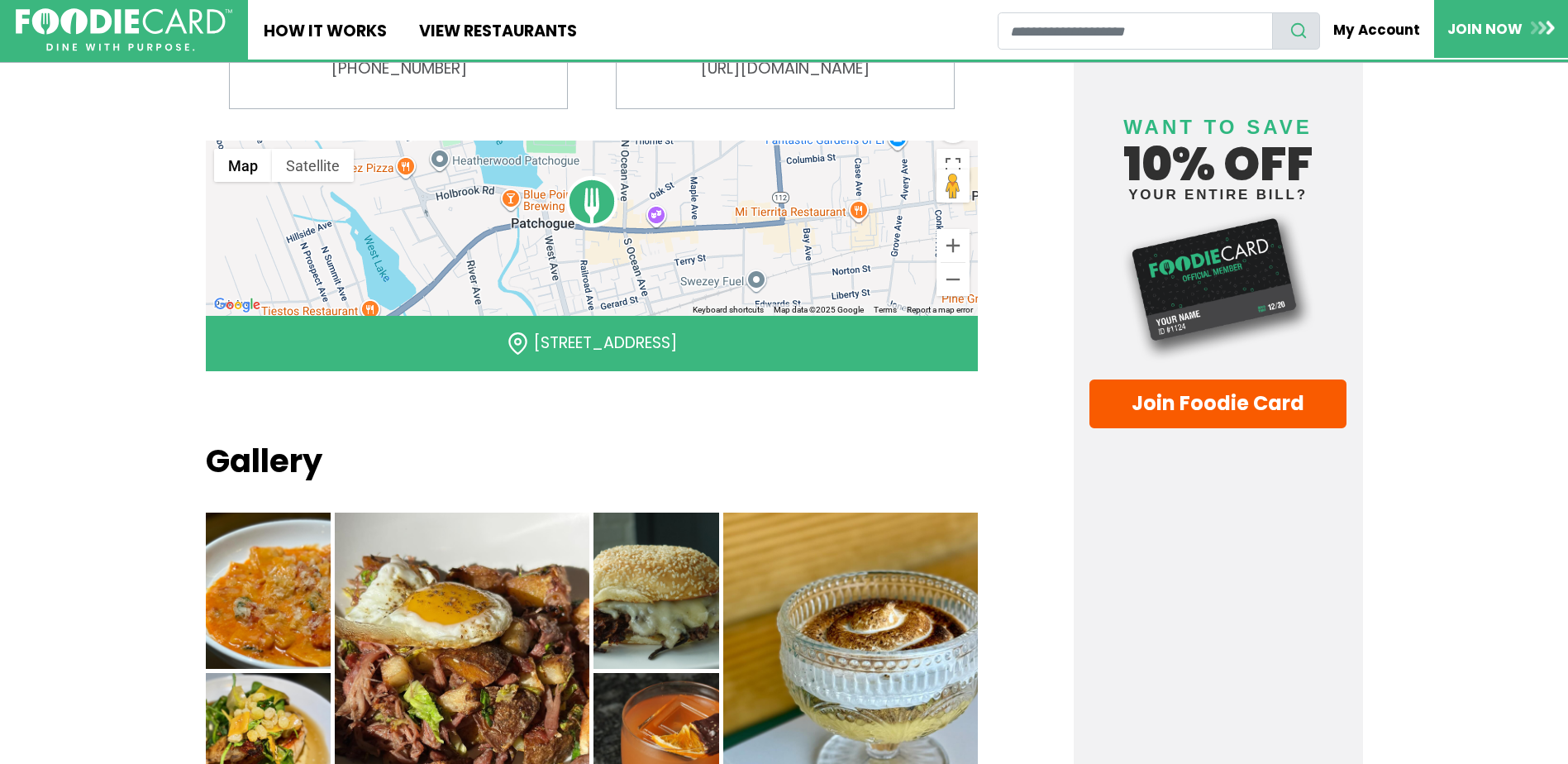
scroll to position [1240, 0]
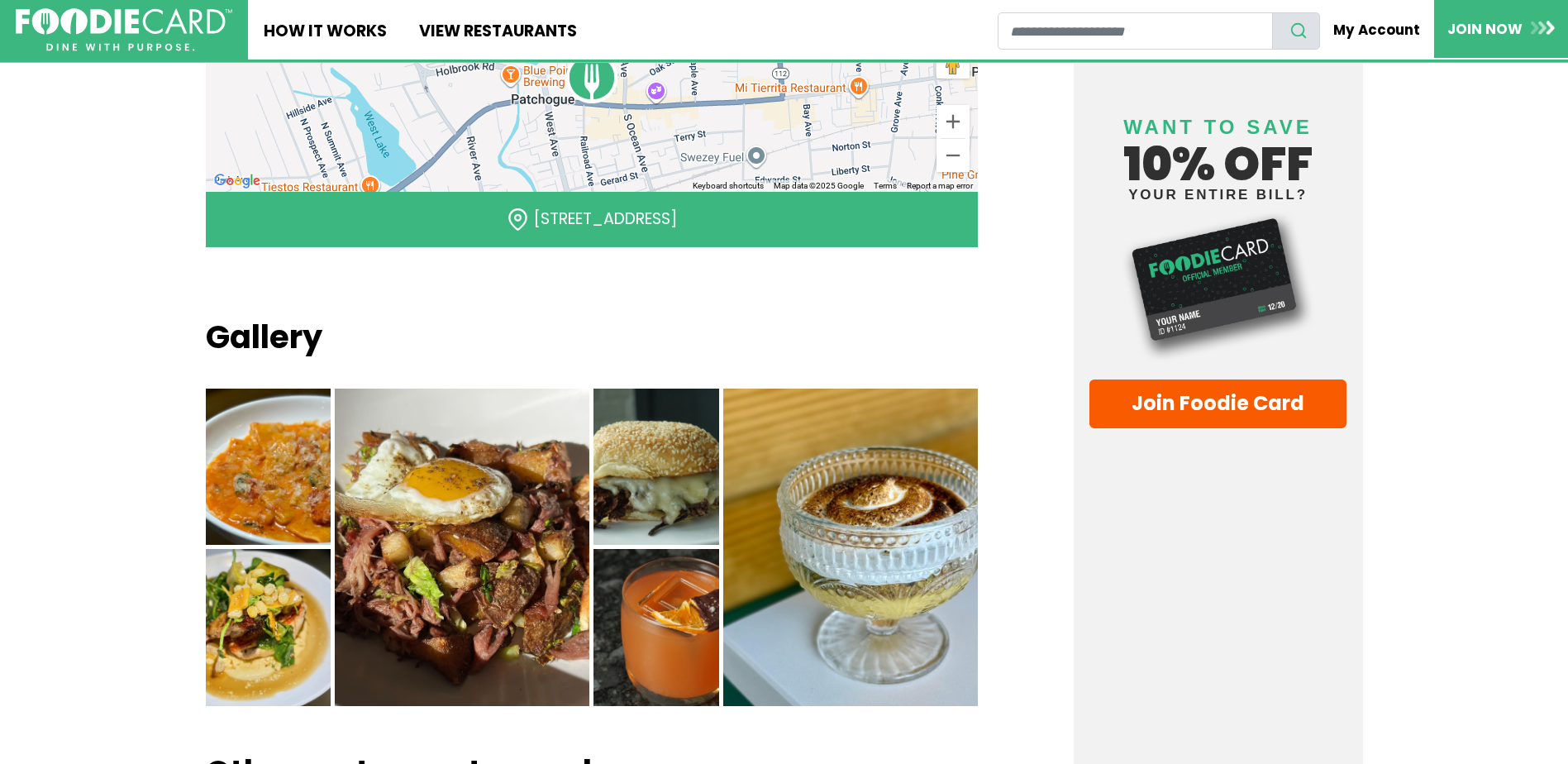
drag, startPoint x: 1010, startPoint y: 444, endPoint x: 1020, endPoint y: 459, distance: 18.0
